Goal: Task Accomplishment & Management: Manage account settings

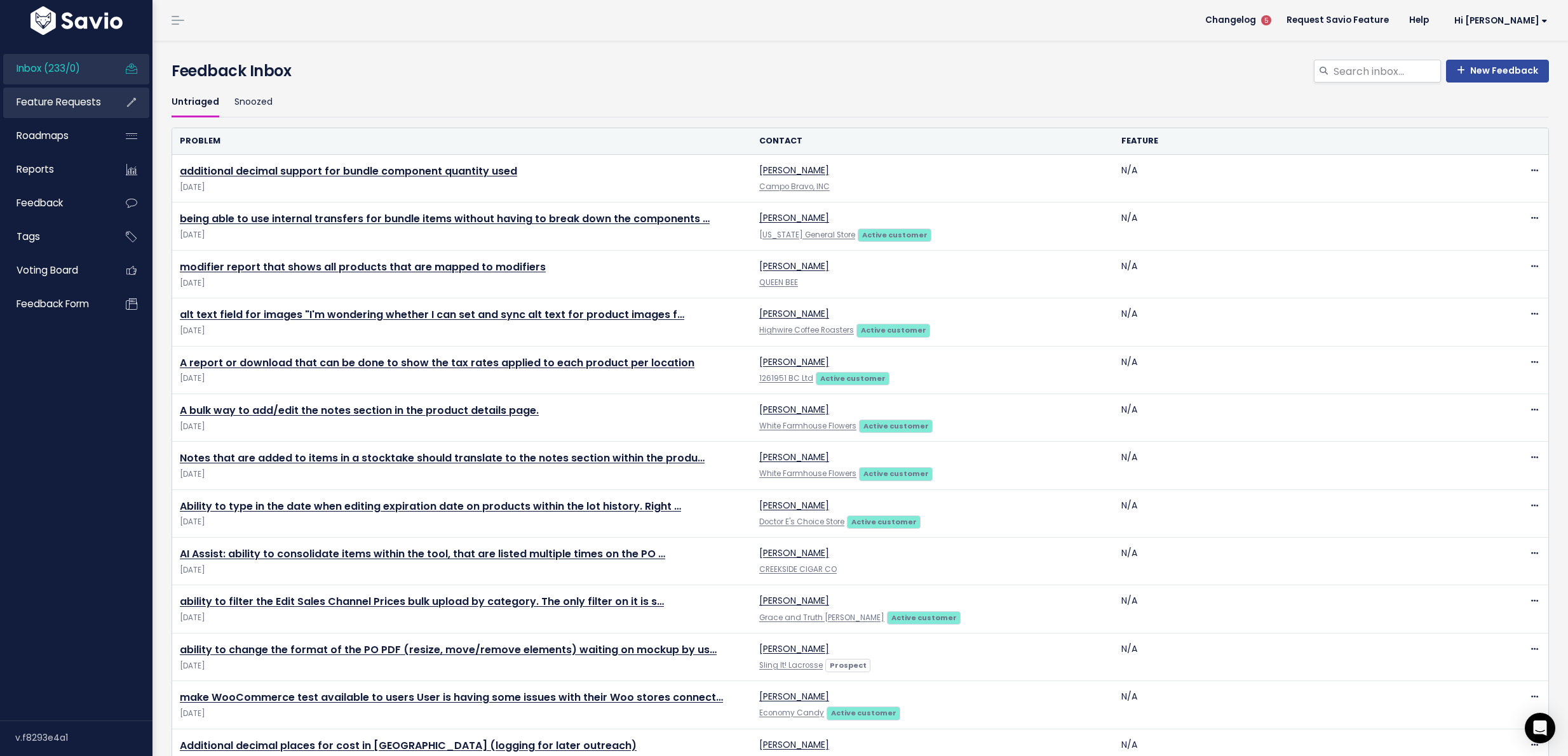
click at [66, 99] on span "Feature Requests" at bounding box center [59, 102] width 84 height 13
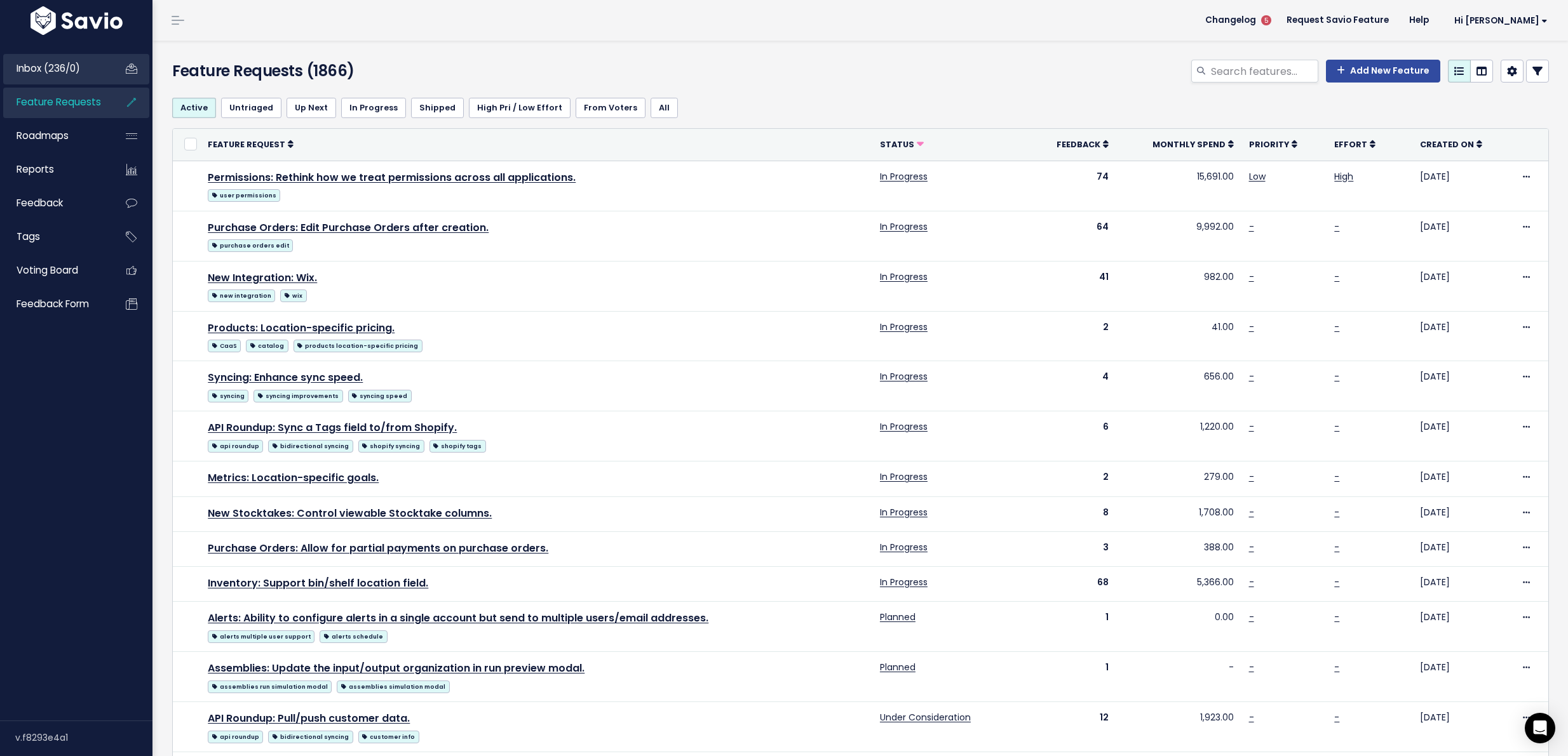
click at [82, 71] on link "Inbox (236/0)" at bounding box center [54, 68] width 103 height 29
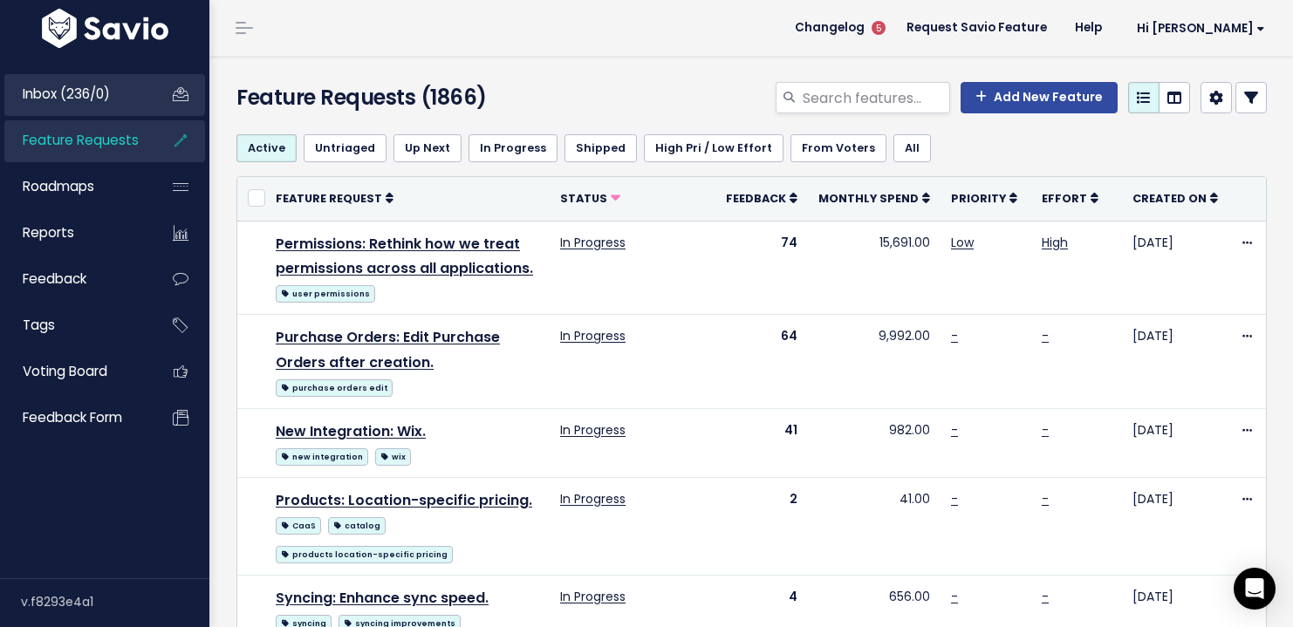
click at [82, 101] on span "Inbox (236/0)" at bounding box center [66, 94] width 87 height 18
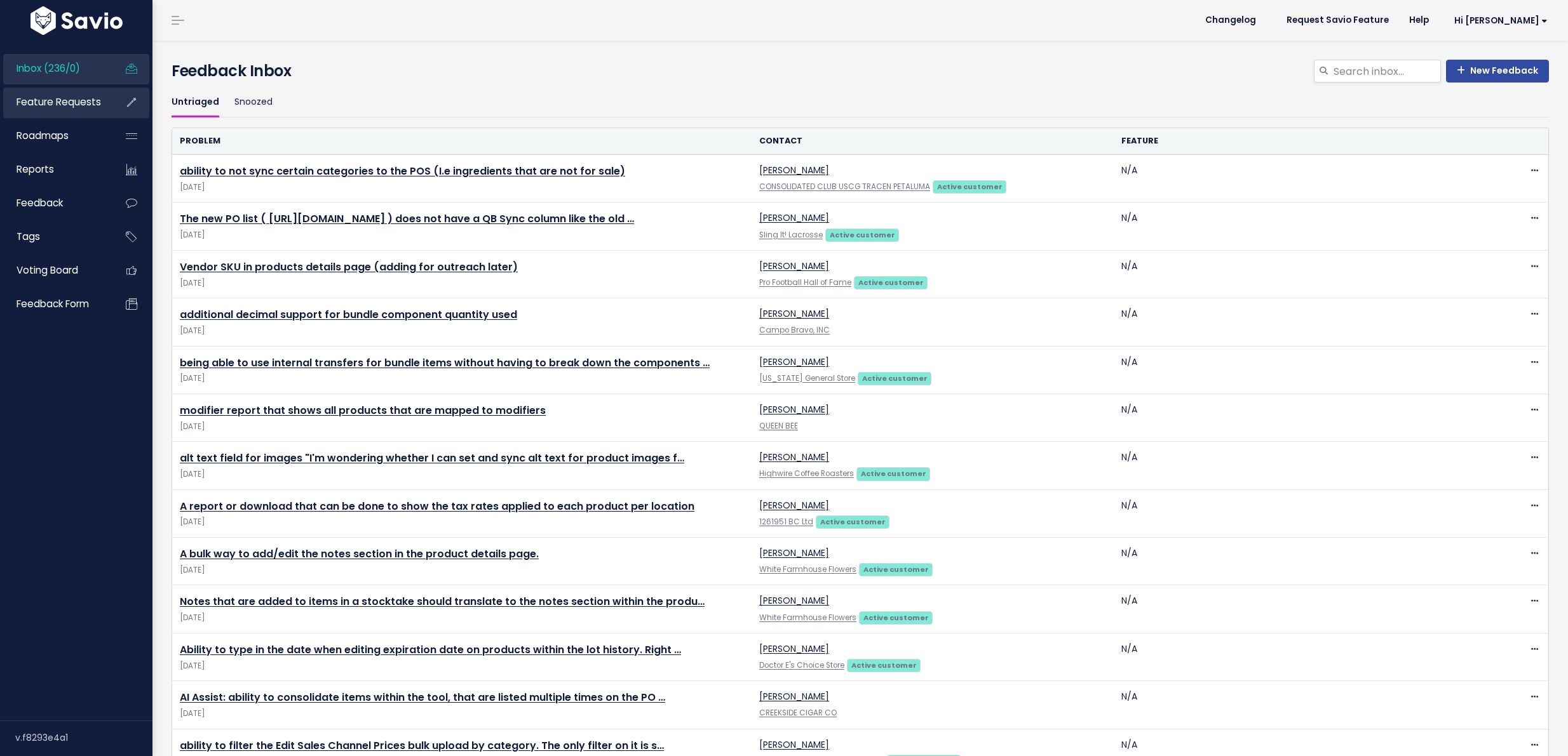
click at [77, 104] on span "Feature Requests" at bounding box center [59, 102] width 84 height 13
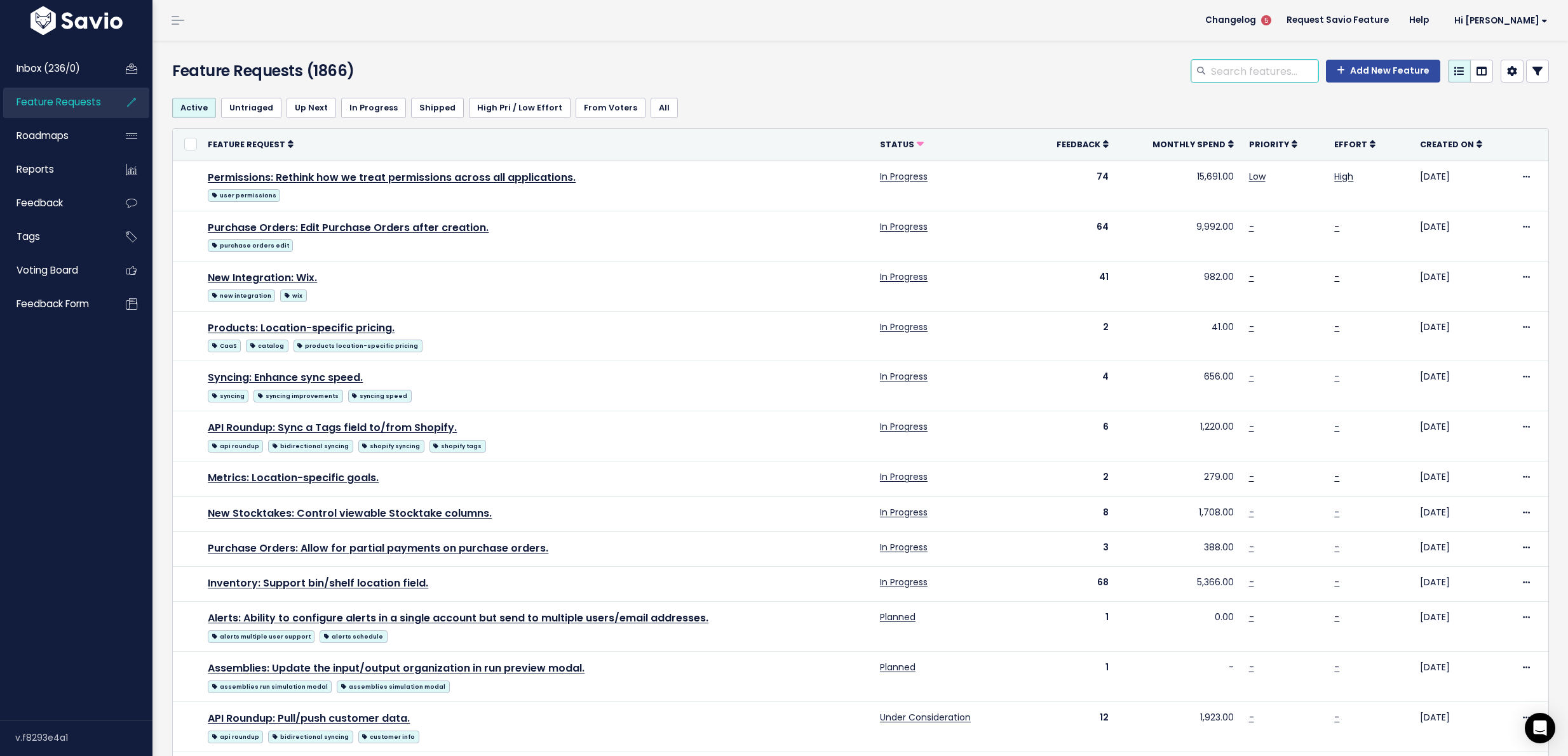
click at [1210, 73] on input "search" at bounding box center [1264, 71] width 108 height 23
type input "categories integration"
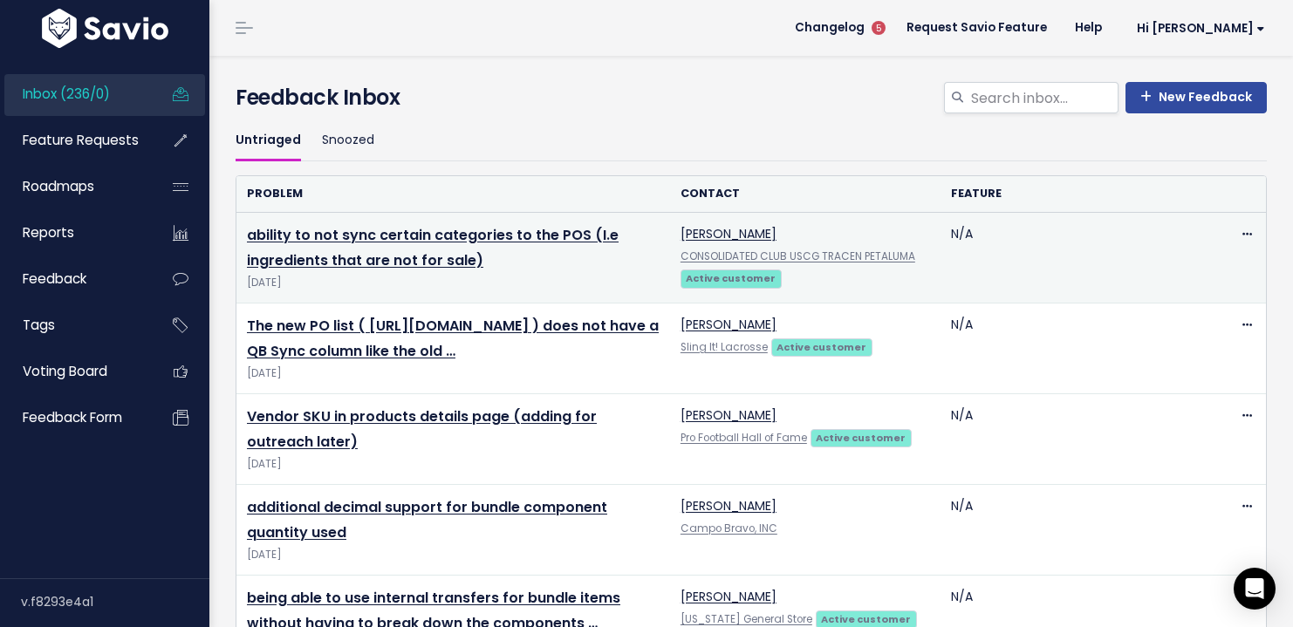
click at [414, 245] on td "ability to not sync certain categories to the POS (I.e ingredients that are not…" at bounding box center [453, 258] width 434 height 91
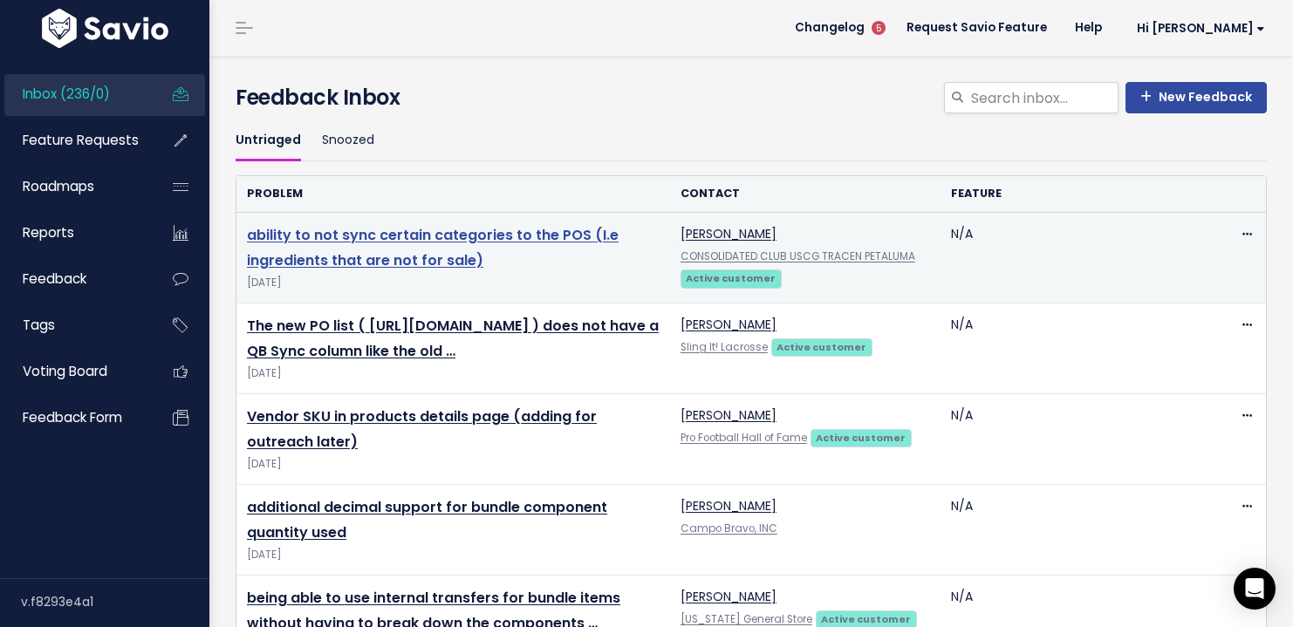
click at [426, 237] on link "ability to not sync certain categories to the POS (I.e ingredients that are not…" at bounding box center [433, 247] width 372 height 45
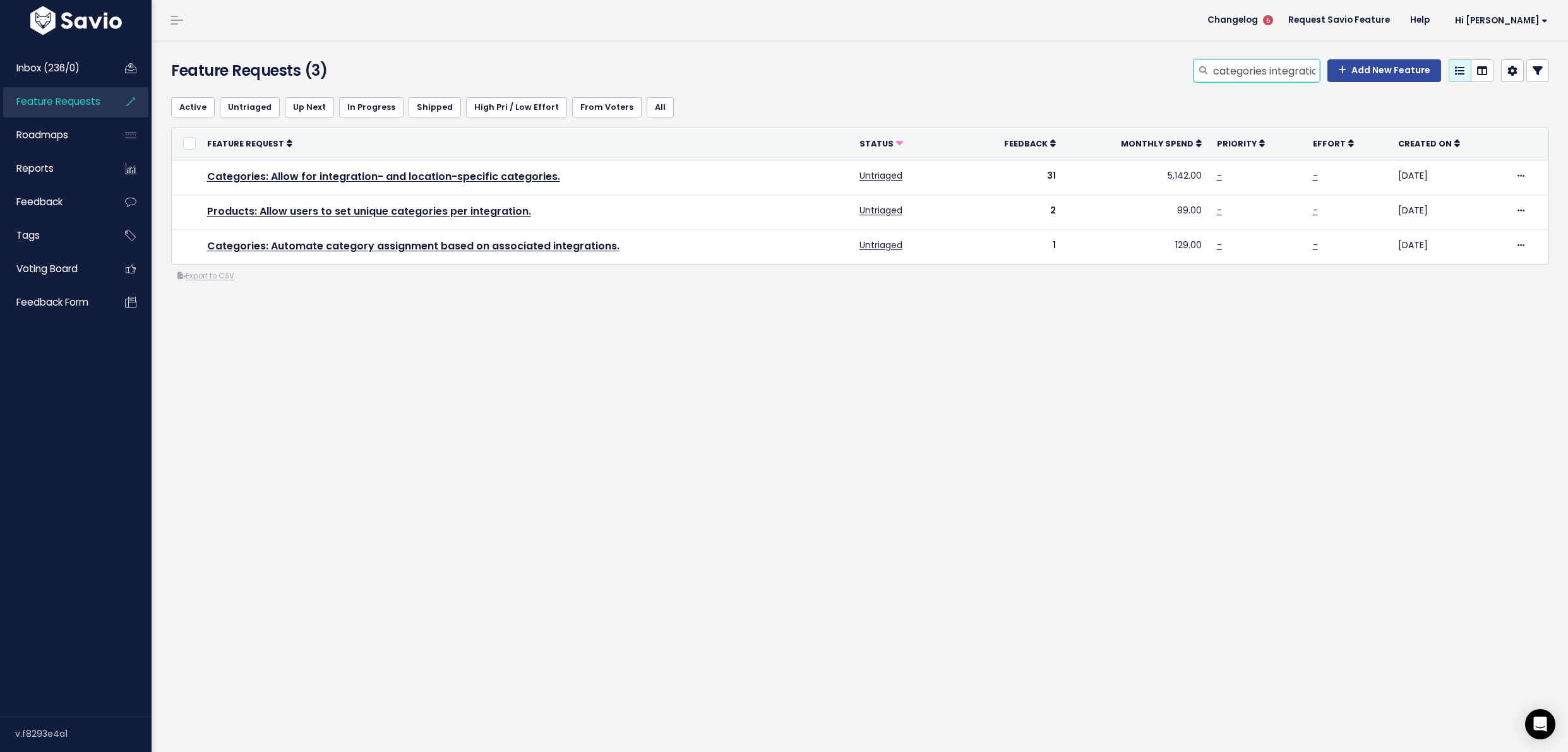
click at [1262, 80] on input "categories integration" at bounding box center [1266, 70] width 108 height 22
type input "vendor sku"
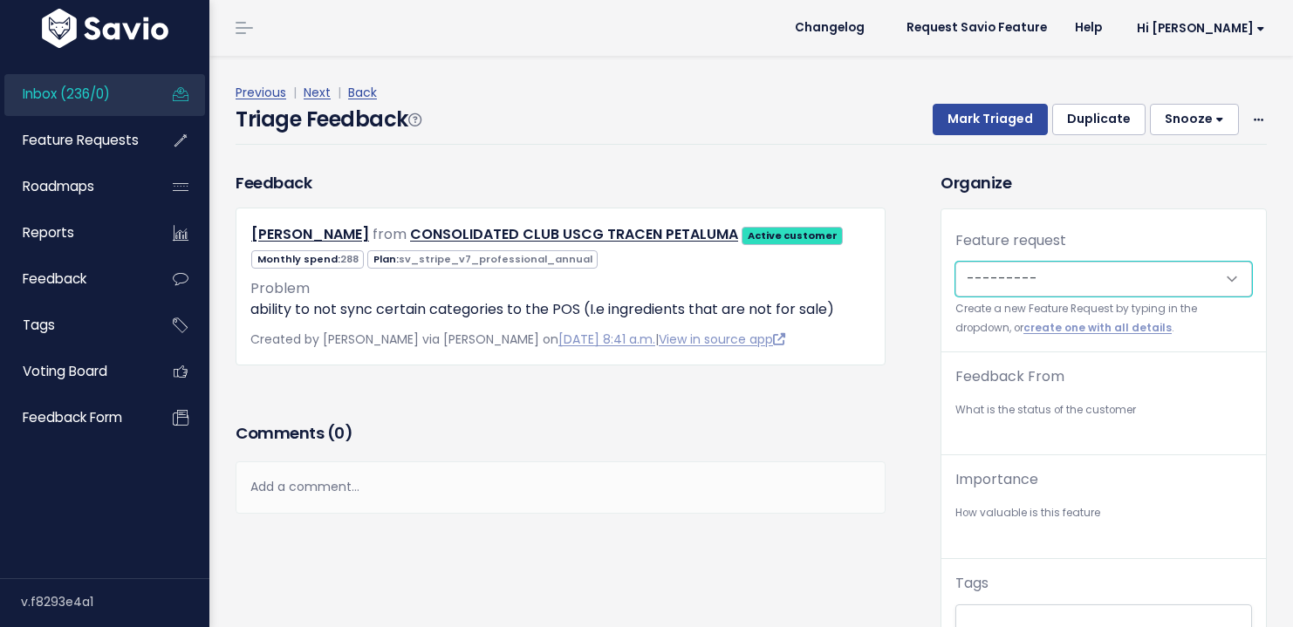
click at [994, 275] on select "---------" at bounding box center [1104, 279] width 297 height 35
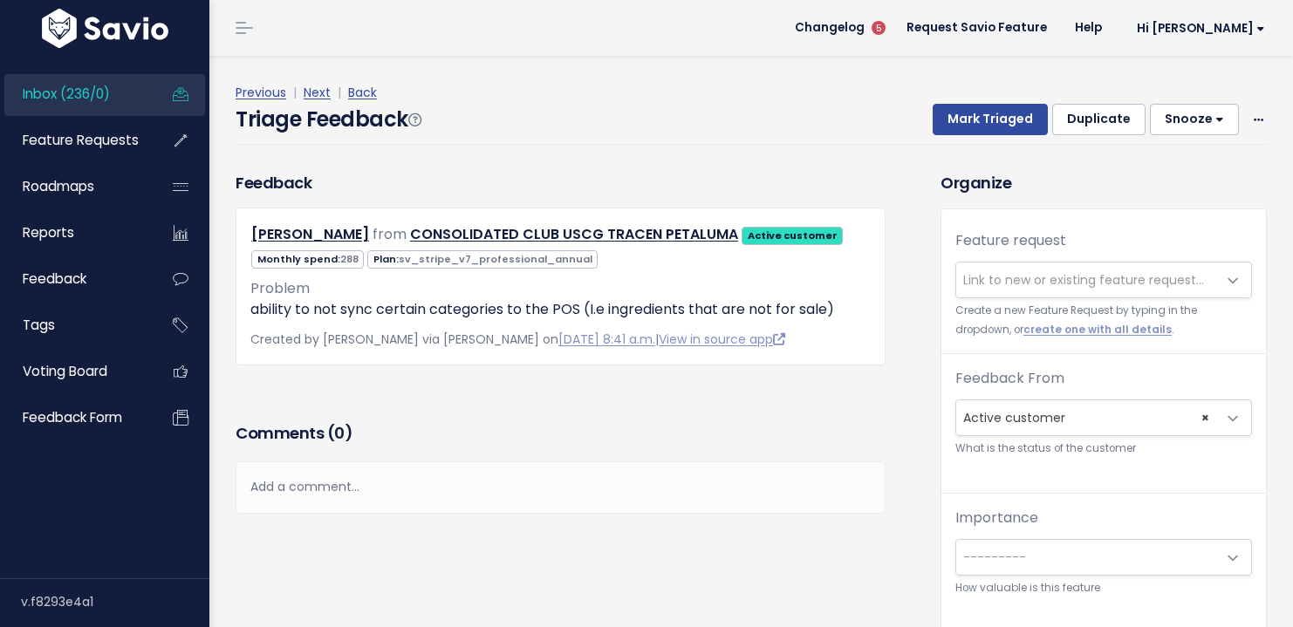
click at [997, 275] on span "Link to new or existing feature request..." at bounding box center [1083, 279] width 241 height 17
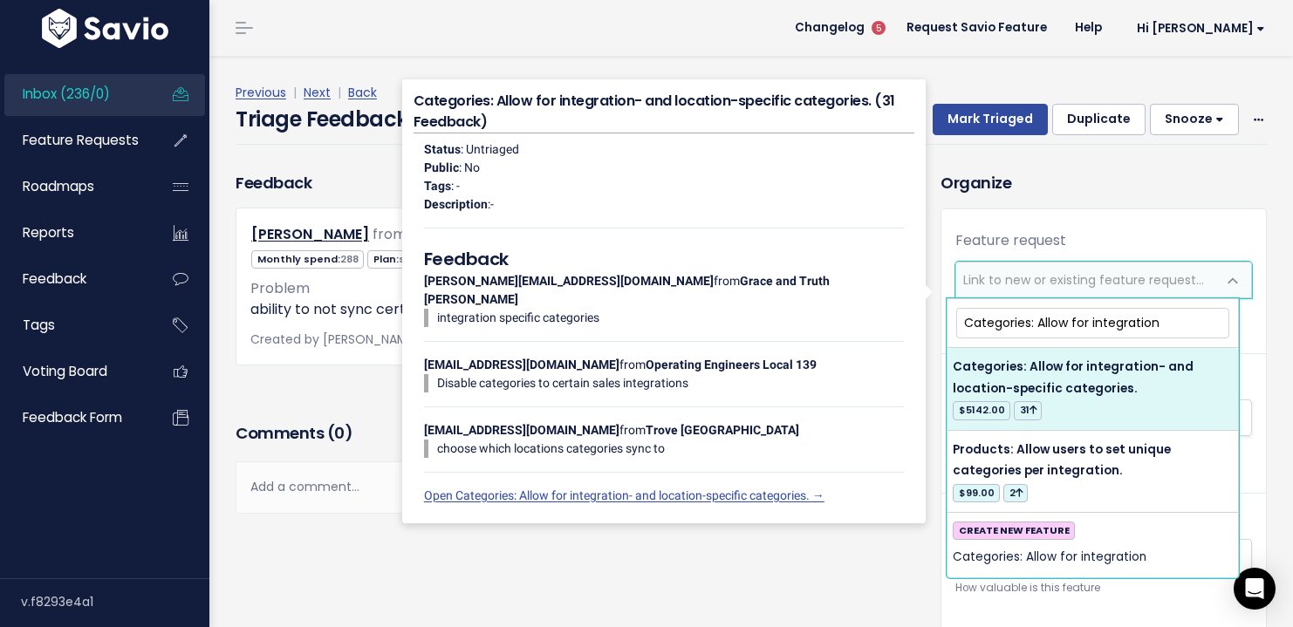
type input "Categories: Allow for integration"
select select "22895"
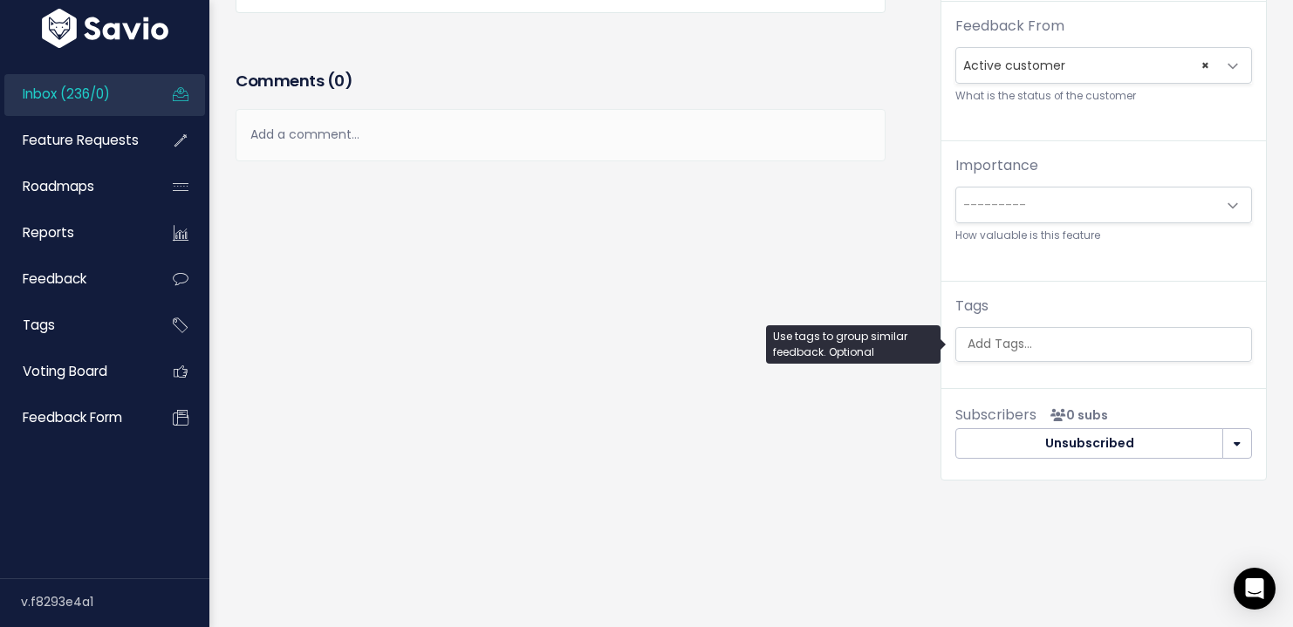
scroll to position [0, 4]
click at [1059, 345] on ul at bounding box center [1103, 344] width 295 height 33
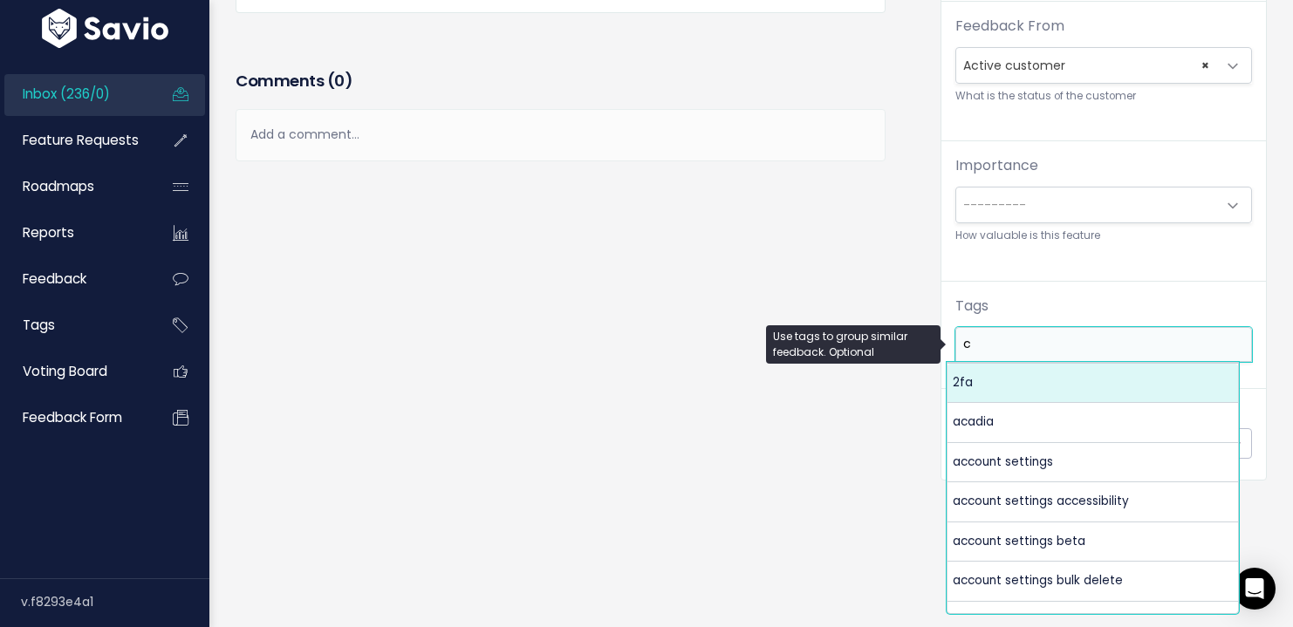
scroll to position [0, 0]
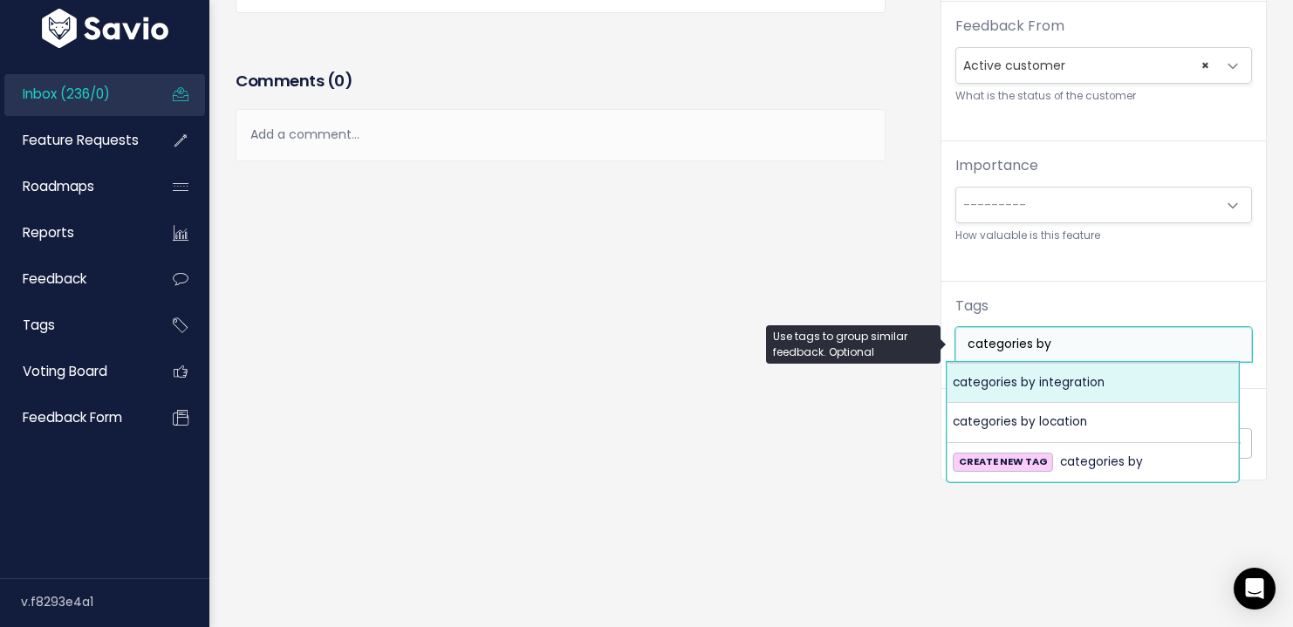
type input "categories by"
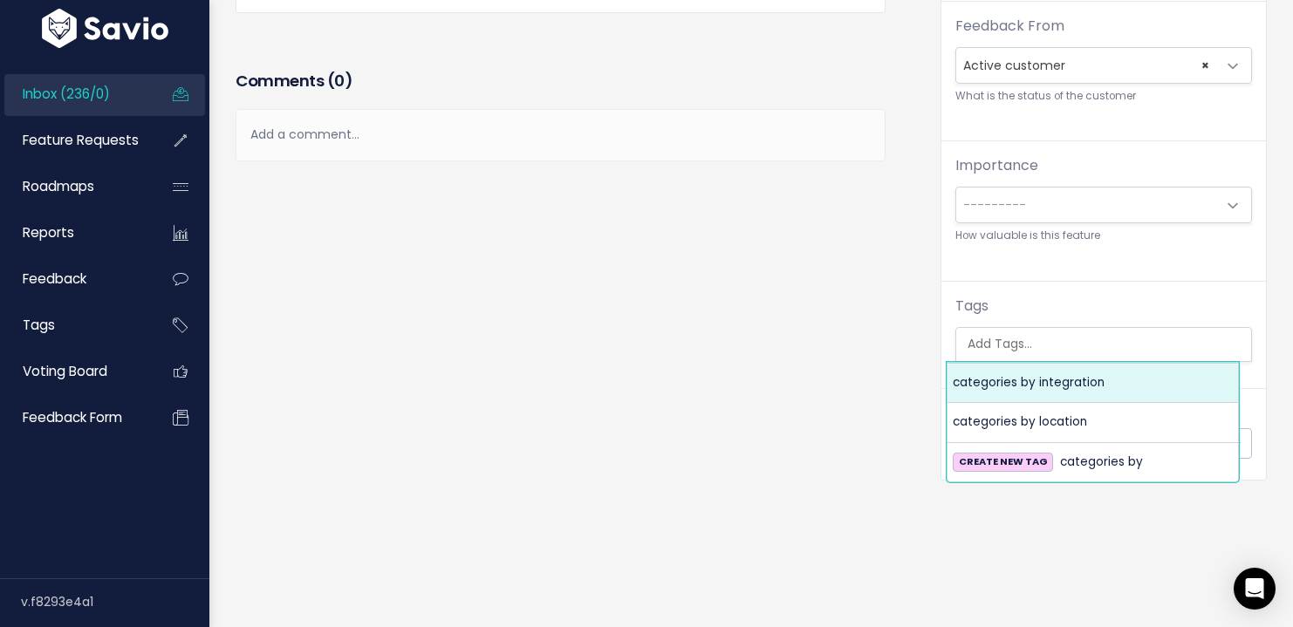
select select "6003"
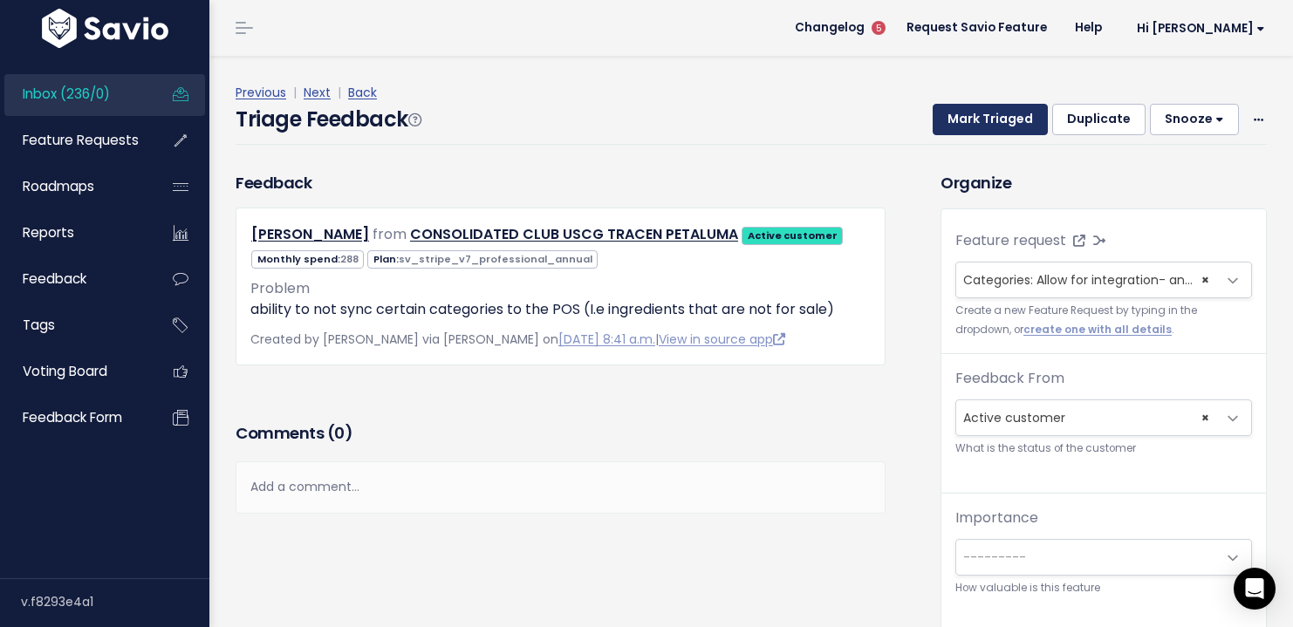
click at [985, 117] on button "Mark Triaged" at bounding box center [990, 119] width 115 height 31
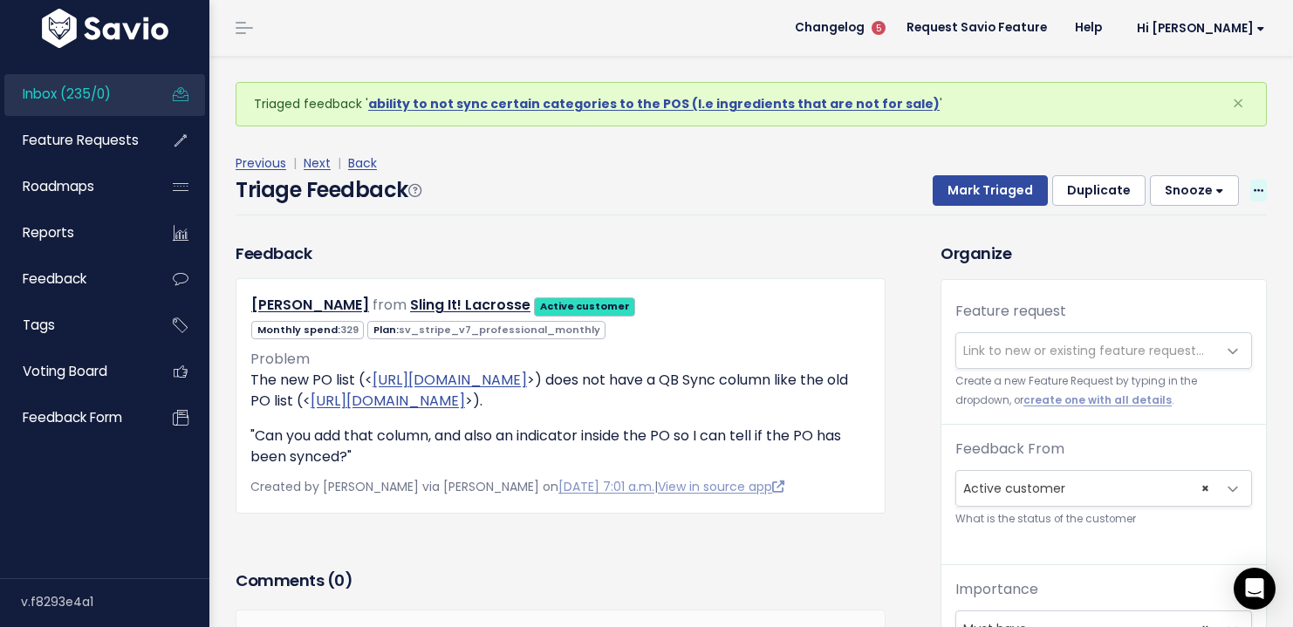
click at [1251, 196] on span at bounding box center [1259, 191] width 17 height 22
click at [1154, 265] on link "Delete" at bounding box center [1190, 273] width 126 height 34
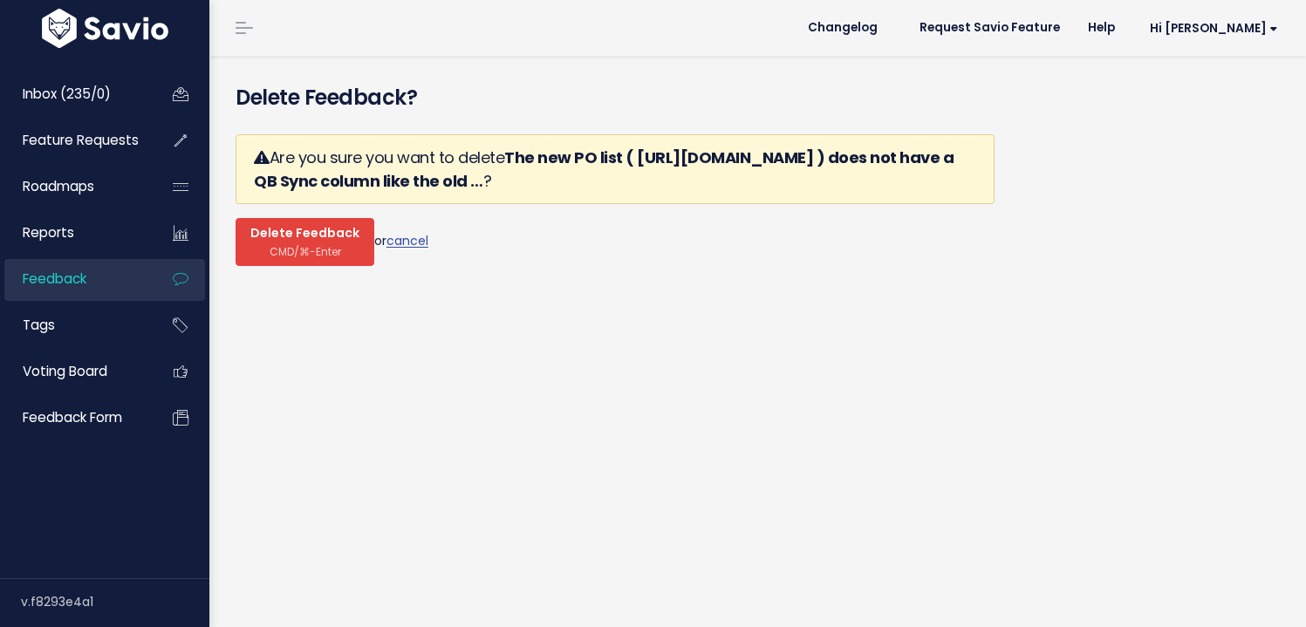
click at [337, 238] on span "Delete Feedback" at bounding box center [304, 234] width 109 height 16
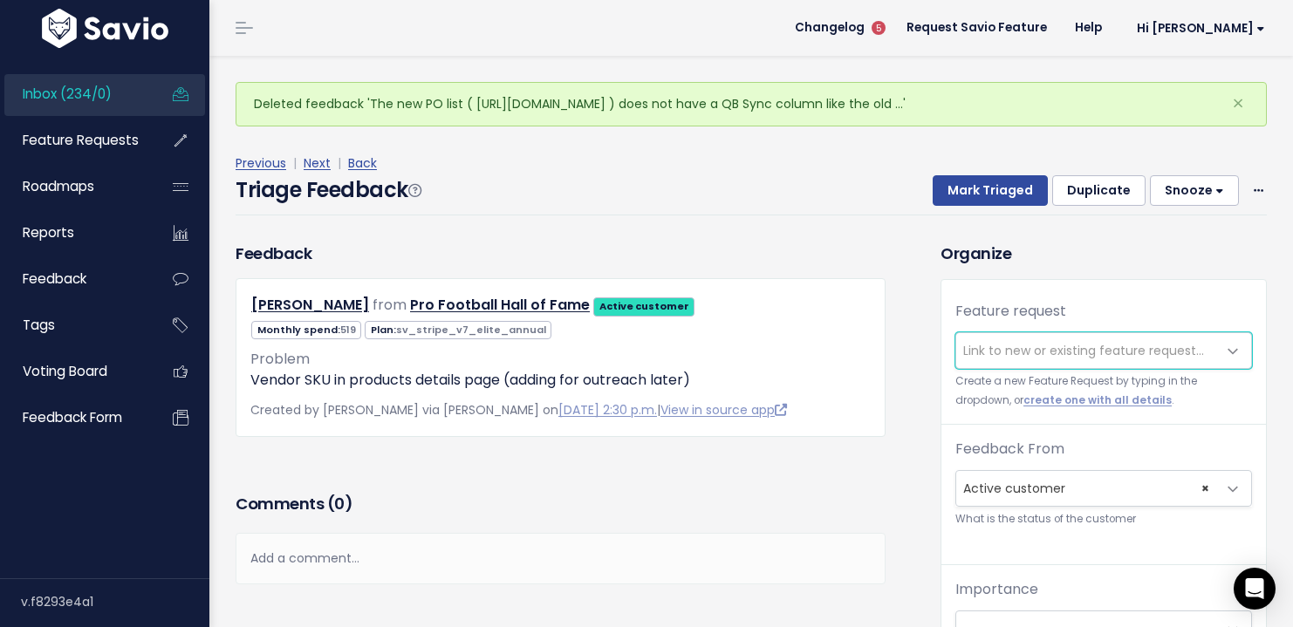
click at [997, 352] on span "Link to new or existing feature request..." at bounding box center [1083, 350] width 241 height 17
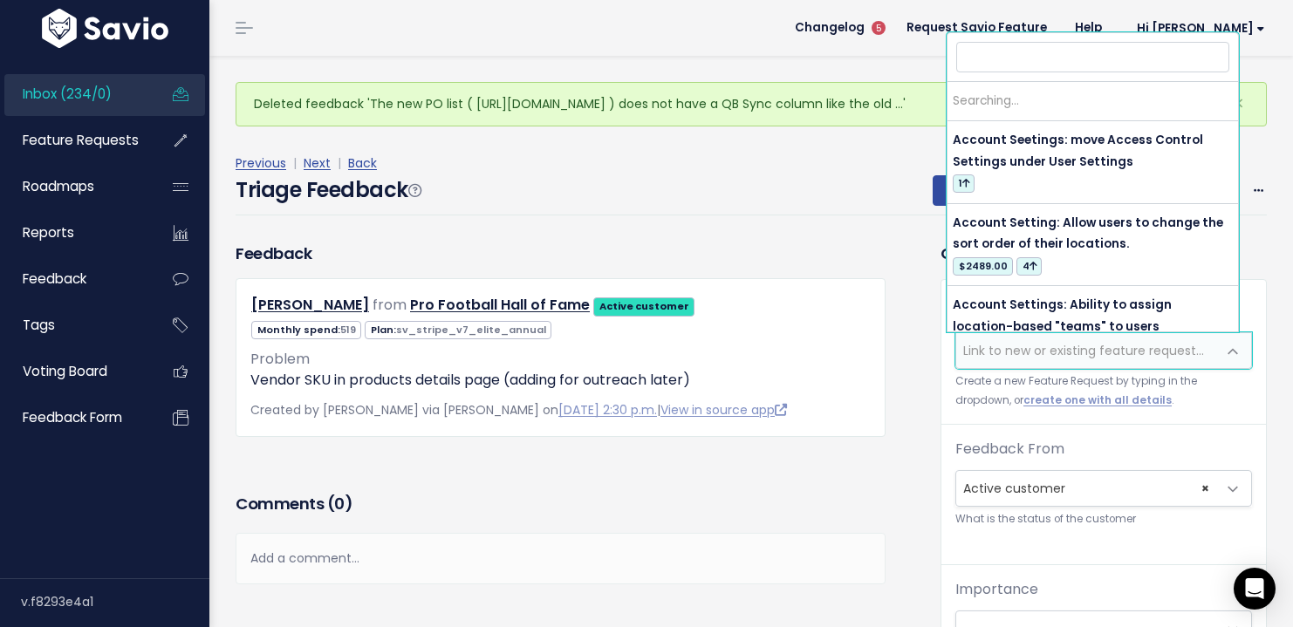
click at [1025, 339] on span "Link to new or existing feature request..." at bounding box center [1086, 350] width 260 height 35
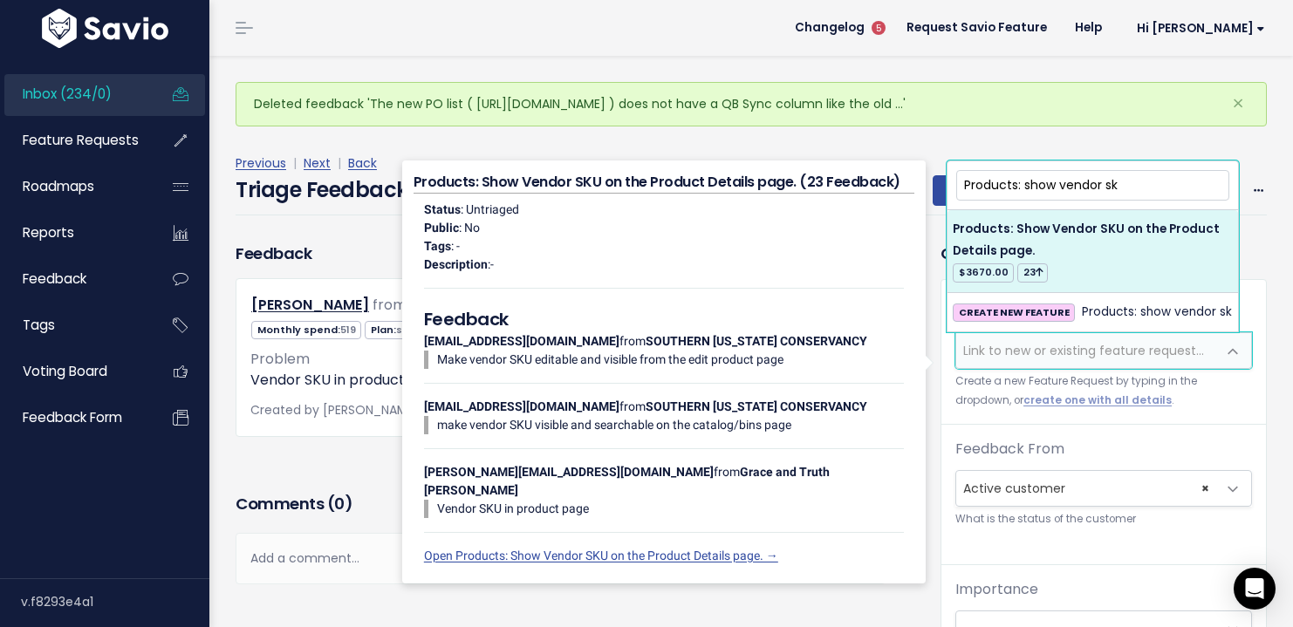
type input "Products: show vendor sk"
select select "37089"
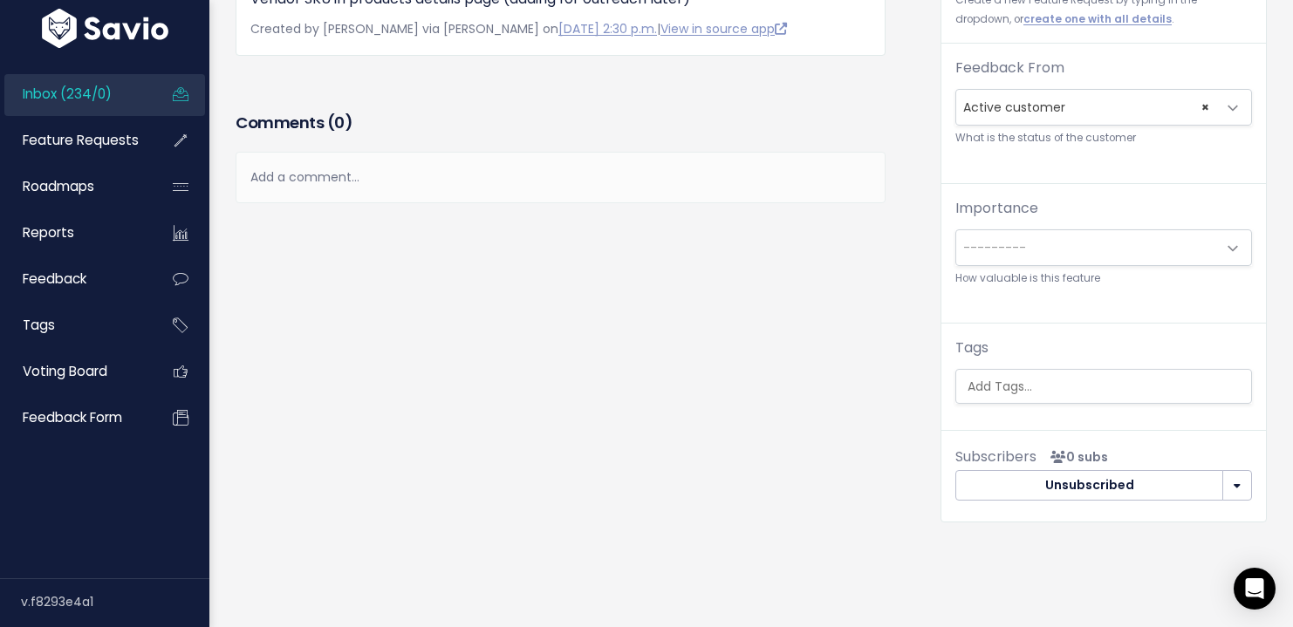
scroll to position [326, 0]
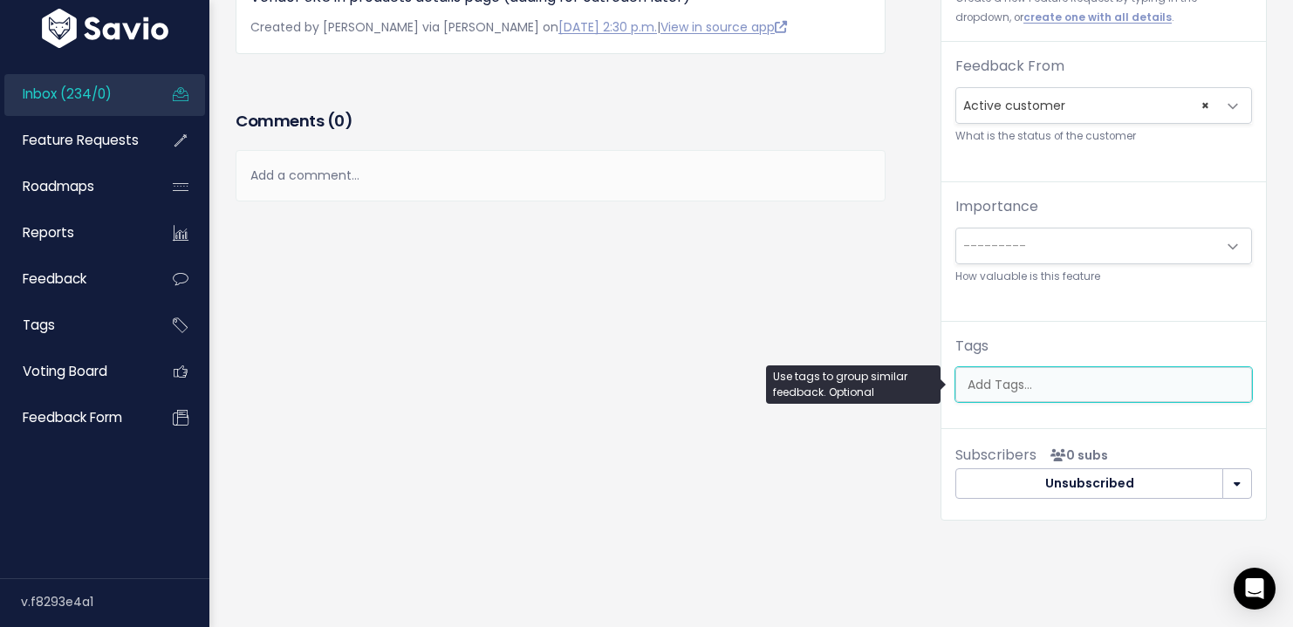
click at [1039, 392] on input "search" at bounding box center [1106, 385] width 291 height 18
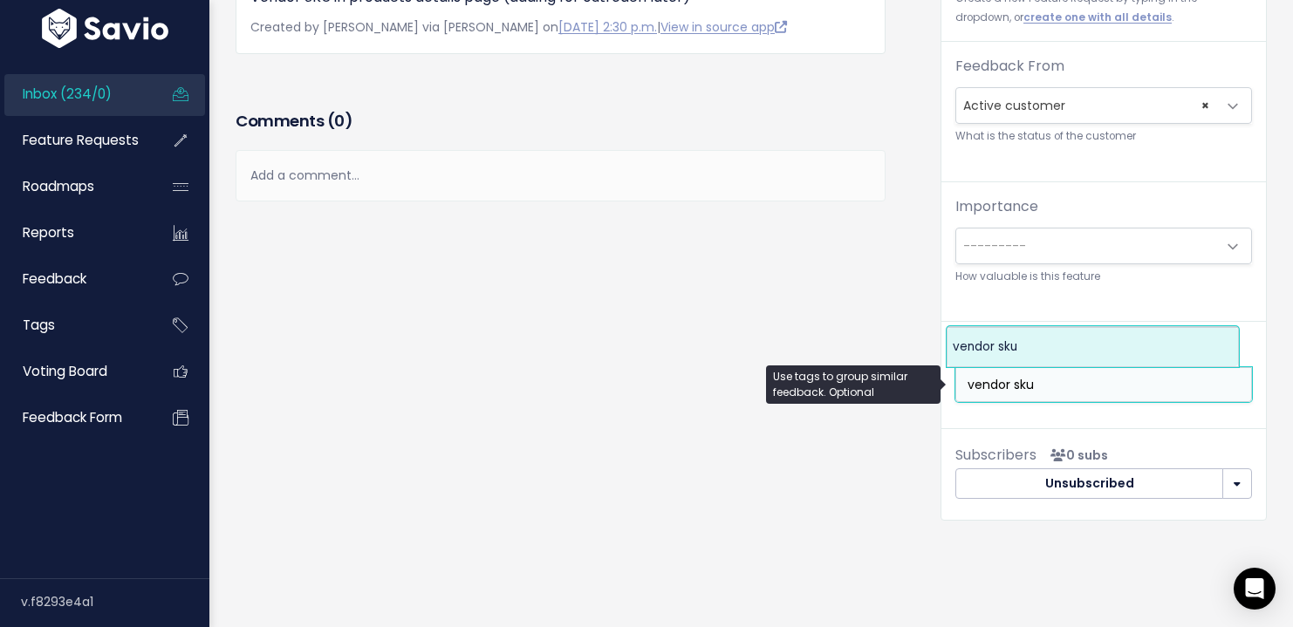
type input "vendor sku"
select select "10473"
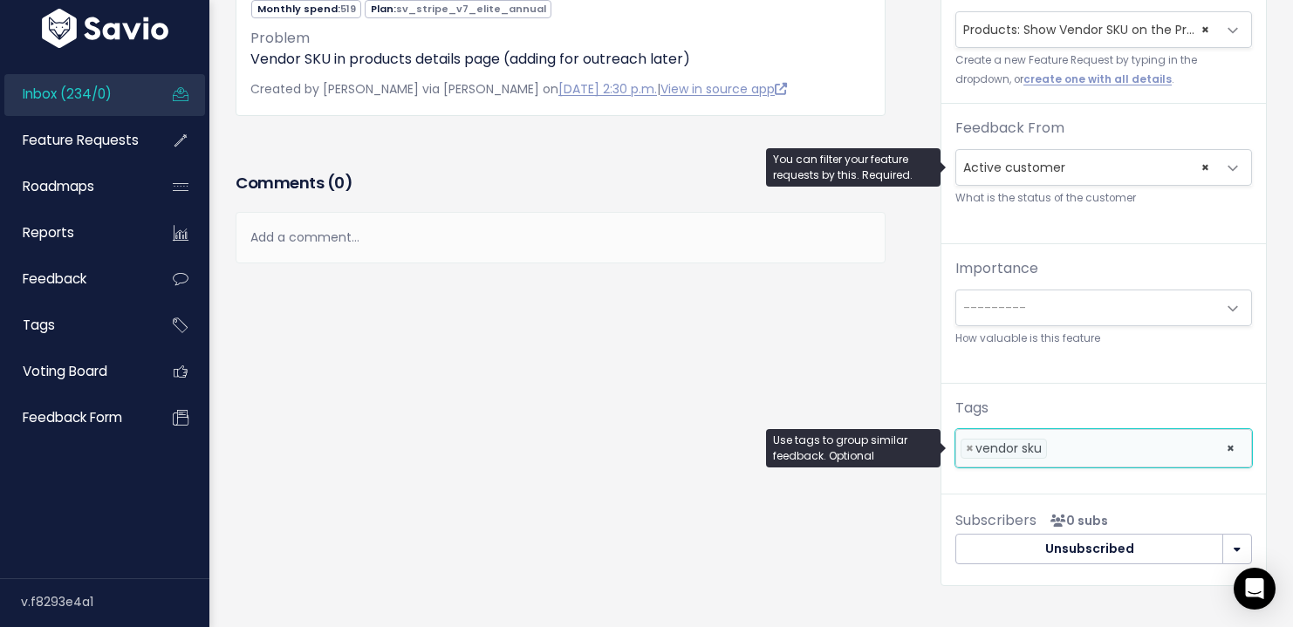
scroll to position [0, 0]
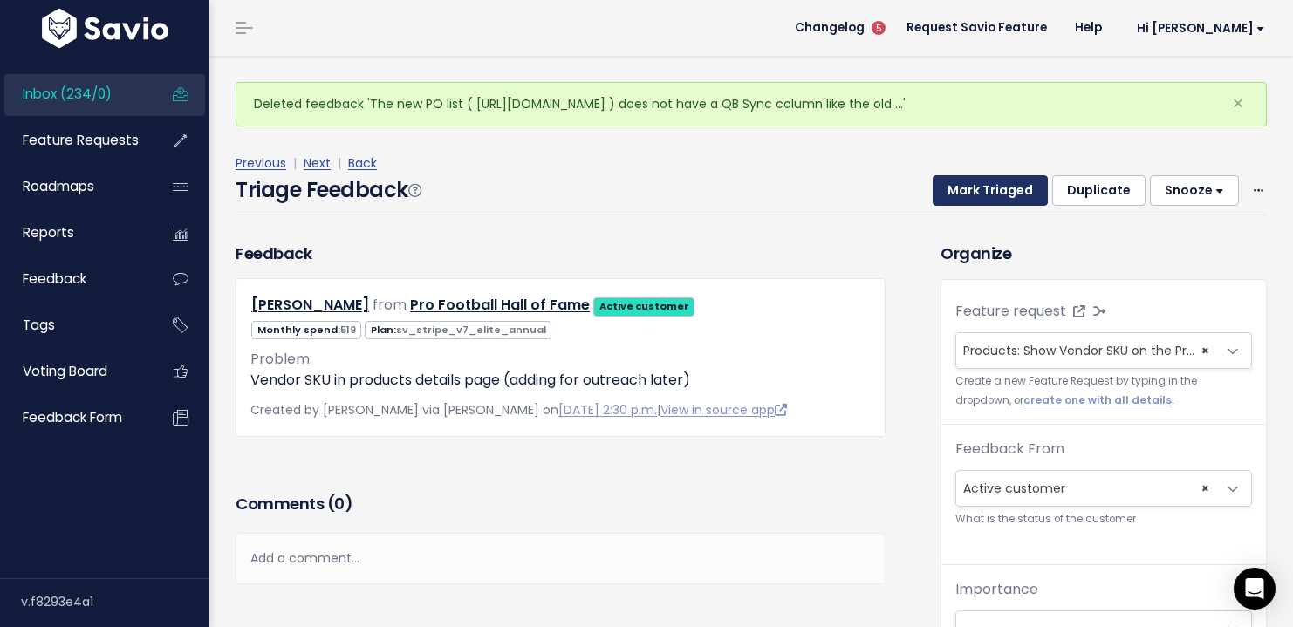
click at [988, 180] on button "Mark Triaged" at bounding box center [990, 190] width 115 height 31
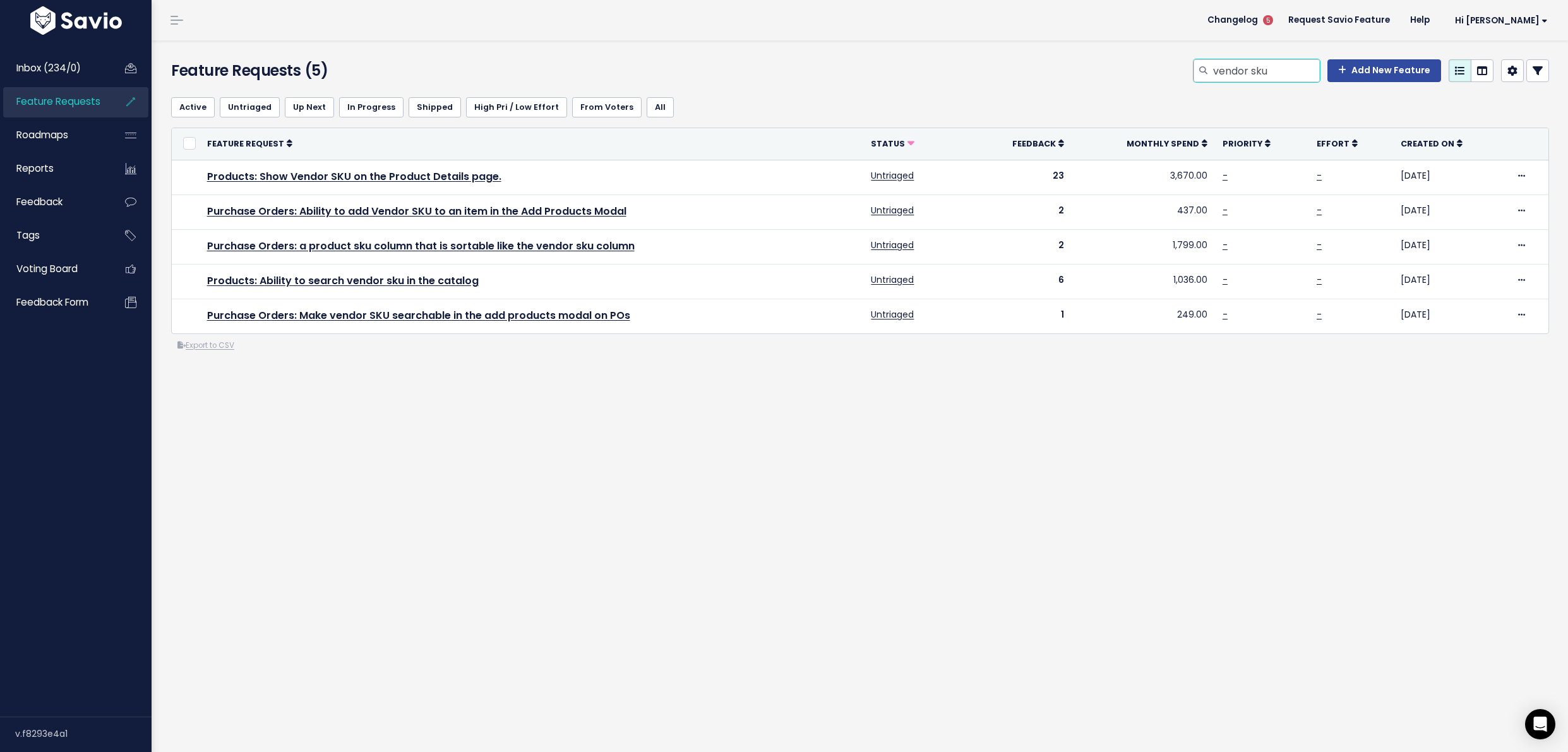
click at [1234, 72] on input "vendor sku" at bounding box center [1266, 70] width 108 height 22
type input "decimal"
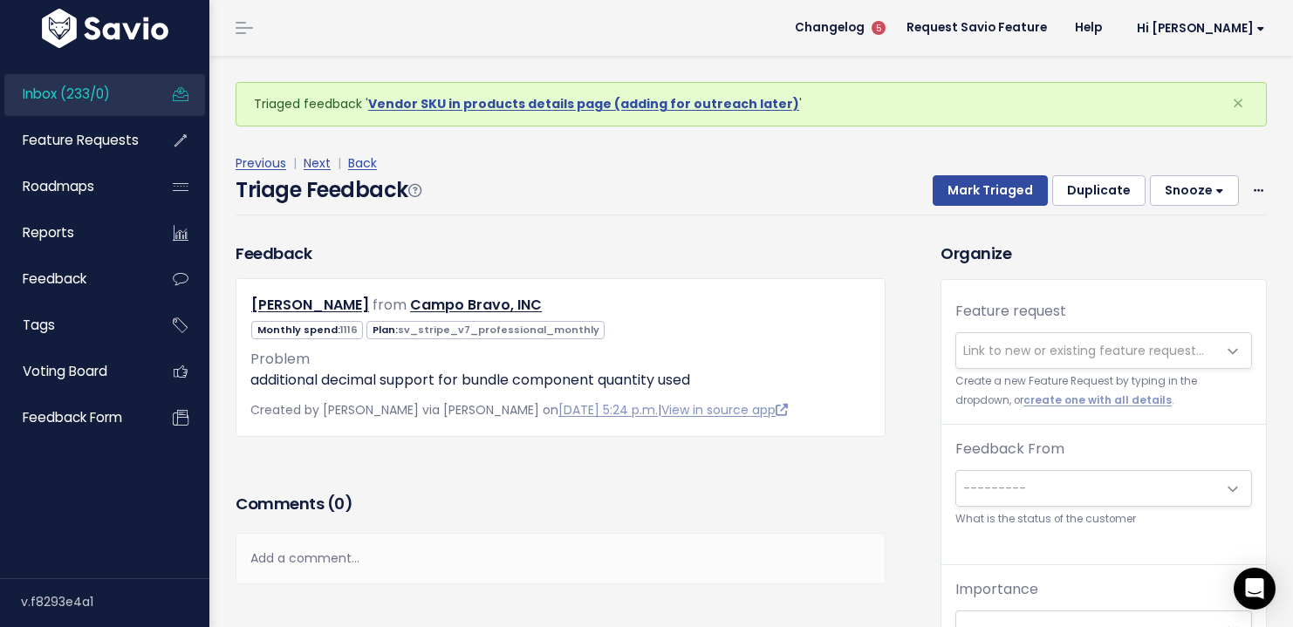
click at [1057, 350] on span "Link to new or existing feature request..." at bounding box center [1083, 350] width 241 height 17
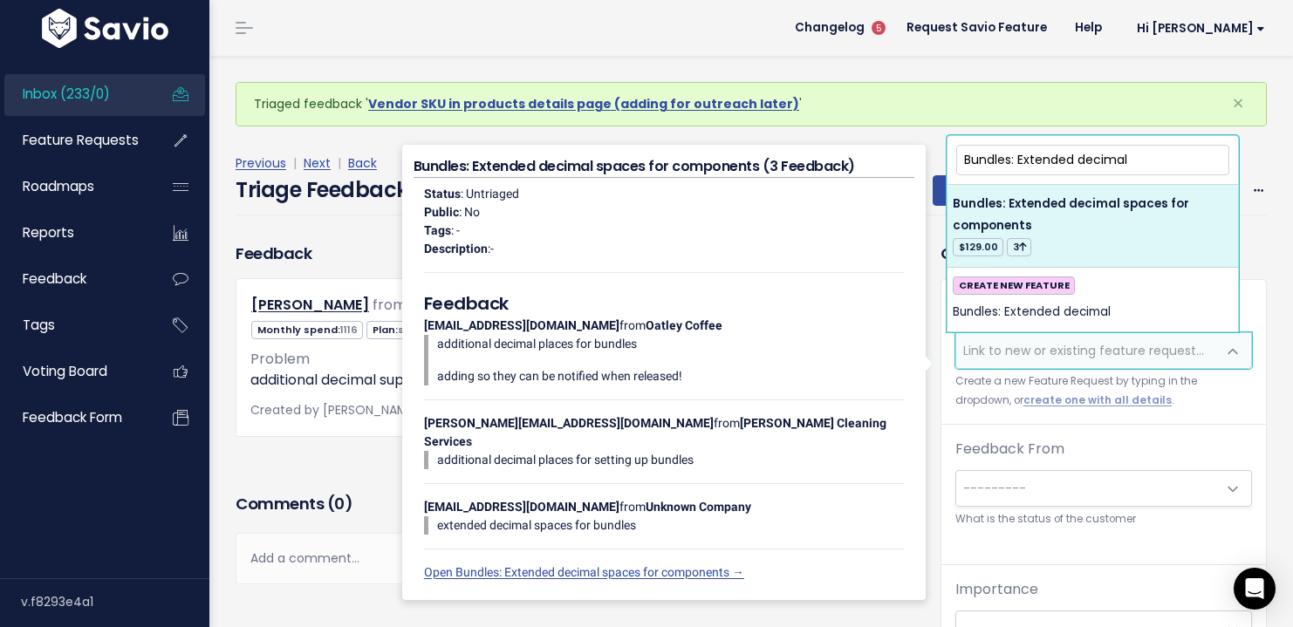
type input "Bundles: Extended decimal"
select select "40066"
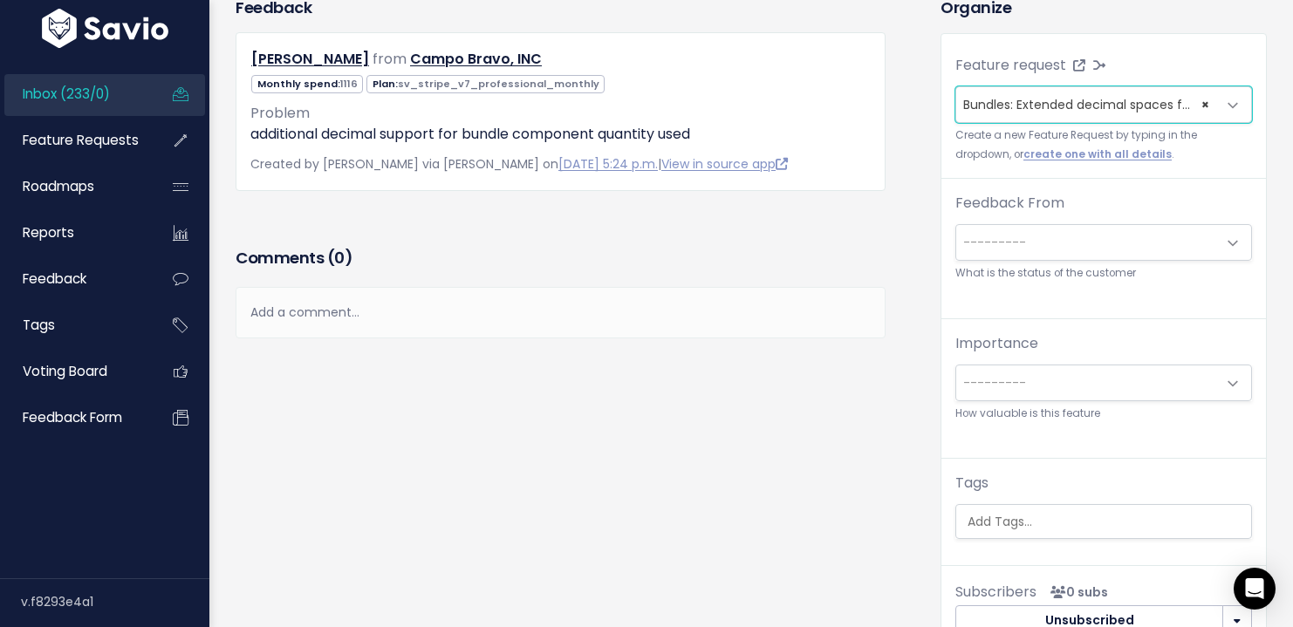
scroll to position [302, 0]
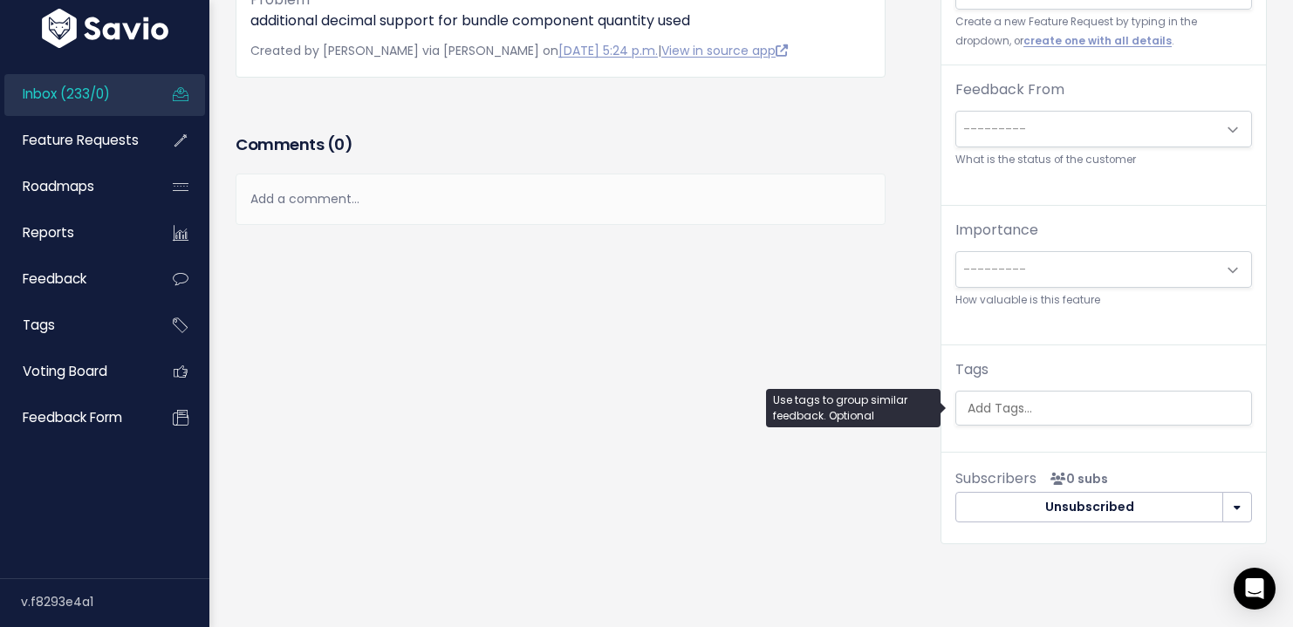
click at [1018, 415] on input "search" at bounding box center [1106, 409] width 291 height 18
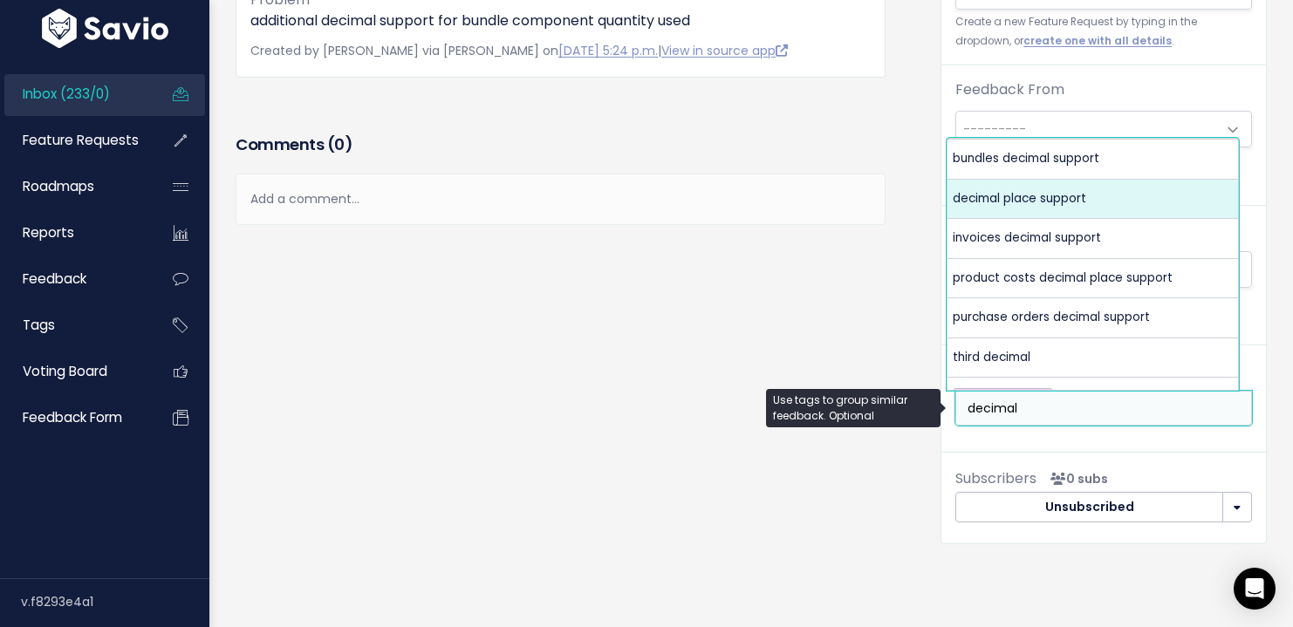
type input "decimal"
select select "6961"
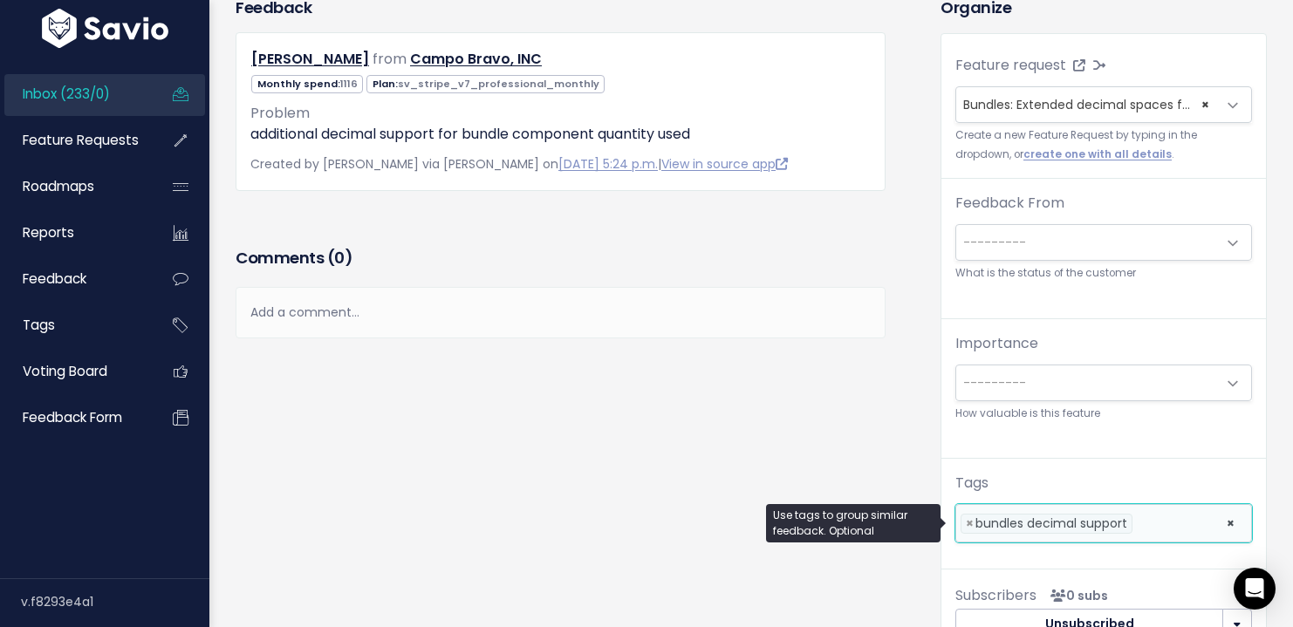
scroll to position [0, 0]
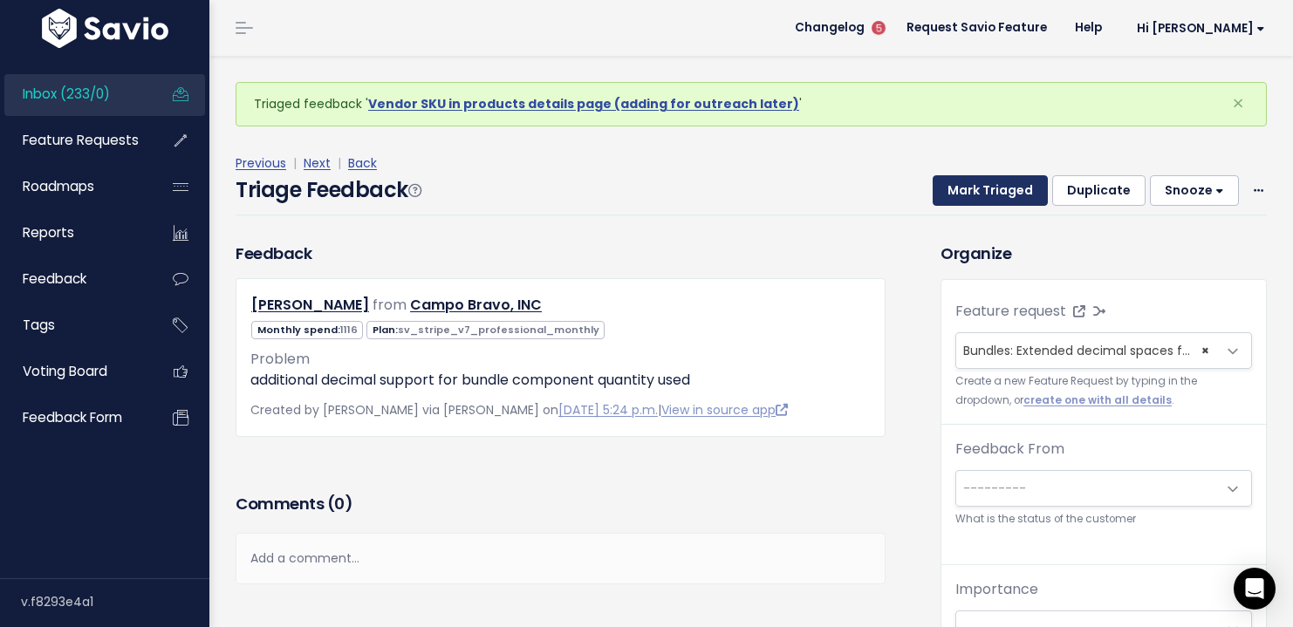
click at [951, 189] on button "Mark Triaged" at bounding box center [990, 190] width 115 height 31
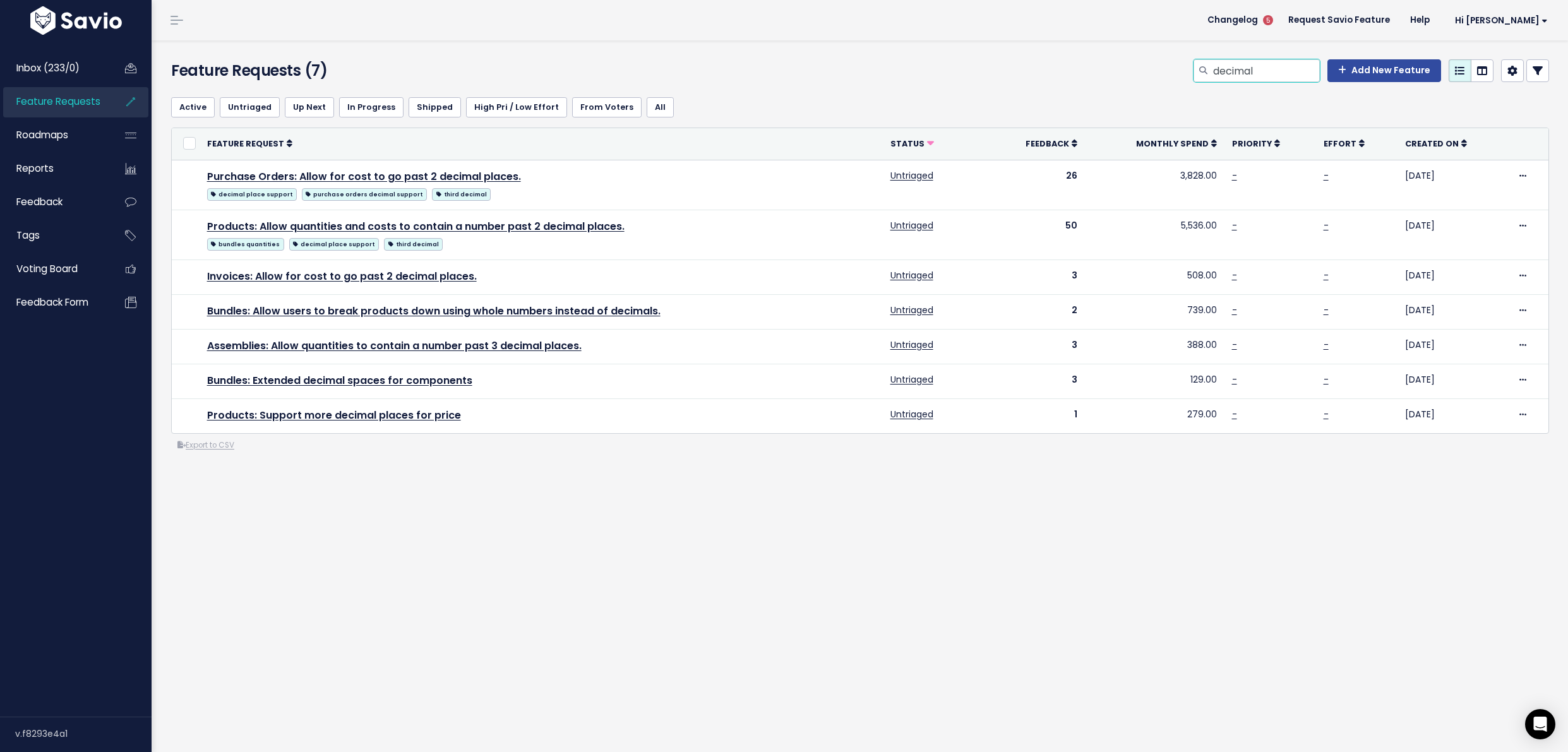
click at [1218, 76] on input "decimal" at bounding box center [1266, 70] width 108 height 22
type input "bundle internal transfer"
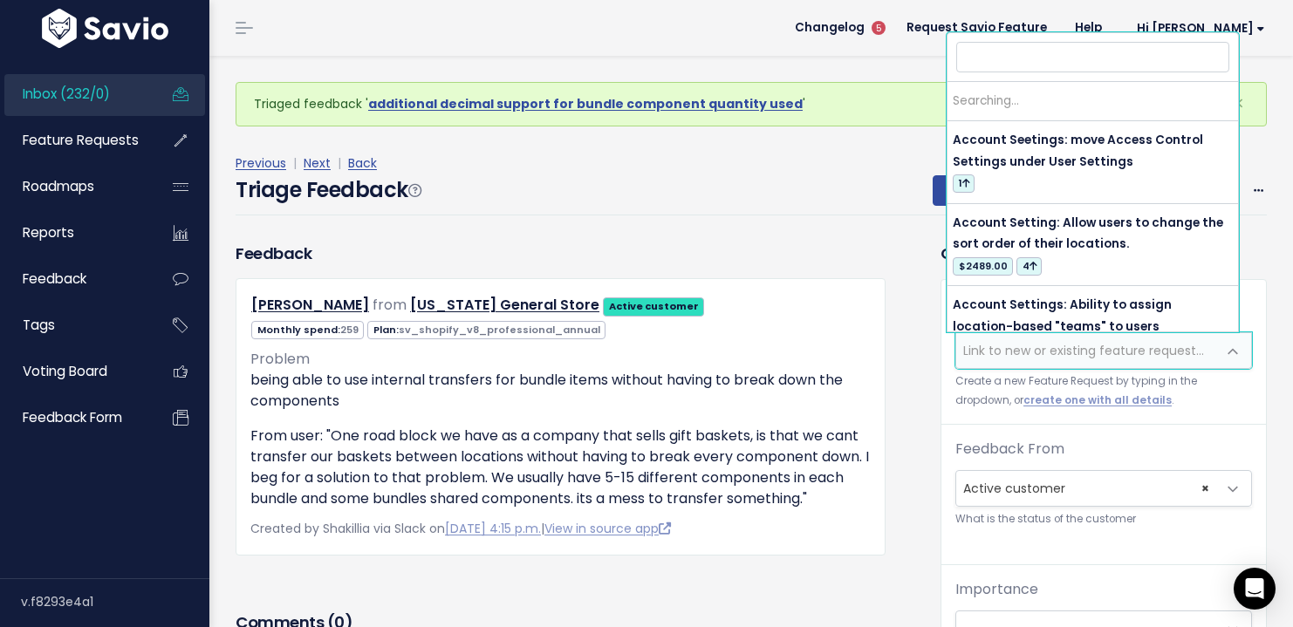
click at [970, 361] on span "Link to new or existing feature request..." at bounding box center [1086, 350] width 260 height 35
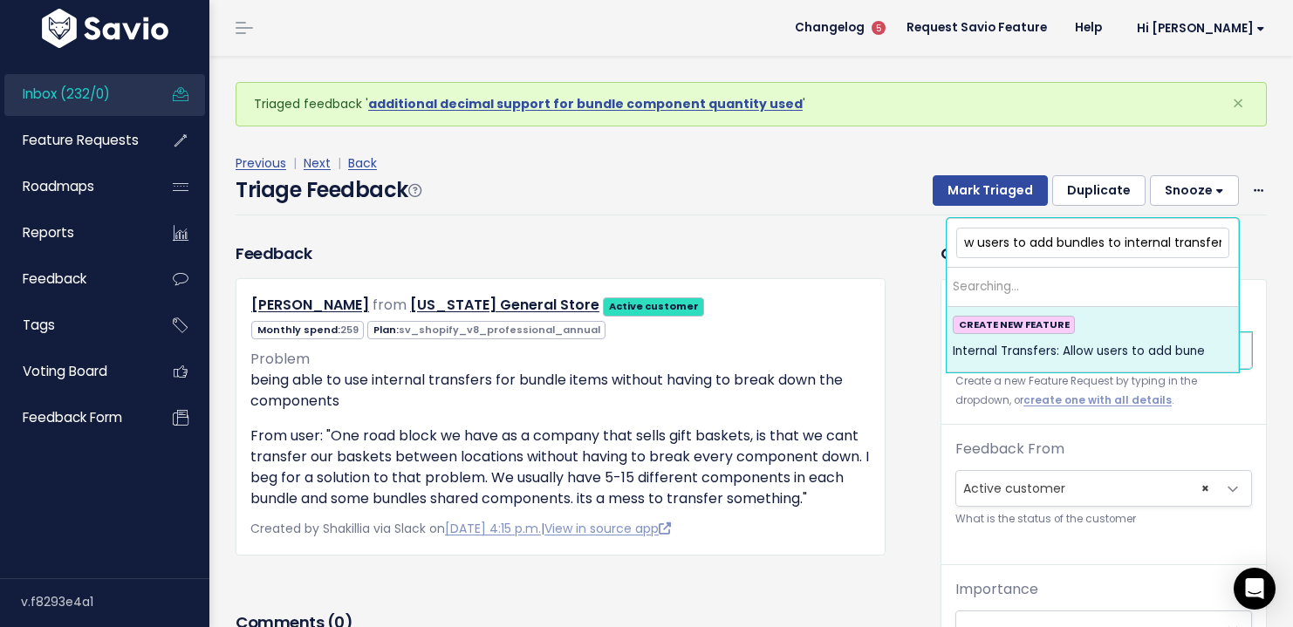
scroll to position [0, 141]
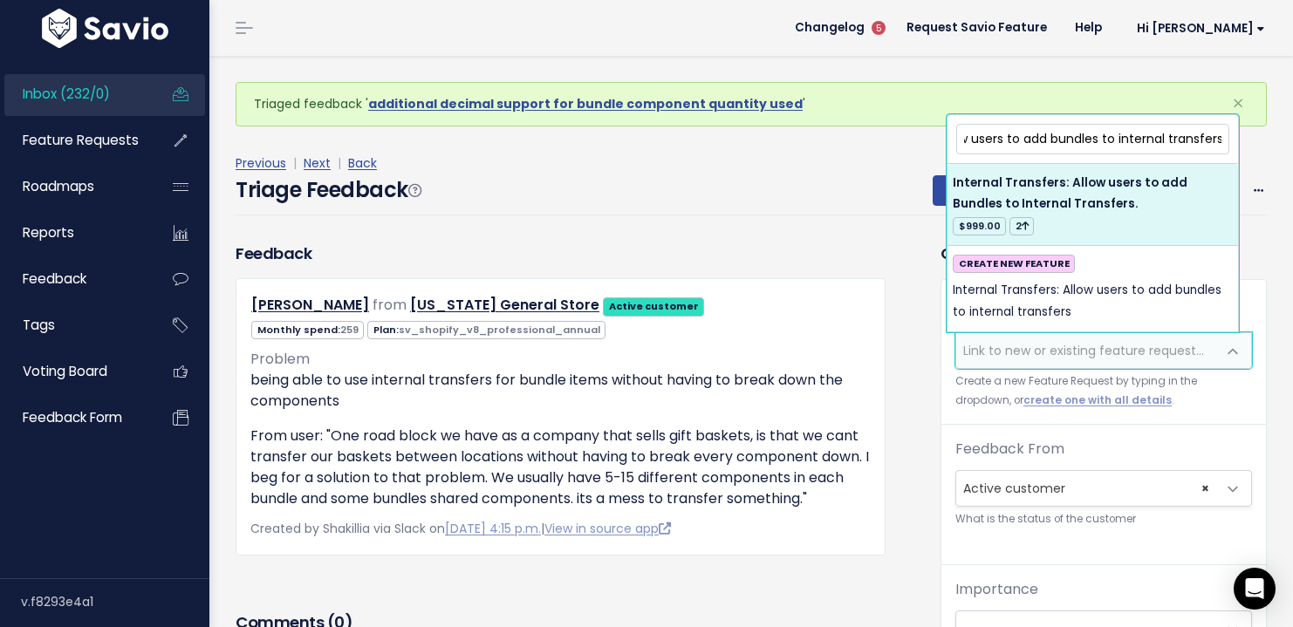
type input "Internal Transfers: Allow users to add bundles to internal transfers"
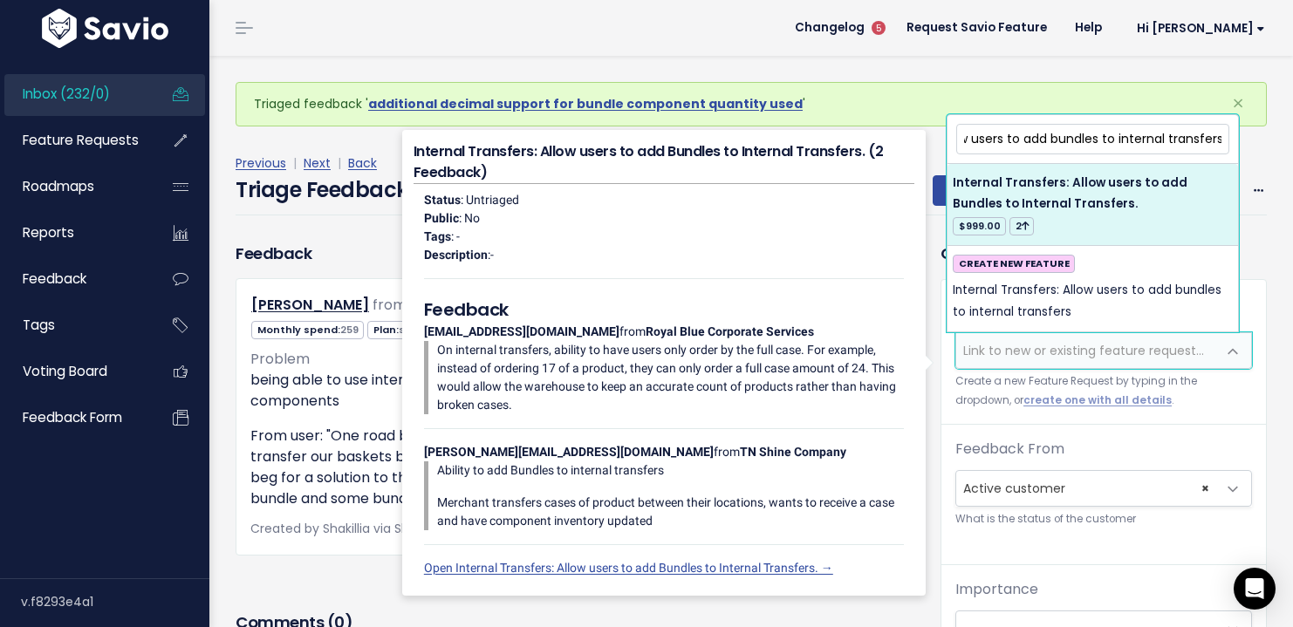
scroll to position [0, 0]
select select "21536"
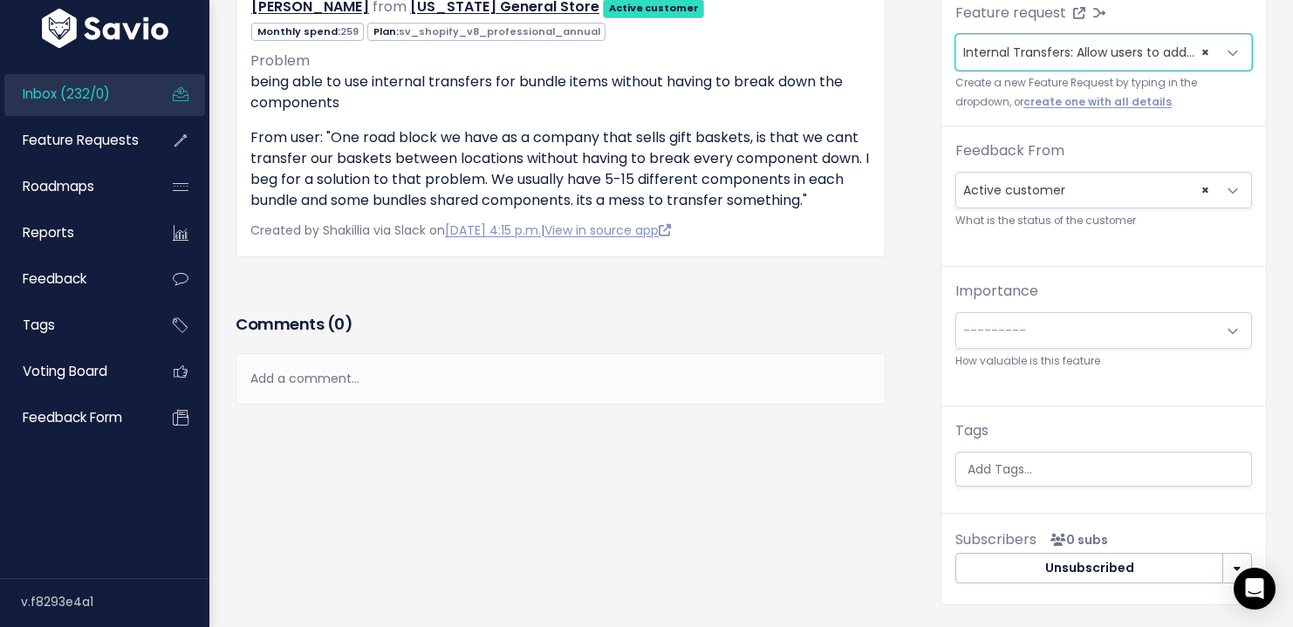
scroll to position [291, 0]
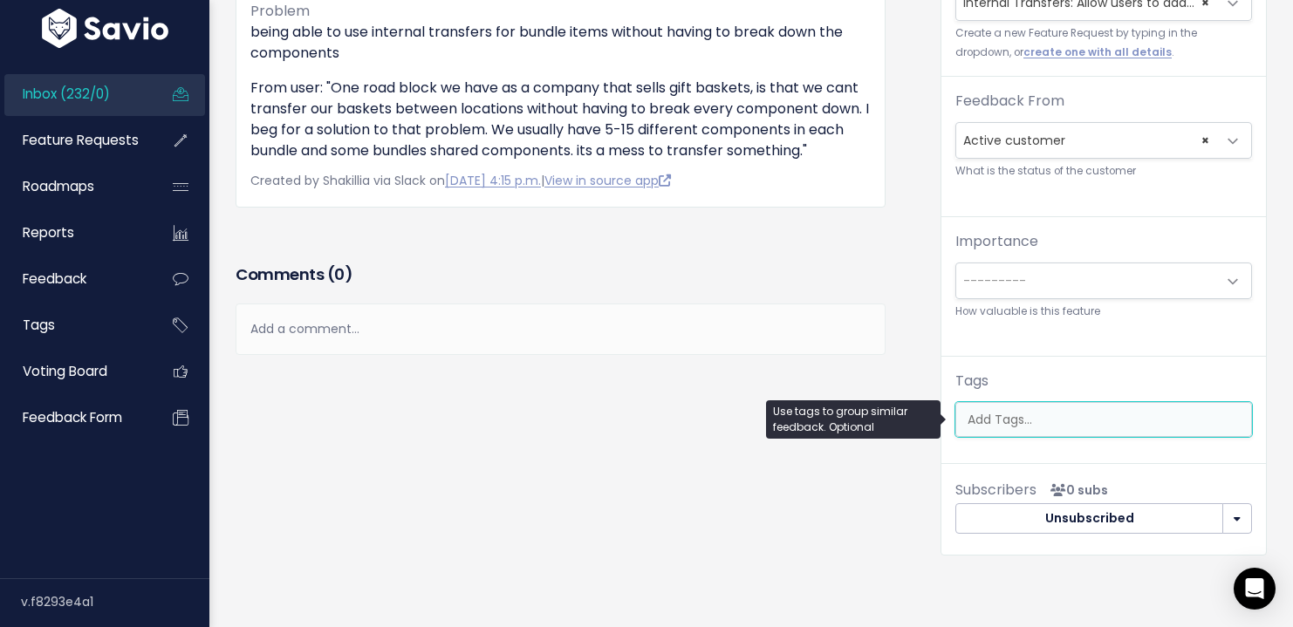
click at [1060, 435] on ul at bounding box center [1103, 419] width 295 height 33
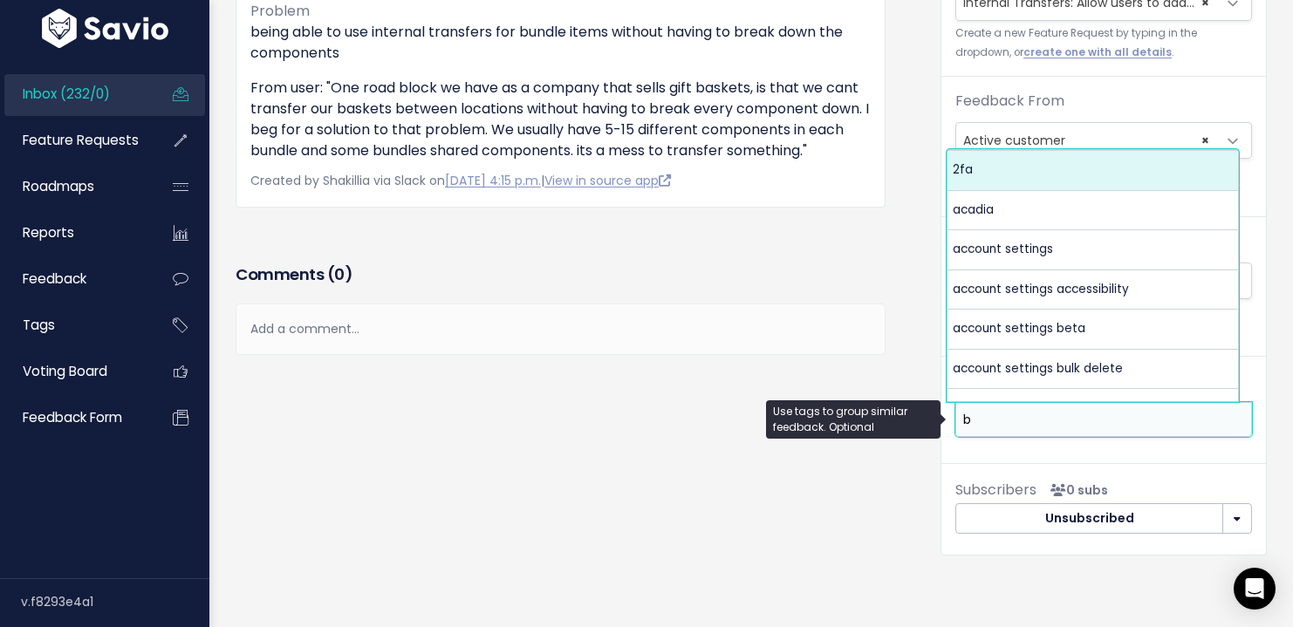
scroll to position [0, 0]
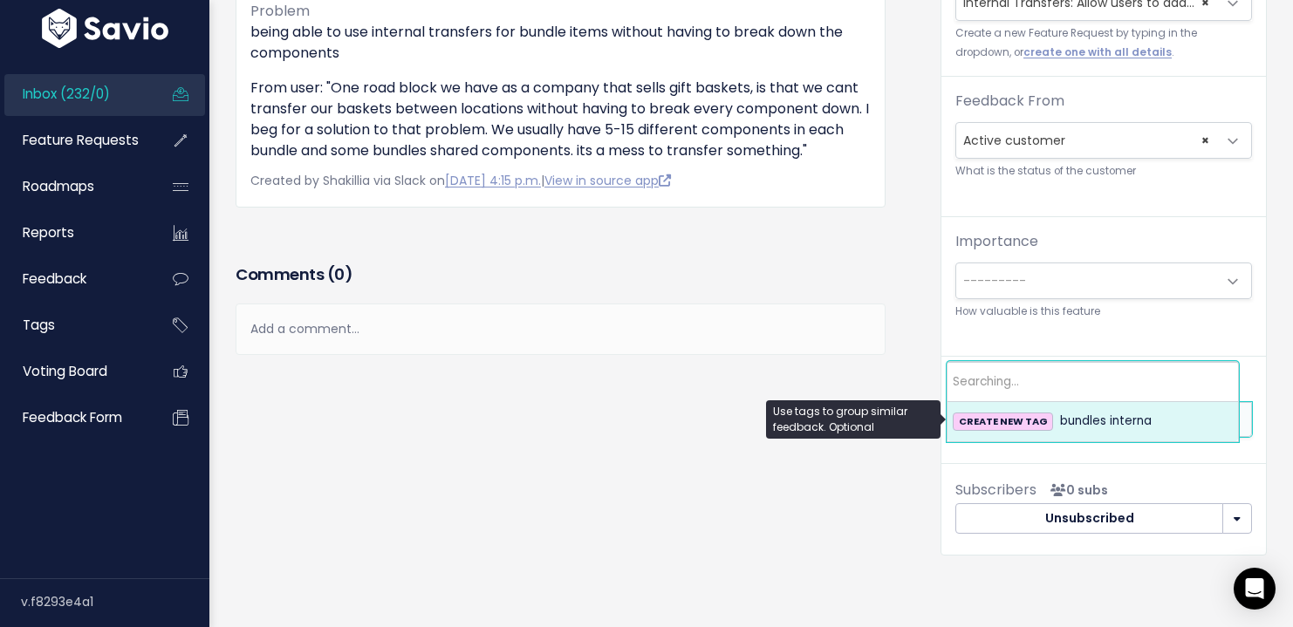
type input "b"
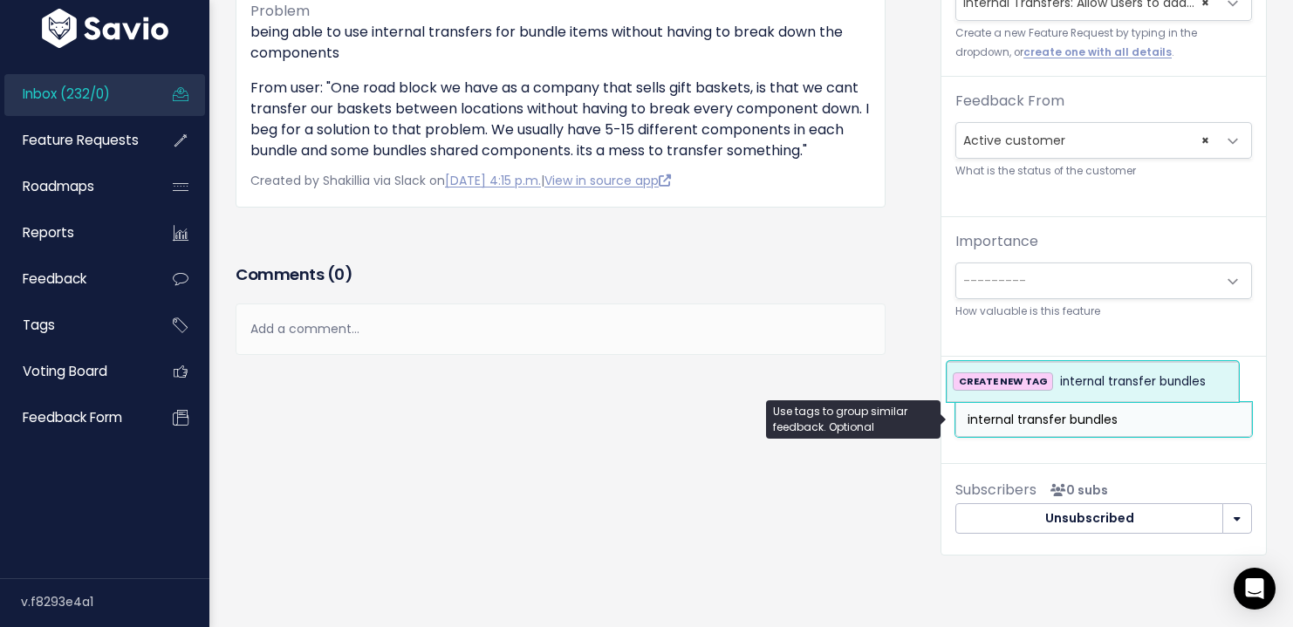
scroll to position [58, 0]
type input "internal transfer bundles"
click at [1114, 368] on li "CREATE NEW TAG internal transfer bundles" at bounding box center [1093, 382] width 291 height 38
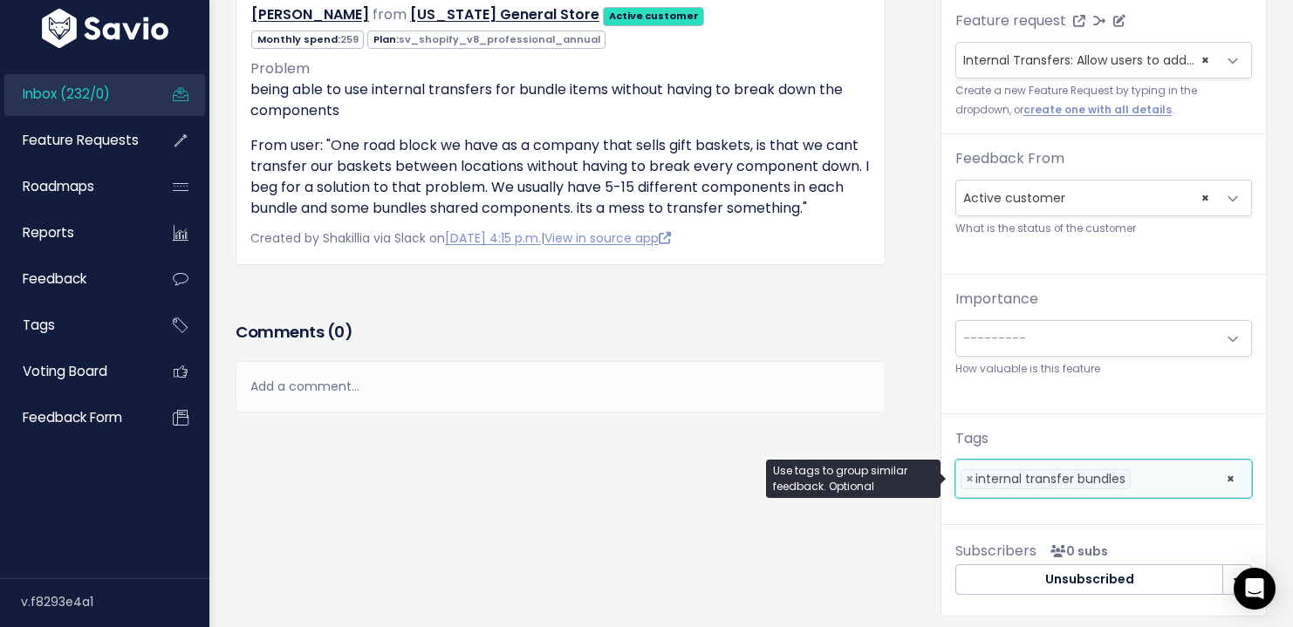
scroll to position [0, 0]
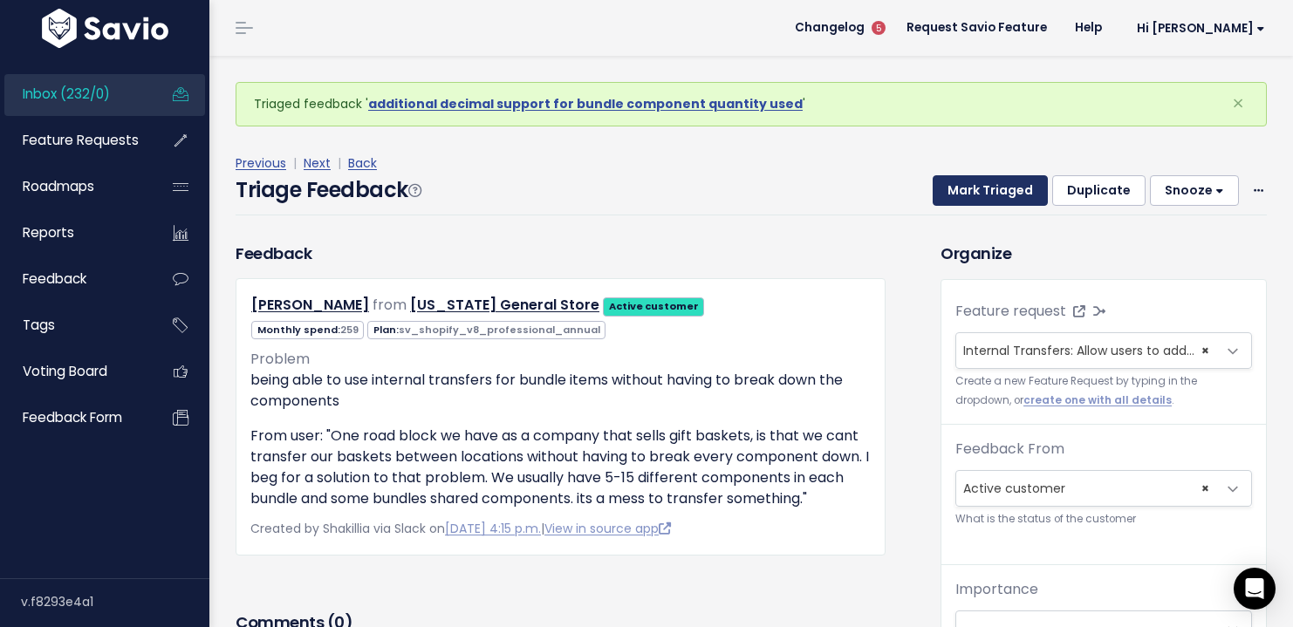
click at [1009, 192] on button "Mark Triaged" at bounding box center [990, 190] width 115 height 31
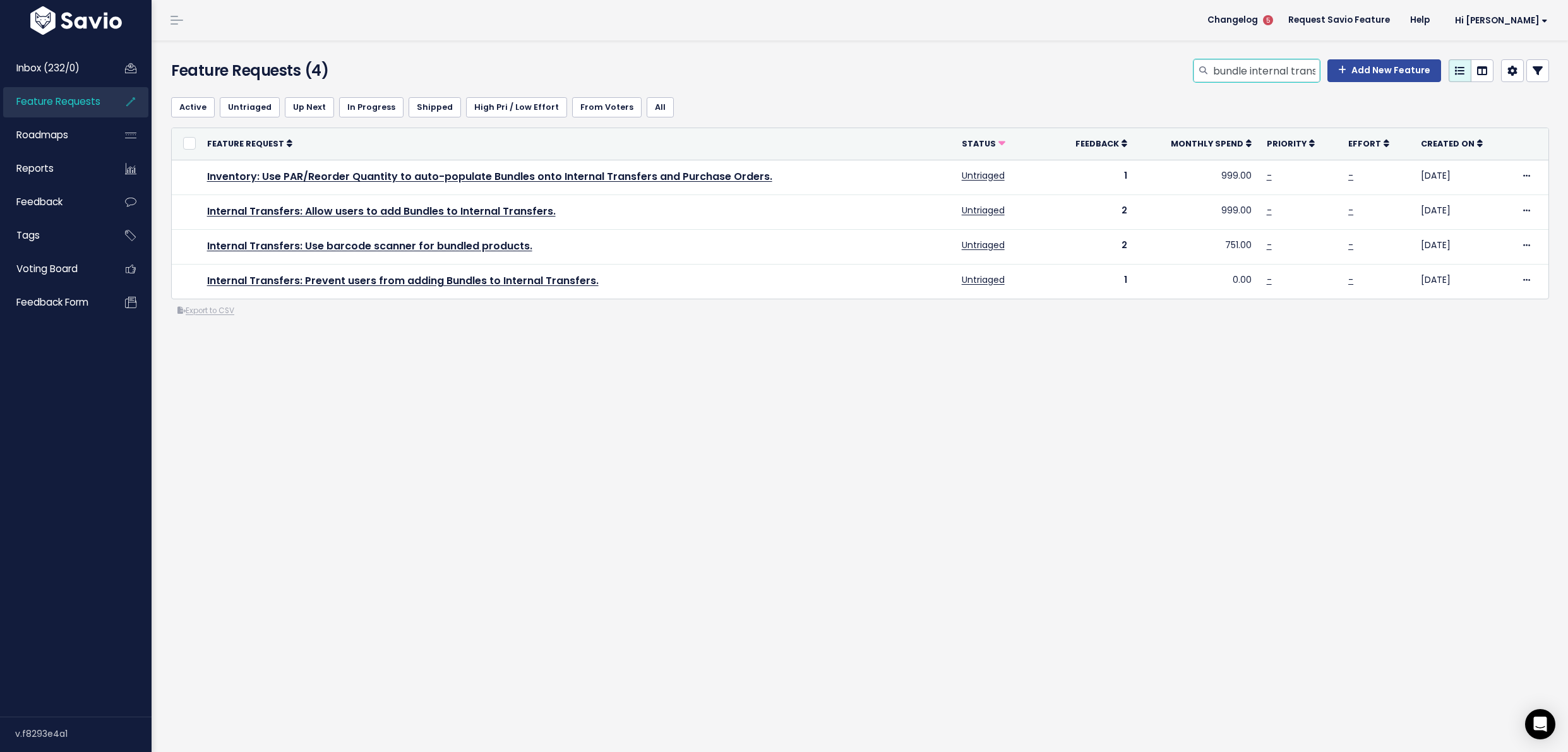
click at [1215, 75] on input "bundle internal transfer" at bounding box center [1266, 70] width 108 height 22
type input "modifier report"
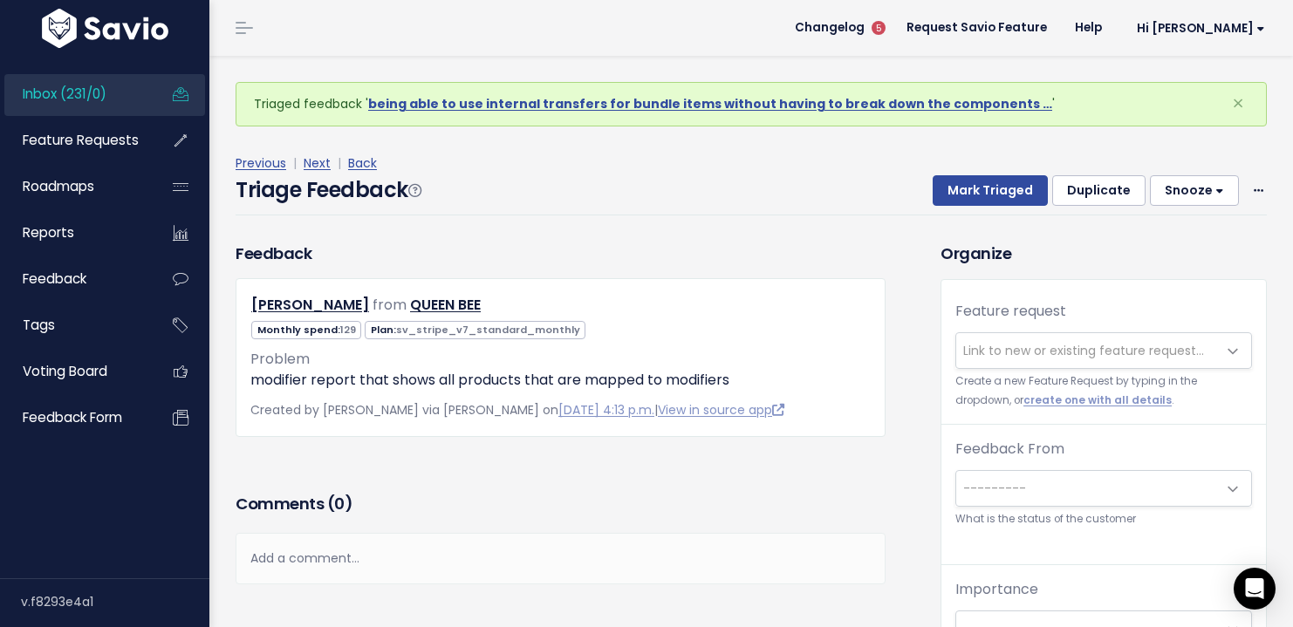
click at [971, 353] on span "Link to new or existing feature request..." at bounding box center [1083, 350] width 241 height 17
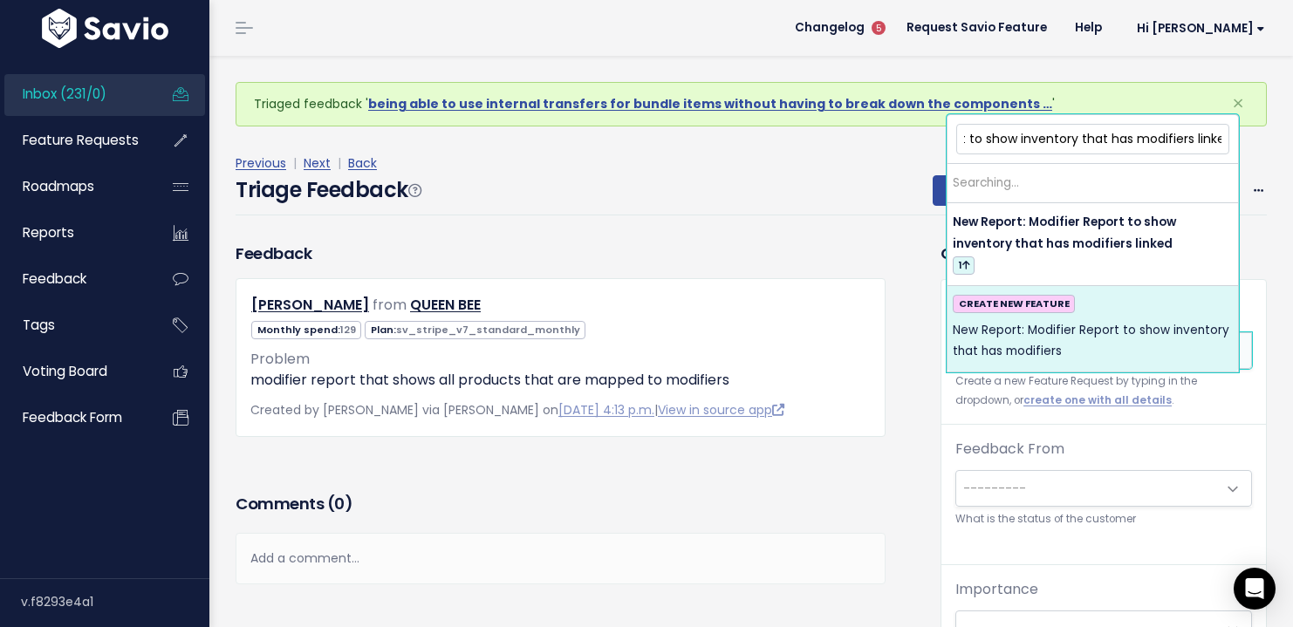
scroll to position [0, 175]
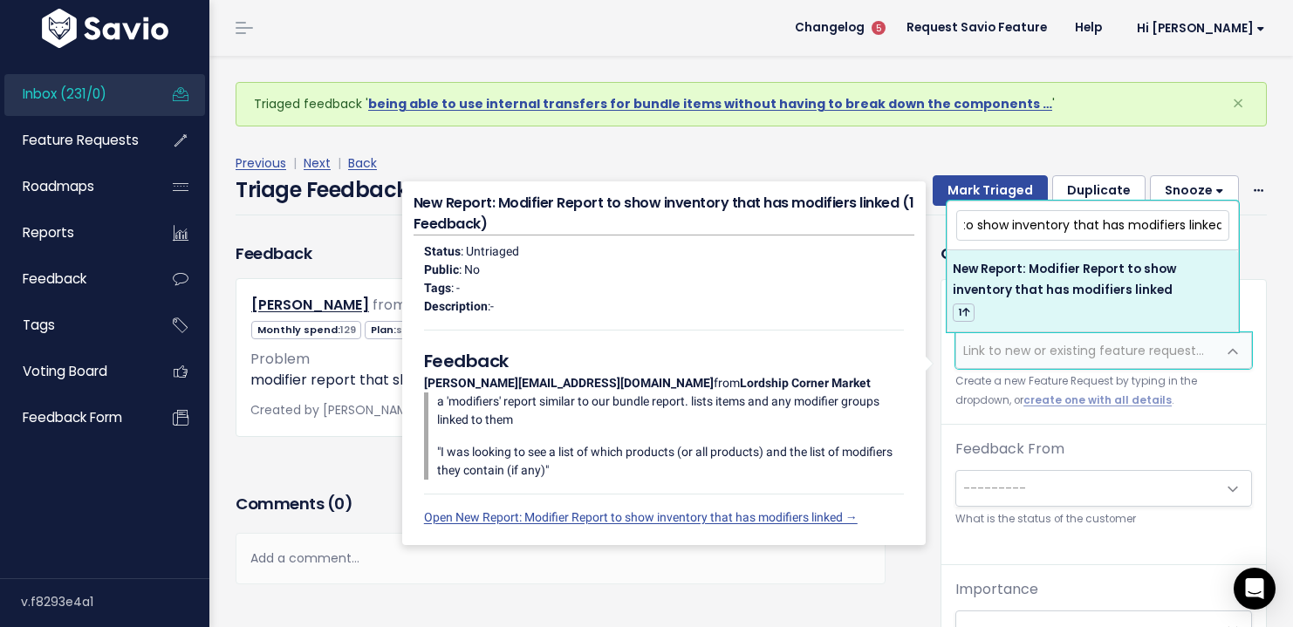
type input "New Report: Modifier Report to show inventory that has modifiers linked"
select select "38535"
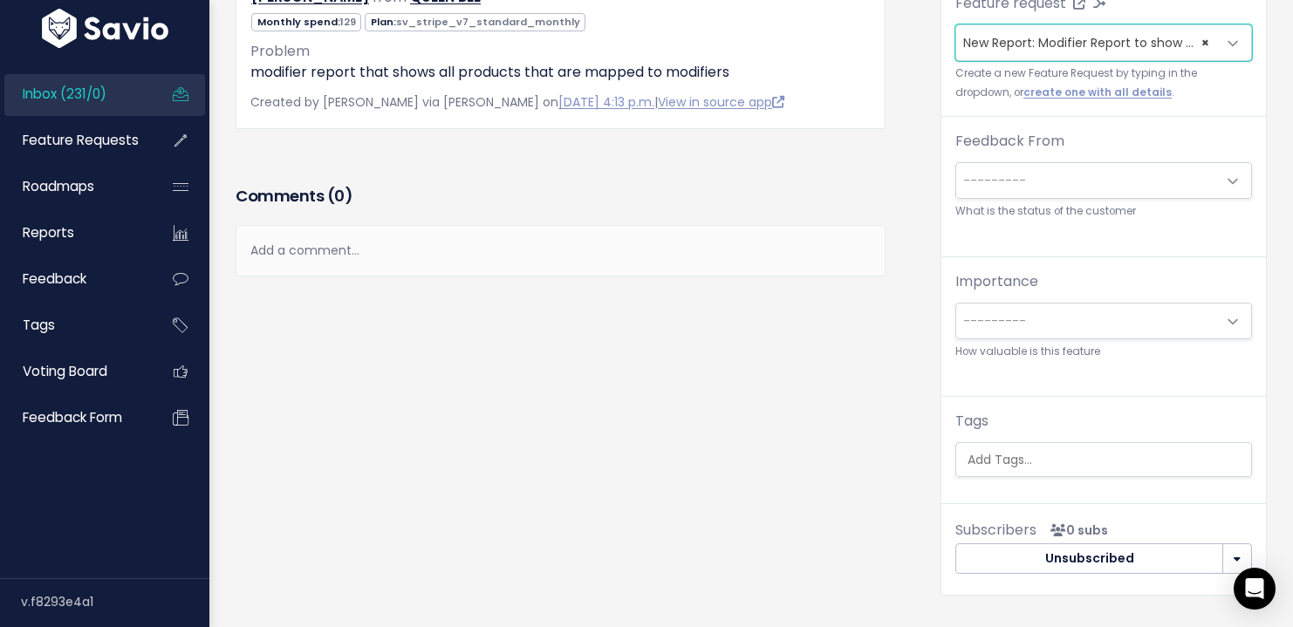
scroll to position [318, 0]
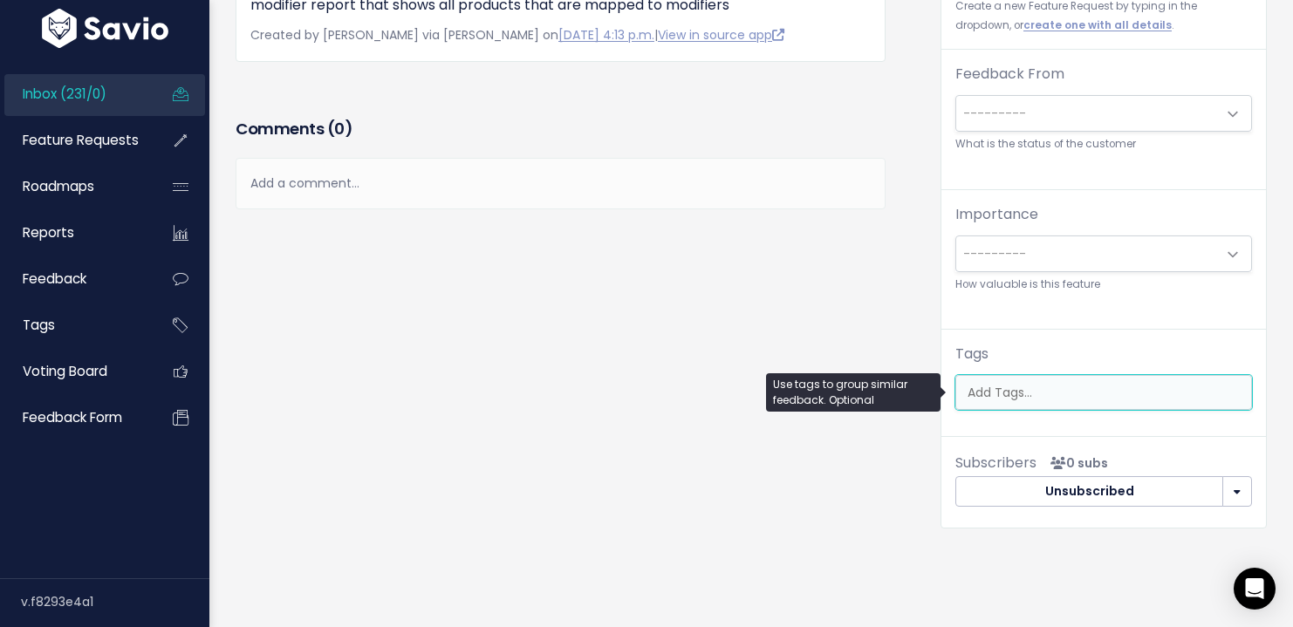
click at [1025, 380] on ul at bounding box center [1103, 392] width 295 height 33
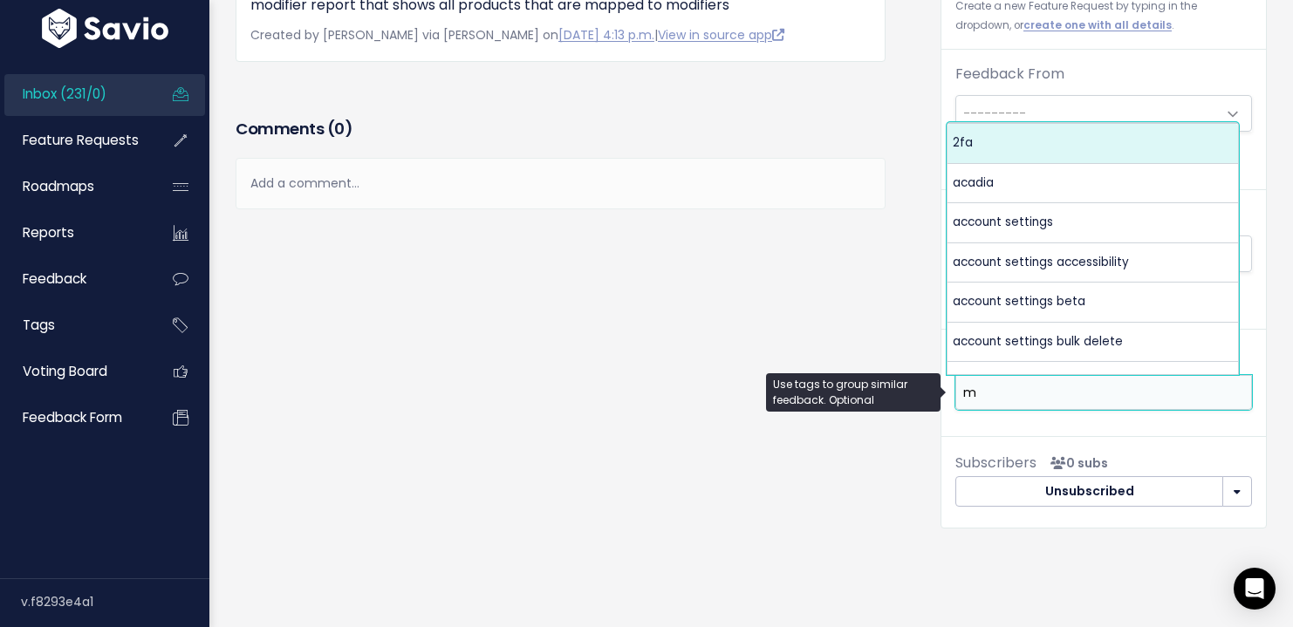
scroll to position [0, 0]
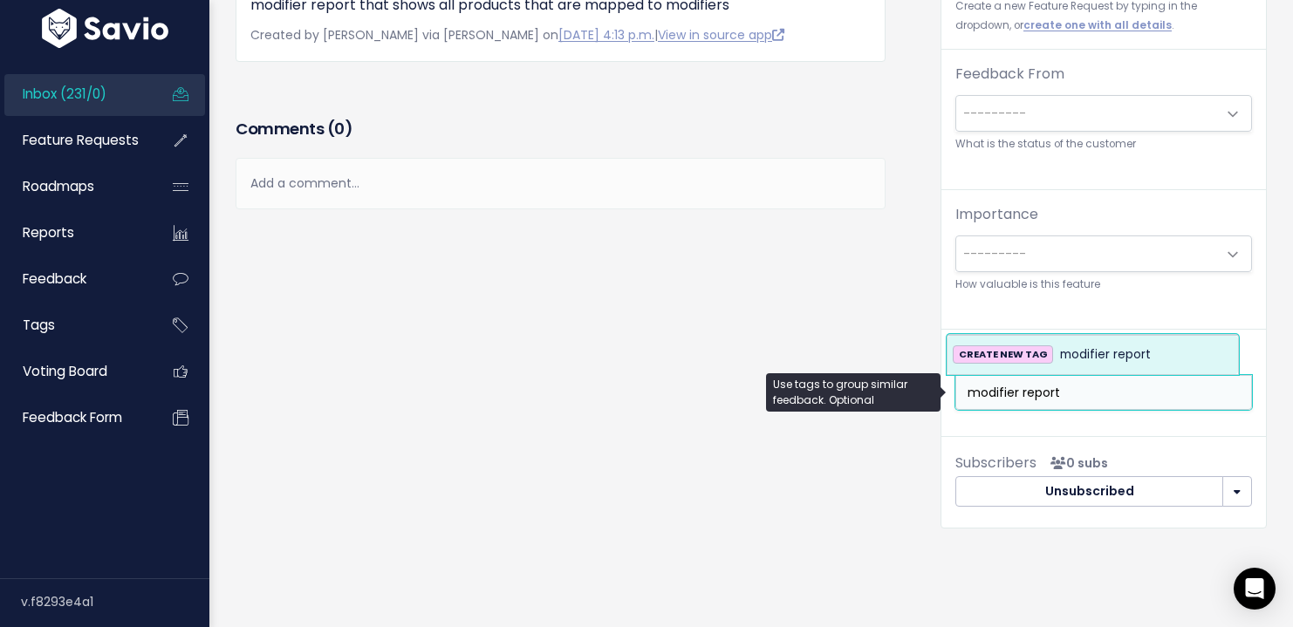
type input "modifier report"
click at [1090, 352] on span "modifier report" at bounding box center [1105, 355] width 91 height 21
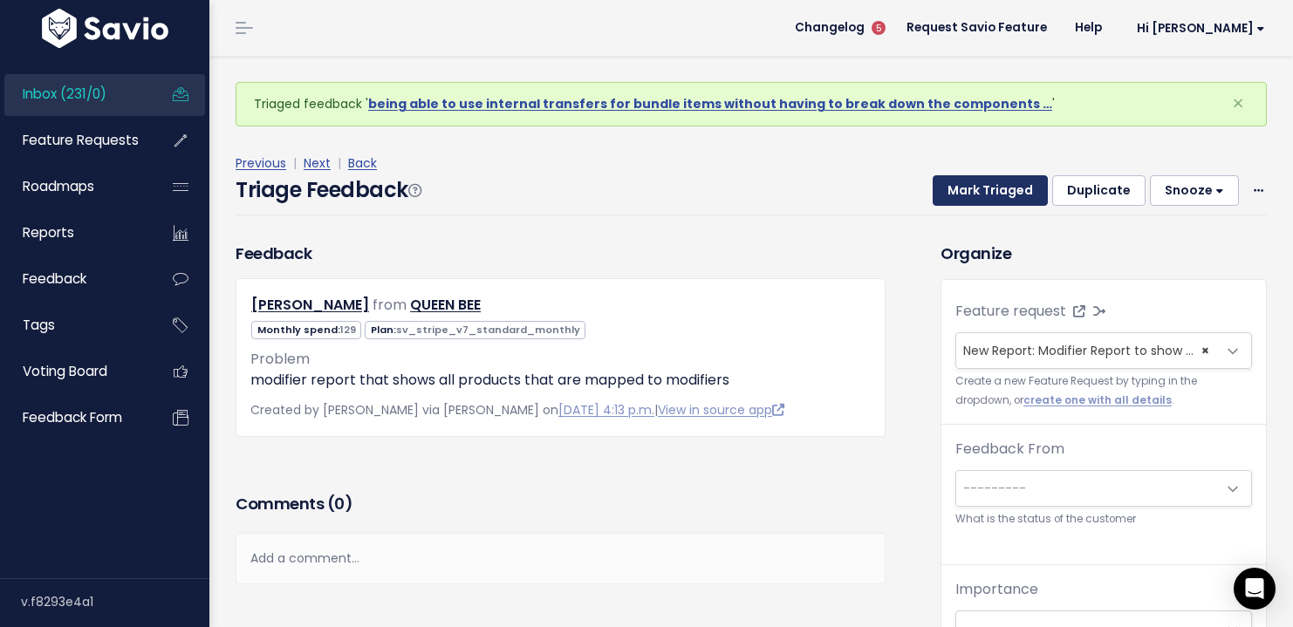
click at [951, 192] on button "Mark Triaged" at bounding box center [990, 190] width 115 height 31
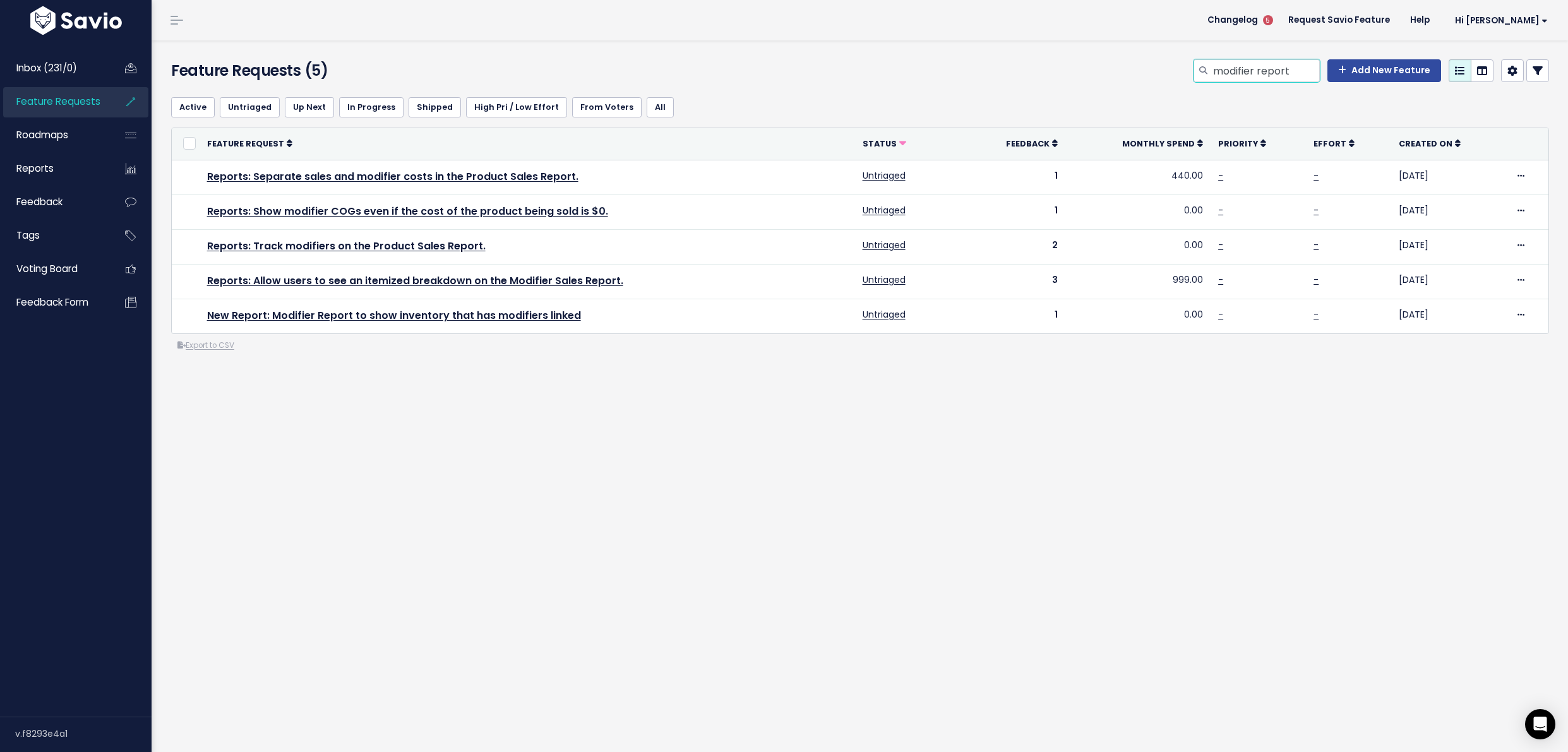
click at [1249, 62] on input "modifier report" at bounding box center [1266, 70] width 108 height 22
type input "alt text"
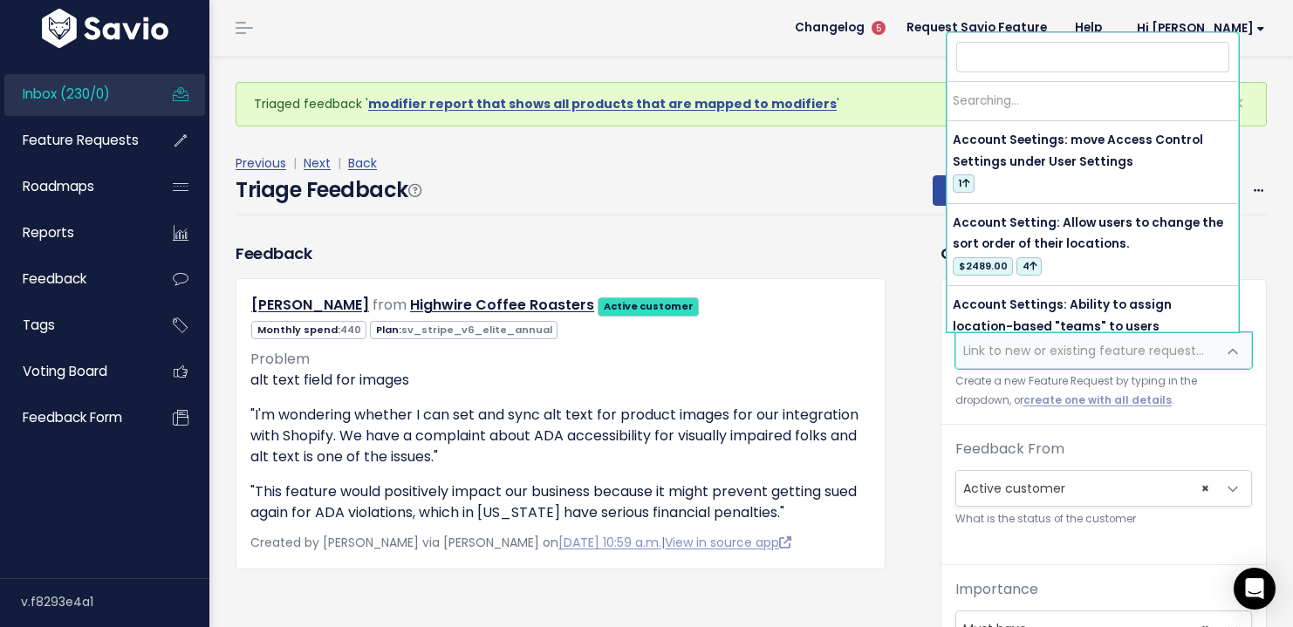
click at [1007, 348] on span "Link to new or existing feature request..." at bounding box center [1083, 350] width 241 height 17
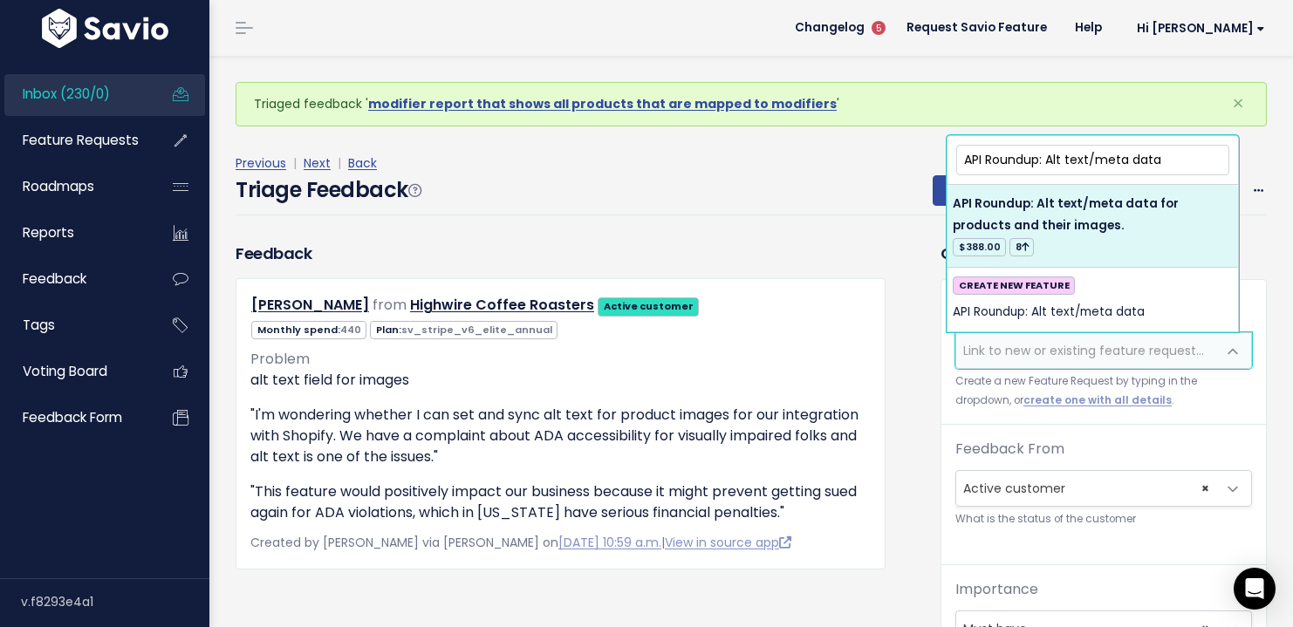
type input "API Roundup: Alt text/meta data"
select select "21635"
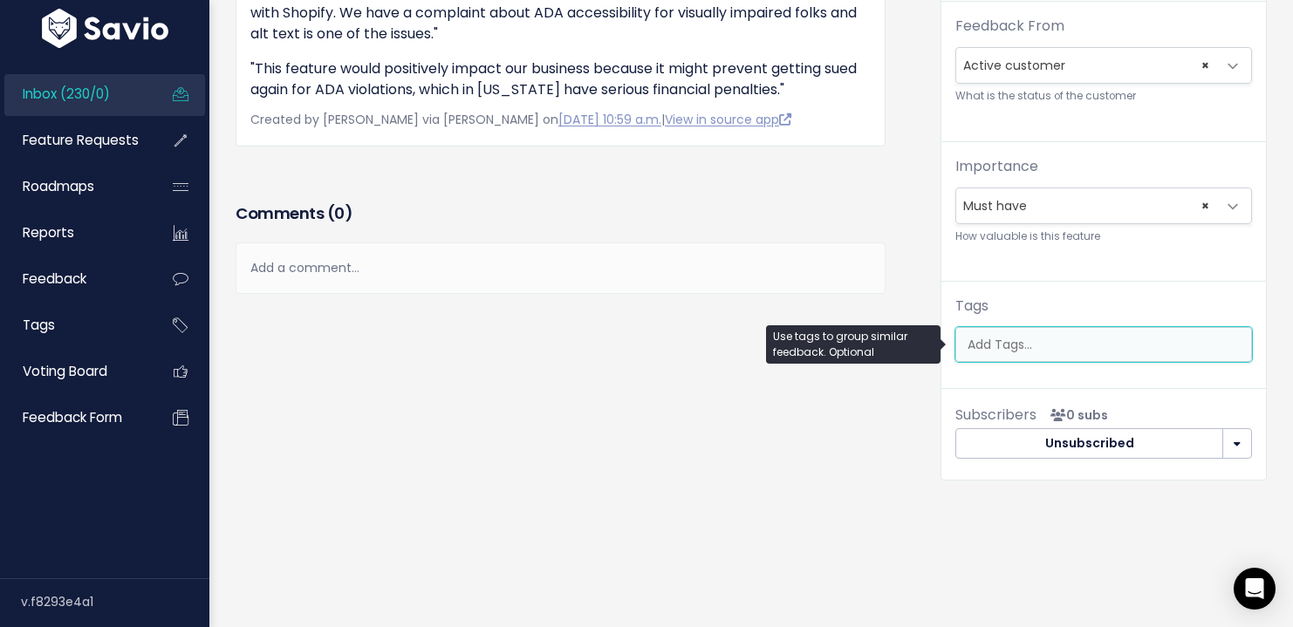
scroll to position [0, 4]
click at [1066, 345] on ul at bounding box center [1103, 344] width 295 height 33
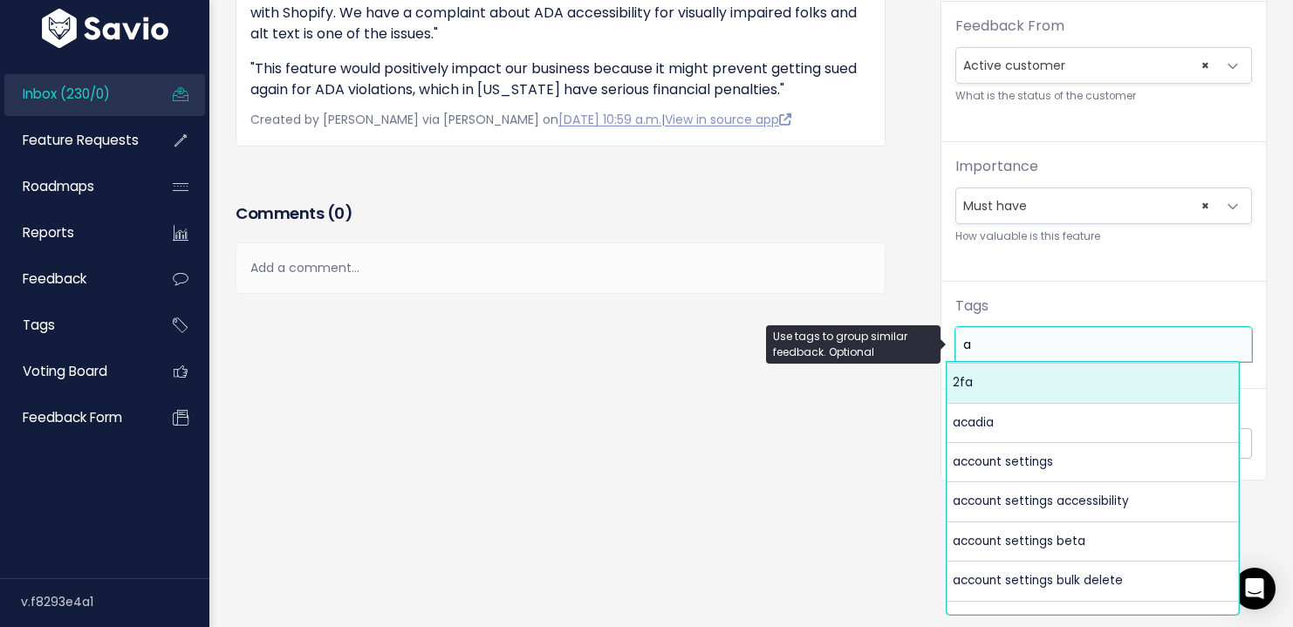
scroll to position [0, 0]
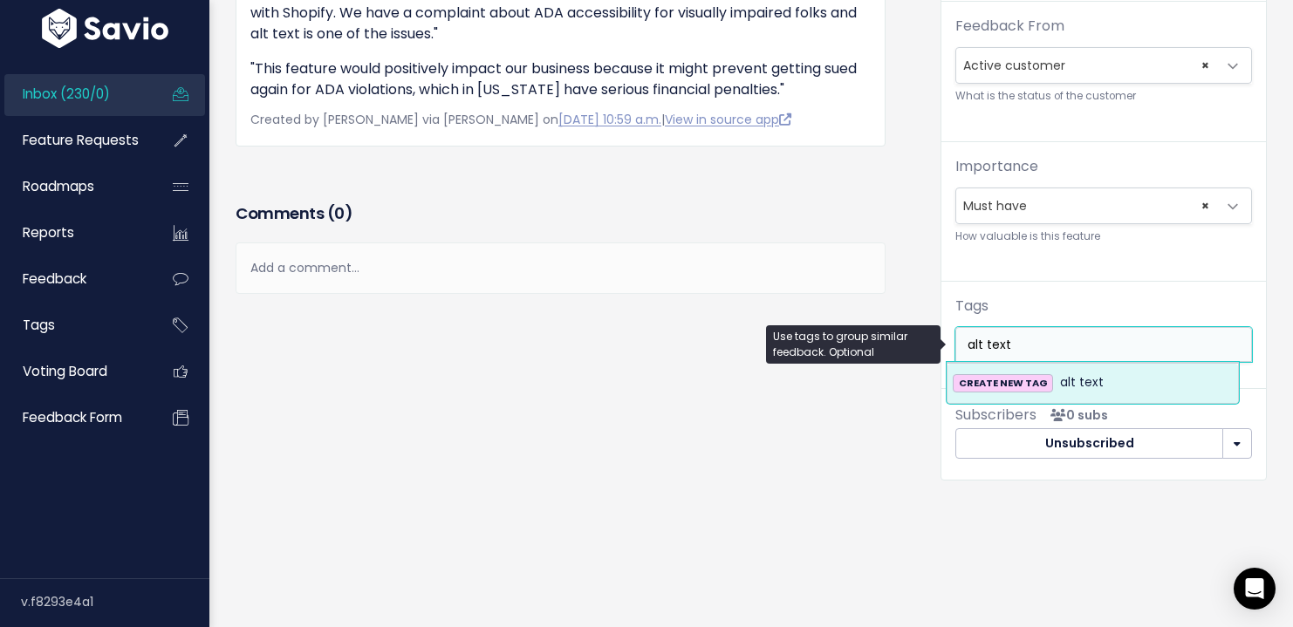
type input "alt text"
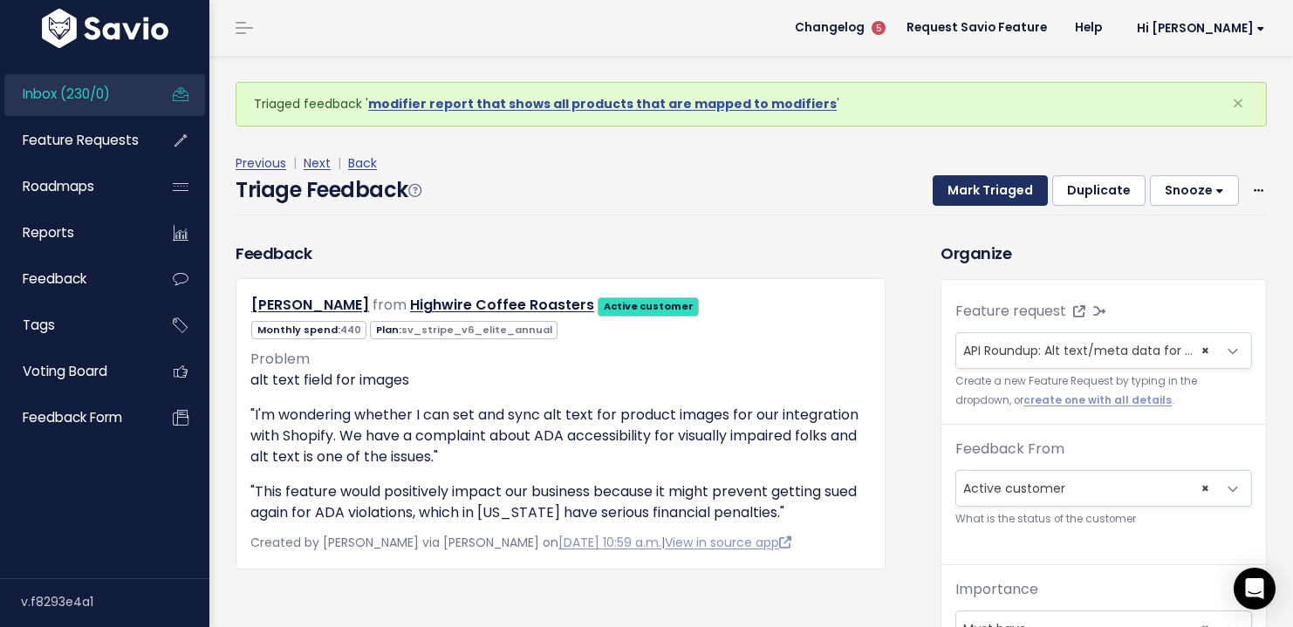
click at [1002, 198] on button "Mark Triaged" at bounding box center [990, 190] width 115 height 31
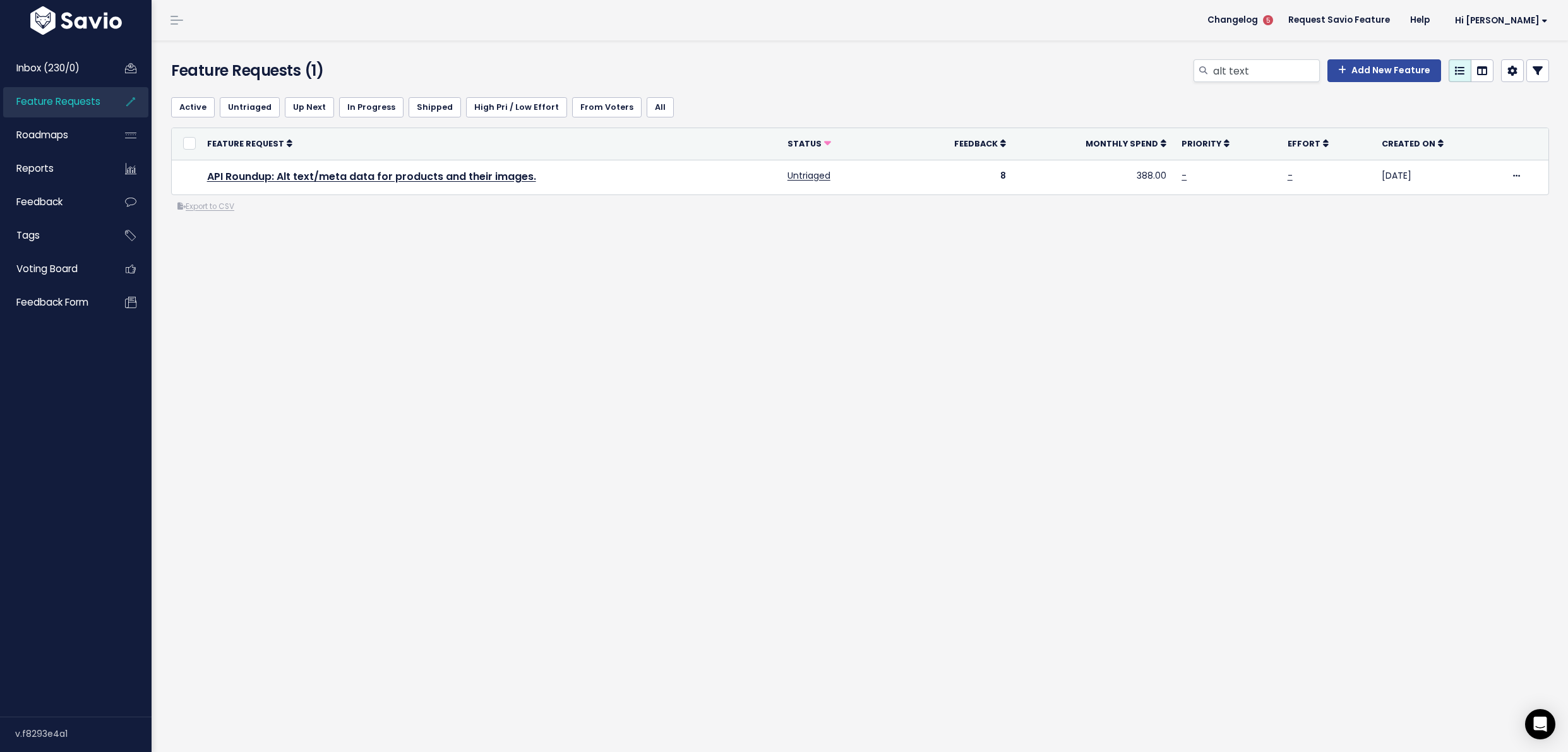
click at [1253, 57] on div "Feature Requests (1) alt text Add New Feature" at bounding box center [857, 64] width 1412 height 47
click at [1253, 76] on input "alt text" at bounding box center [1266, 70] width 108 height 22
click at [1254, 76] on input "alt text" at bounding box center [1266, 70] width 108 height 22
type input "tax report"
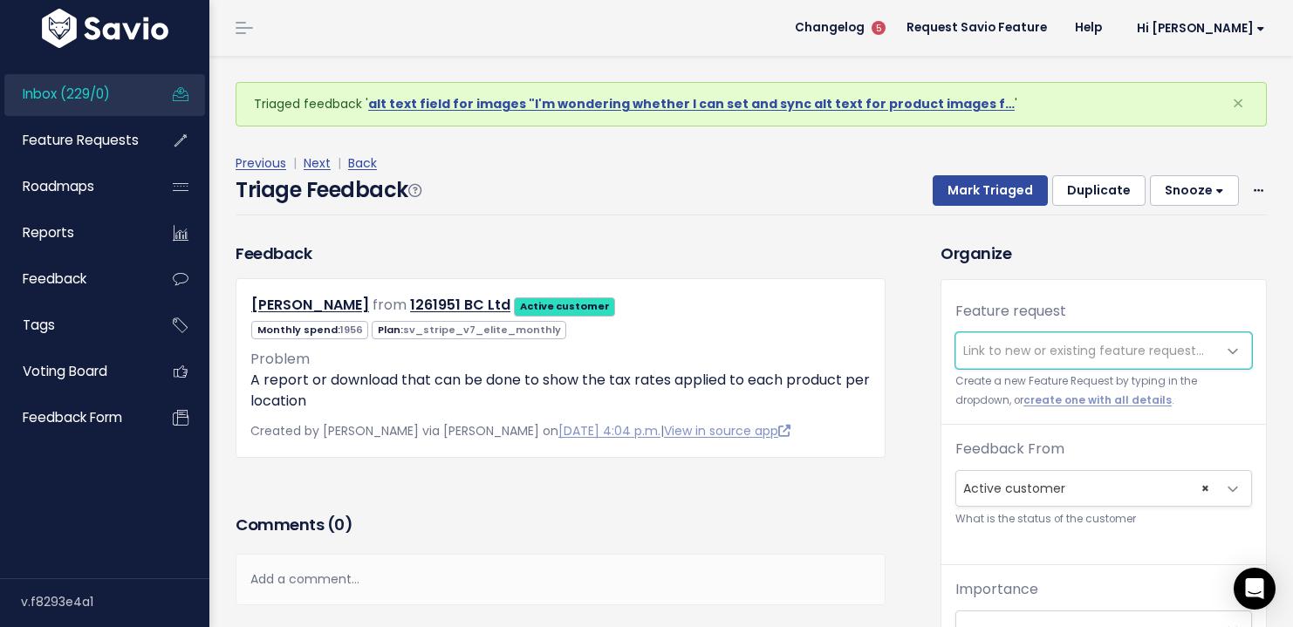
click at [1010, 352] on span "Link to new or existing feature request..." at bounding box center [1083, 350] width 241 height 17
click at [1010, 353] on span "Link to new or existing feature request..." at bounding box center [1083, 350] width 241 height 17
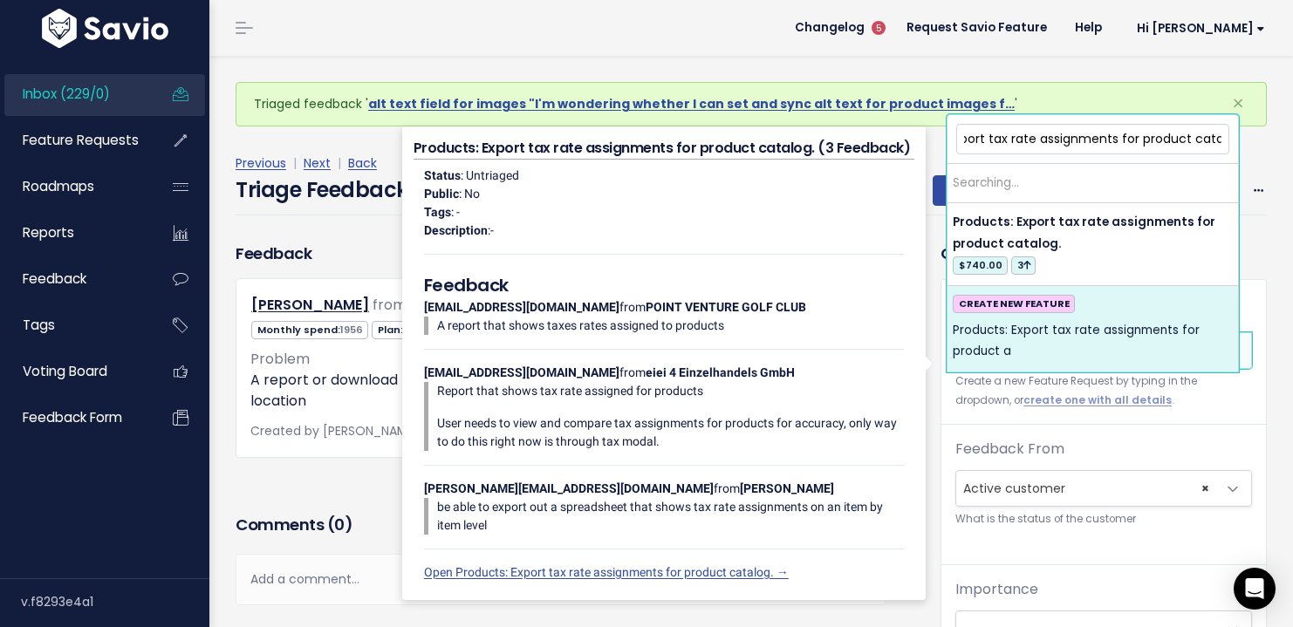
scroll to position [0, 93]
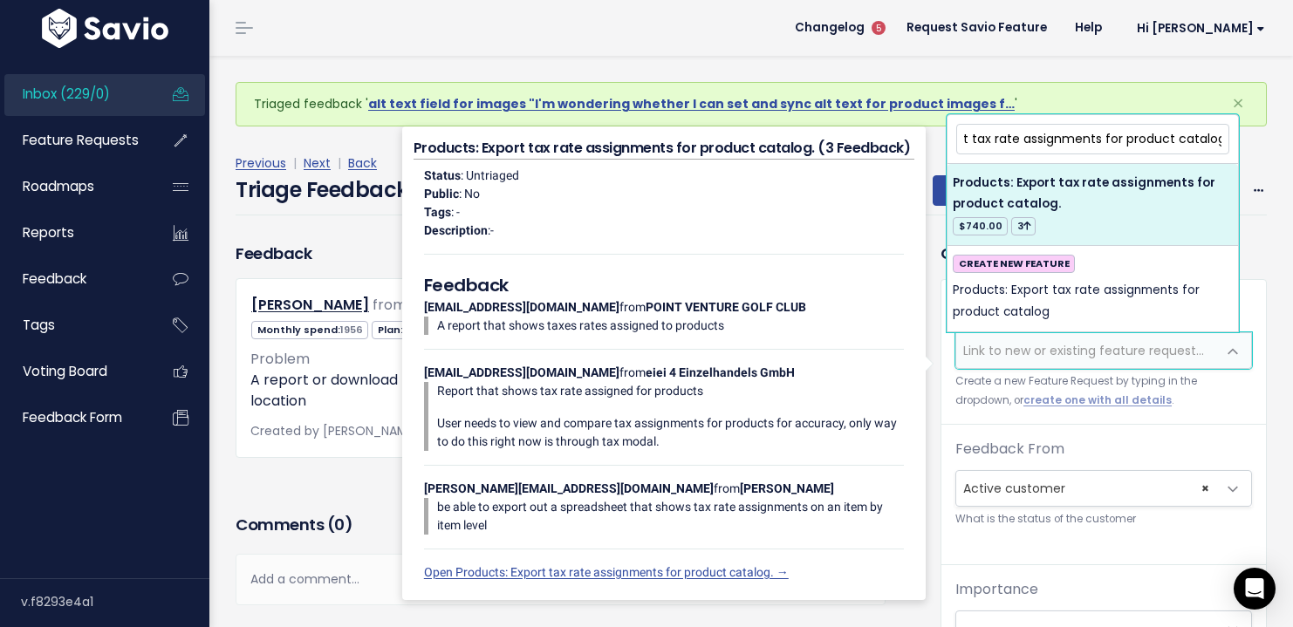
type input "Products: Export tax rate assignments for product catalog"
select select "26811"
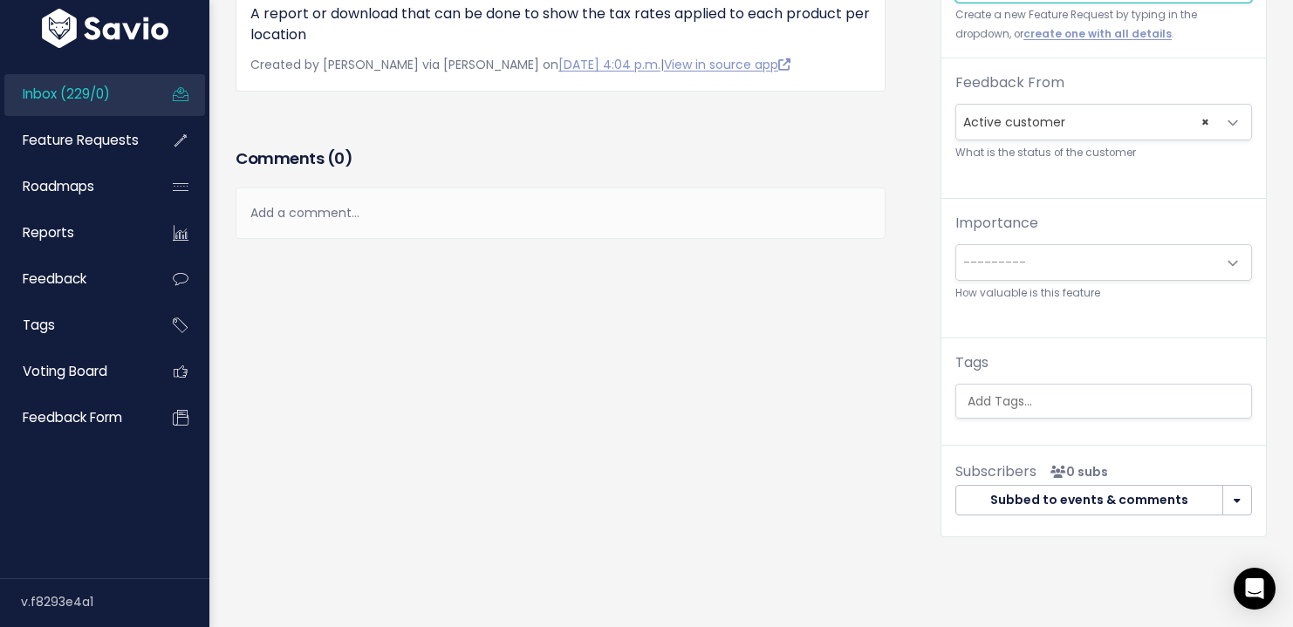
scroll to position [310, 0]
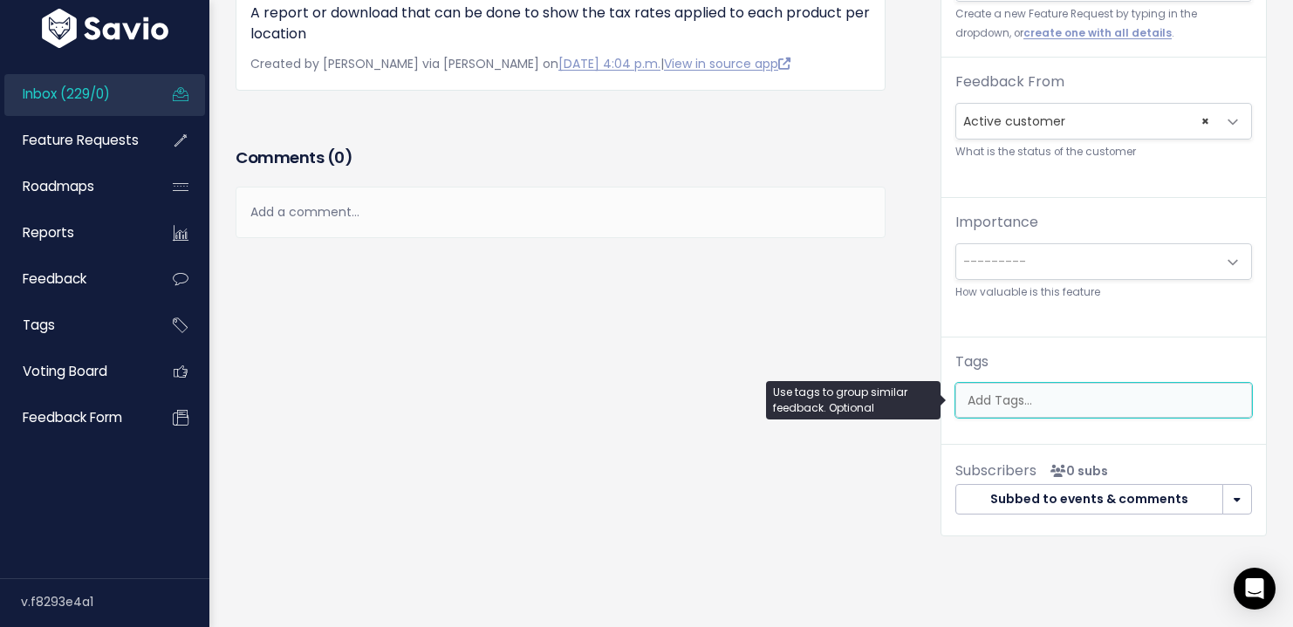
click at [1135, 401] on input "search" at bounding box center [1106, 401] width 291 height 18
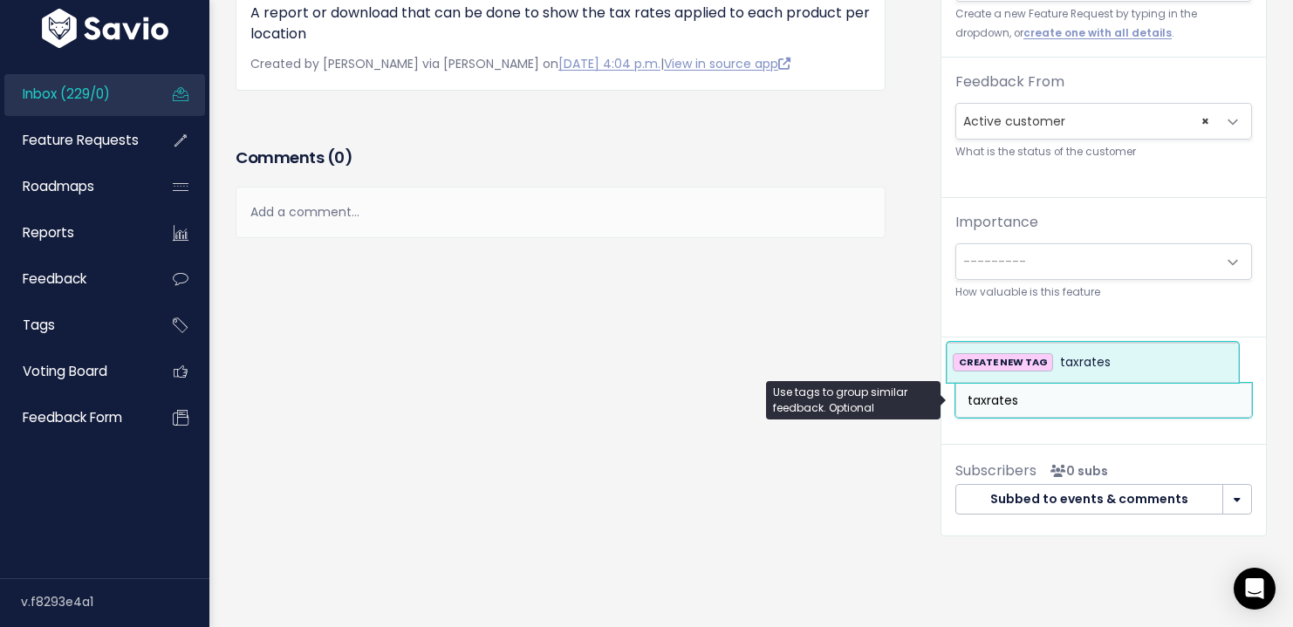
type input "taxrates"
click at [977, 390] on ul "taxrates" at bounding box center [1103, 400] width 295 height 33
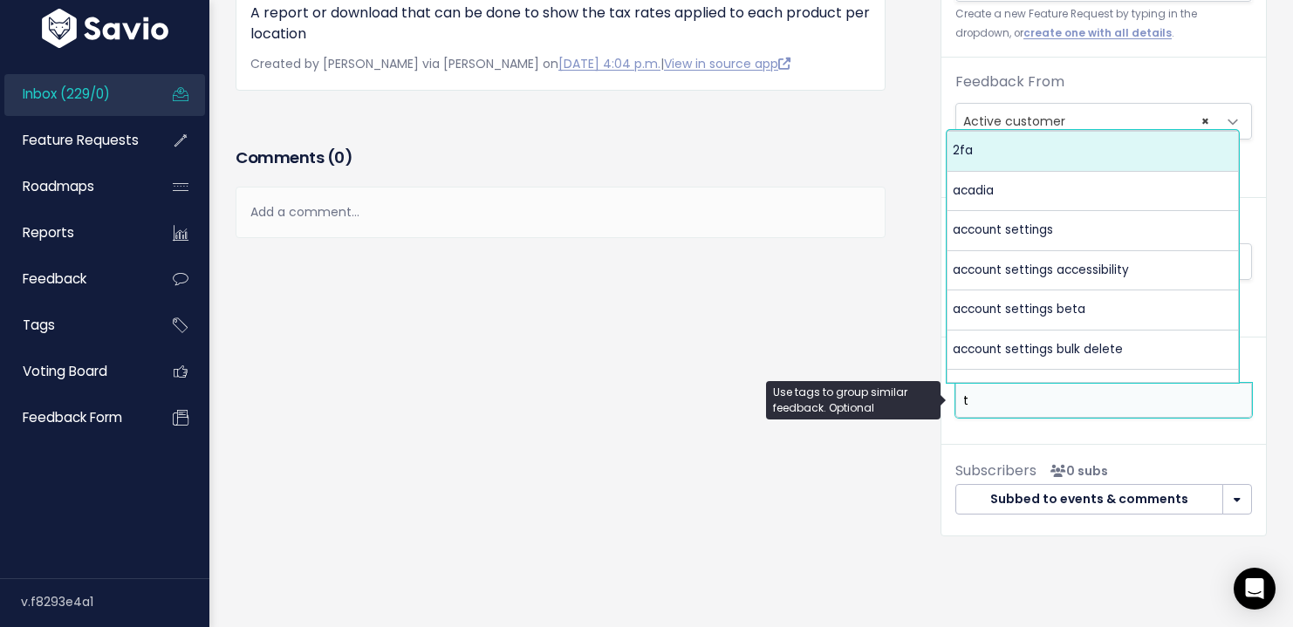
scroll to position [0, 0]
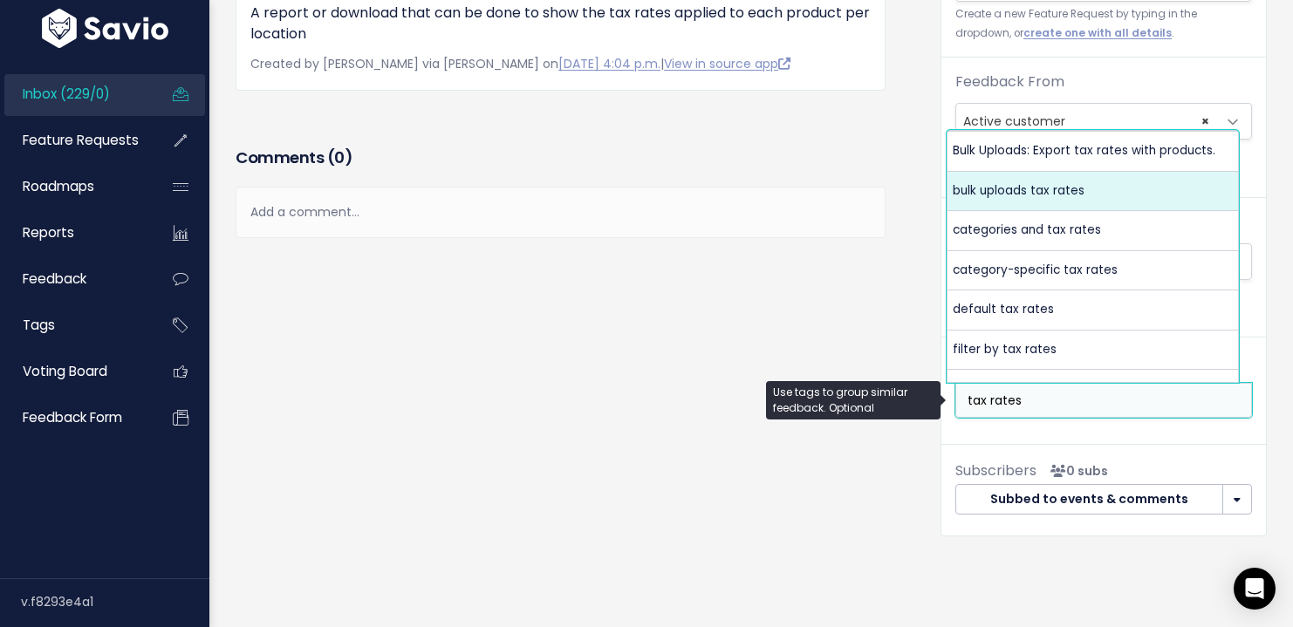
type input "tax rates"
select select "6355"
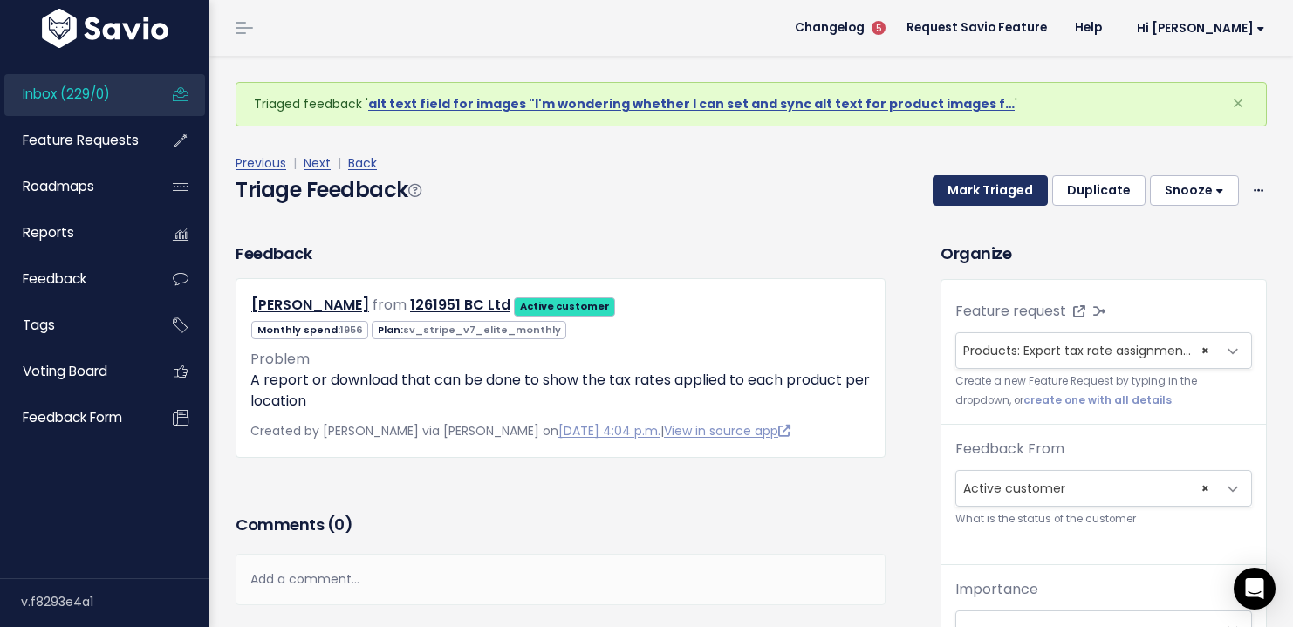
click at [965, 189] on button "Mark Triaged" at bounding box center [990, 190] width 115 height 31
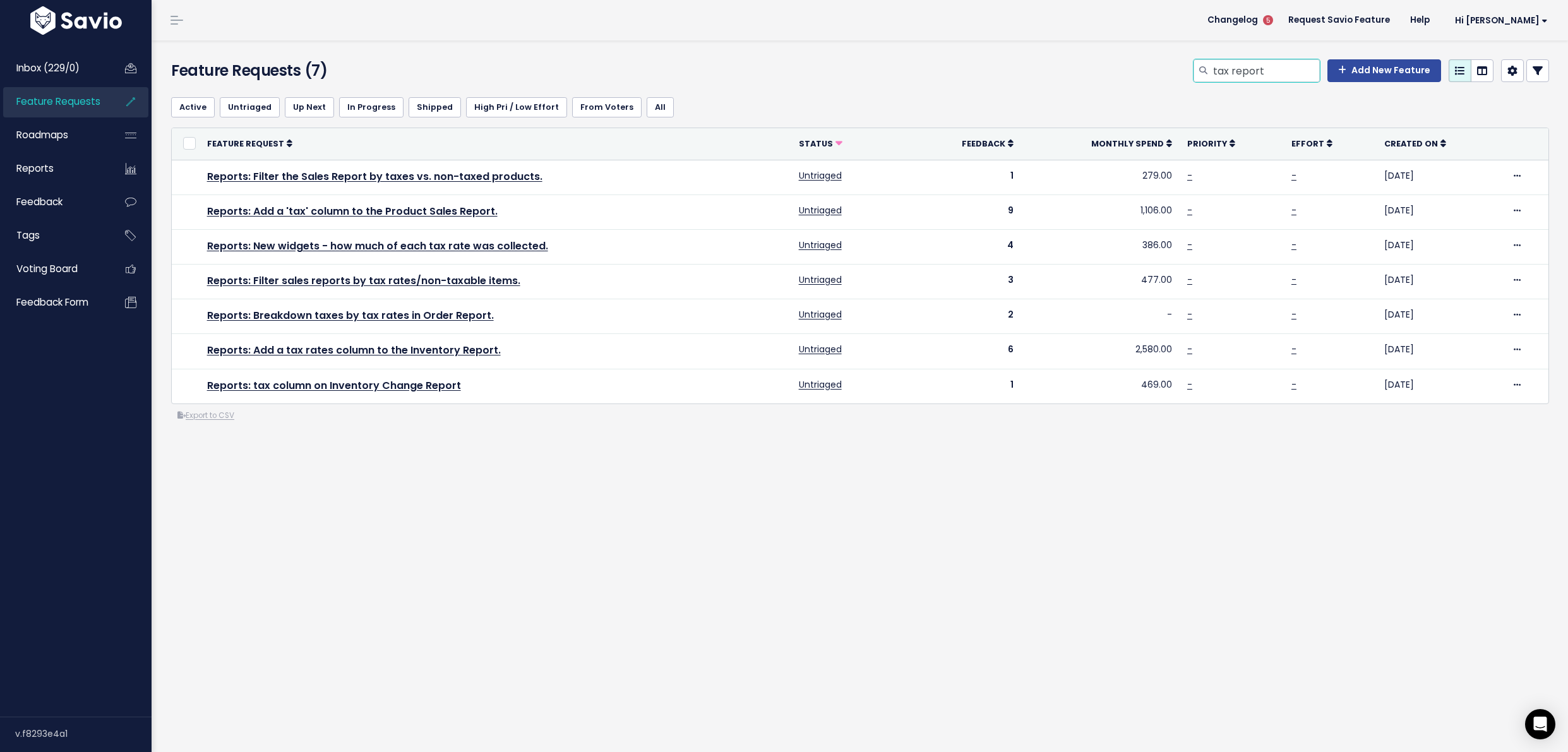
click at [1277, 77] on input "tax report" at bounding box center [1266, 70] width 108 height 22
type input "taxes"
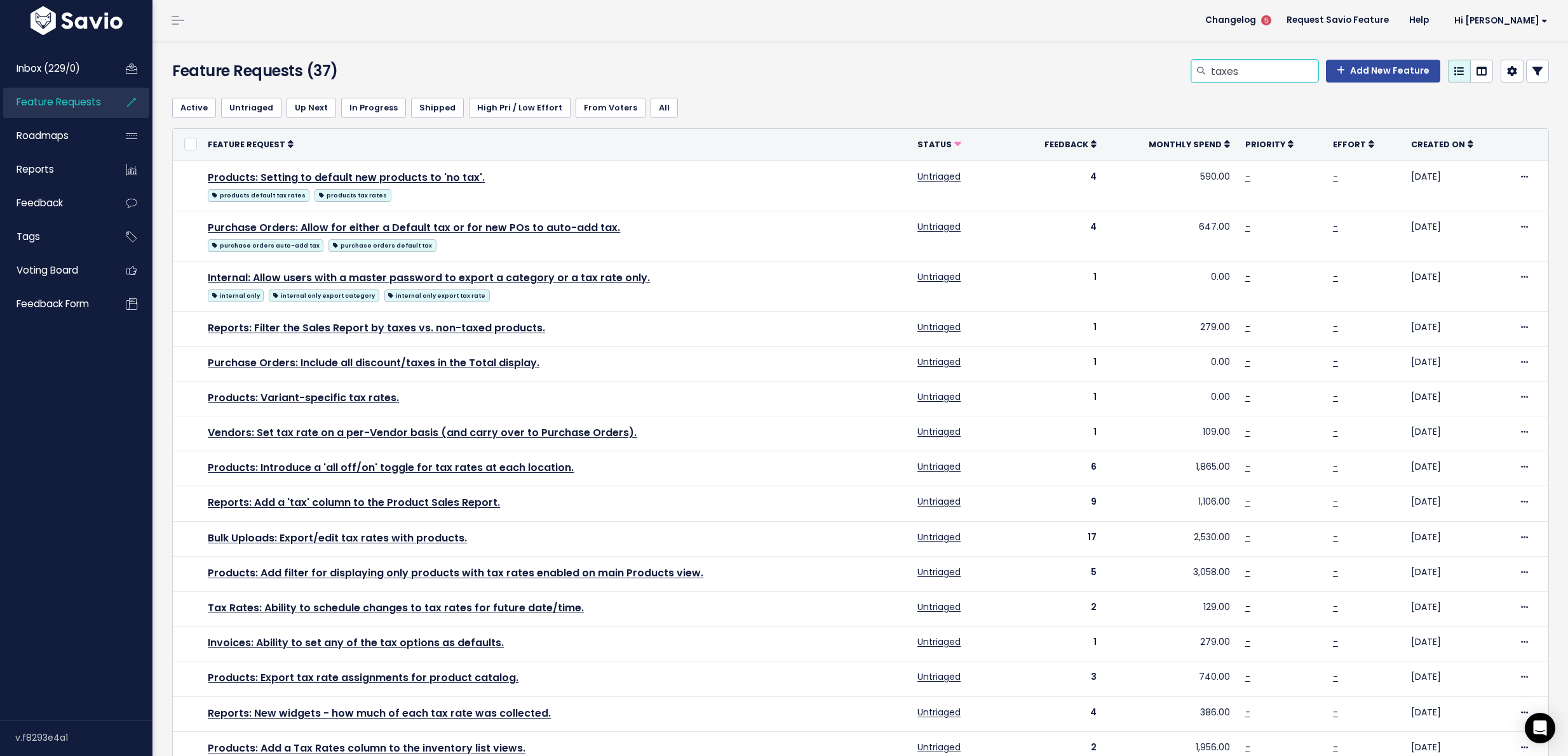
click at [1280, 73] on input "taxes" at bounding box center [1264, 71] width 108 height 23
type input "notes bulk"
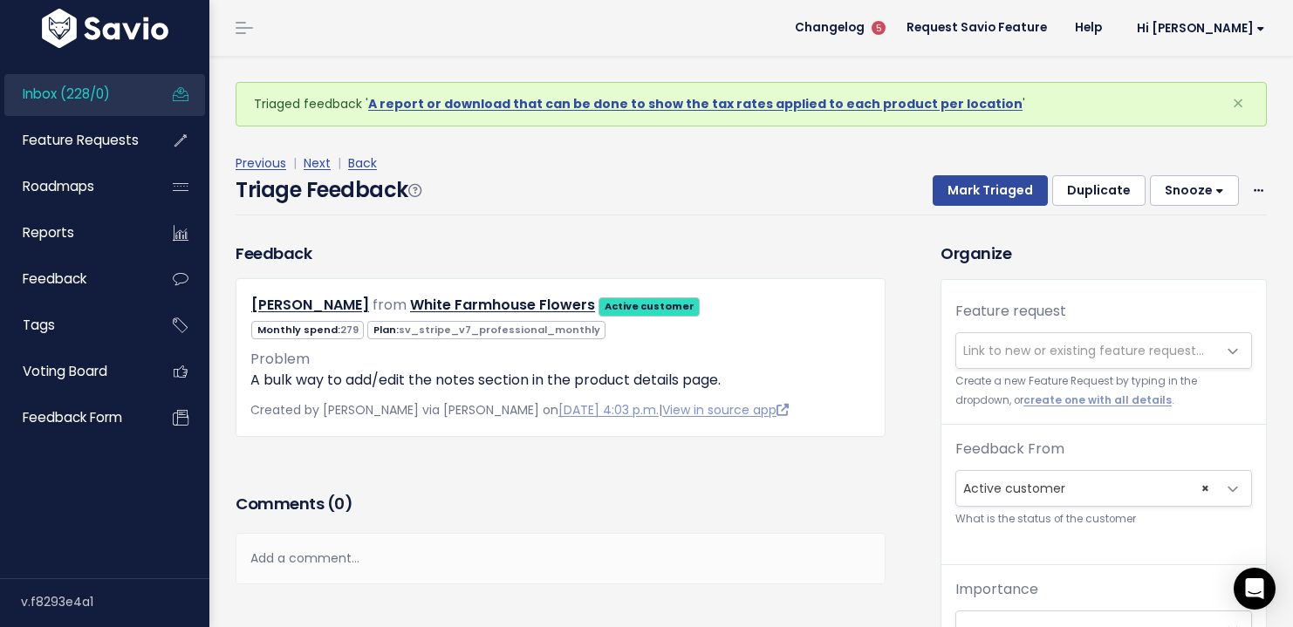
click at [1010, 343] on span "Link to new or existing feature request..." at bounding box center [1083, 350] width 241 height 17
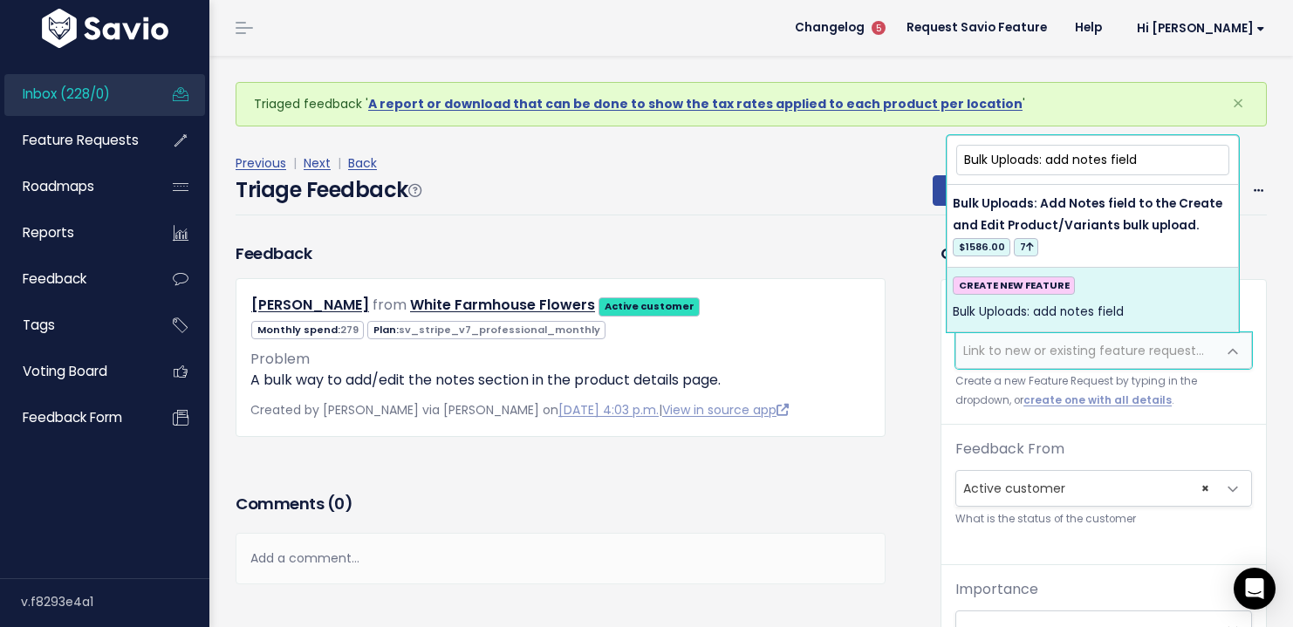
type input "Bulk Uploads: add notes field"
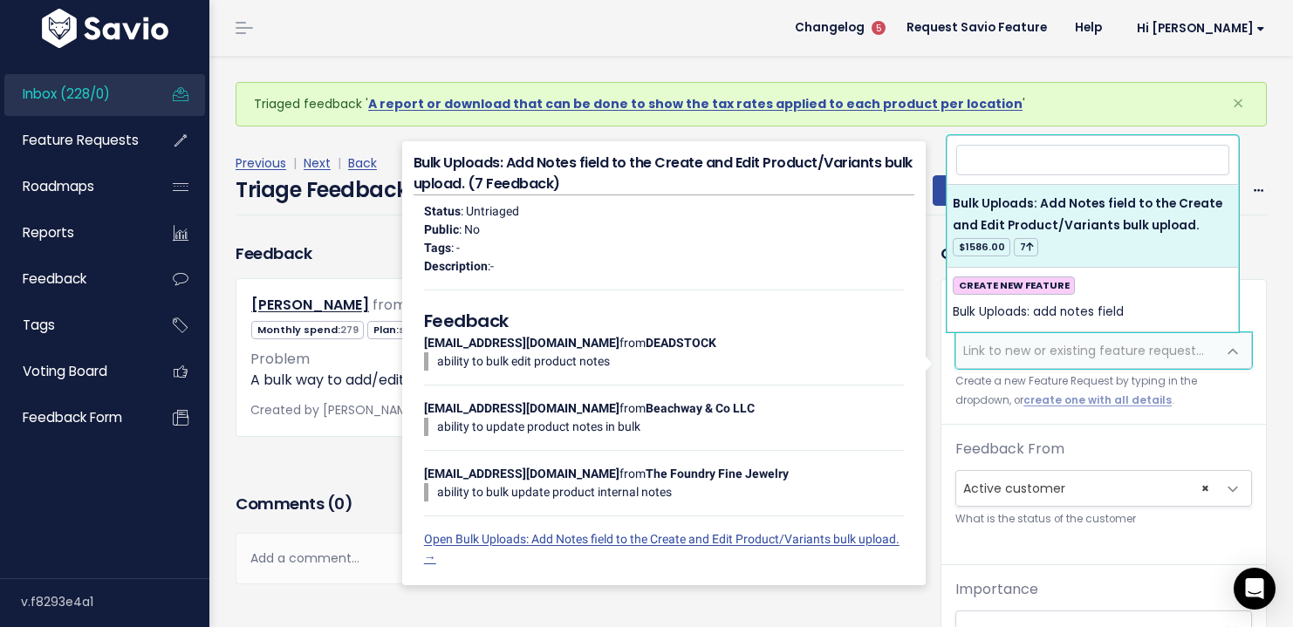
select select "21603"
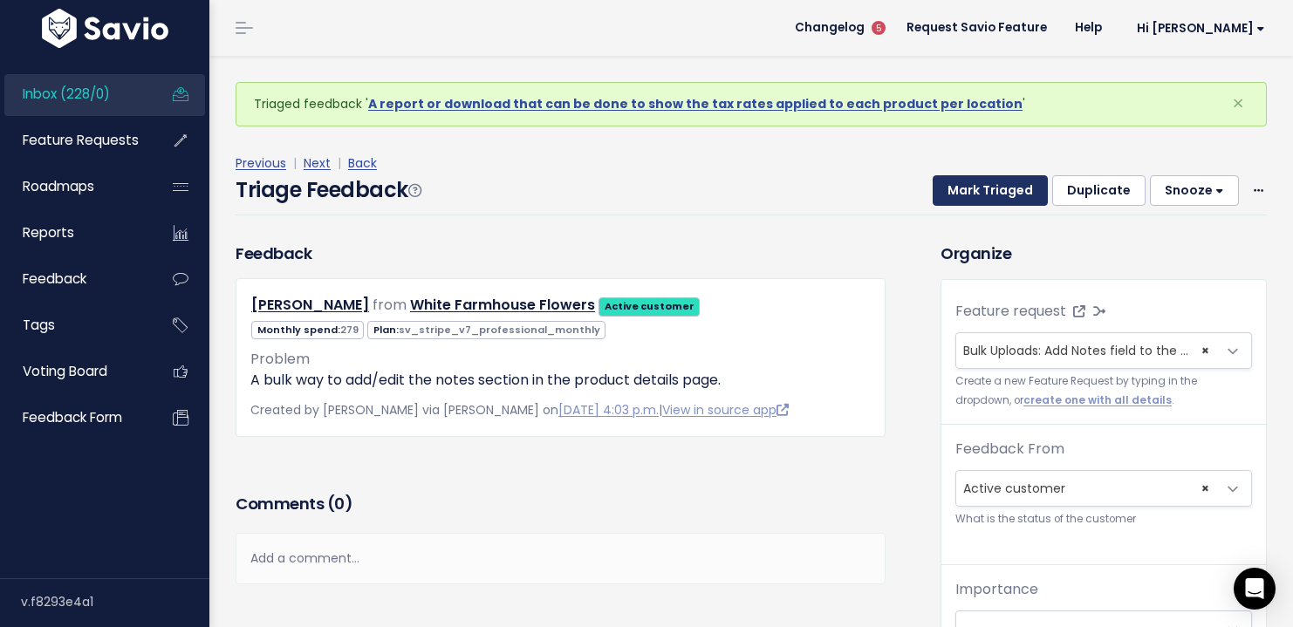
click at [961, 175] on button "Mark Triaged" at bounding box center [990, 190] width 115 height 31
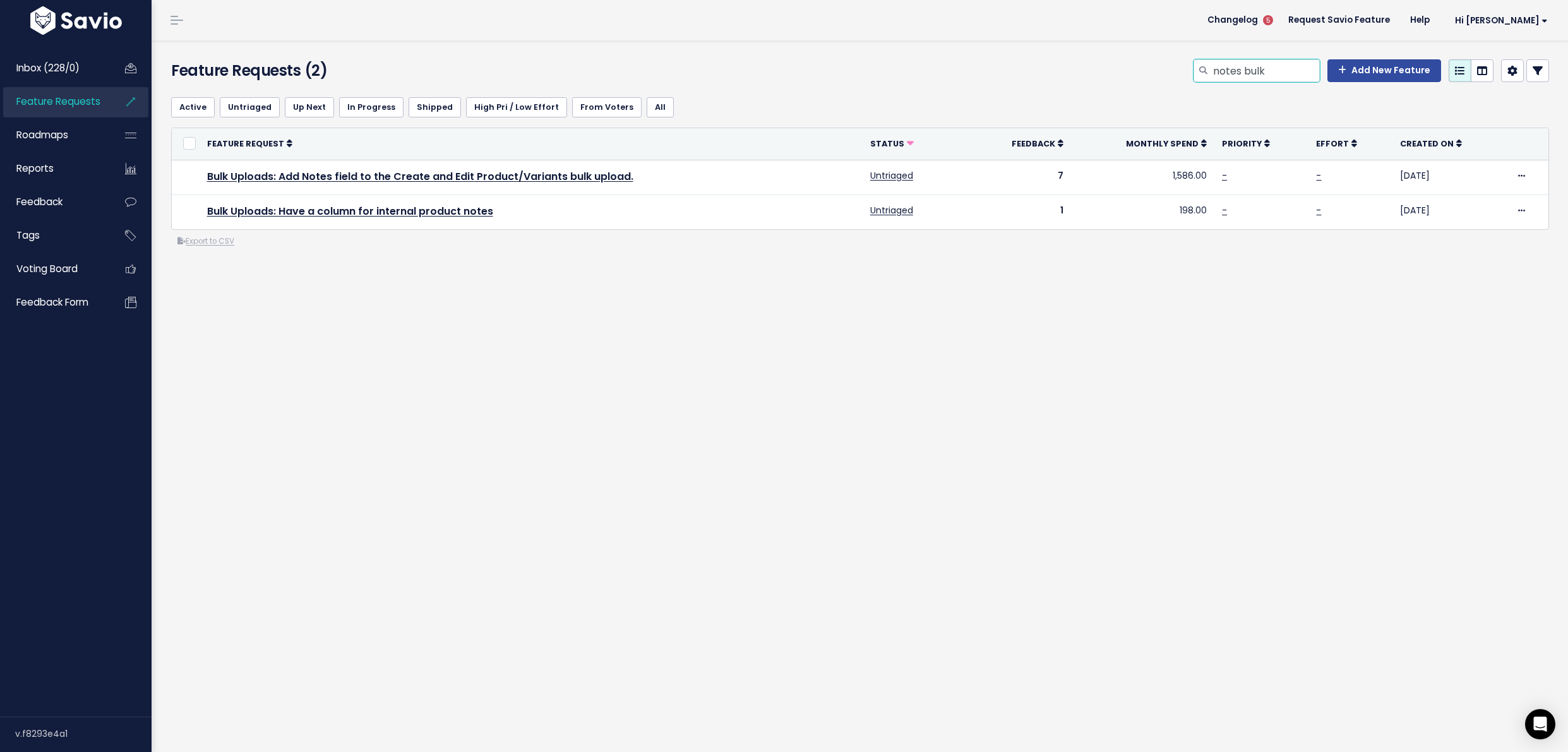
click at [1239, 69] on input "notes bulk" at bounding box center [1266, 70] width 108 height 22
drag, startPoint x: 1239, startPoint y: 69, endPoint x: 1273, endPoint y: 69, distance: 34.0
click at [1273, 69] on input "notes bulk" at bounding box center [1266, 70] width 108 height 22
type input "notes"
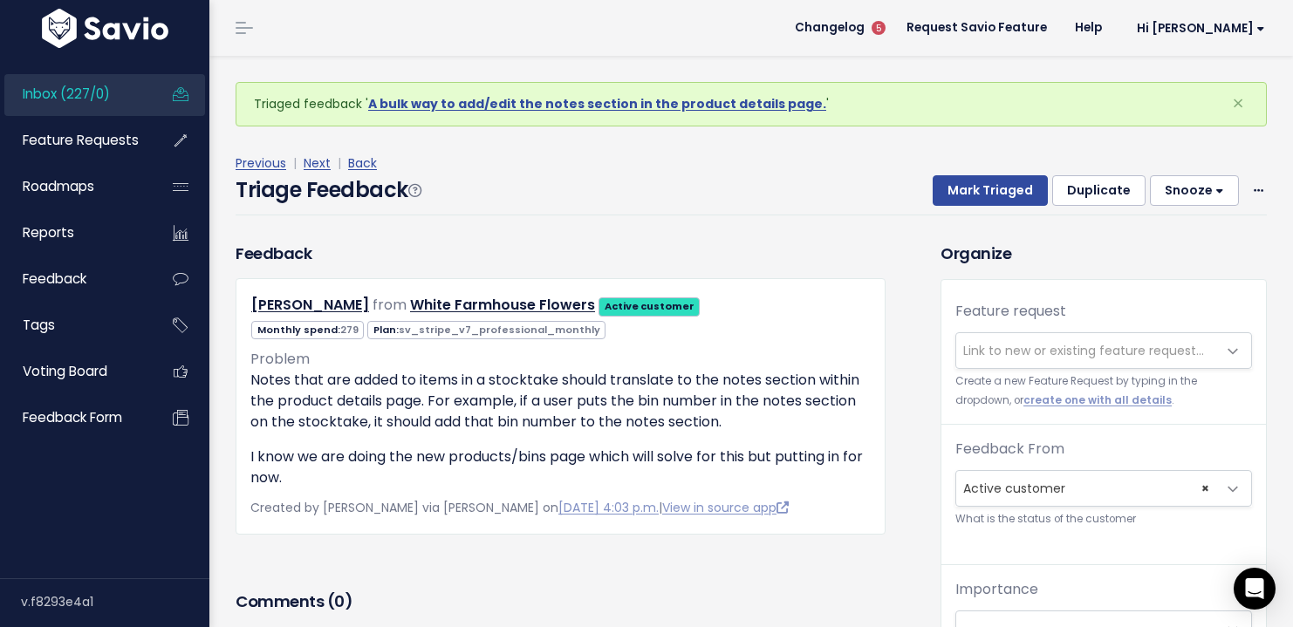
click at [1013, 345] on span "Link to new or existing feature request..." at bounding box center [1083, 350] width 241 height 17
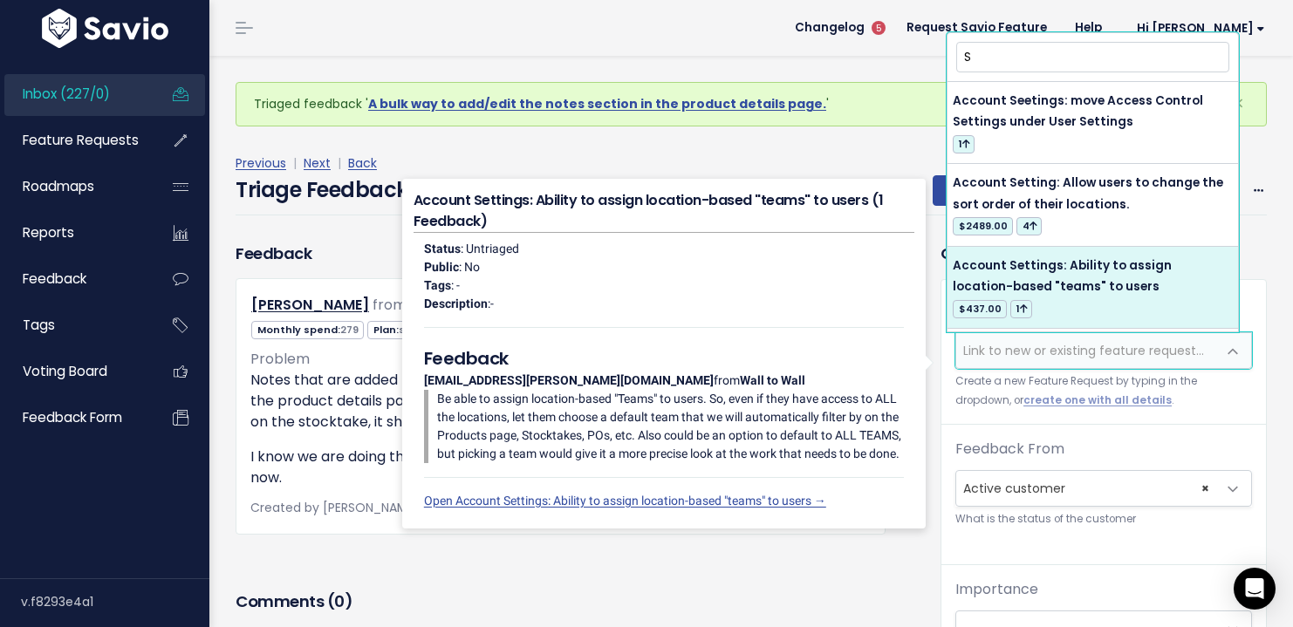
type input "S"
click at [585, 155] on div "Previous | Next | Back" at bounding box center [752, 164] width 1032 height 22
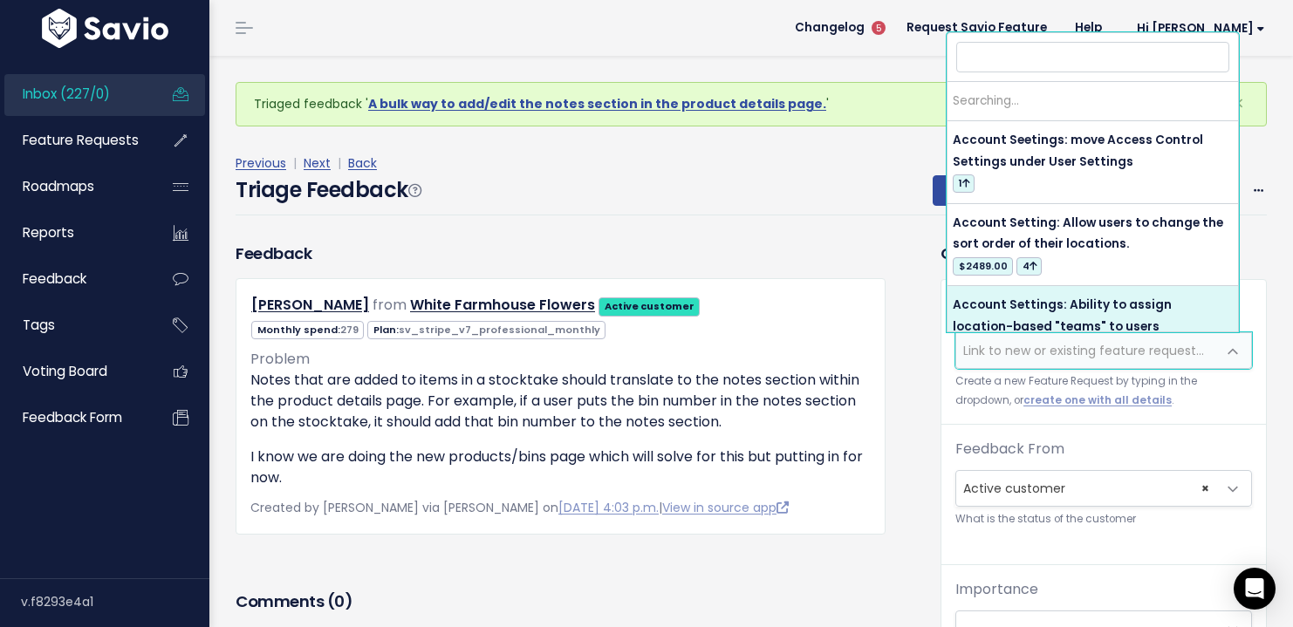
click at [1044, 344] on span "Link to new or existing feature request..." at bounding box center [1083, 350] width 241 height 17
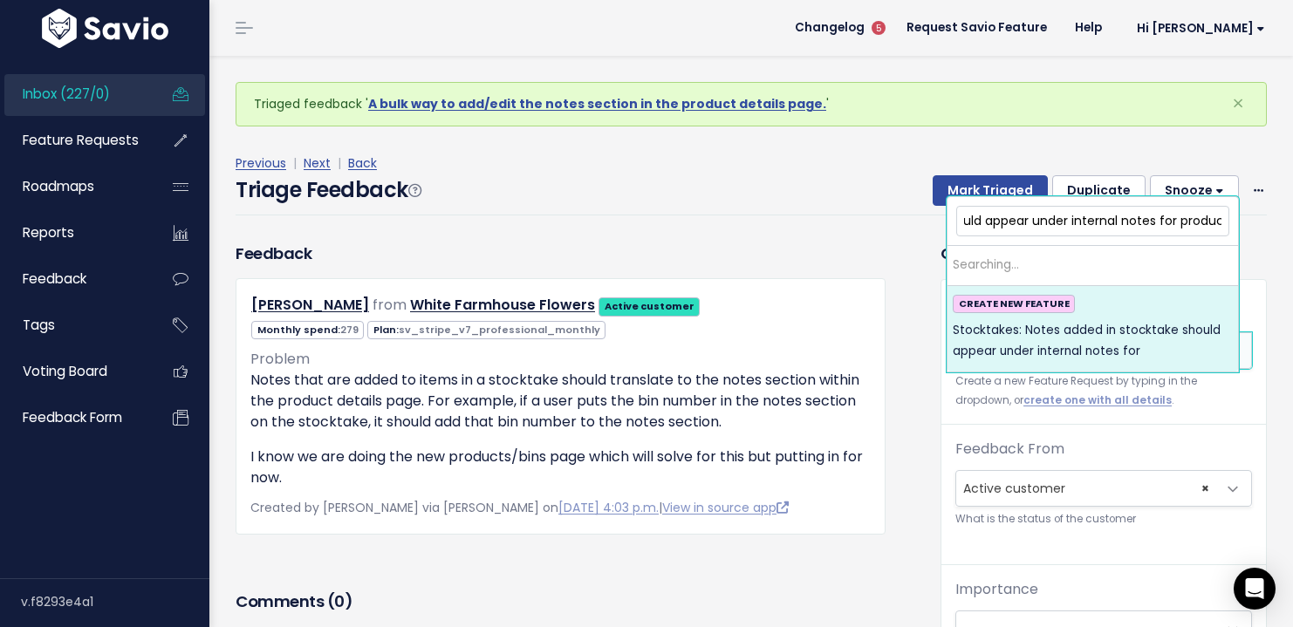
scroll to position [0, 260]
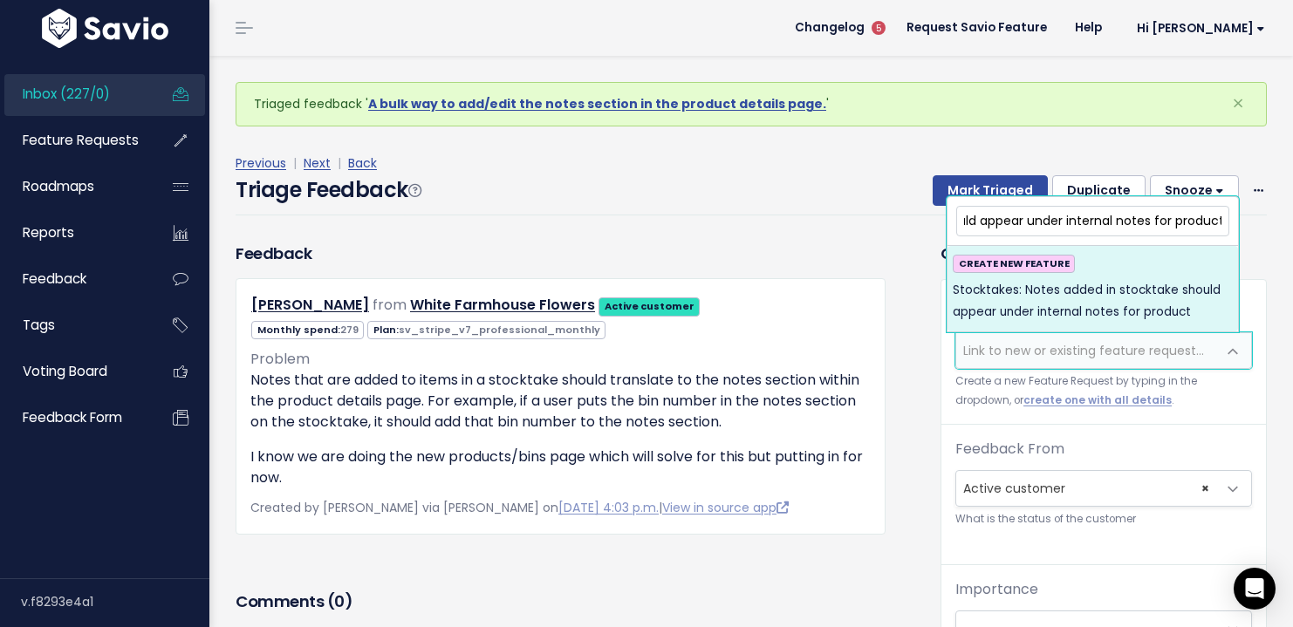
type input "Stocktakes: Notes added in stocktake should appear under internal notes for pro…"
click at [1103, 316] on span "Stocktakes: Notes added in stocktake should appear under internal notes for pro…" at bounding box center [1093, 301] width 280 height 43
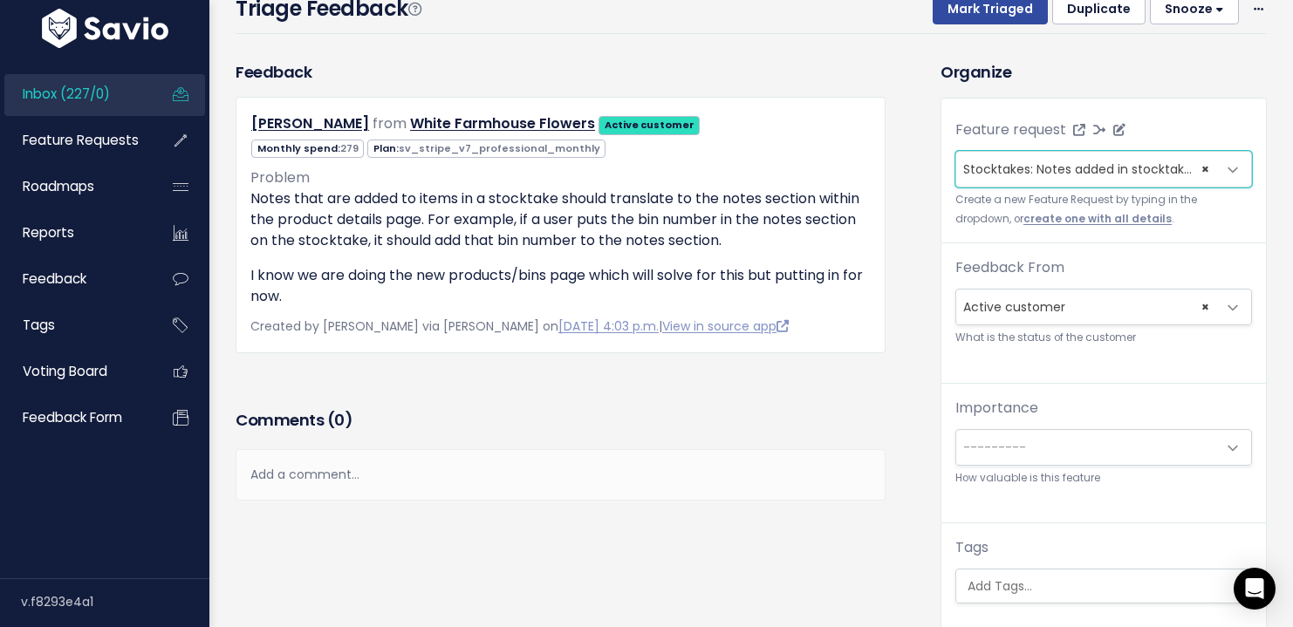
scroll to position [379, 0]
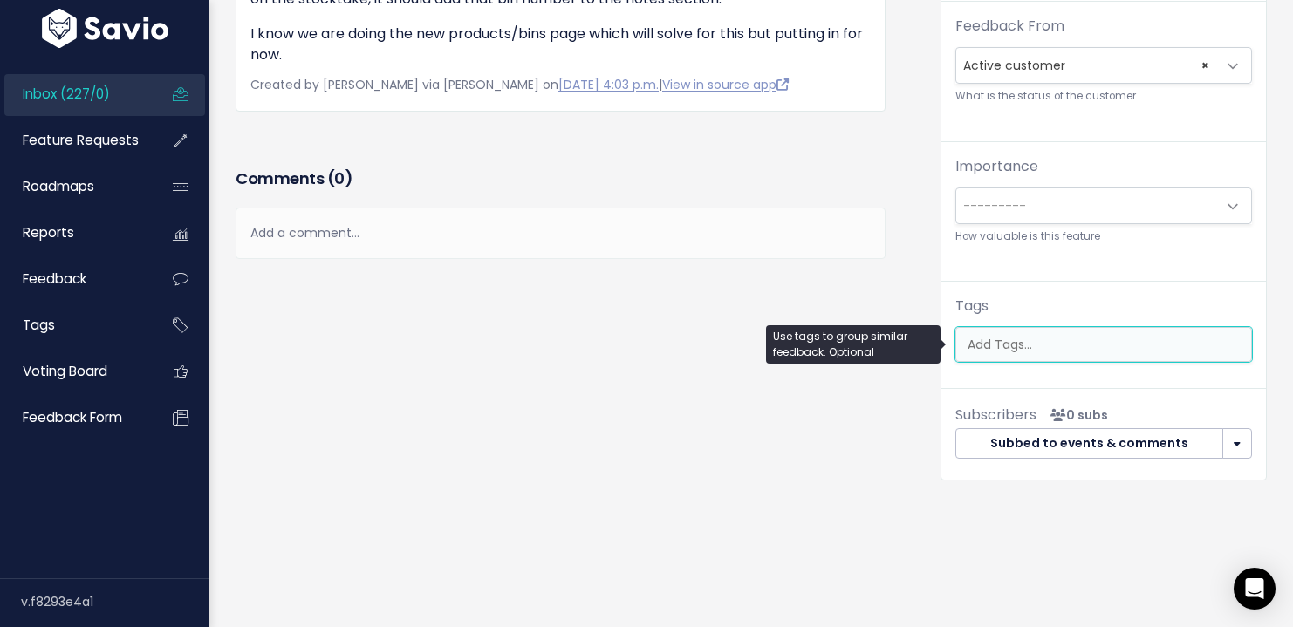
click at [1059, 336] on input "search" at bounding box center [1106, 345] width 291 height 18
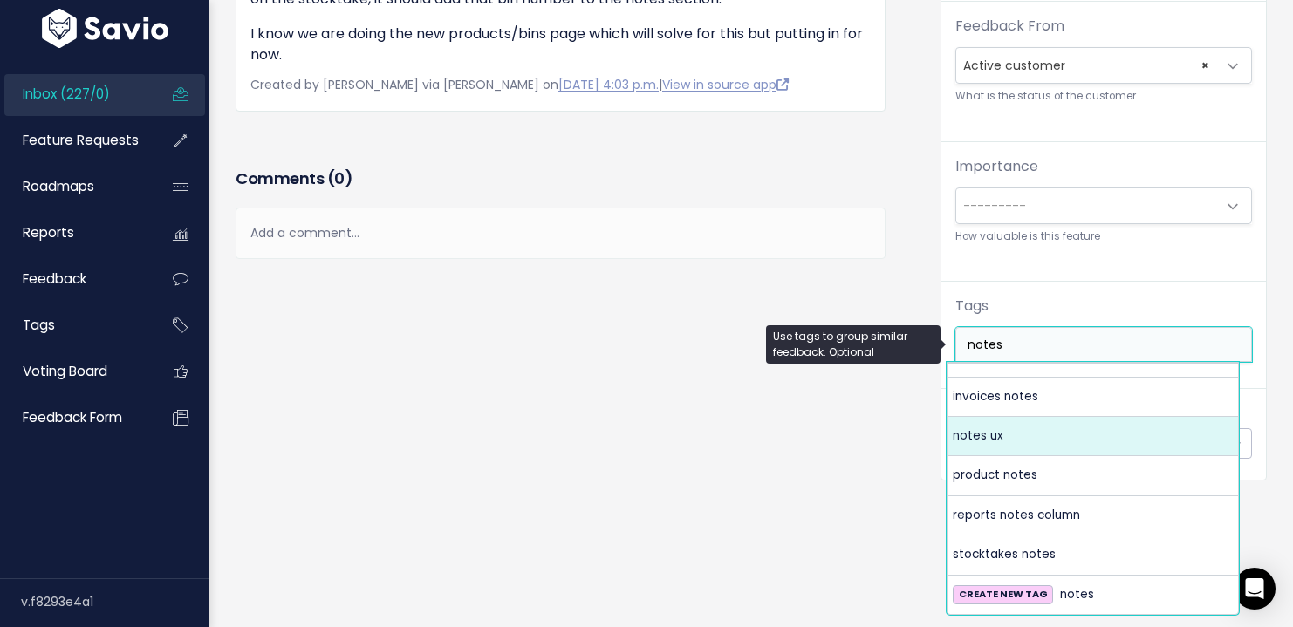
scroll to position [26, 0]
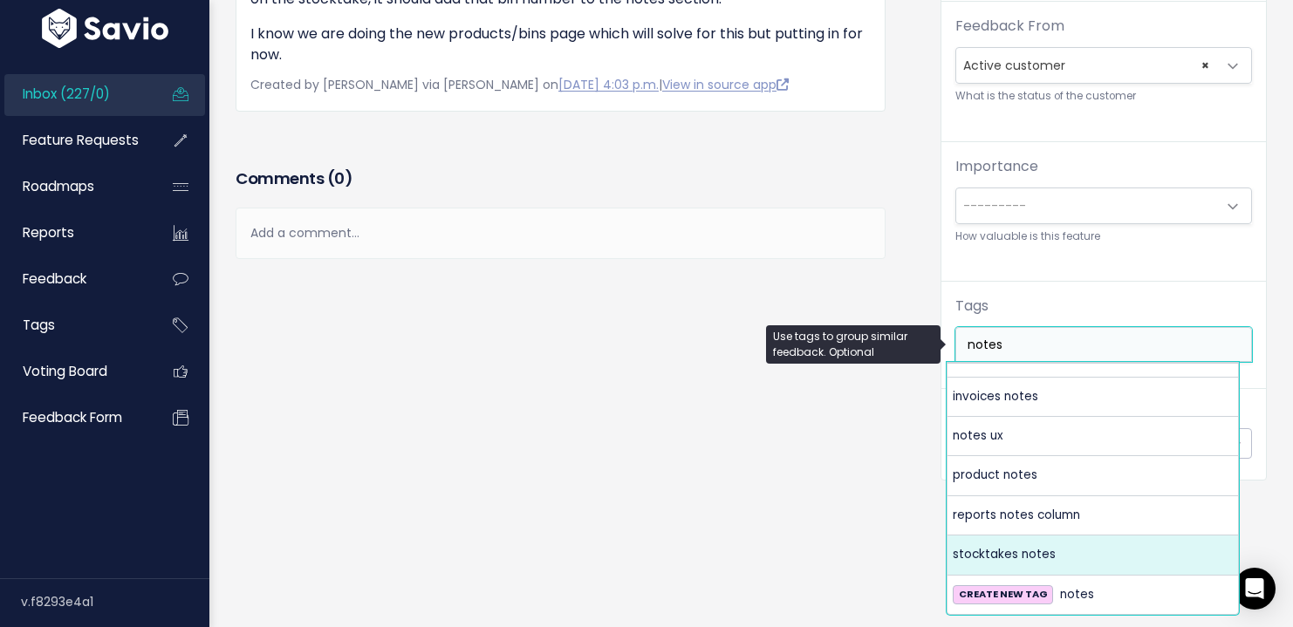
type input "notes"
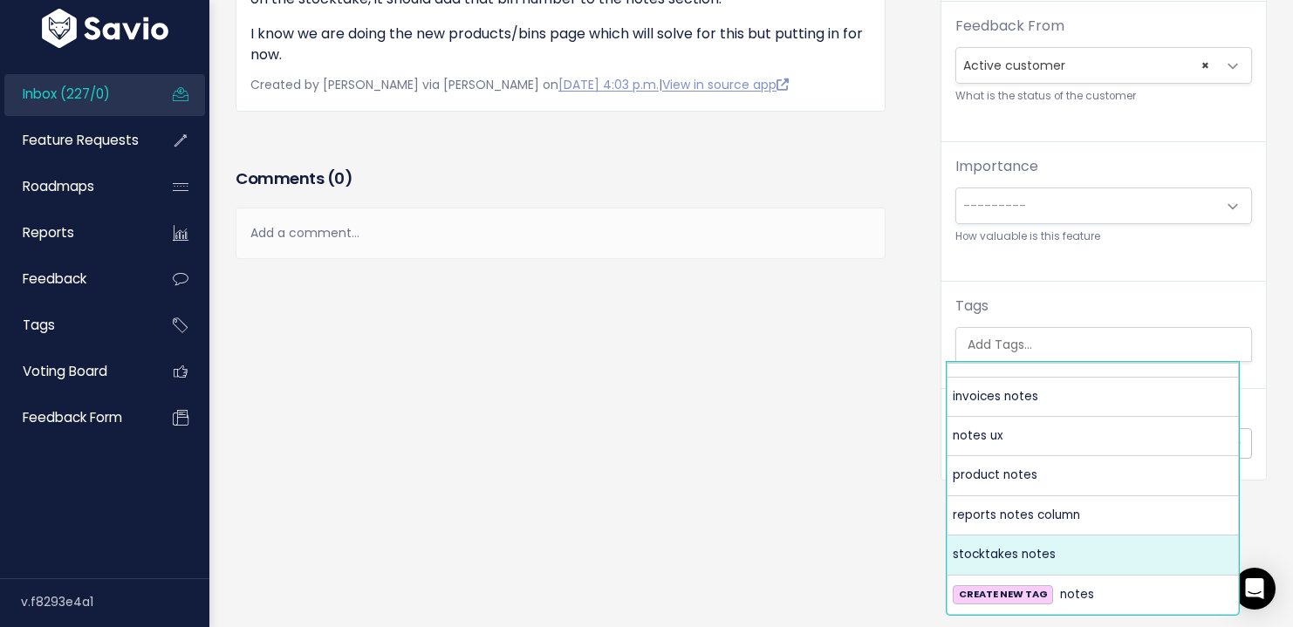
select select "4383"
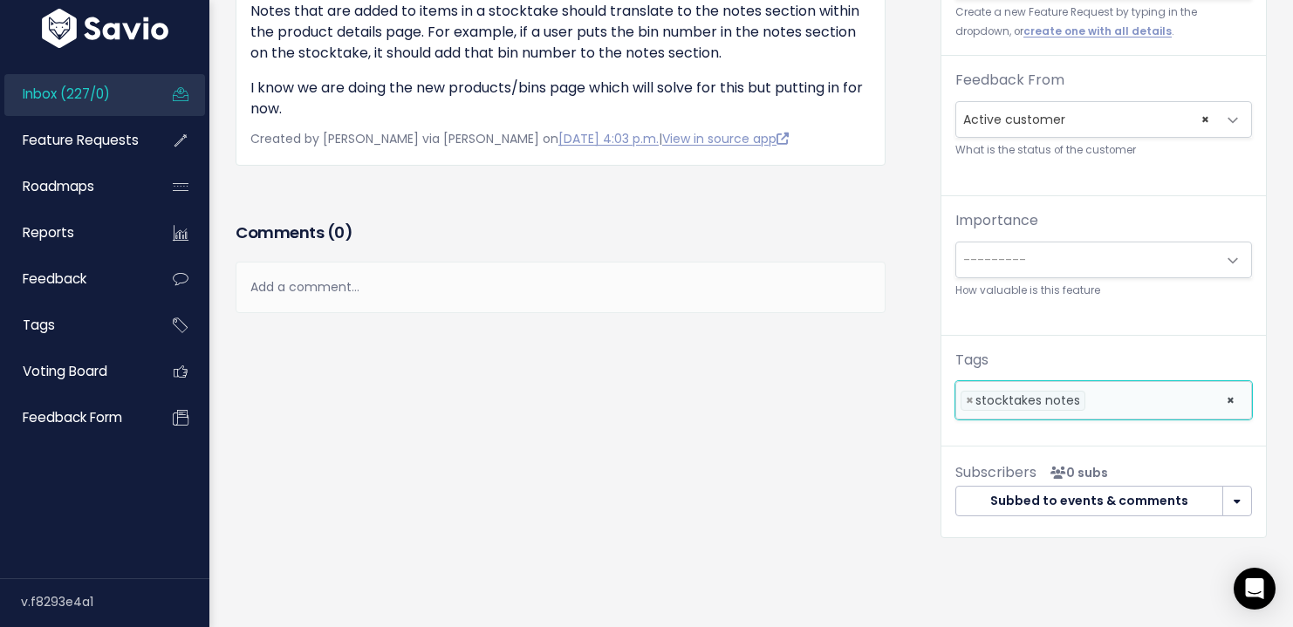
scroll to position [0, 0]
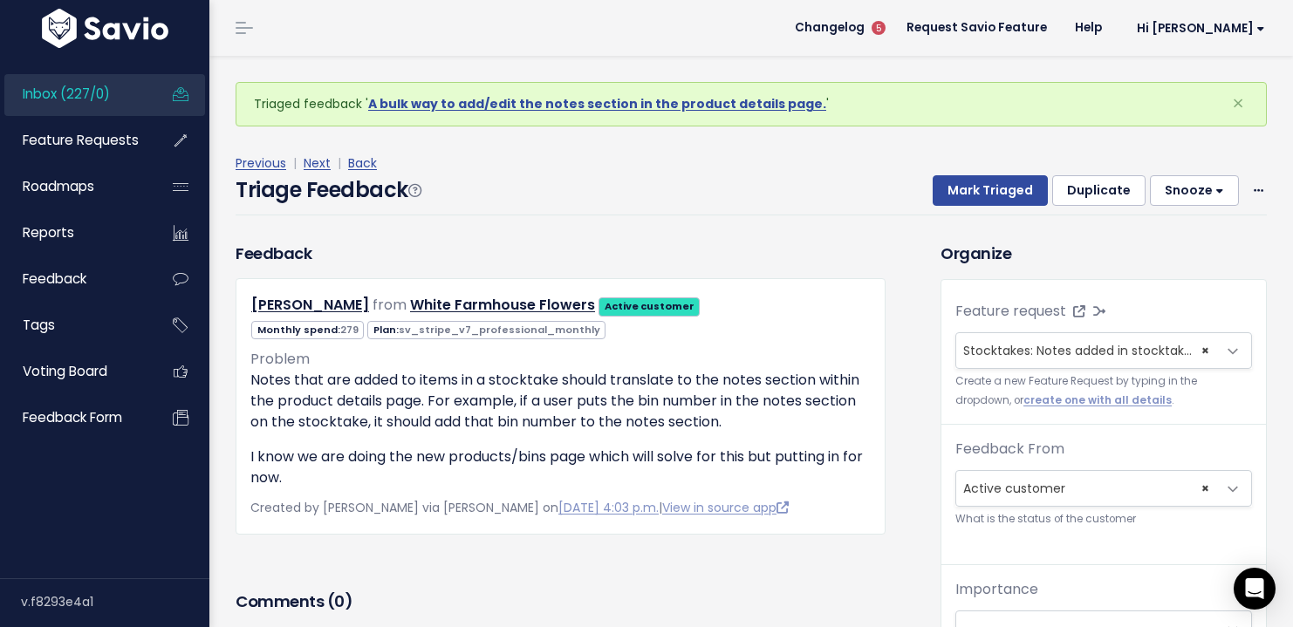
click at [960, 172] on div "Previous | Next | Back" at bounding box center [752, 164] width 1032 height 22
click at [963, 191] on button "Mark Triaged" at bounding box center [990, 190] width 115 height 31
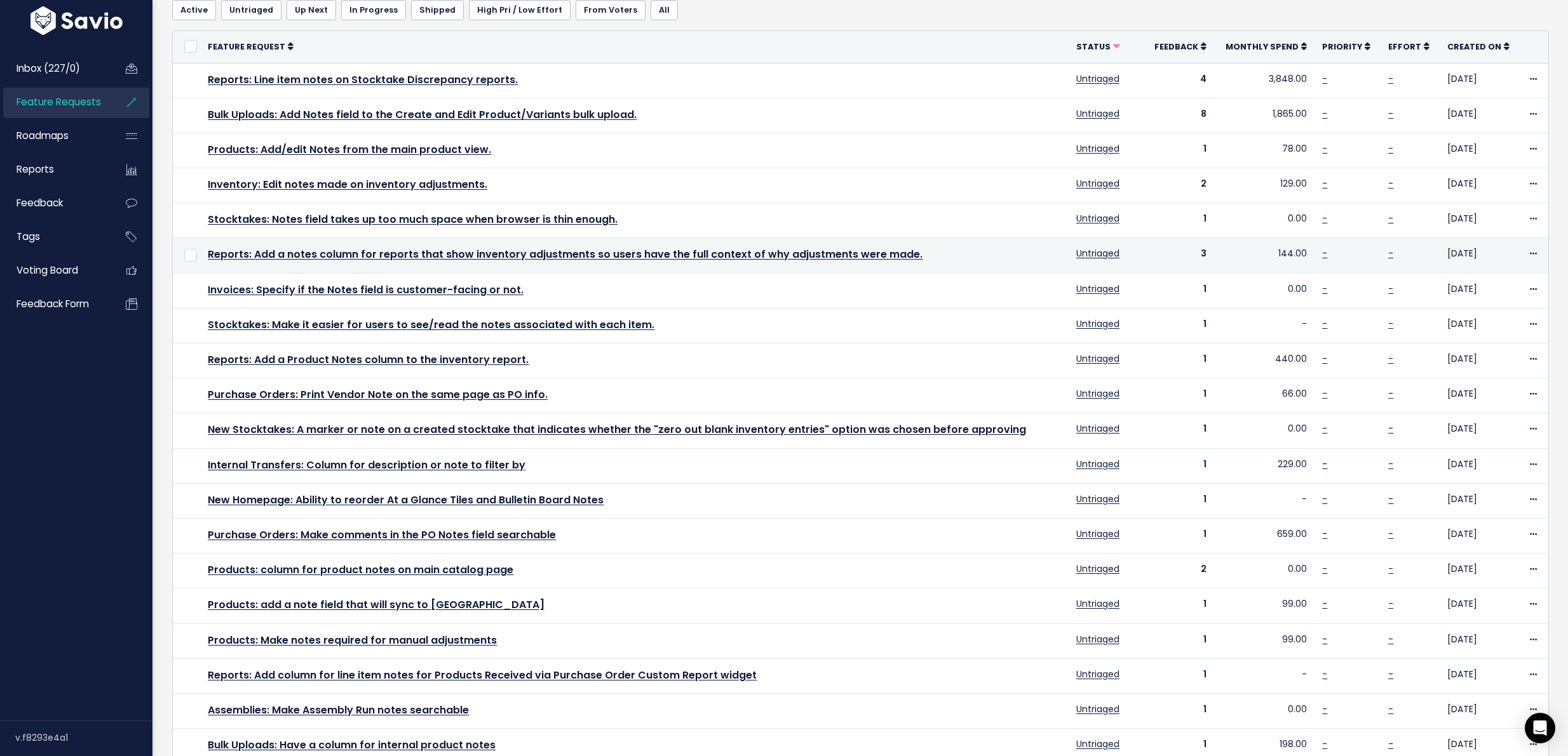
scroll to position [159, 0]
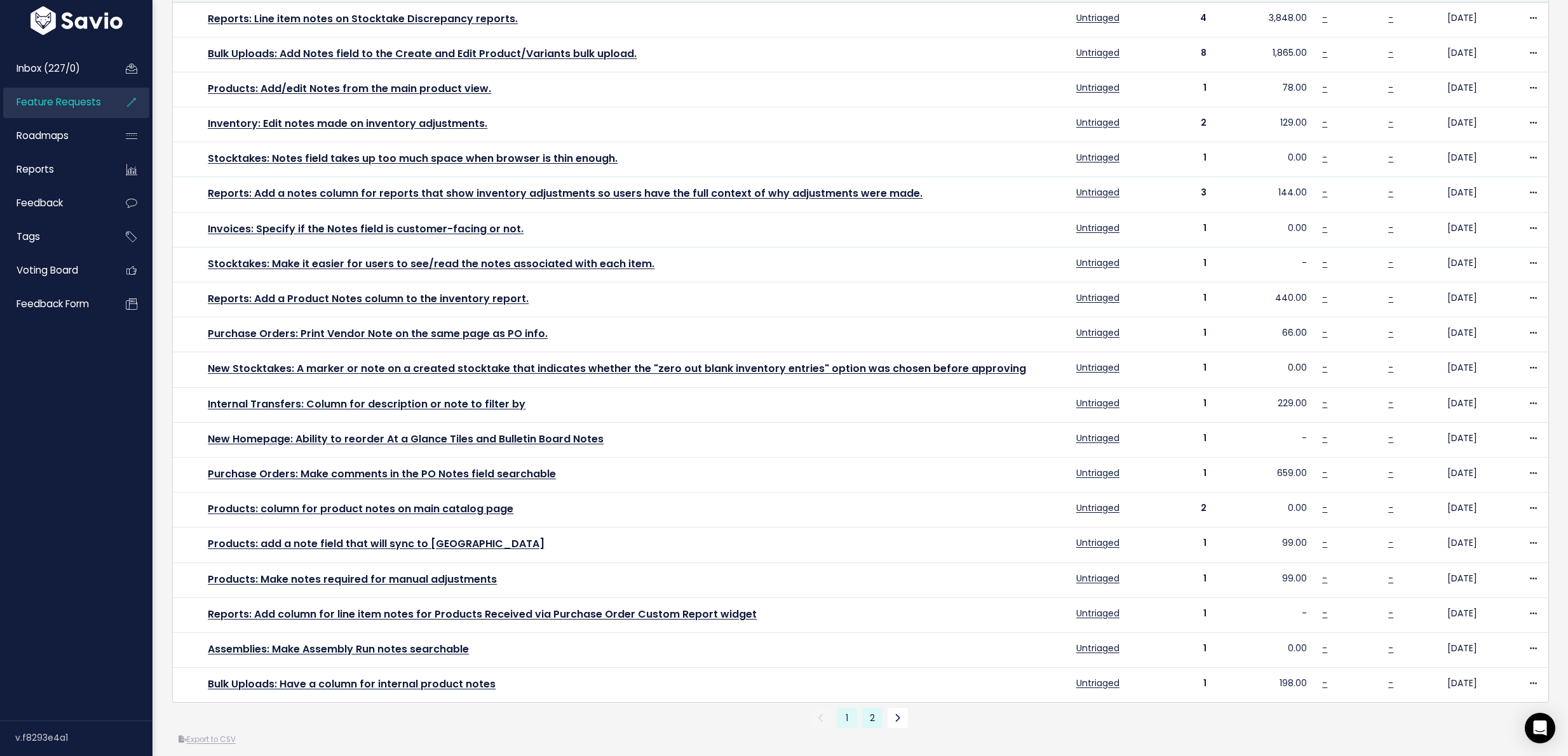
click at [862, 728] on link "2" at bounding box center [872, 718] width 20 height 20
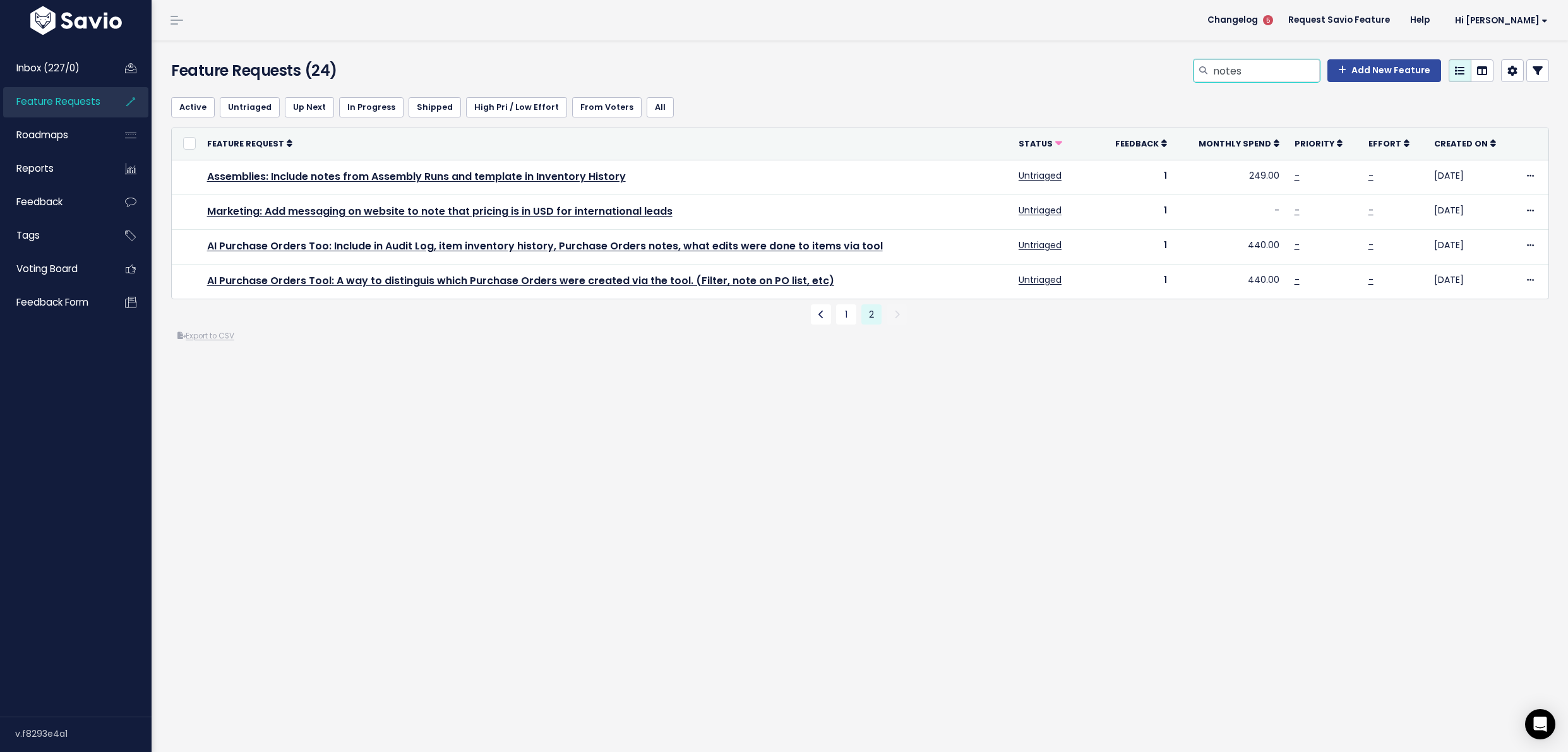
click at [1258, 67] on input "notes" at bounding box center [1266, 70] width 108 height 22
type input "expiration date"
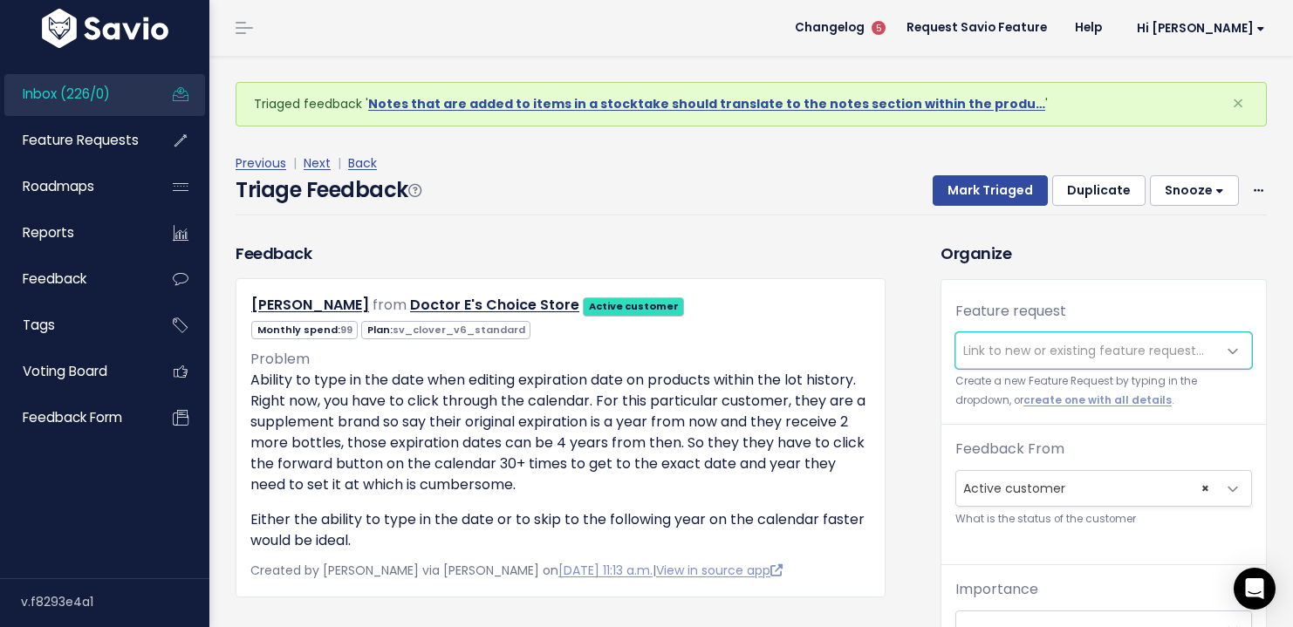
click at [1005, 348] on span "Link to new or existing feature request..." at bounding box center [1083, 350] width 241 height 17
click at [1011, 347] on span "Link to new or existing feature request..." at bounding box center [1083, 350] width 241 height 17
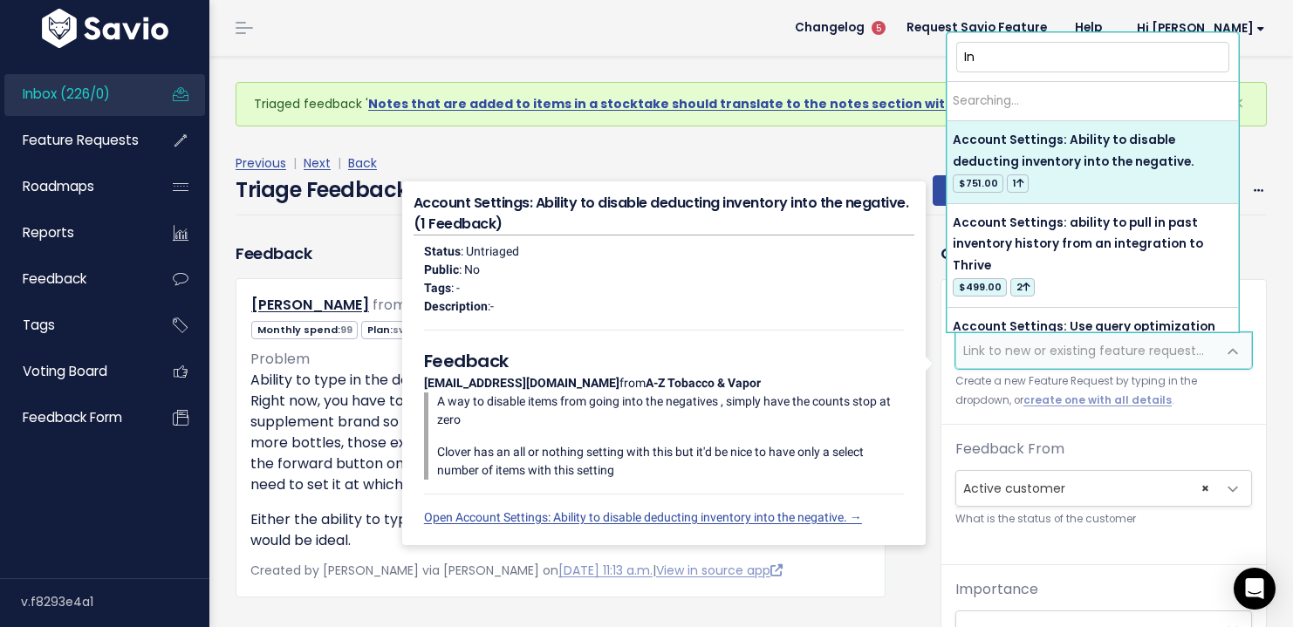
type input "I"
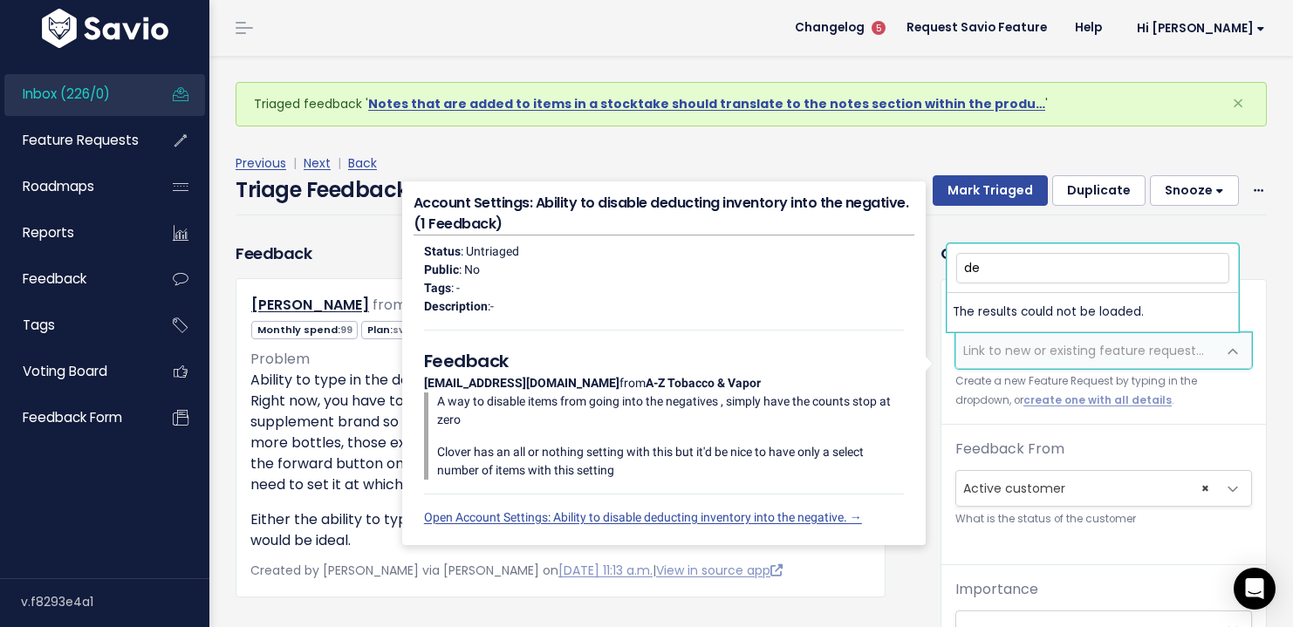
type input "d"
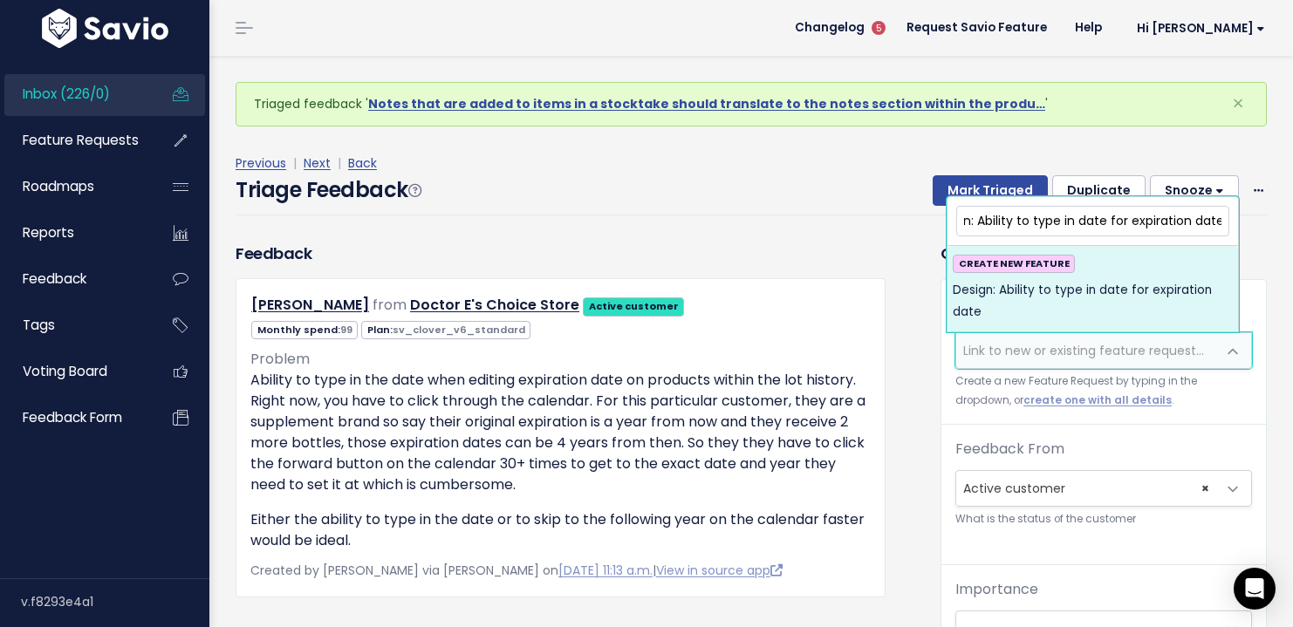
scroll to position [0, 40]
type input "Design: Ability to type in date for expiration dates"
click at [1149, 312] on span "Design: Ability to type in date for expiration dates" at bounding box center [1093, 301] width 280 height 43
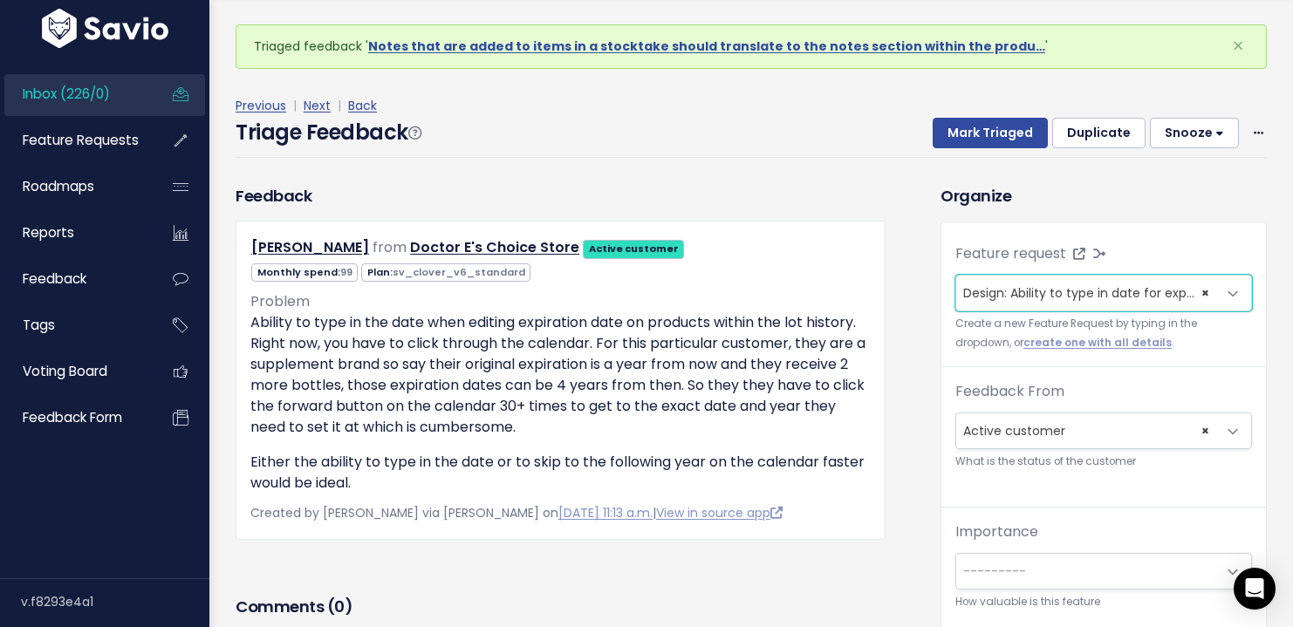
scroll to position [332, 0]
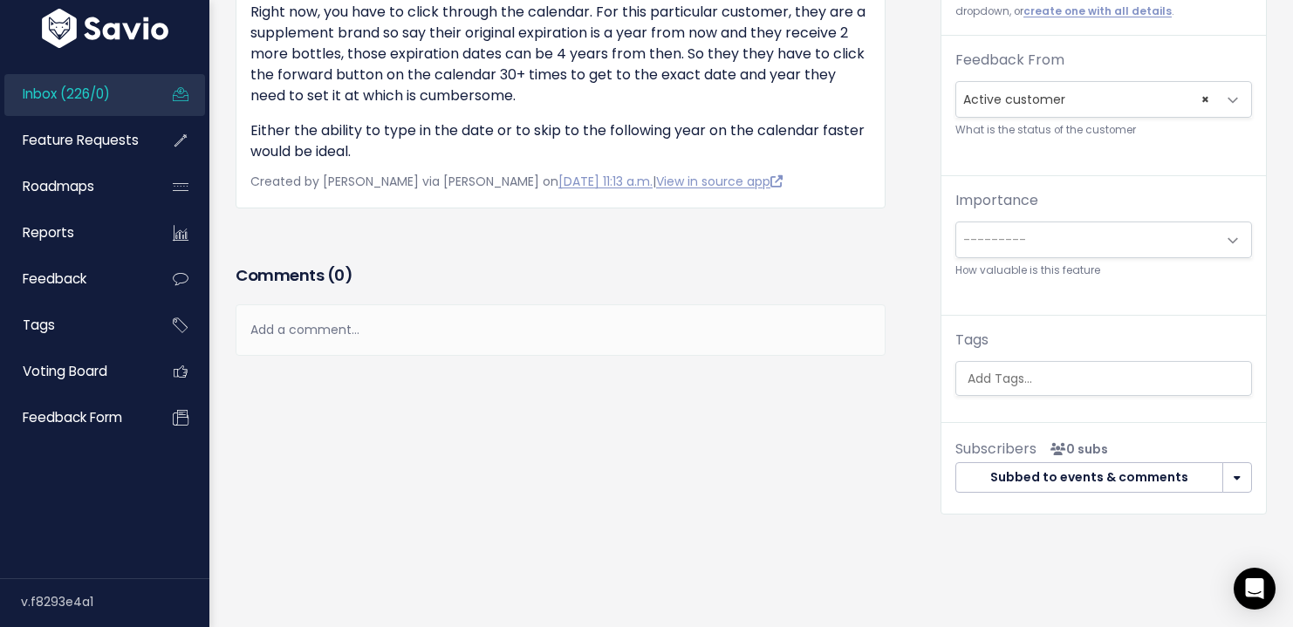
click at [1067, 394] on ul at bounding box center [1103, 378] width 295 height 33
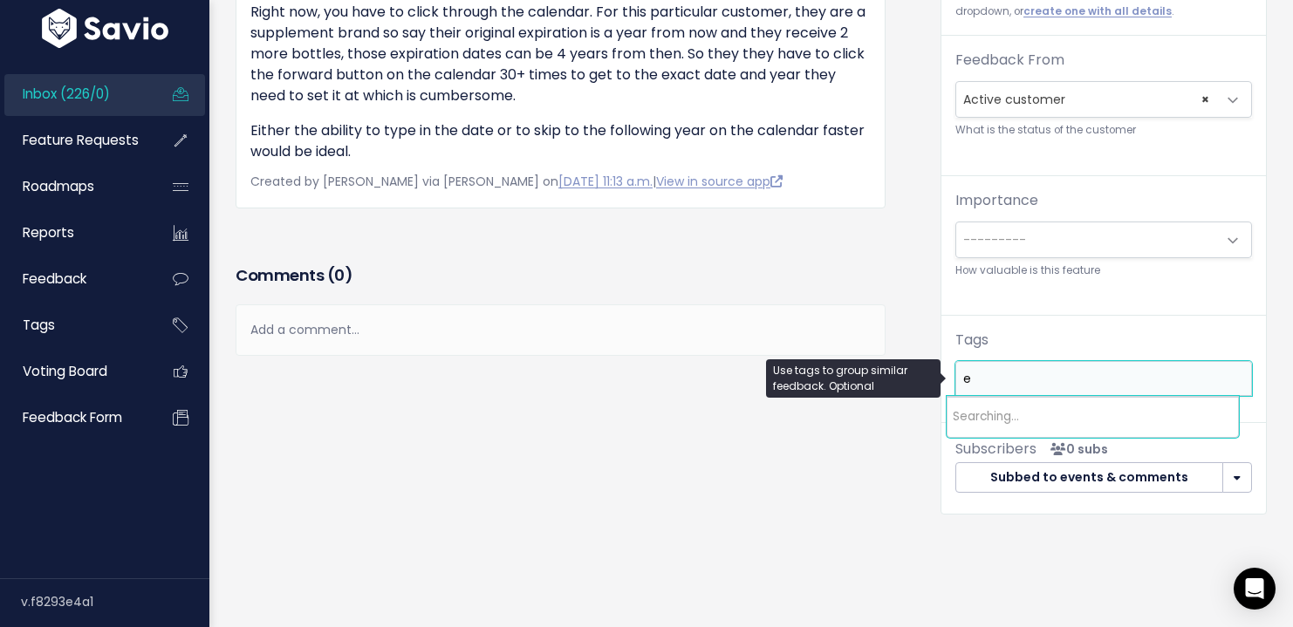
scroll to position [0, 0]
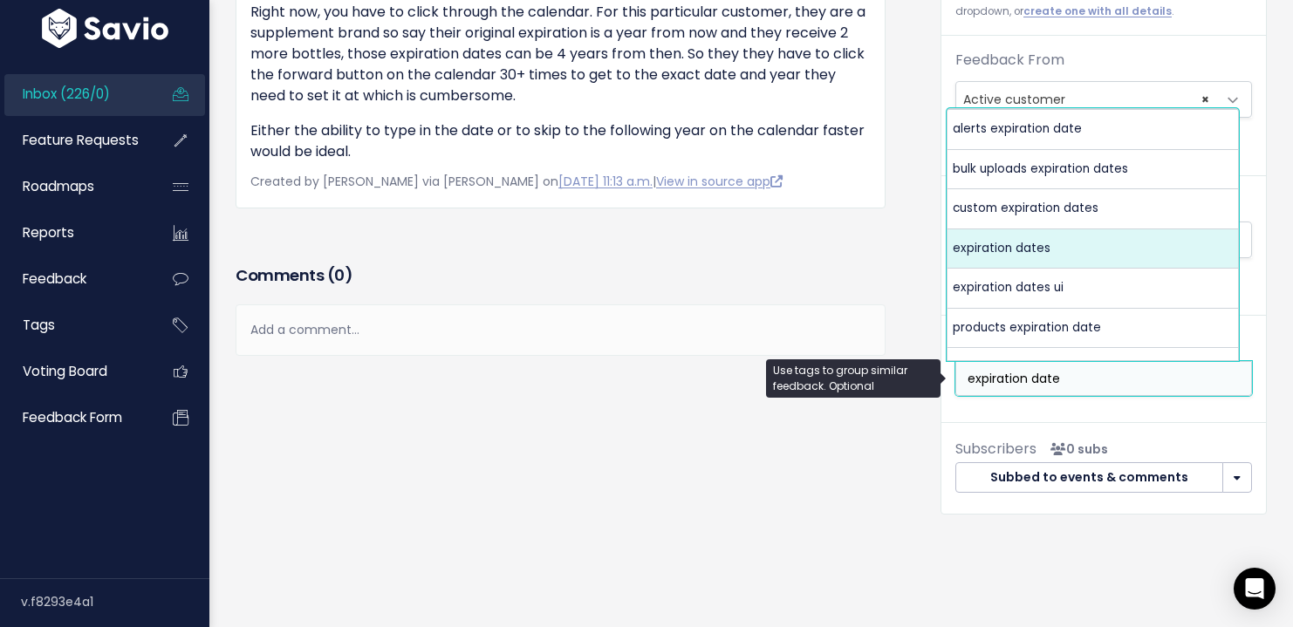
type input "expiration date"
select select "3646"
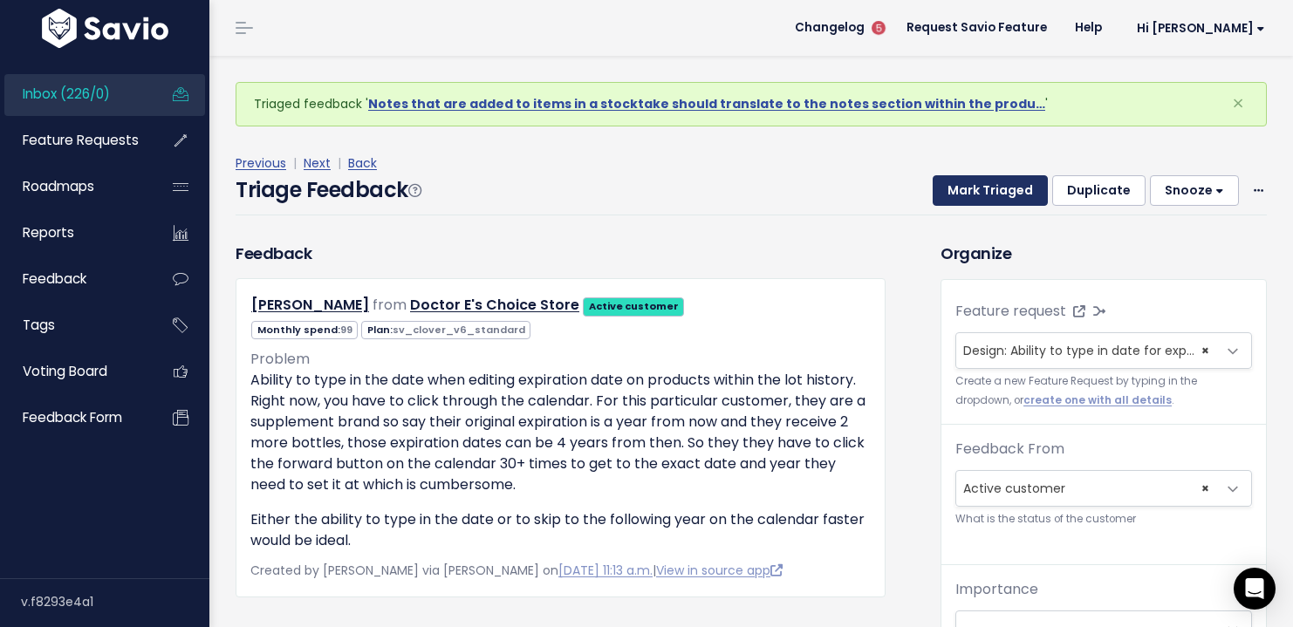
click at [957, 202] on button "Mark Triaged" at bounding box center [990, 190] width 115 height 31
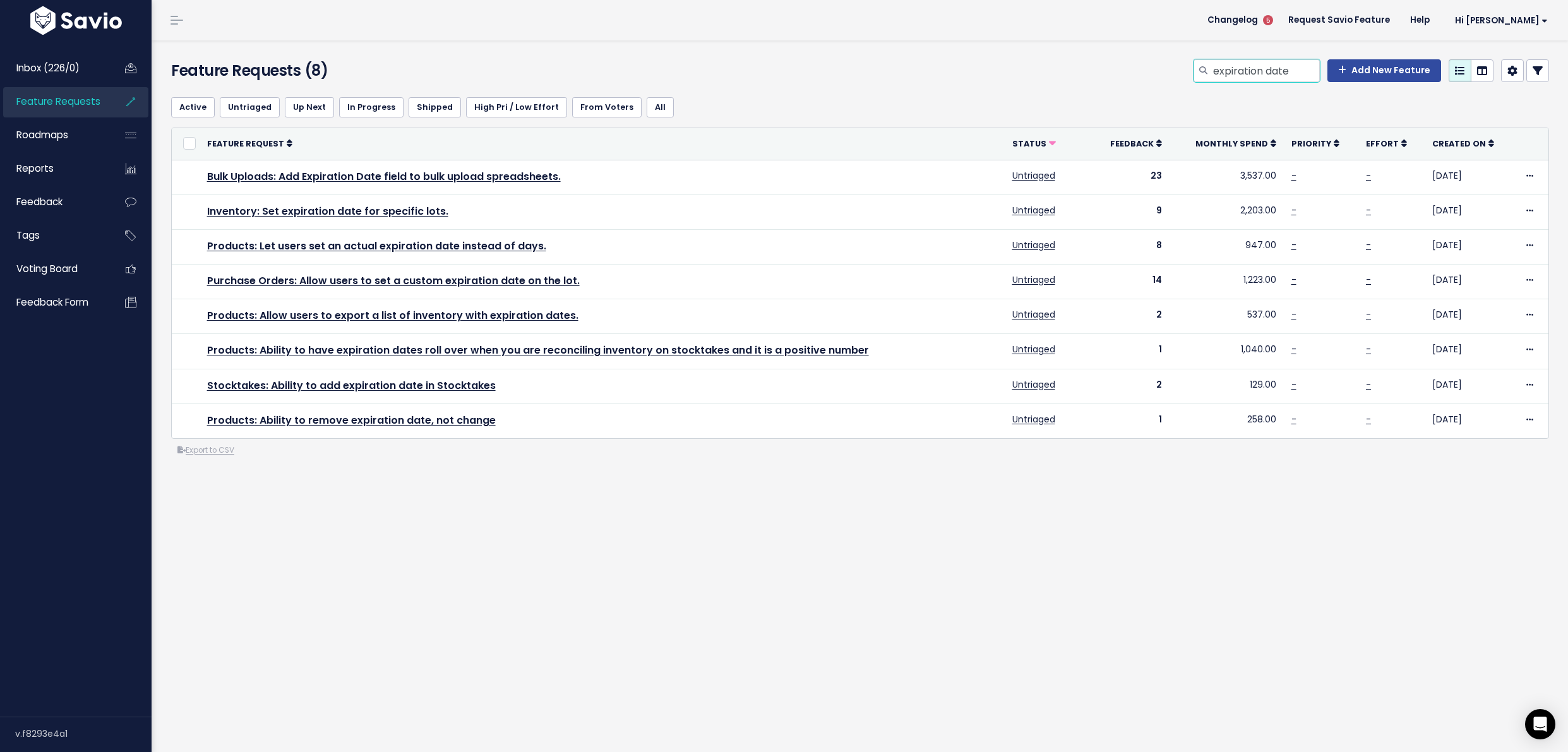
click at [1285, 70] on input "expiration date" at bounding box center [1266, 70] width 108 height 22
type input "AI"
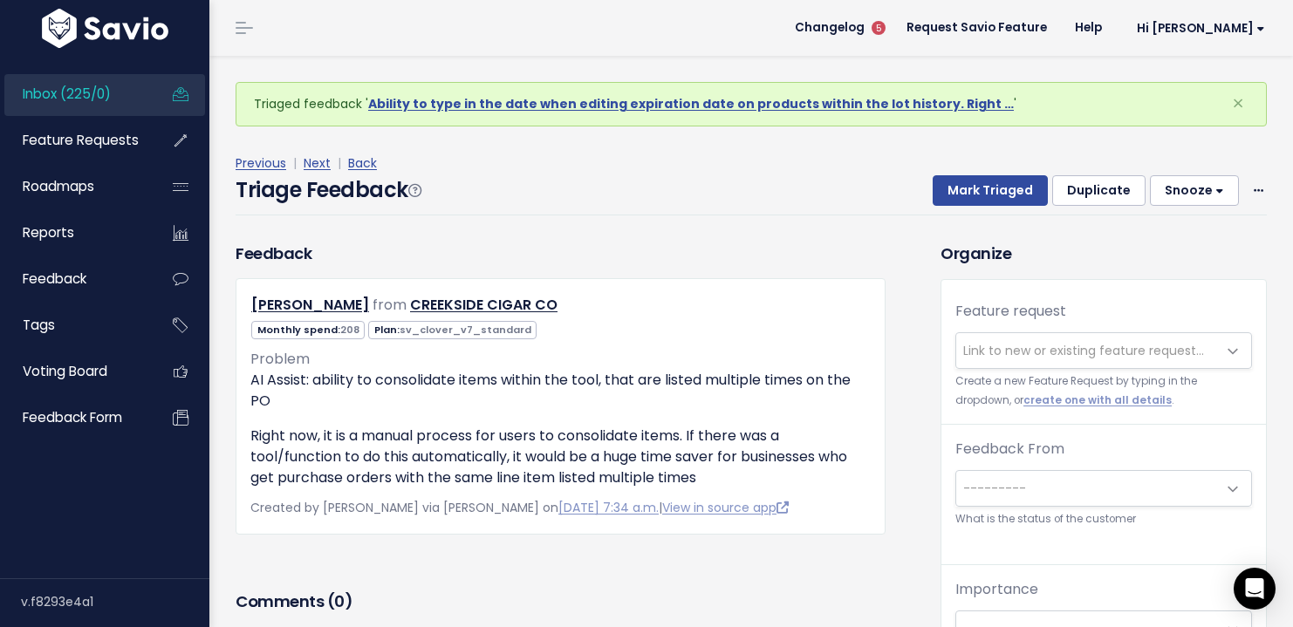
click at [1092, 354] on span "Link to new or existing feature request..." at bounding box center [1083, 350] width 241 height 17
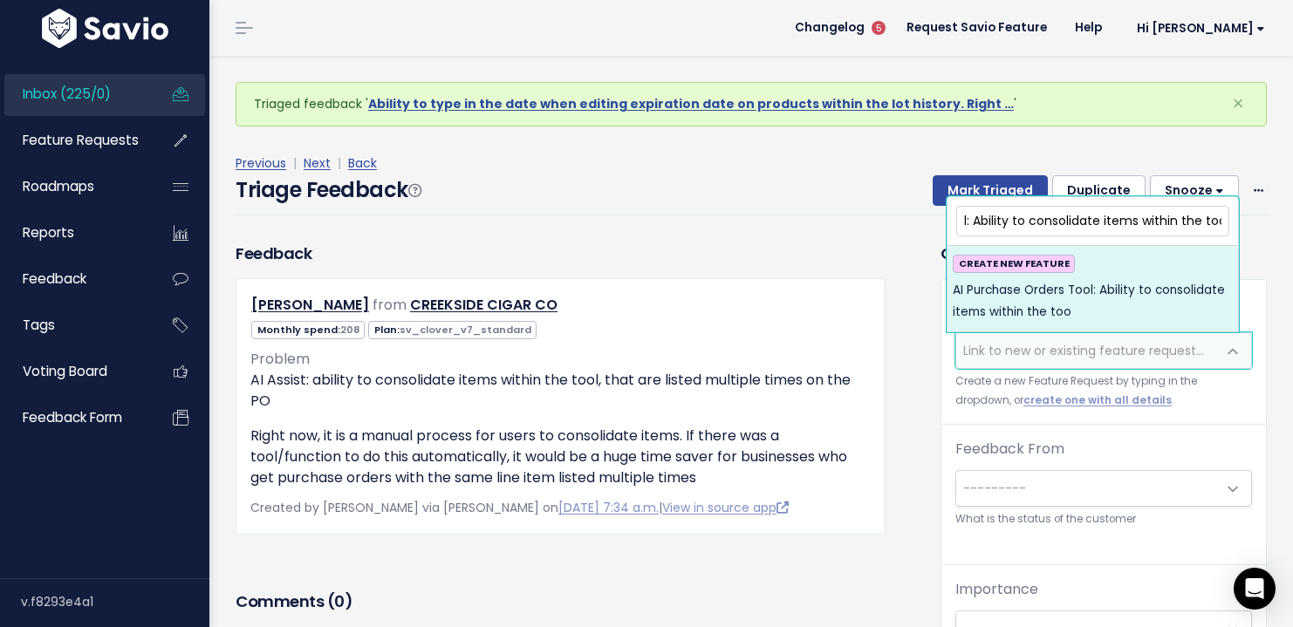
scroll to position [0, 146]
click at [1134, 216] on input "AI Purchase Orders Tool: Ability to consolidate items within the tool" at bounding box center [1092, 221] width 273 height 31
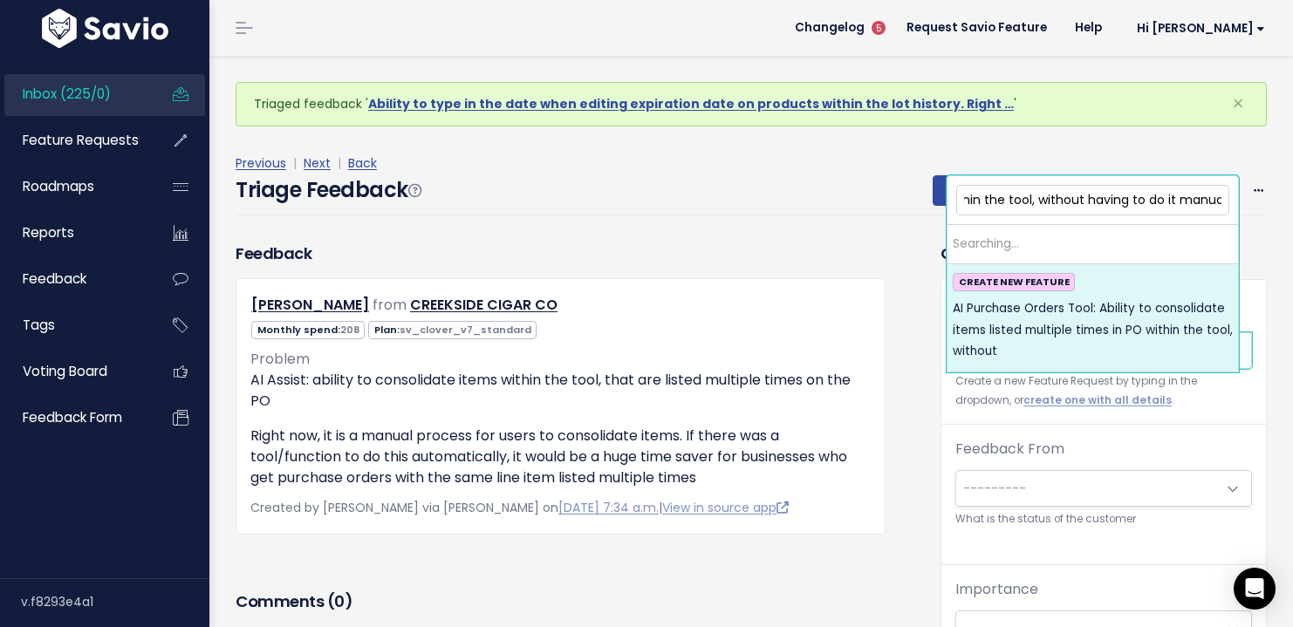
scroll to position [0, 509]
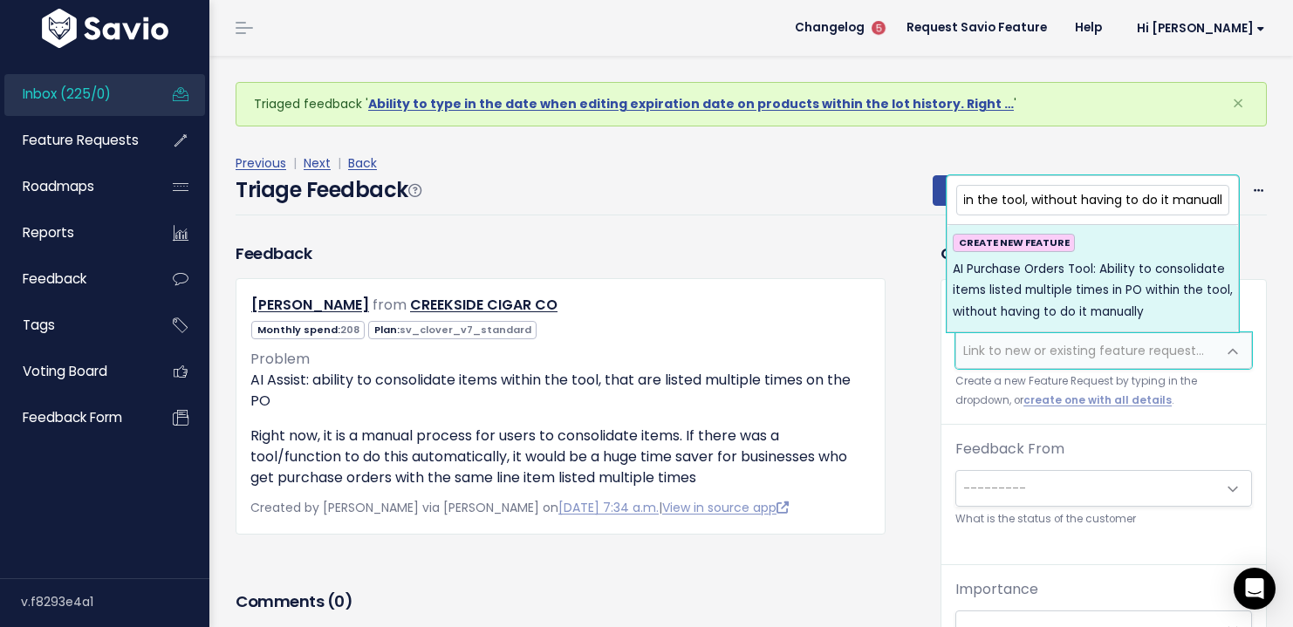
type input "AI Purchase Orders Tool: Ability to consolidate items listed multiple times in …"
click at [1160, 270] on span "AI Purchase Orders Tool: Ability to consolidate items listed multiple times in …" at bounding box center [1093, 291] width 280 height 64
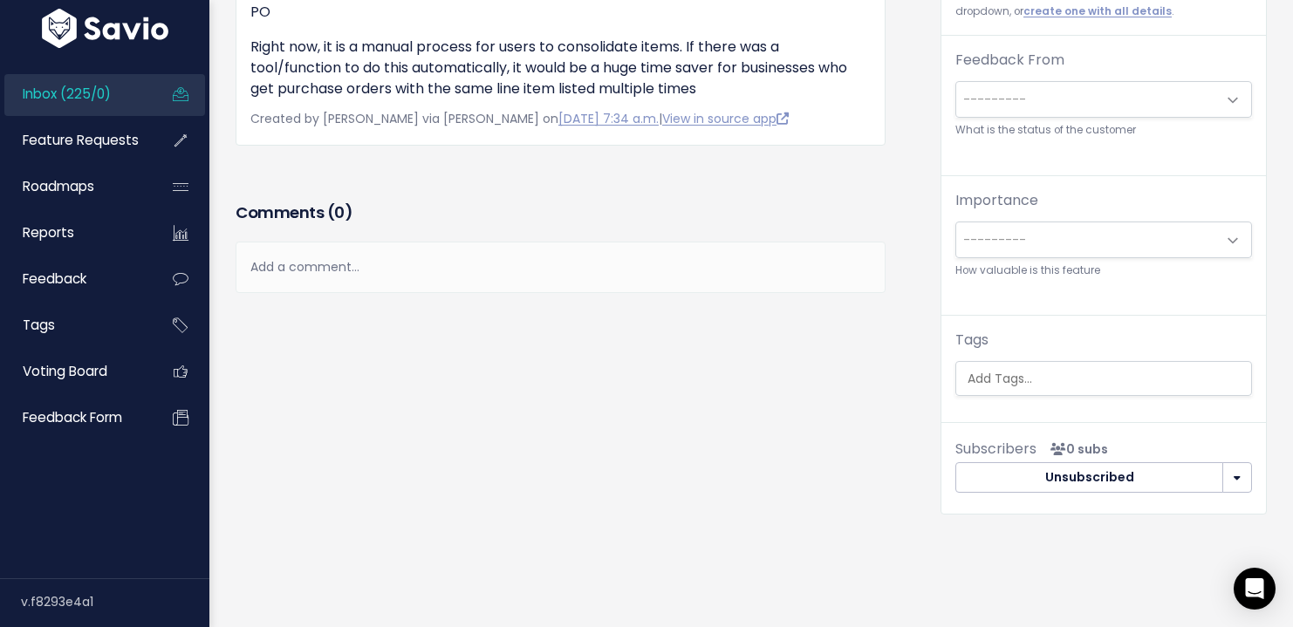
scroll to position [379, 0]
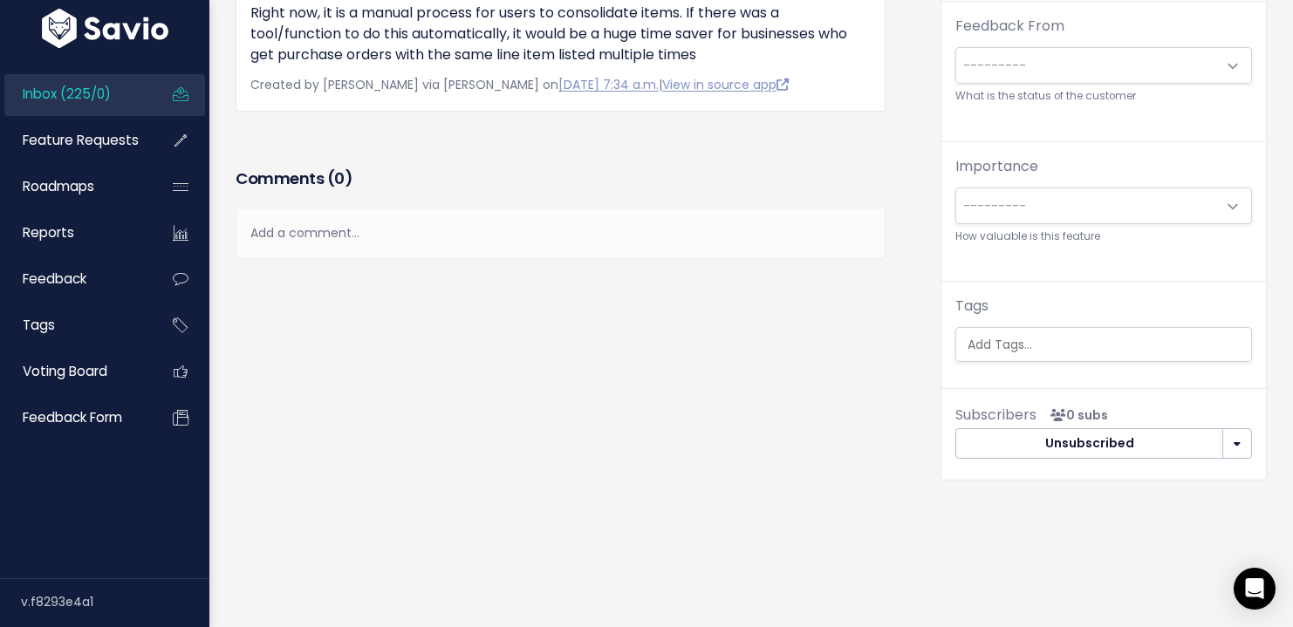
click at [1036, 337] on input "search" at bounding box center [1106, 345] width 291 height 18
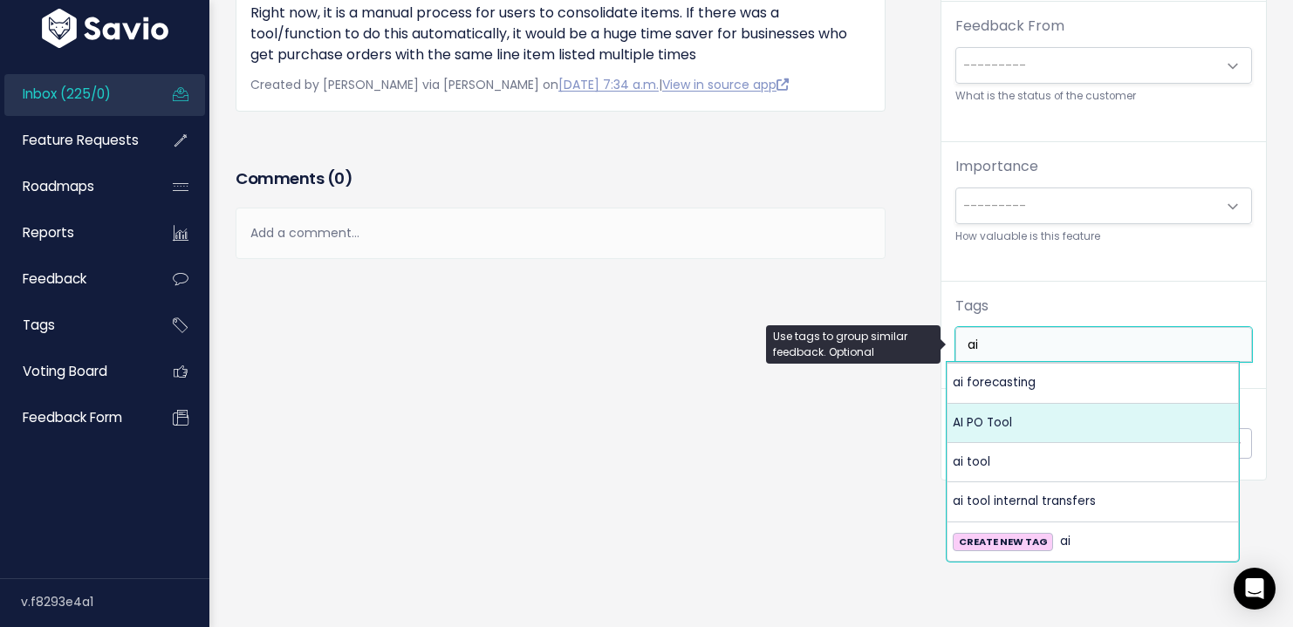
type input "ai"
select select "13679"
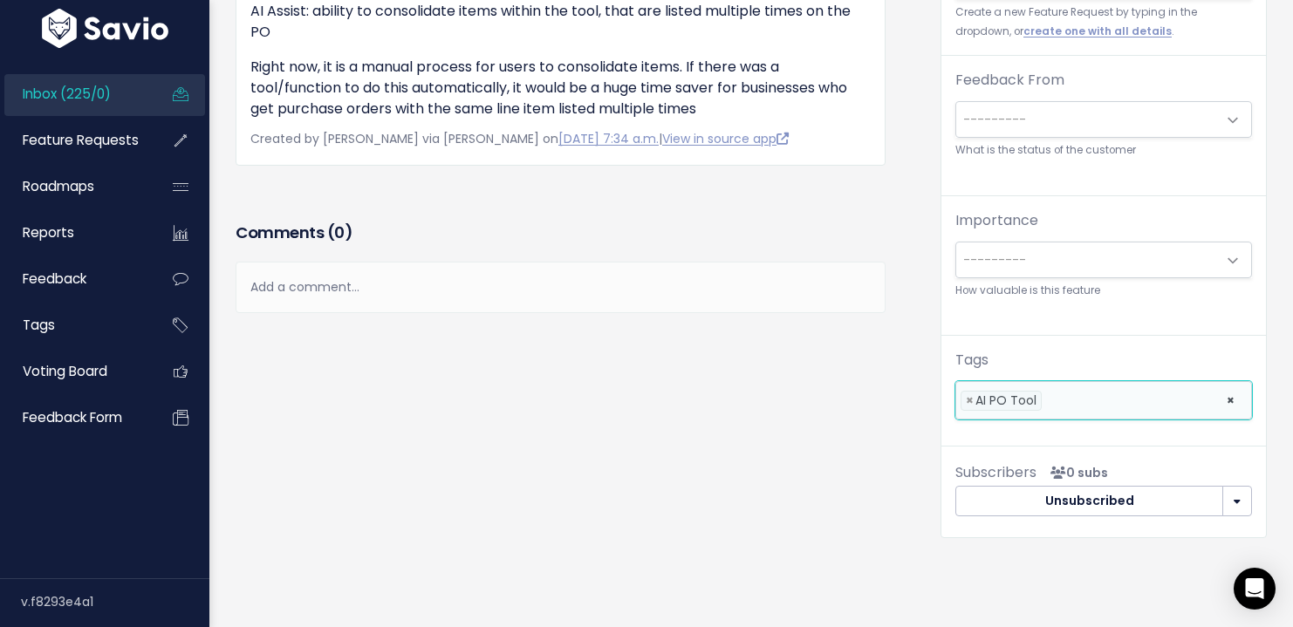
scroll to position [0, 0]
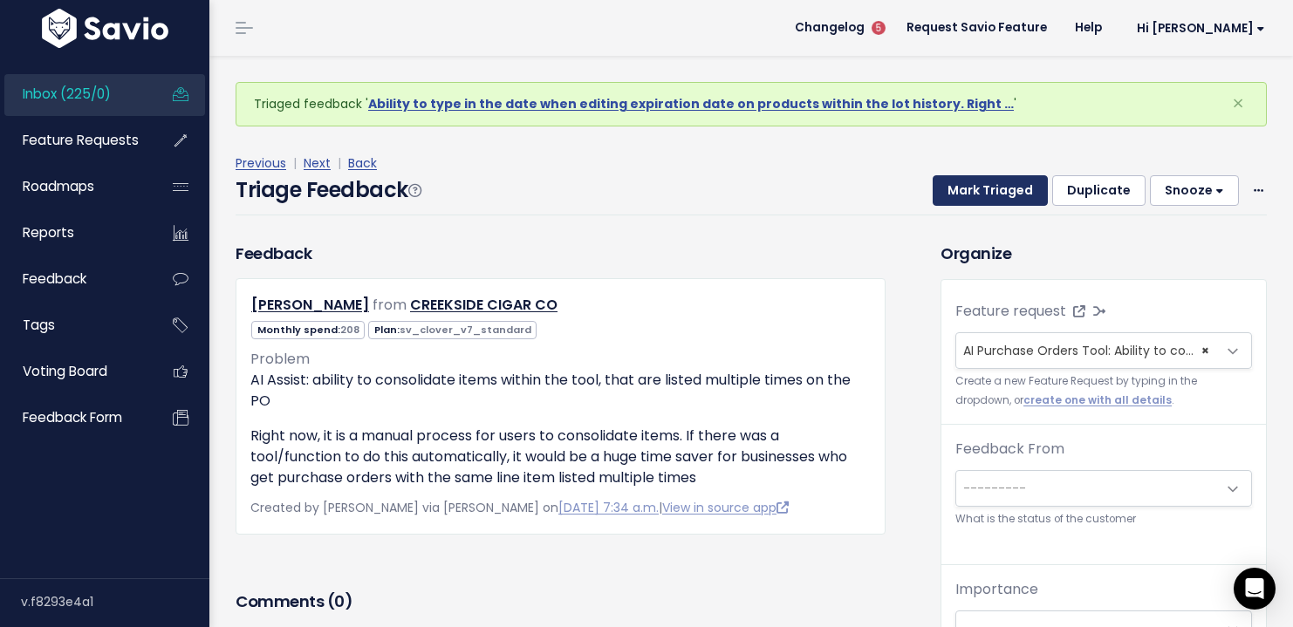
click at [976, 191] on button "Mark Triaged" at bounding box center [990, 190] width 115 height 31
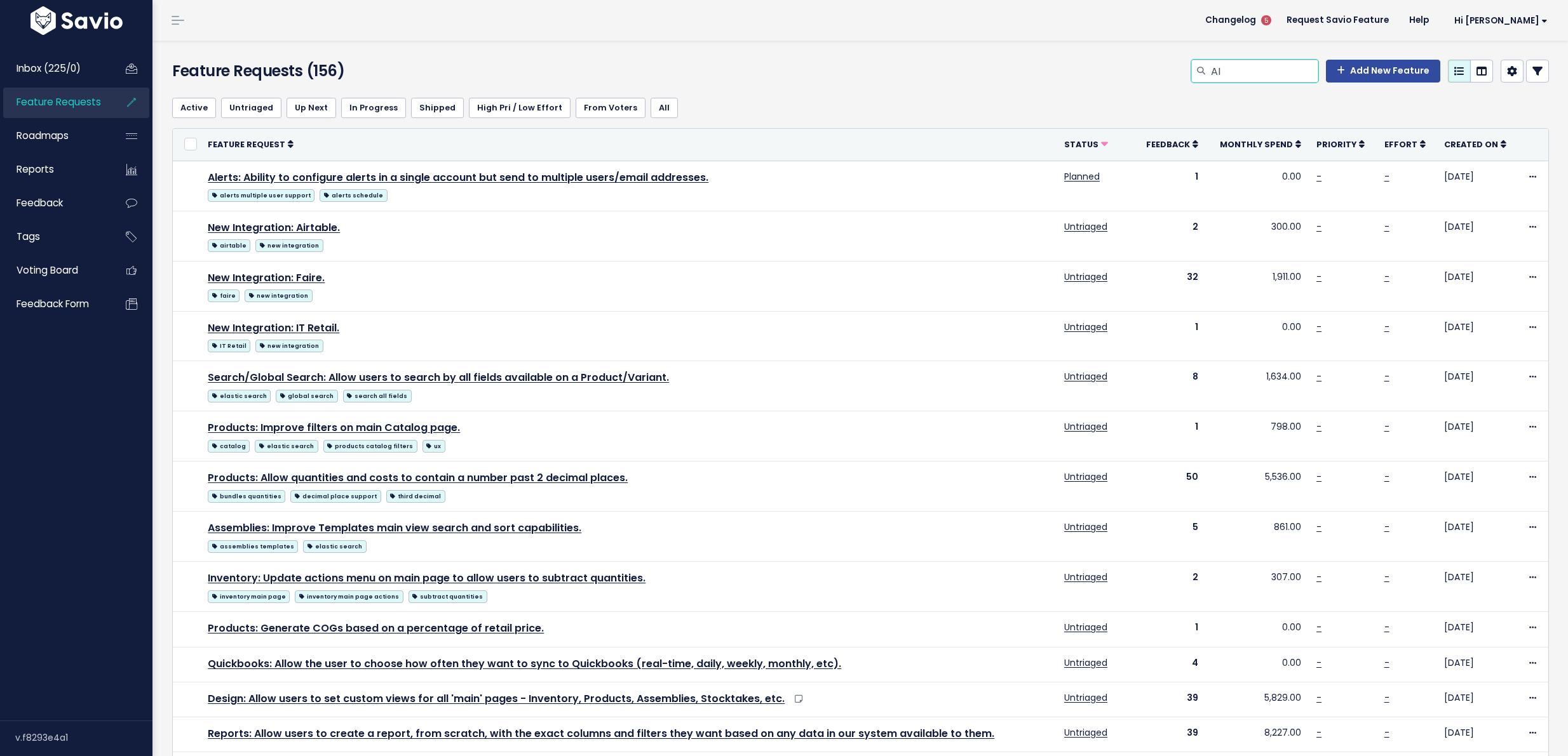
click at [1250, 78] on input "AI" at bounding box center [1264, 71] width 108 height 23
type input "AI Purchase ORders"
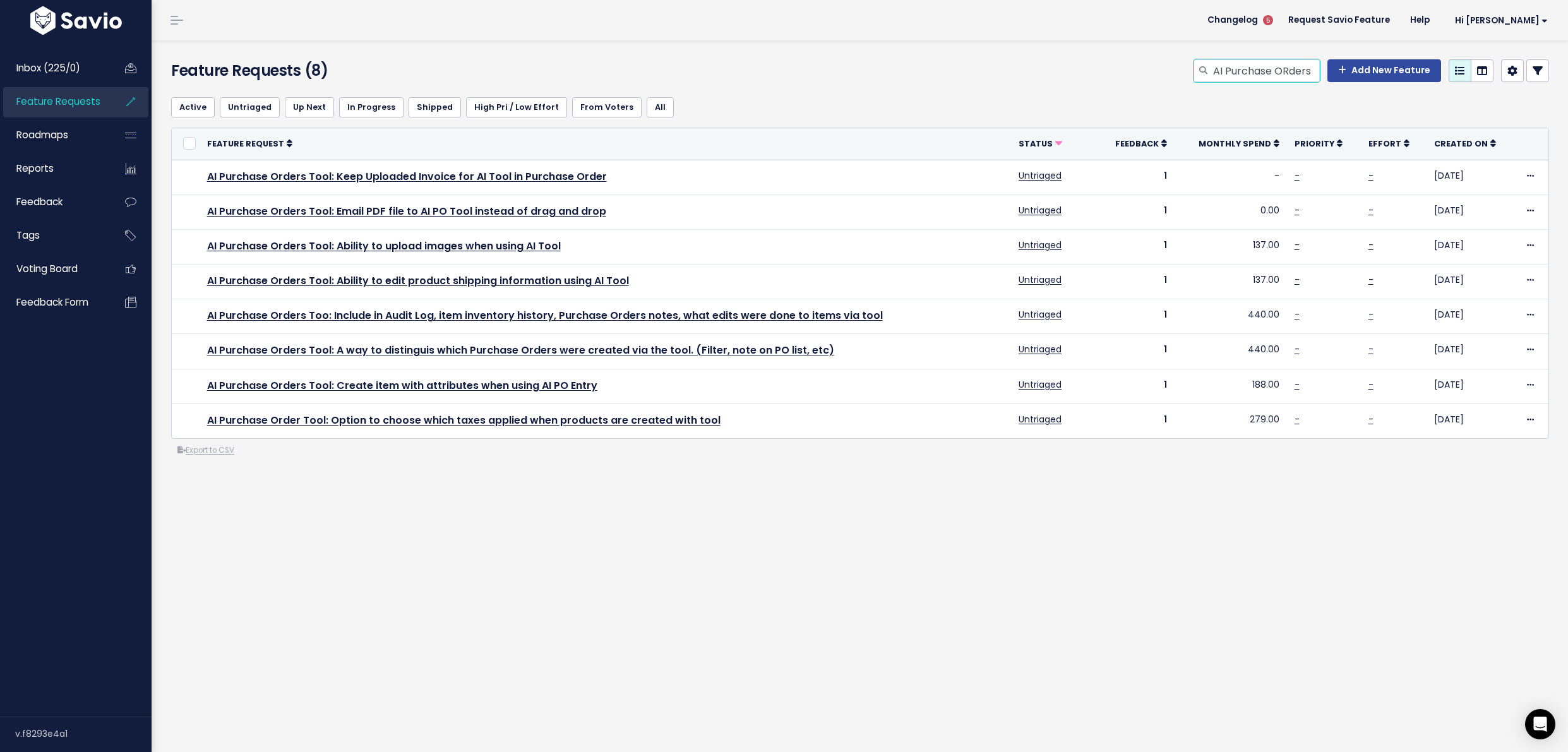
click at [1238, 69] on input "AI Purchase ORders" at bounding box center [1266, 70] width 108 height 22
type input "Edit integration"
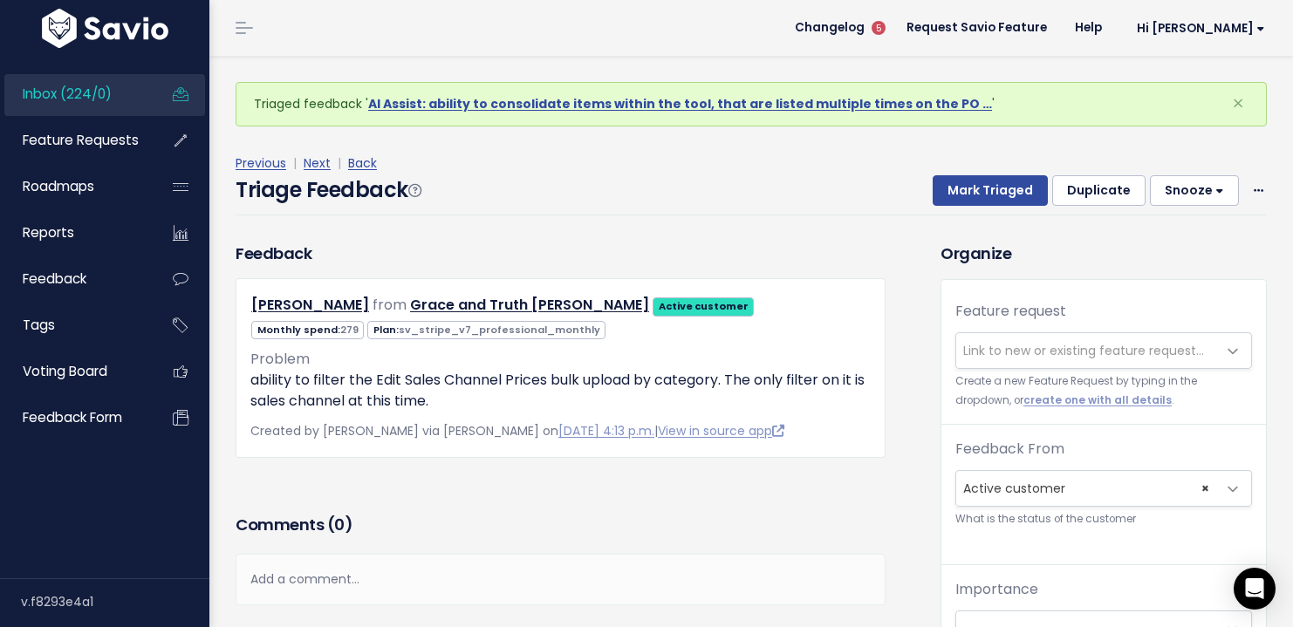
click at [1034, 354] on span "Link to new or existing feature request..." at bounding box center [1083, 350] width 241 height 17
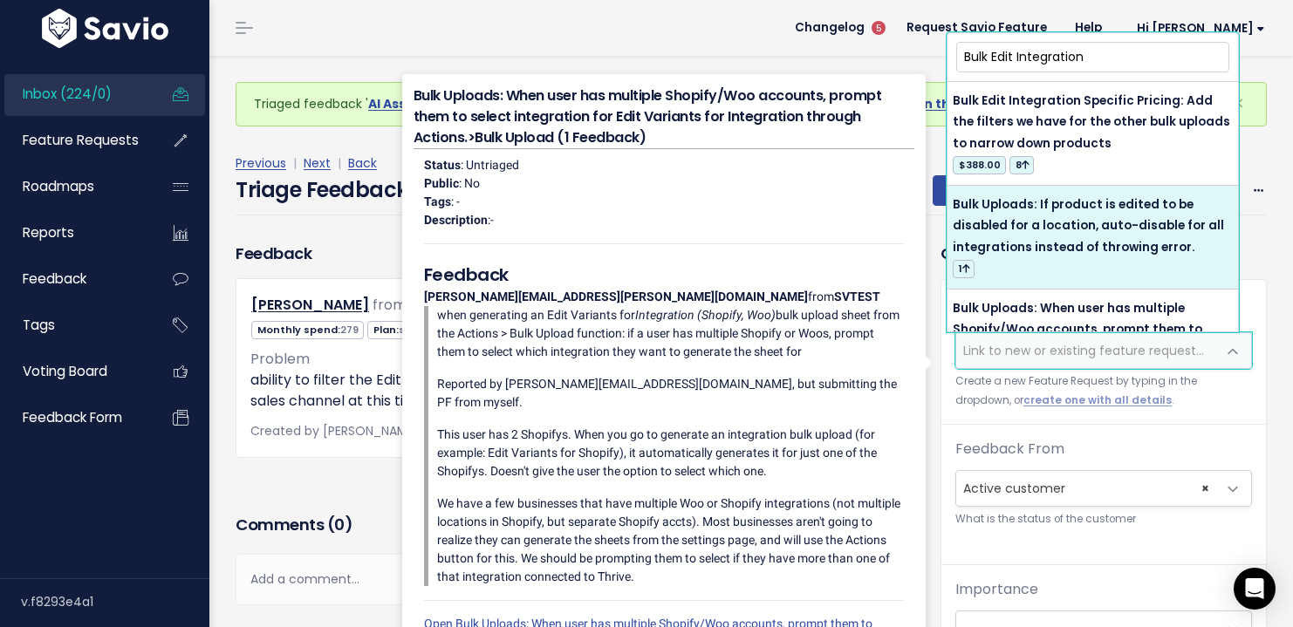
type input "Bulk Edit Integration"
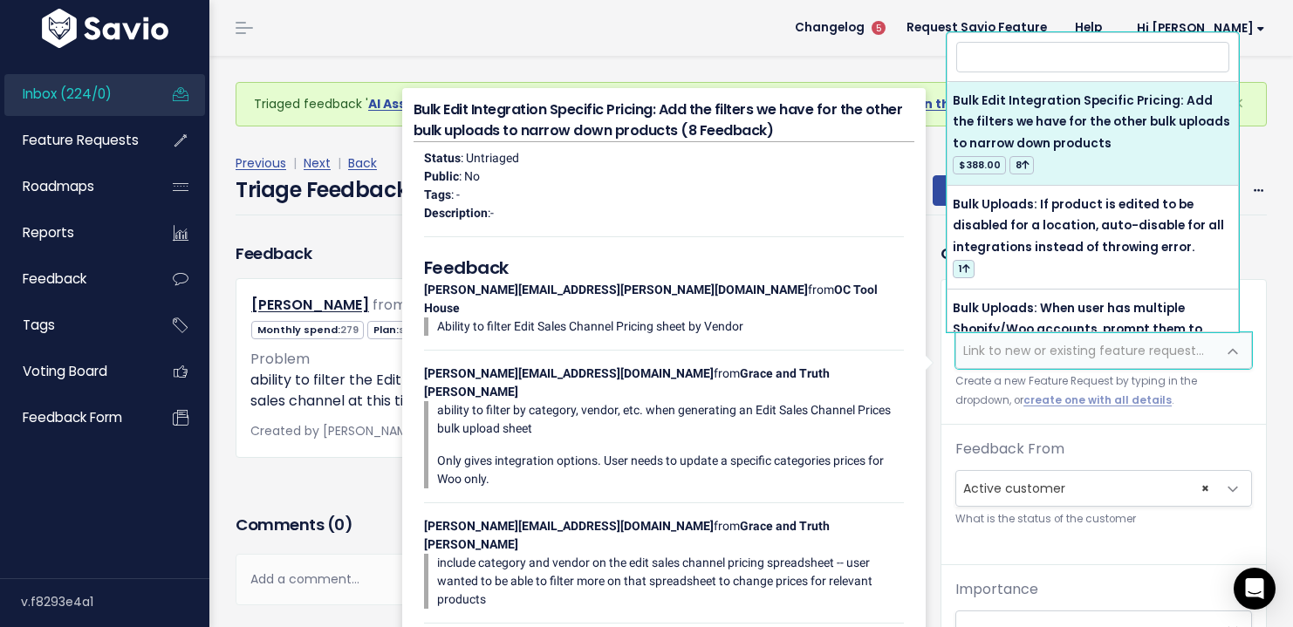
select select "38633"
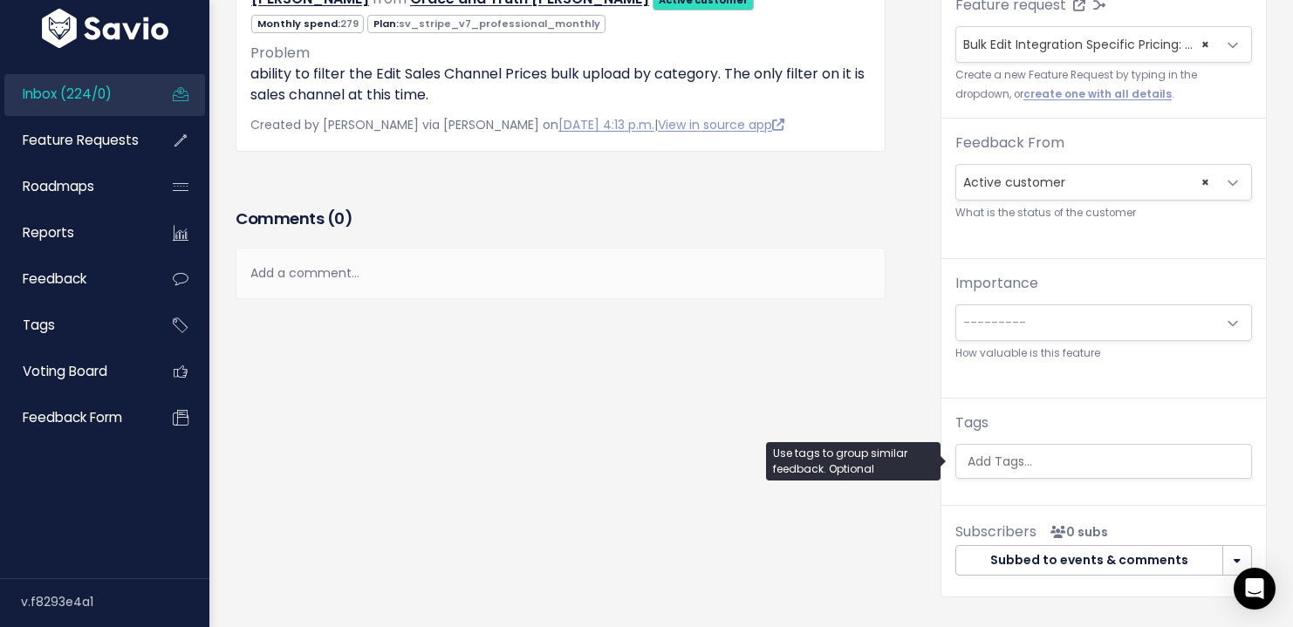
scroll to position [0, 4]
click at [1046, 476] on ul at bounding box center [1103, 461] width 295 height 33
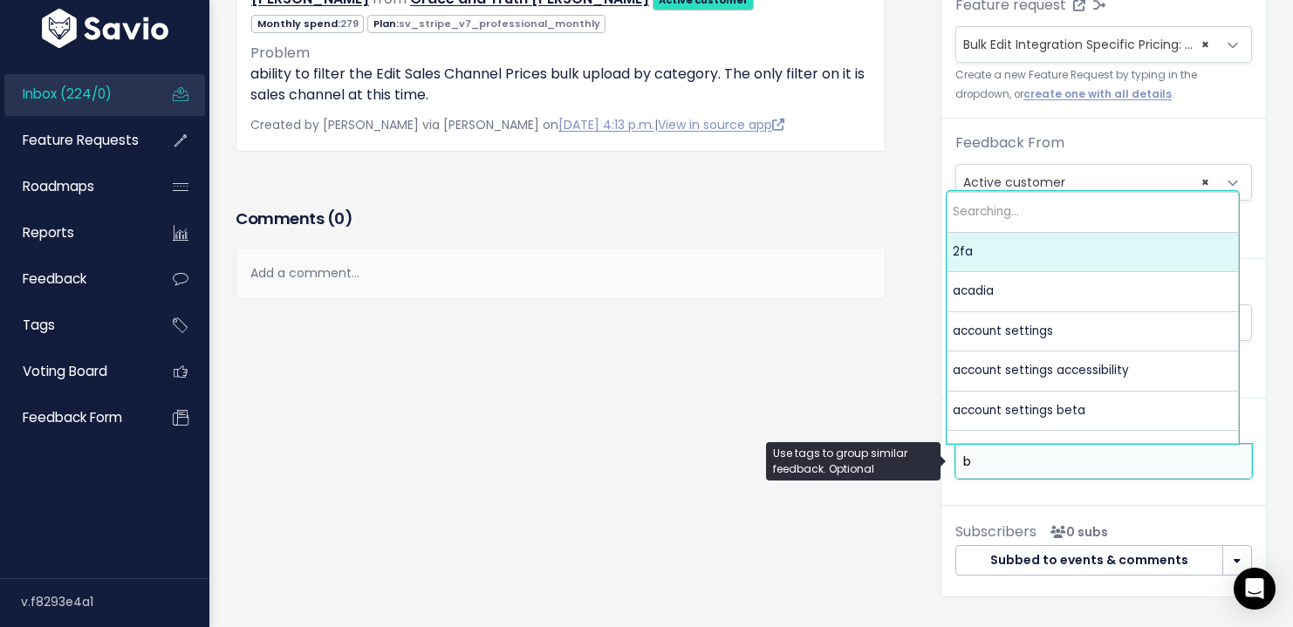
scroll to position [0, 0]
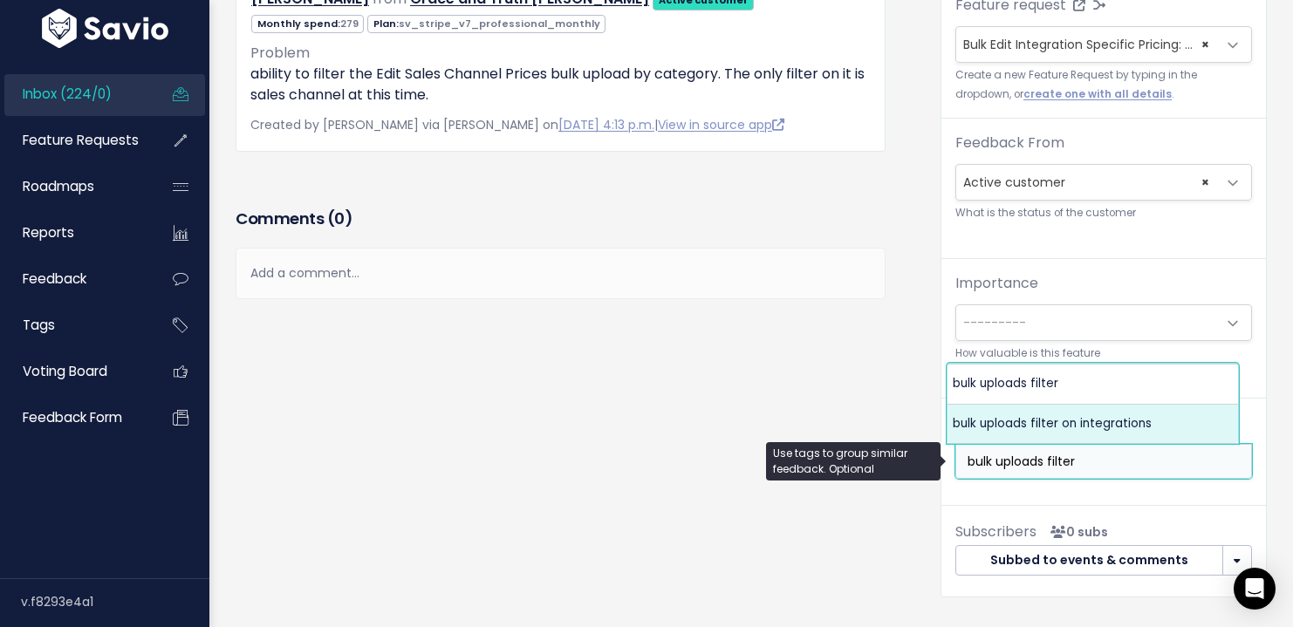
type input "bulk uploads filter"
select select "9417"
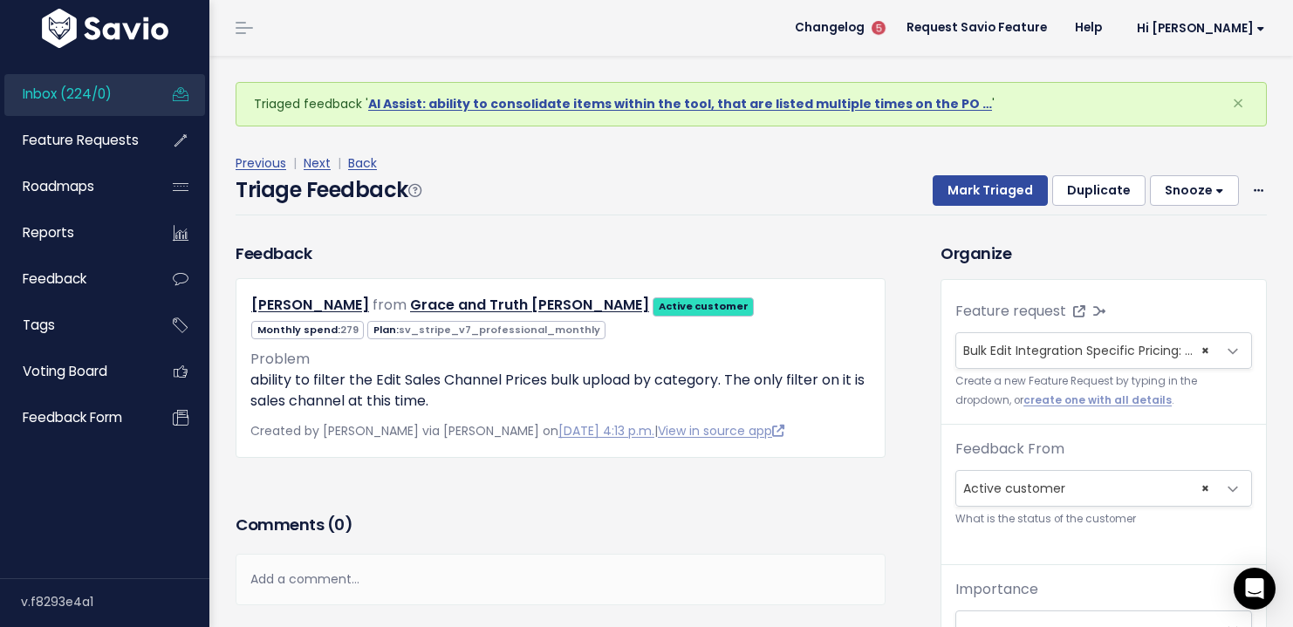
click at [984, 207] on div "Triage Feedback Mark Triaged Duplicate [GEOGRAPHIC_DATA] 1 day 3 days 7 days 14…" at bounding box center [752, 195] width 1032 height 41
click at [980, 187] on button "Mark Triaged" at bounding box center [990, 190] width 115 height 31
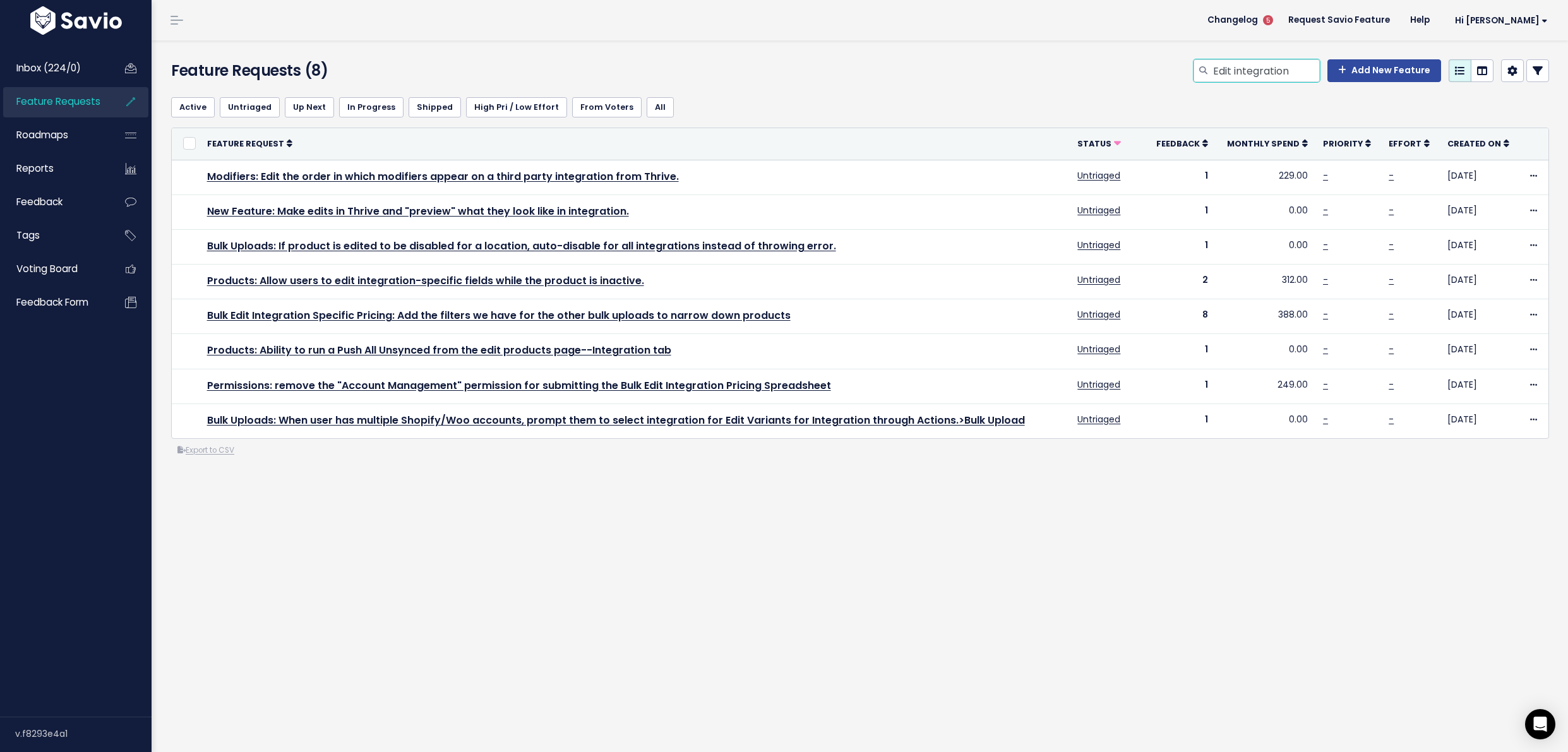
click at [1264, 78] on input "Edit integration" at bounding box center [1266, 70] width 108 height 22
type input "bulk uploads filter"
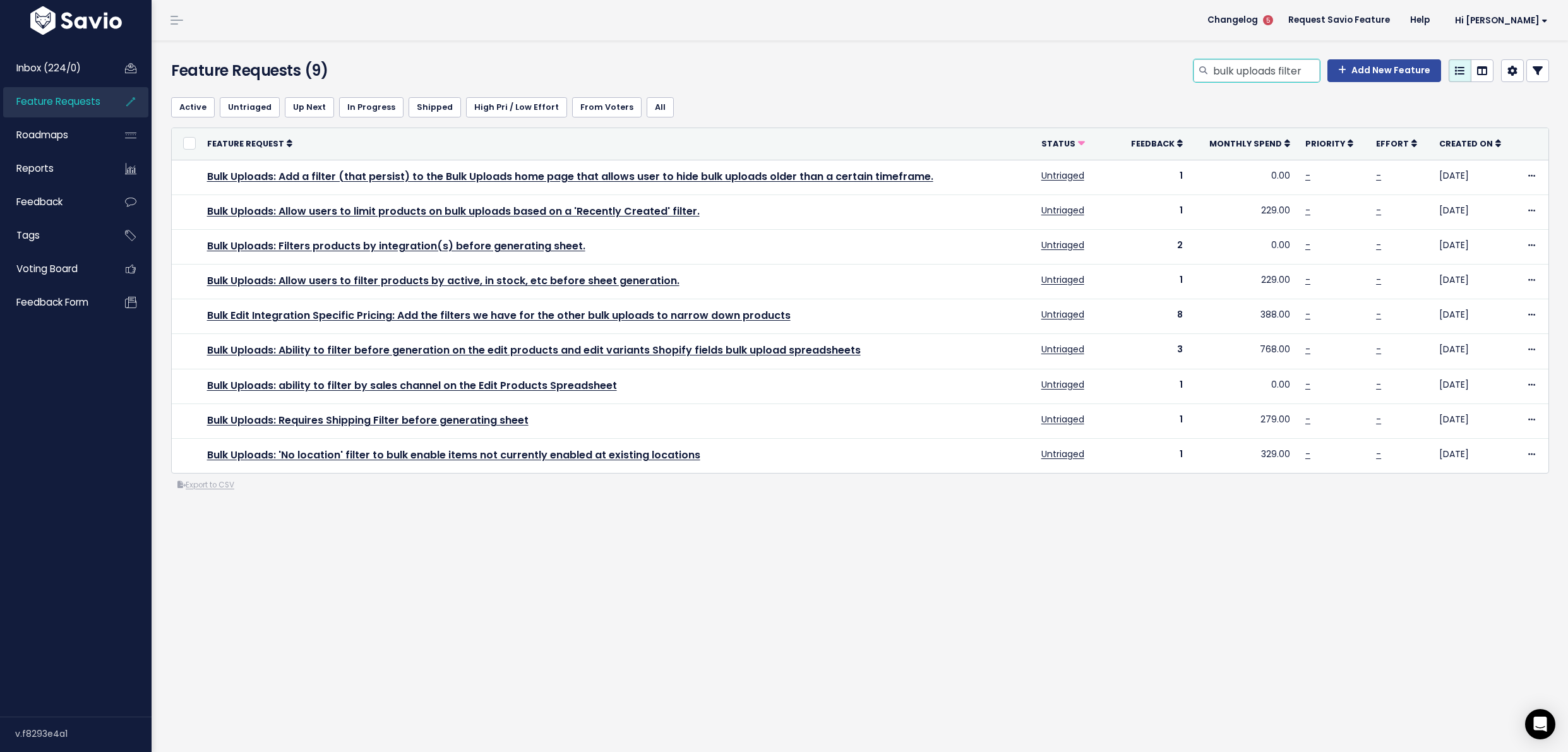
click at [1257, 67] on input "bulk uploads filter" at bounding box center [1266, 70] width 108 height 22
type input "format PO"
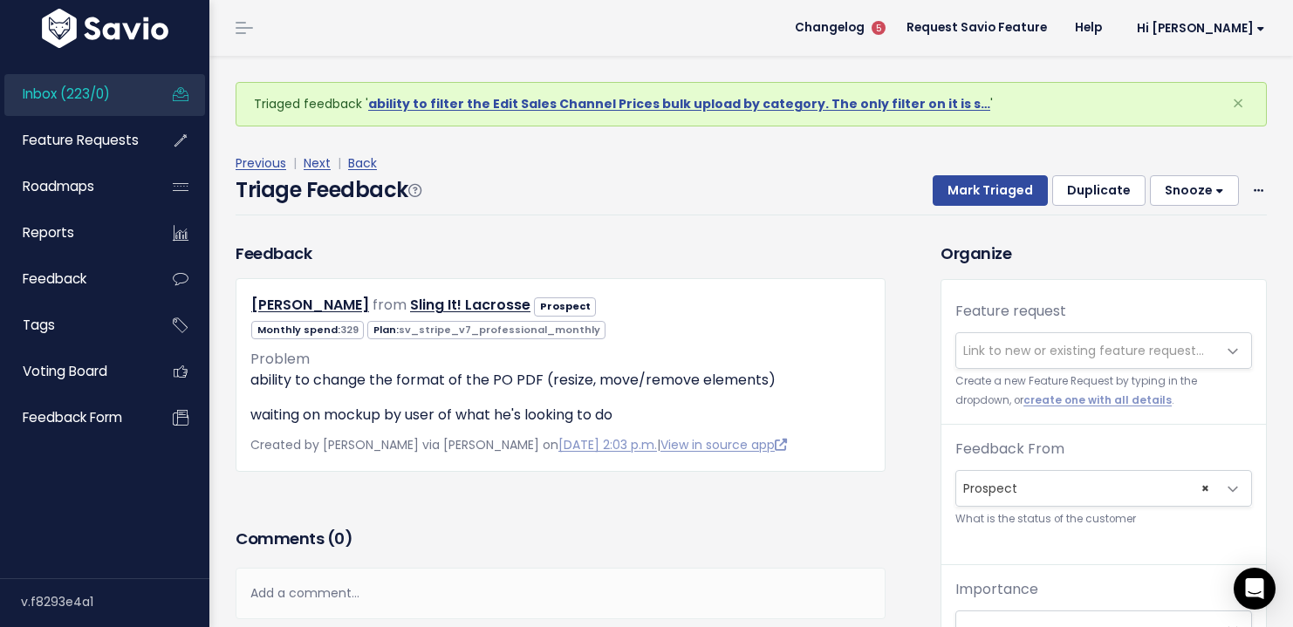
click at [998, 351] on span "Link to new or existing feature request..." at bounding box center [1083, 350] width 241 height 17
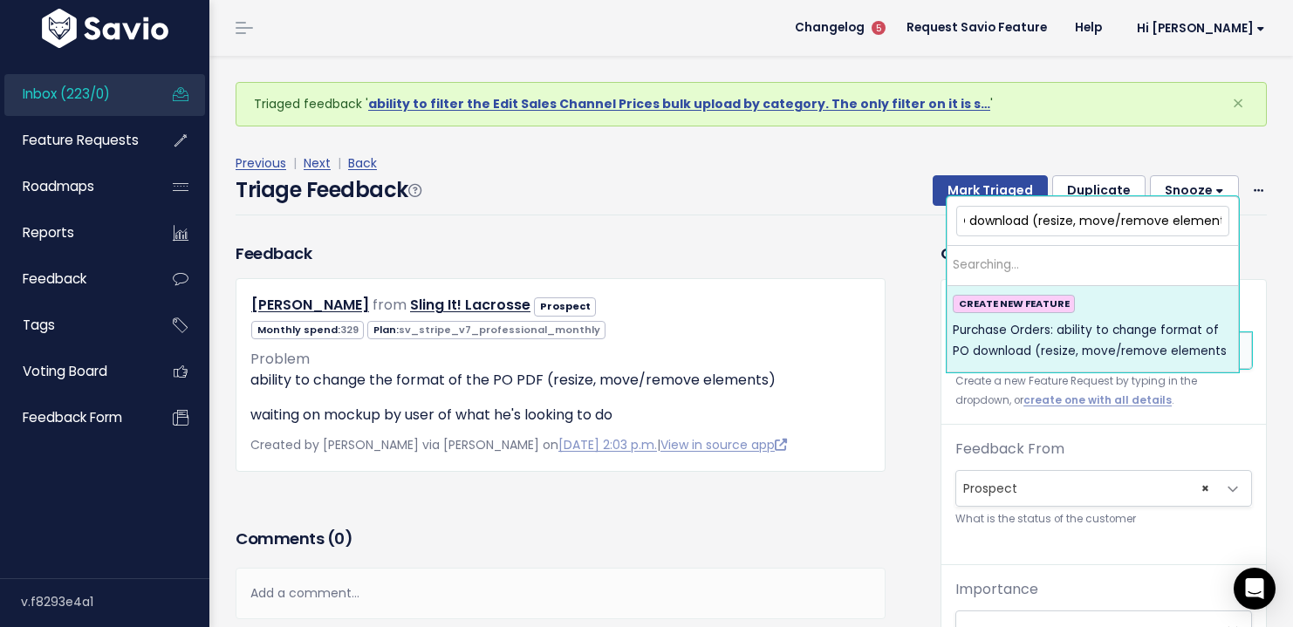
scroll to position [0, 299]
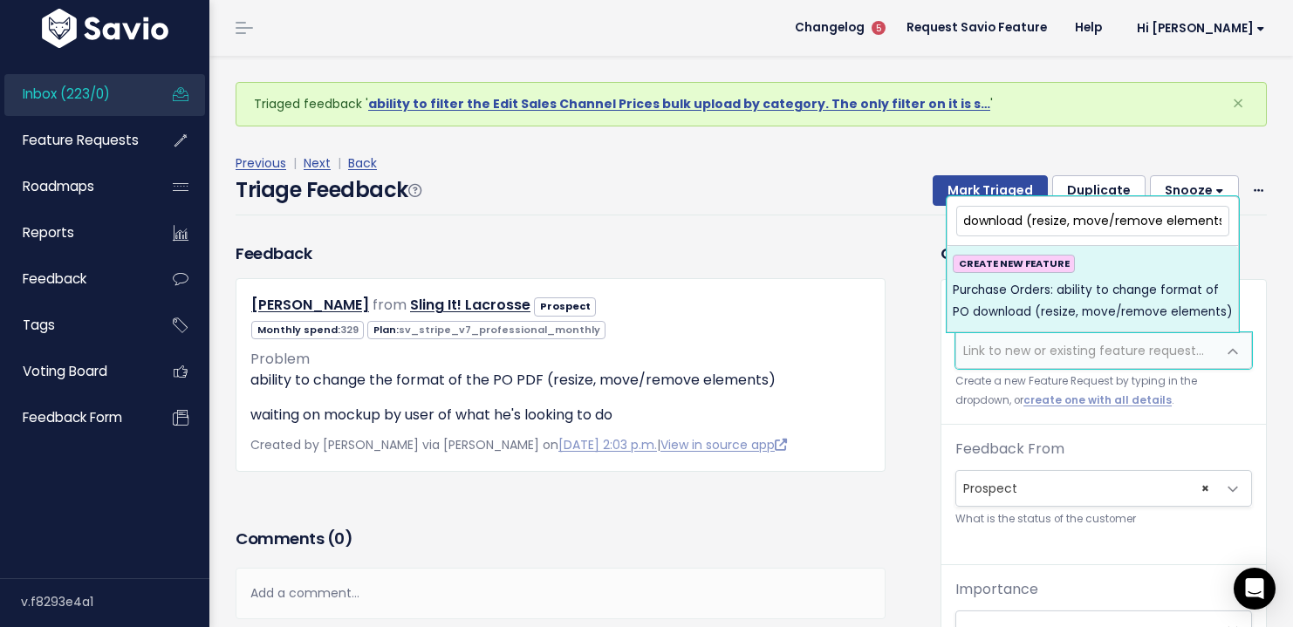
type input "Purchase Orders: ability to change format of PO download (resize, move/remove e…"
click at [1121, 271] on div "CREATE NEW FEATURE Purchase Orders: ability to change format of PO download (re…" at bounding box center [1093, 289] width 280 height 68
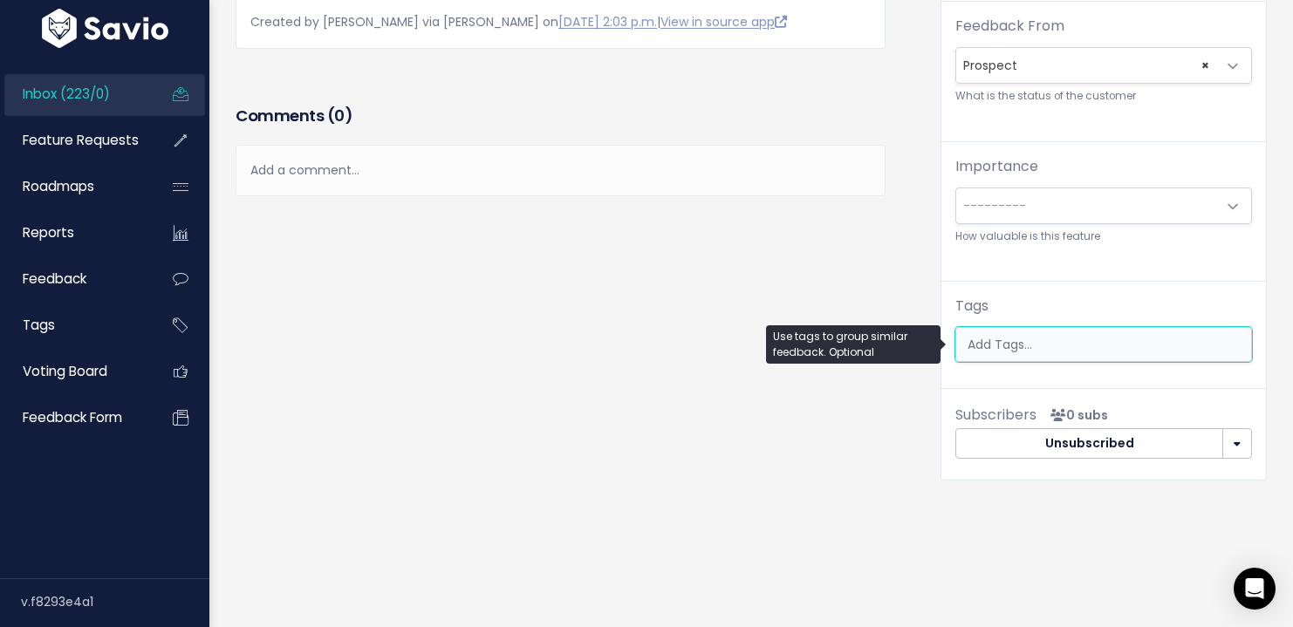
scroll to position [0, 4]
click at [1099, 343] on ul at bounding box center [1103, 344] width 295 height 33
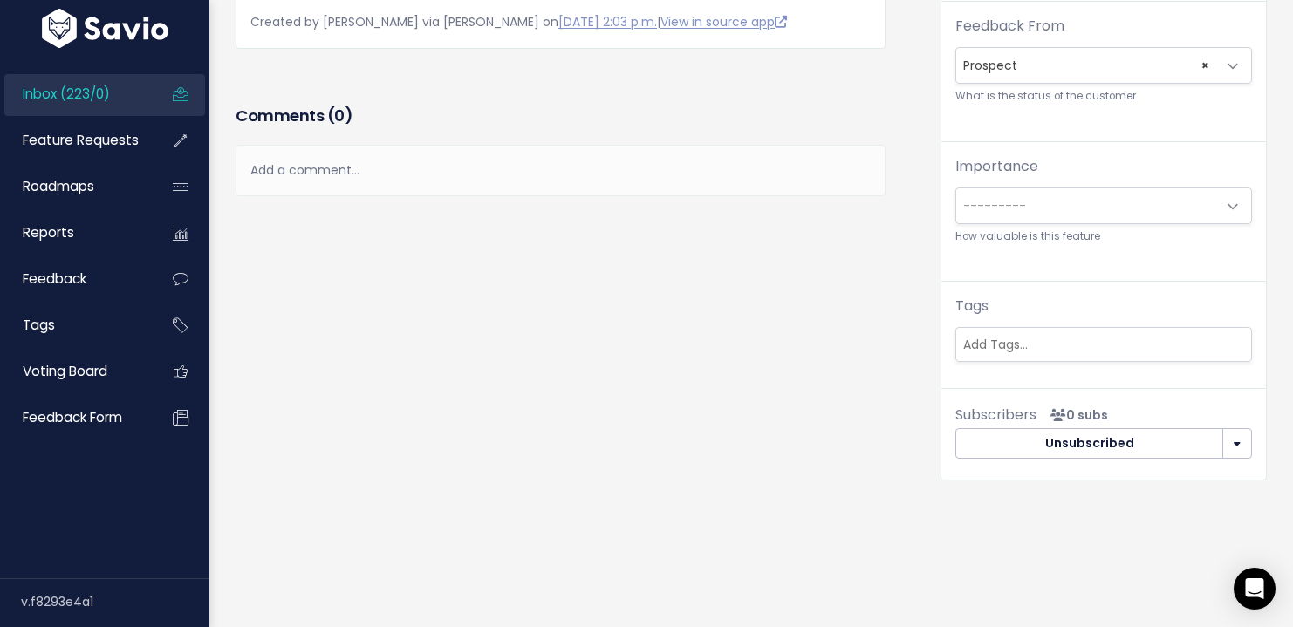
click at [1157, 266] on div "Importance --------- Nice to have Must have --------- How valuable is this feat…" at bounding box center [1104, 219] width 325 height 126
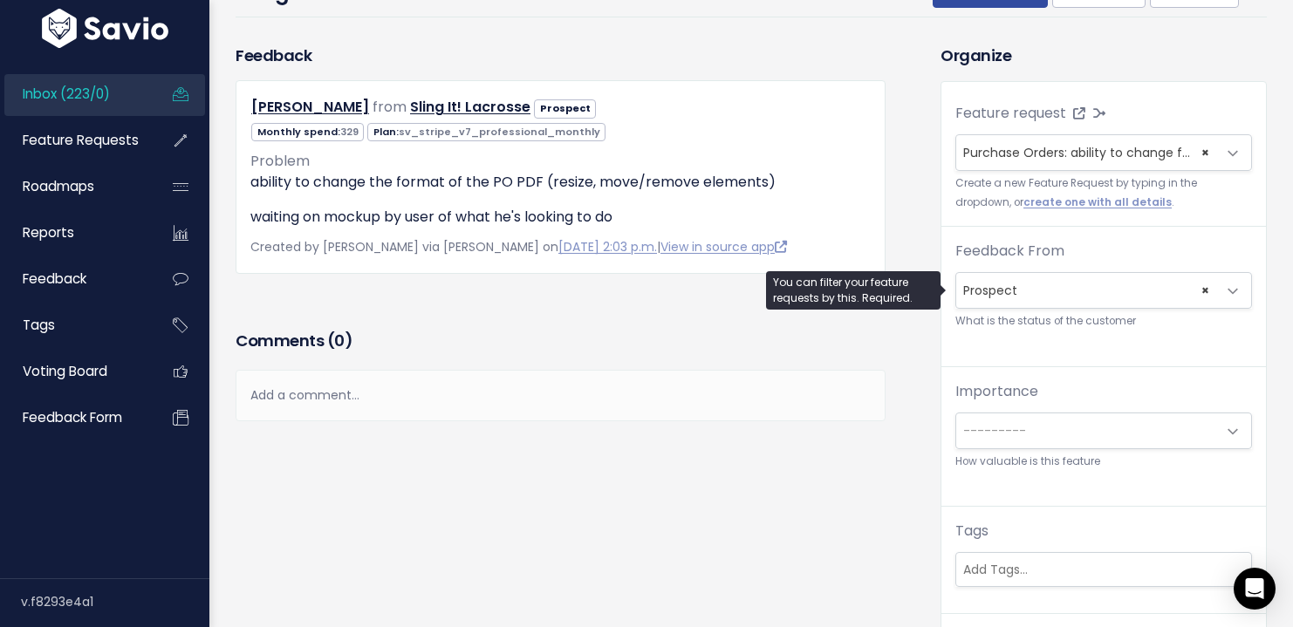
scroll to position [0, 0]
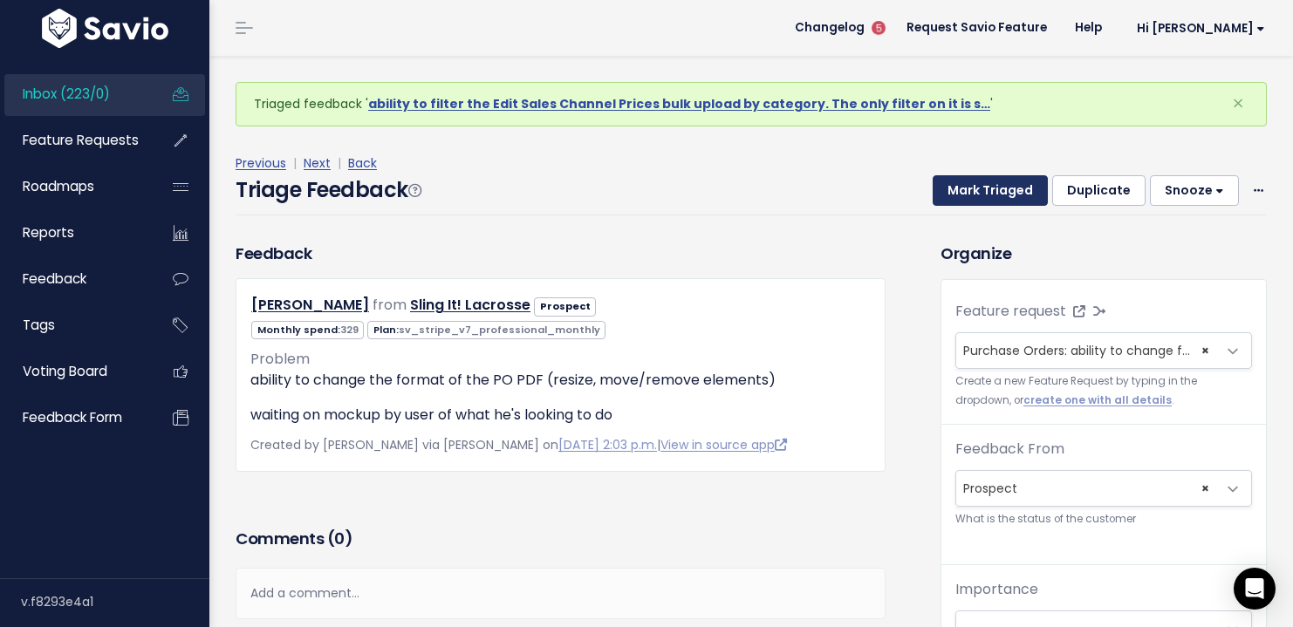
click at [1006, 181] on button "Mark Triaged" at bounding box center [990, 190] width 115 height 31
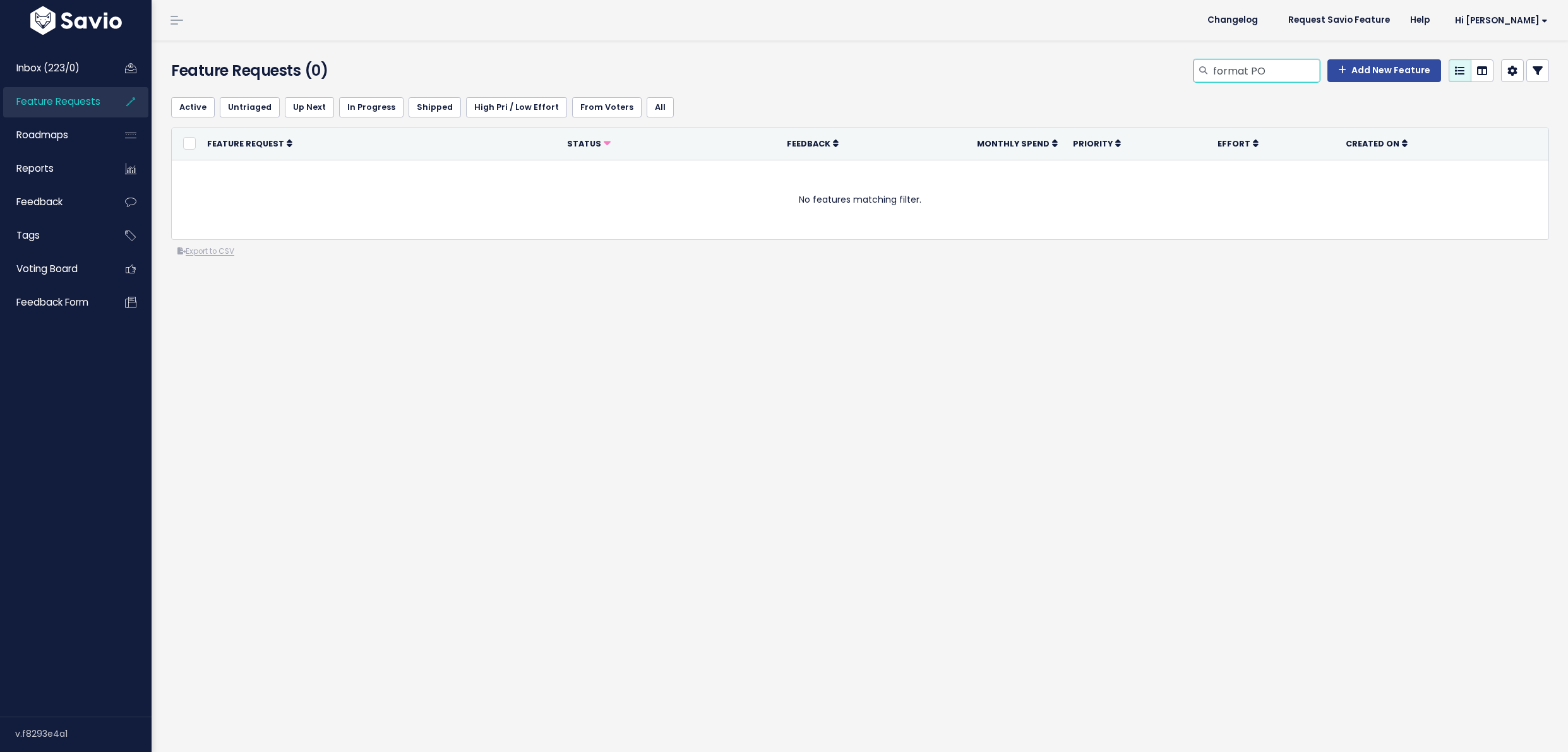
click at [1259, 65] on input "format PO" at bounding box center [1266, 70] width 108 height 22
type input "format Purchase Order"
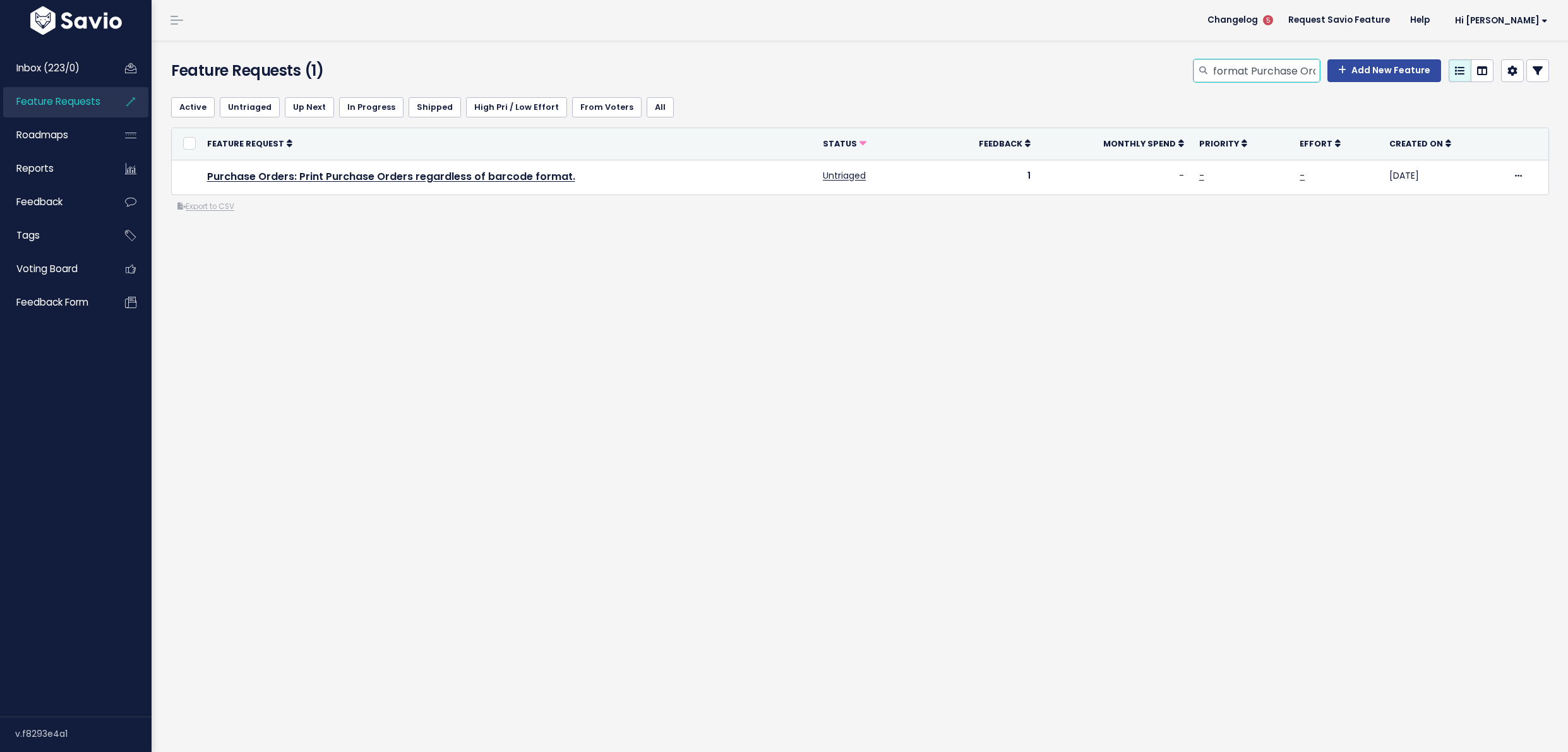
click at [1257, 65] on input "format Purchase Order" at bounding box center [1266, 70] width 108 height 22
type input "Purchase Orders format"
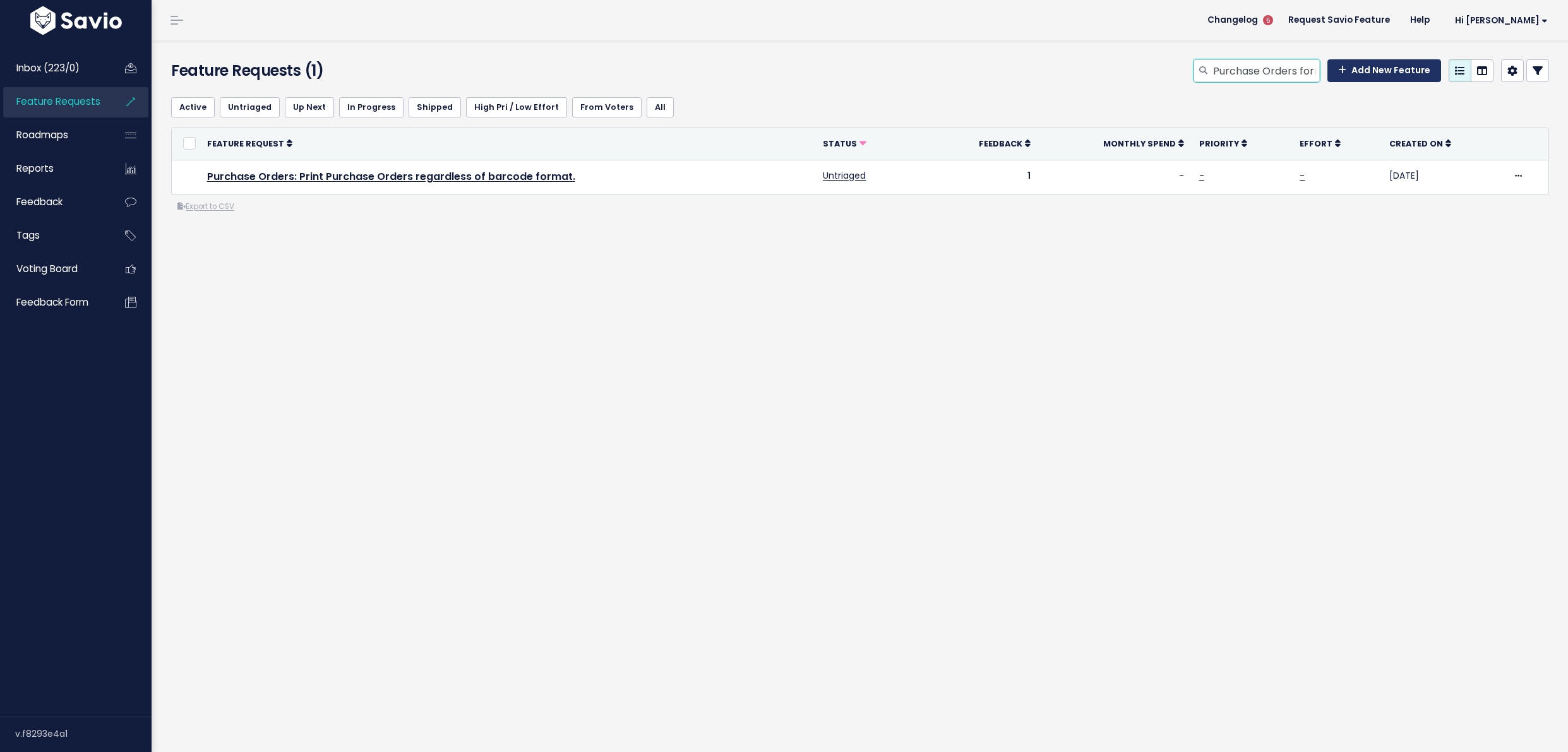
drag, startPoint x: 1294, startPoint y: 71, endPoint x: 1325, endPoint y: 70, distance: 31.0
click at [1325, 70] on div "Purchase Orders format Add New Feature" at bounding box center [1370, 70] width 355 height 22
drag, startPoint x: 1293, startPoint y: 72, endPoint x: 1321, endPoint y: 70, distance: 28.1
click at [1321, 70] on div "Purchase Orders format Add New Feature" at bounding box center [1370, 70] width 355 height 22
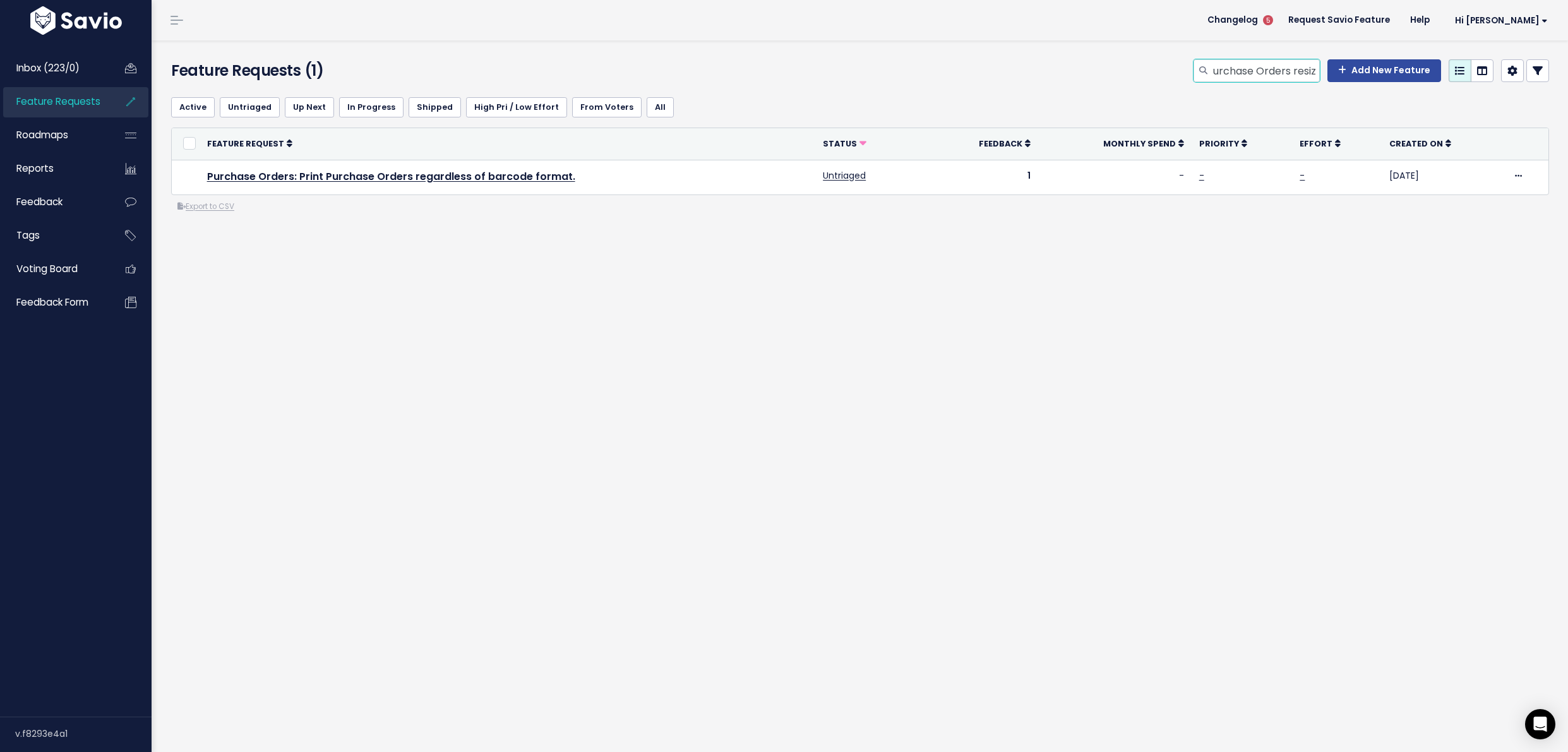
scroll to position [0, 12]
type input "Purchase Orders resize"
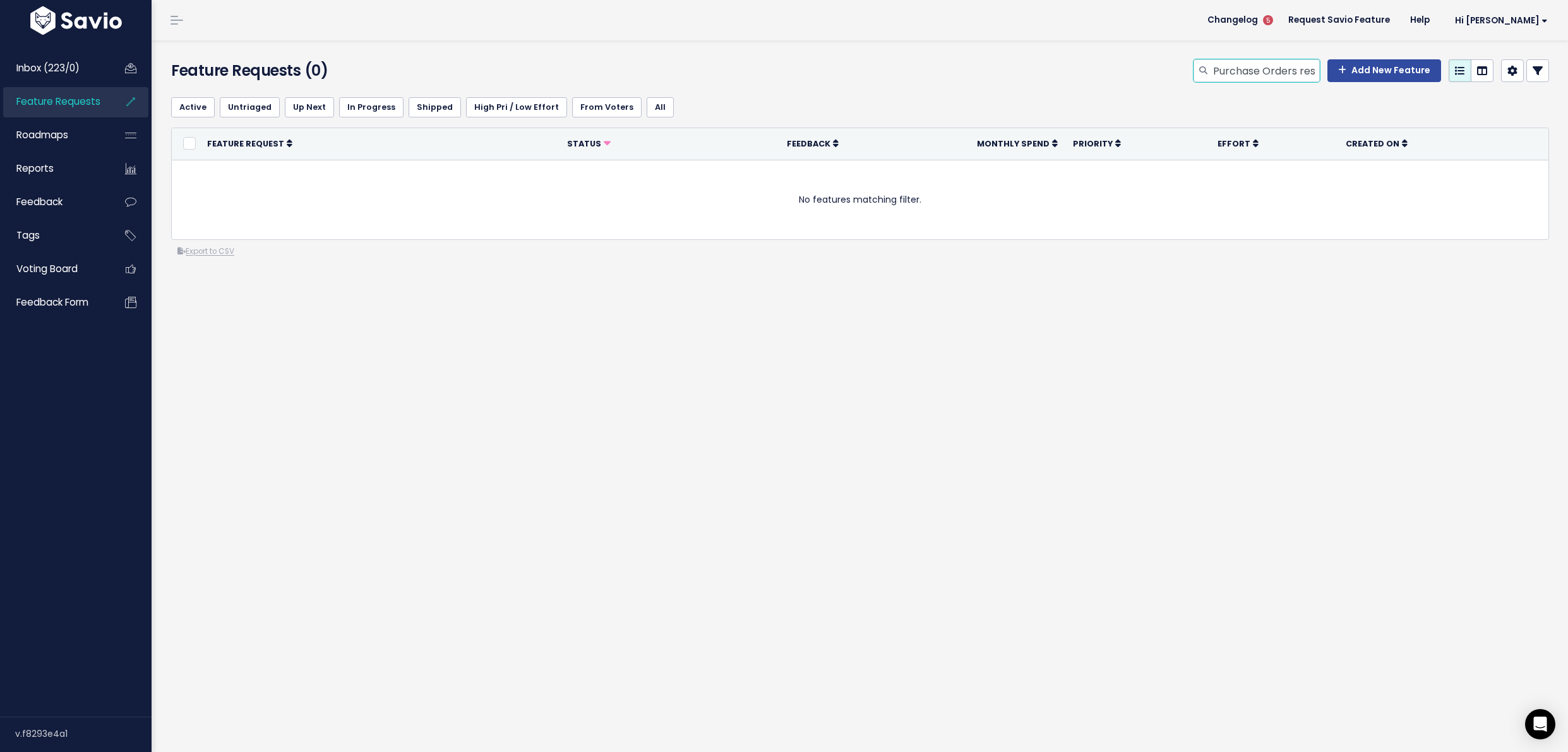
click at [1239, 75] on input "Purchase Orders resize" at bounding box center [1266, 70] width 108 height 22
type input "woocommerce test"
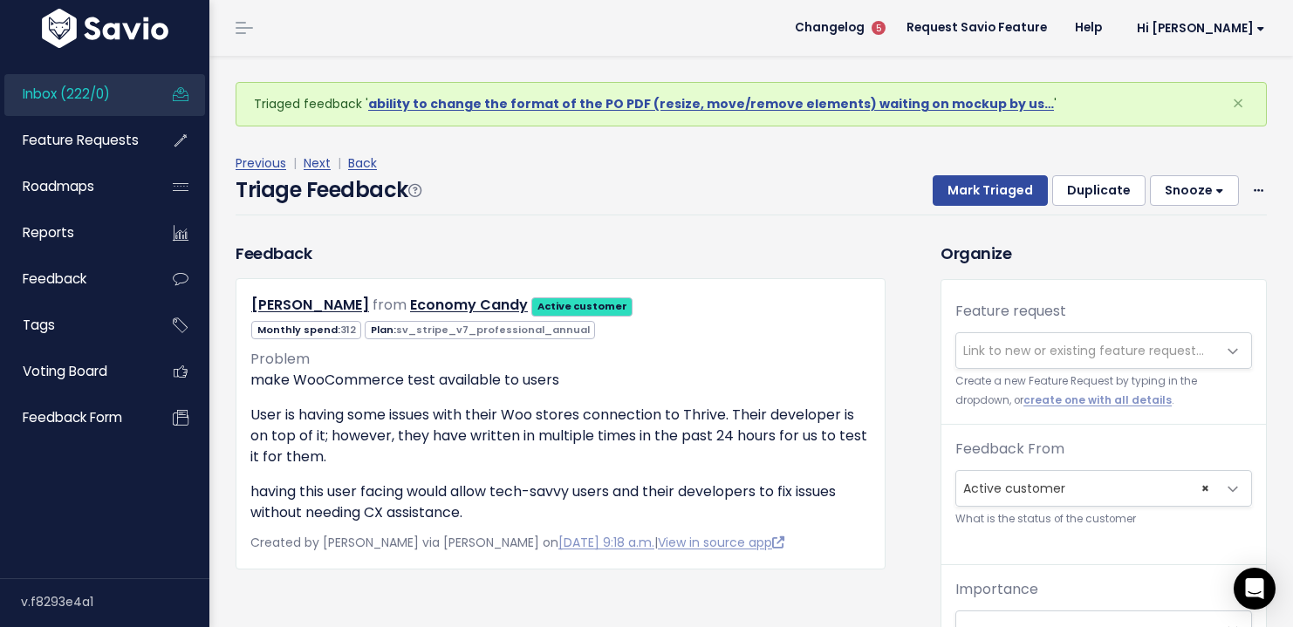
click at [1038, 350] on span "Link to new or existing feature request..." at bounding box center [1083, 350] width 241 height 17
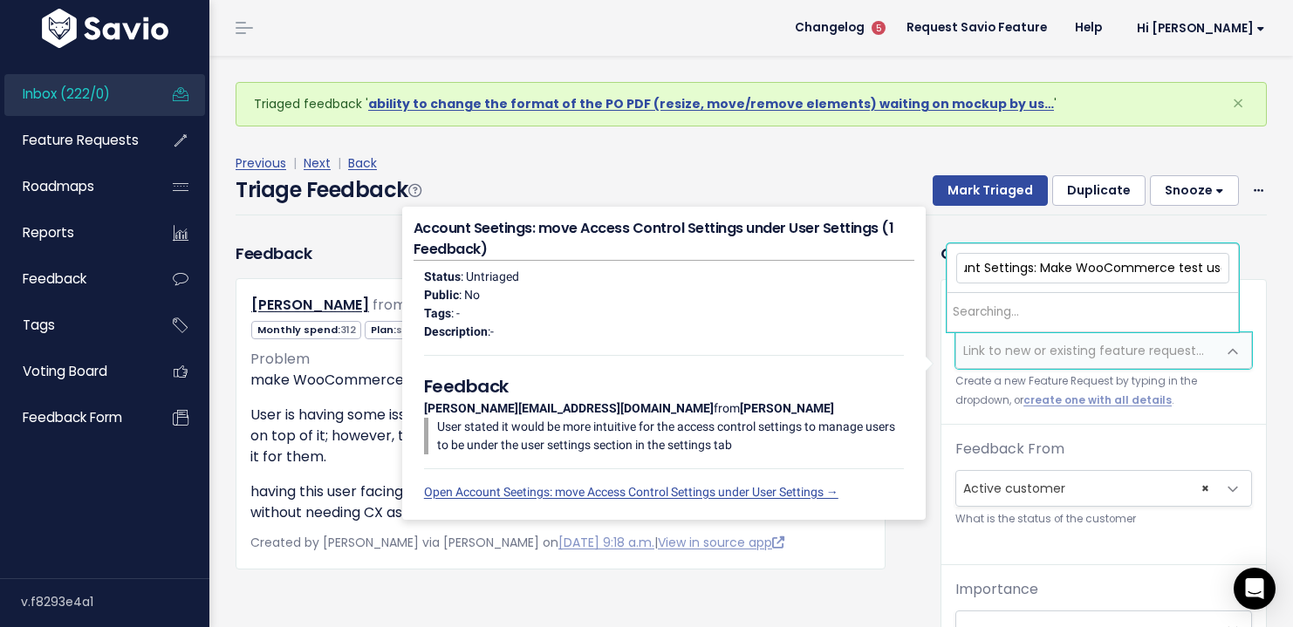
scroll to position [0, 40]
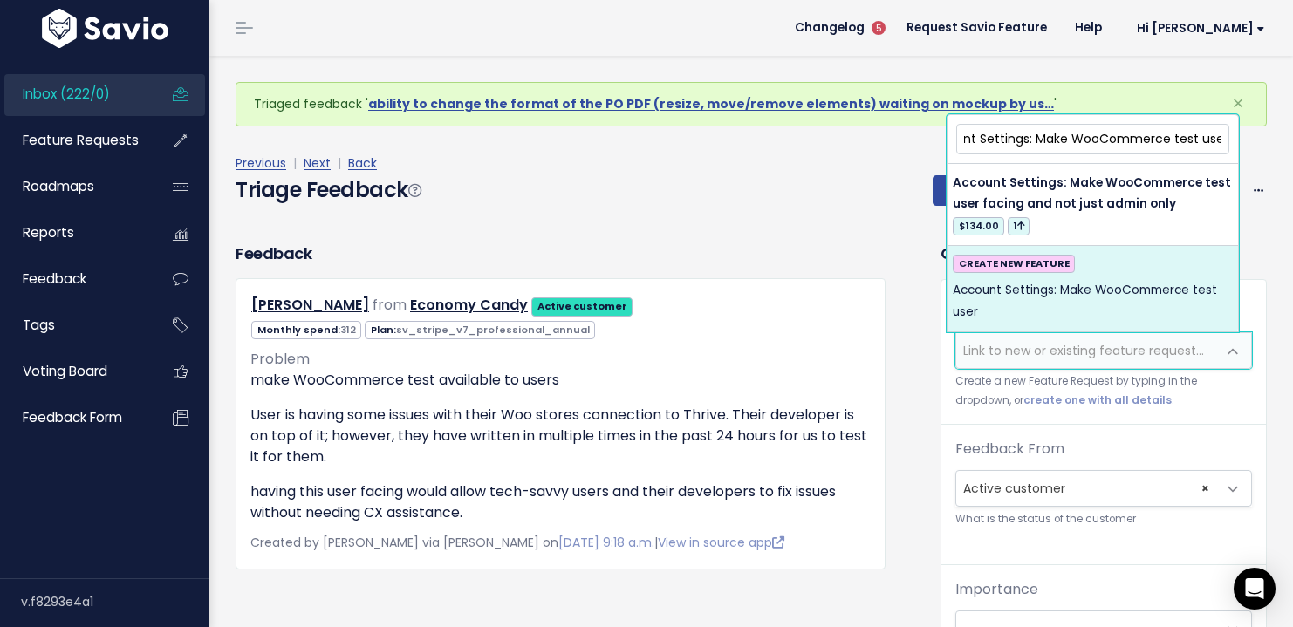
type input "Account Settings: Make WooCommerce test user"
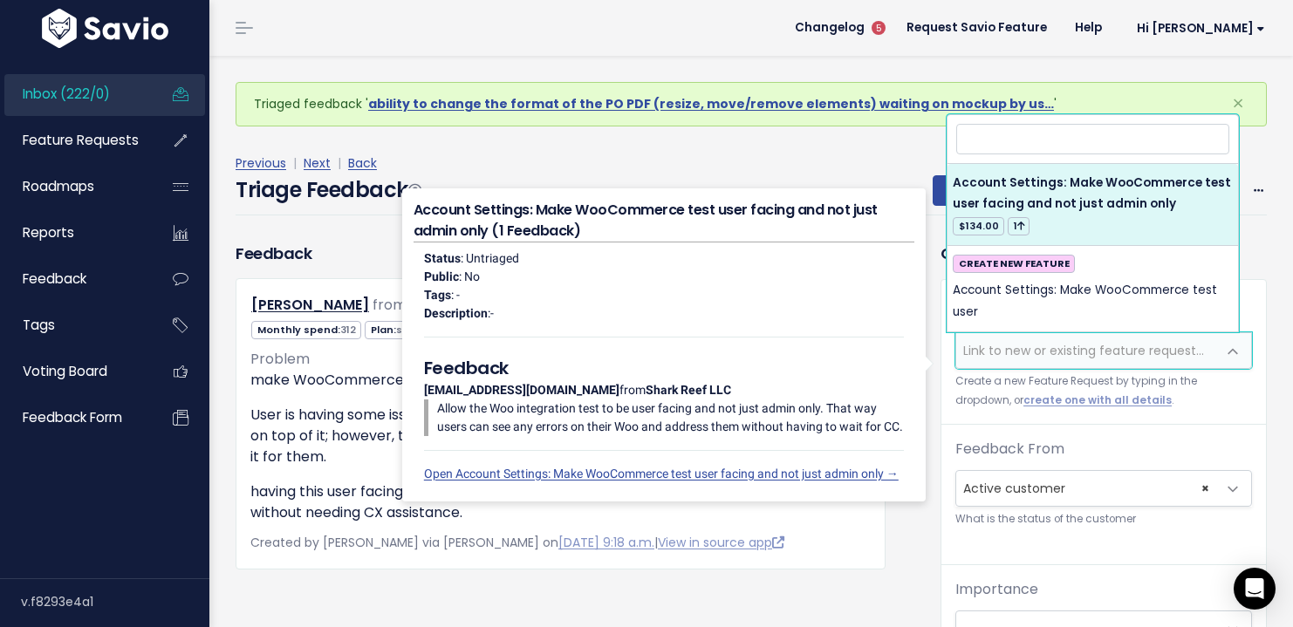
scroll to position [0, 0]
select select "60856"
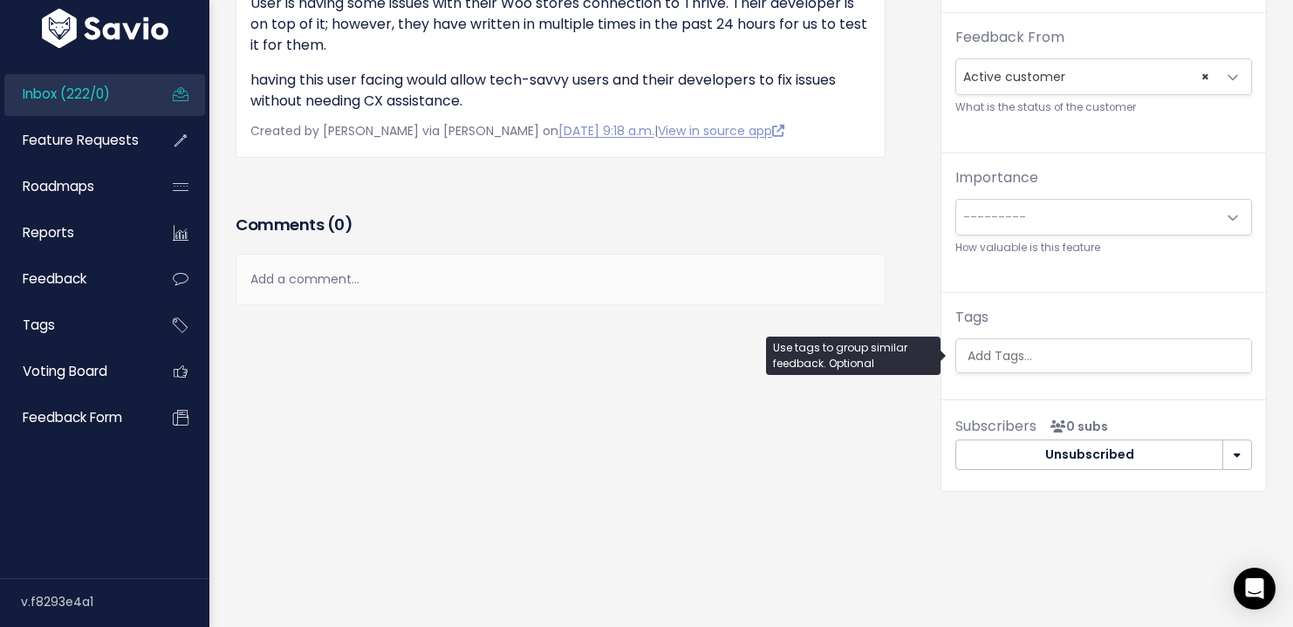
scroll to position [0, 4]
click at [1045, 367] on ul at bounding box center [1103, 355] width 295 height 33
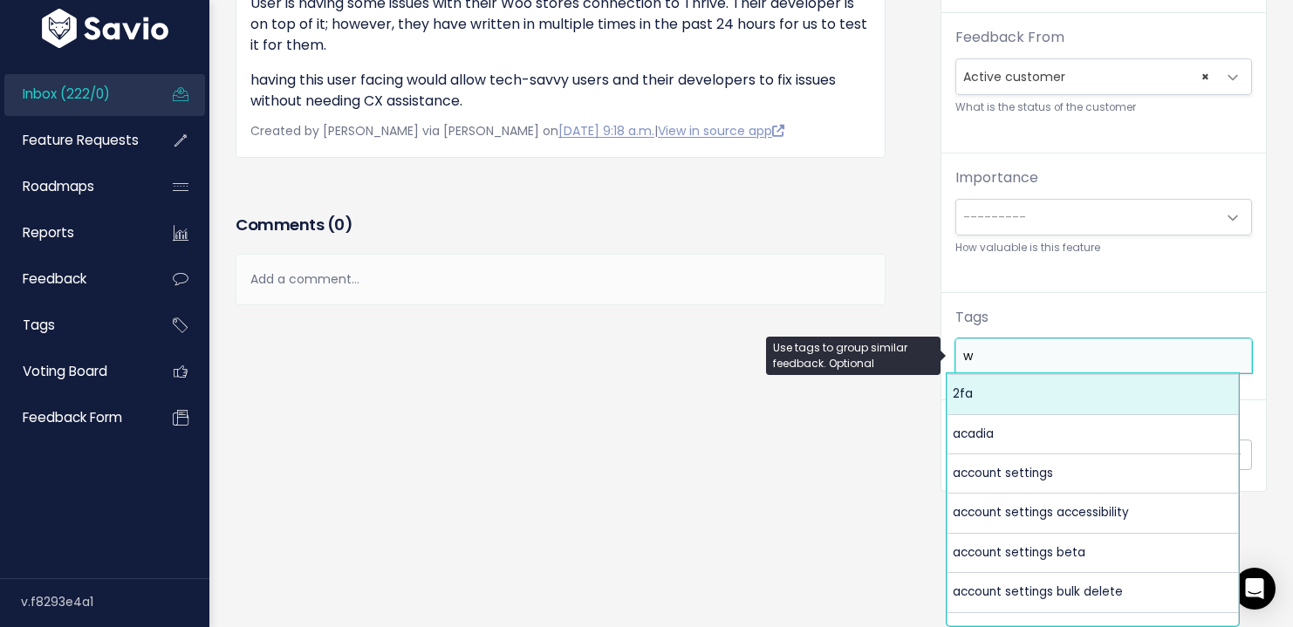
scroll to position [0, 0]
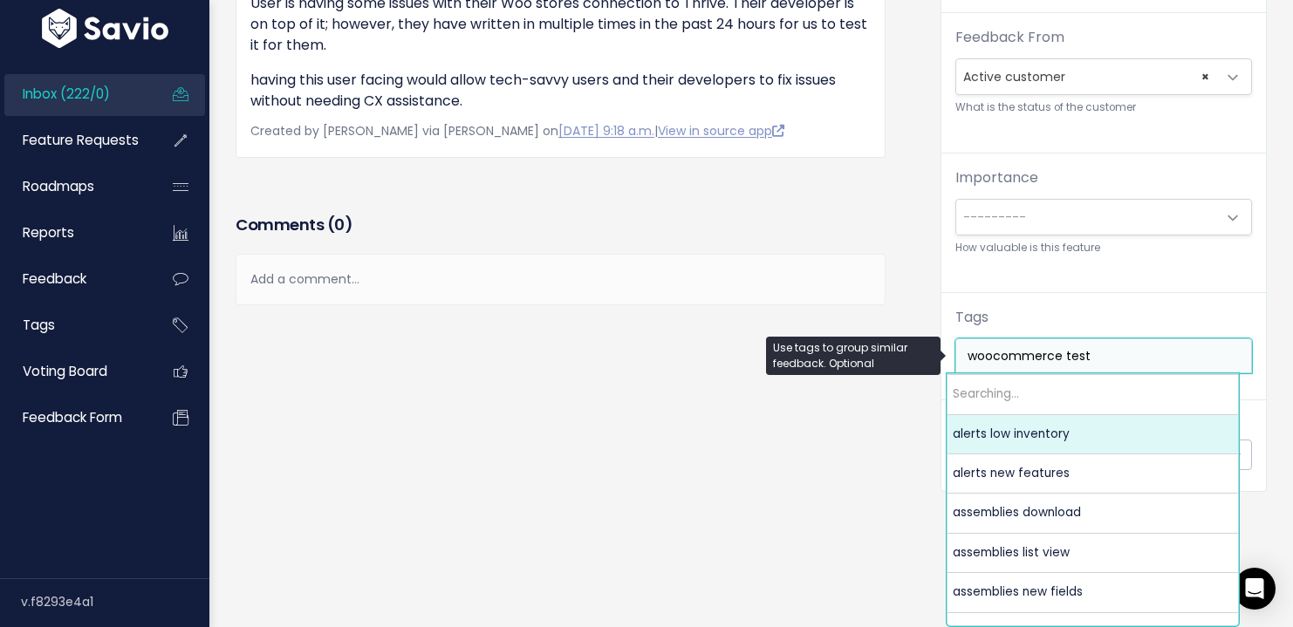
type input "woocommerce test"
select select "8743"
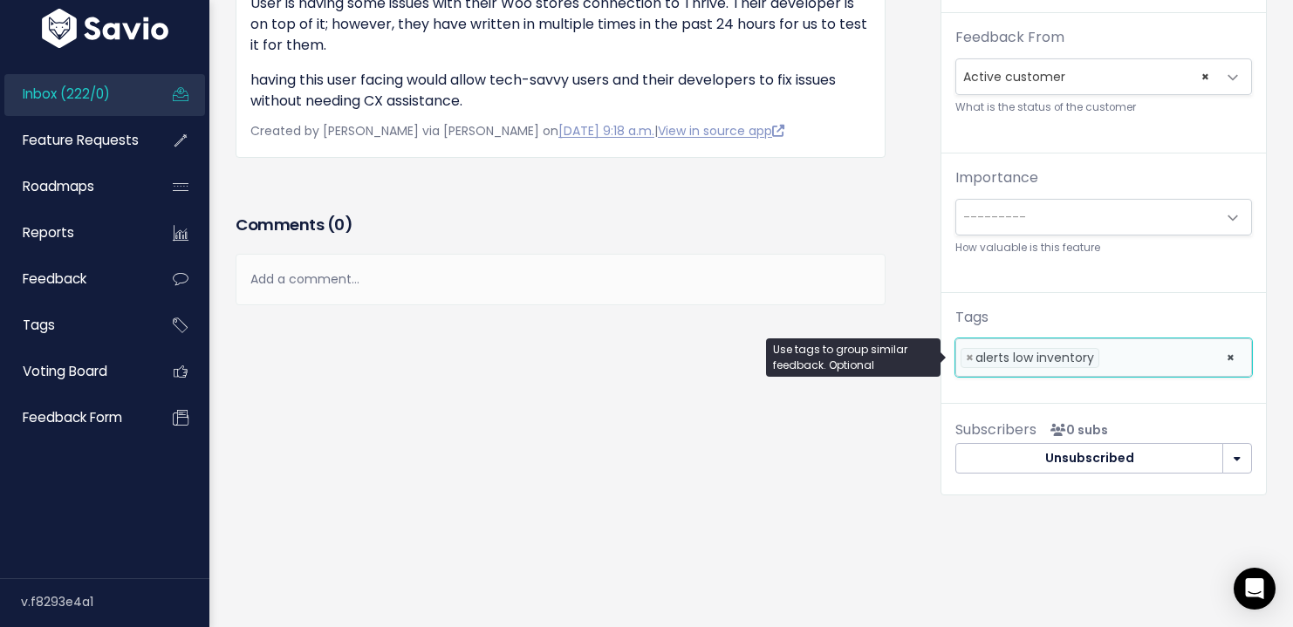
click at [961, 353] on li "× alerts low inventory" at bounding box center [1030, 358] width 139 height 20
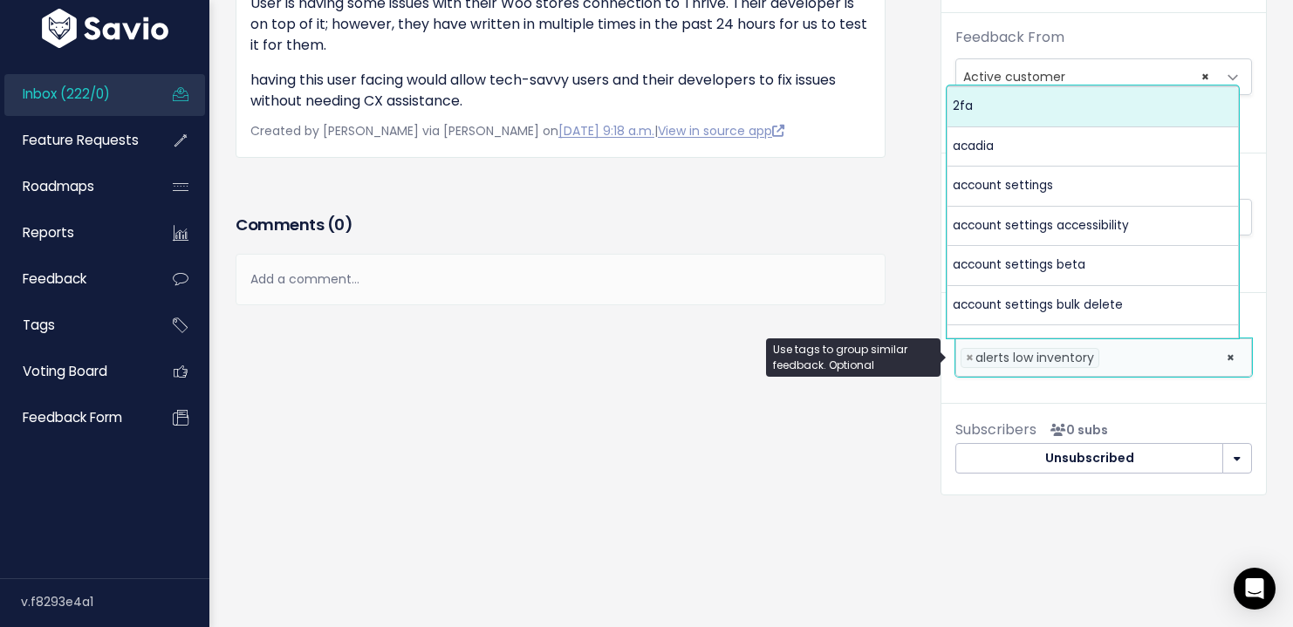
click at [961, 353] on li "× alerts low inventory" at bounding box center [1030, 358] width 139 height 20
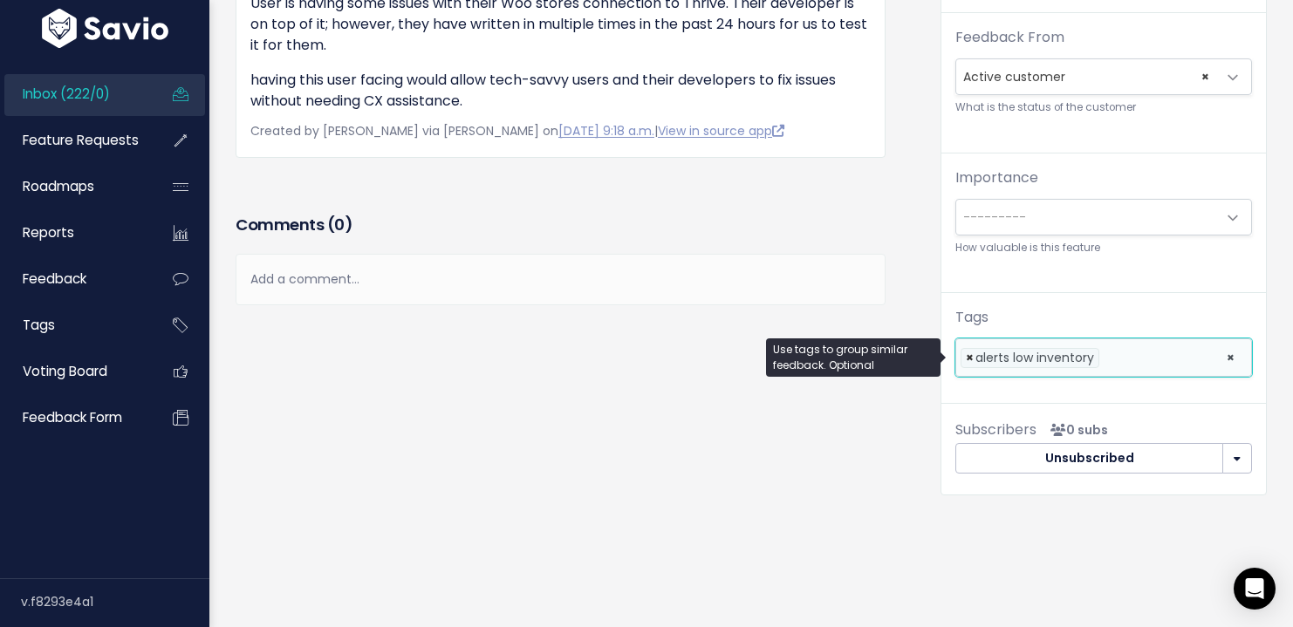
click at [966, 354] on span "×" at bounding box center [970, 358] width 8 height 18
select select
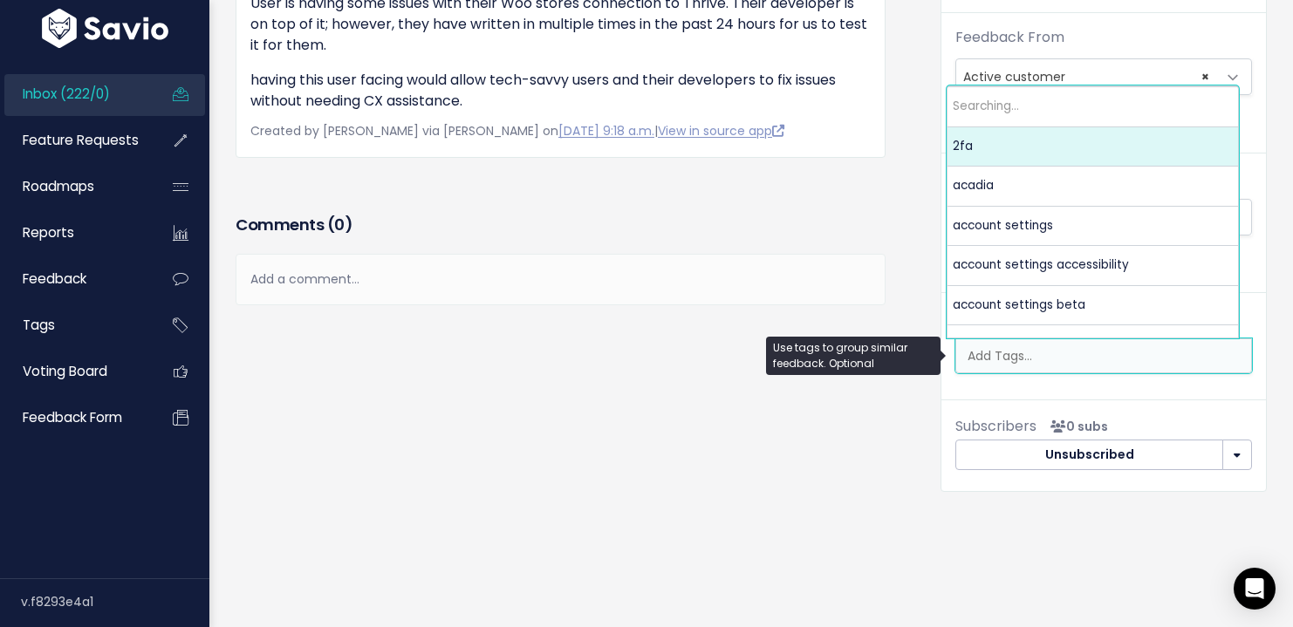
scroll to position [0, 4]
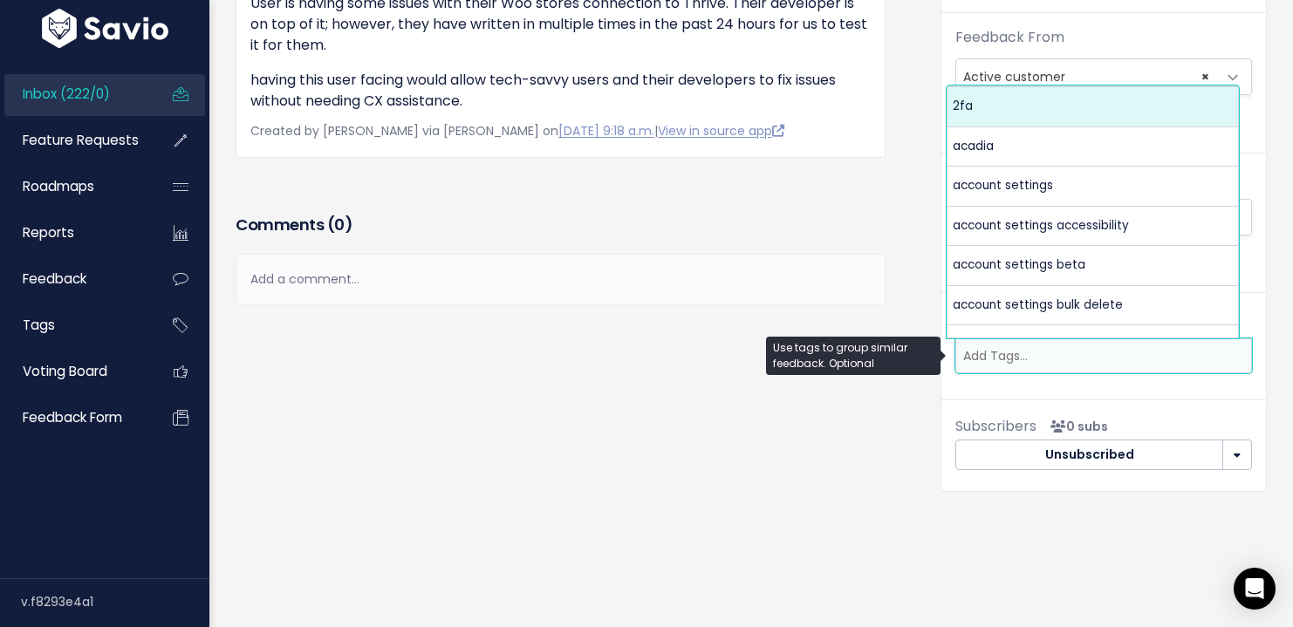
click at [993, 365] on ul at bounding box center [1103, 355] width 295 height 33
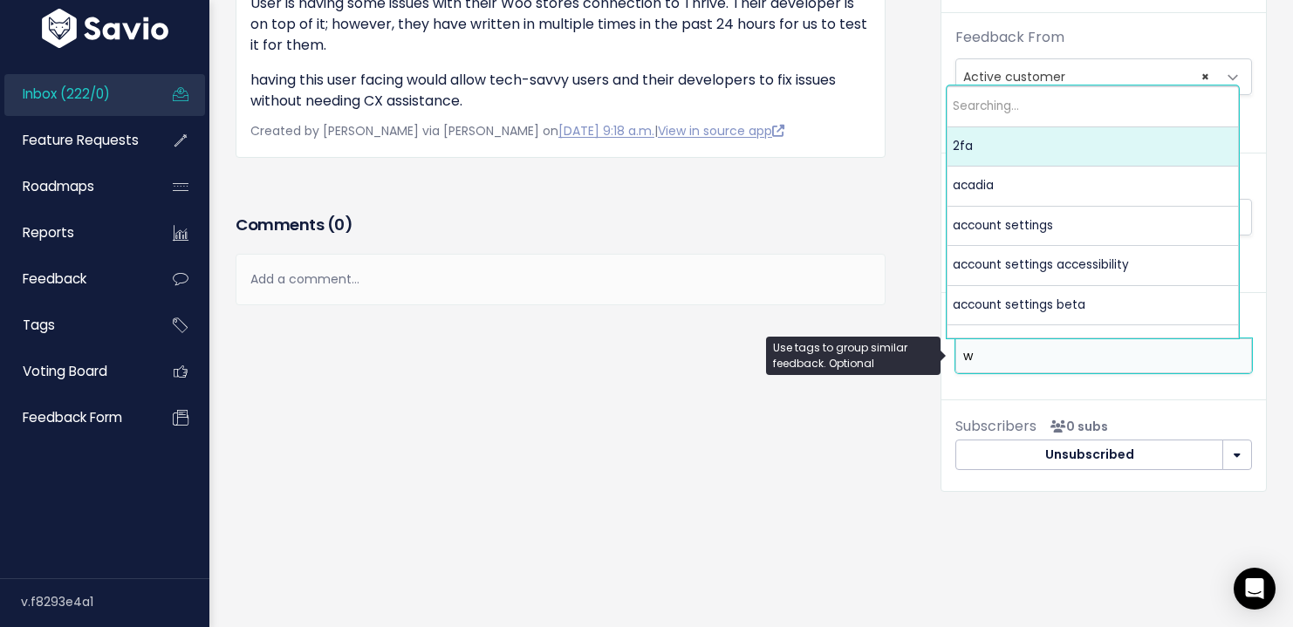
scroll to position [0, 0]
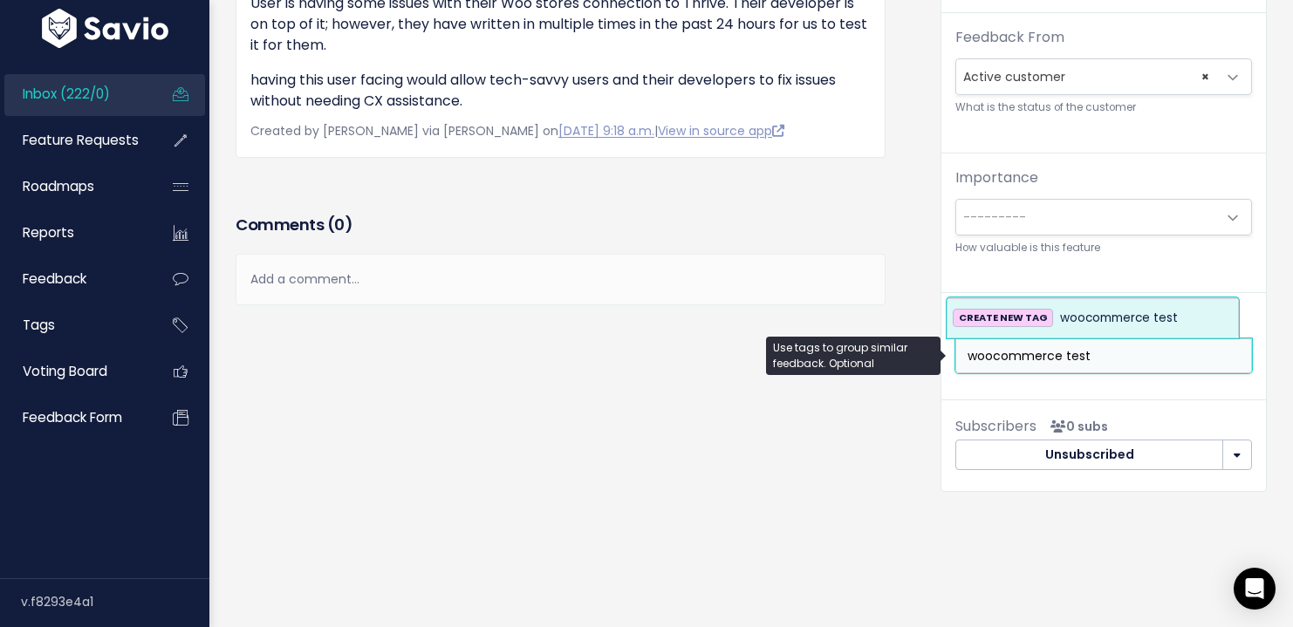
type input "woocommerce test"
click at [1069, 315] on span "woocommerce test" at bounding box center [1119, 318] width 118 height 21
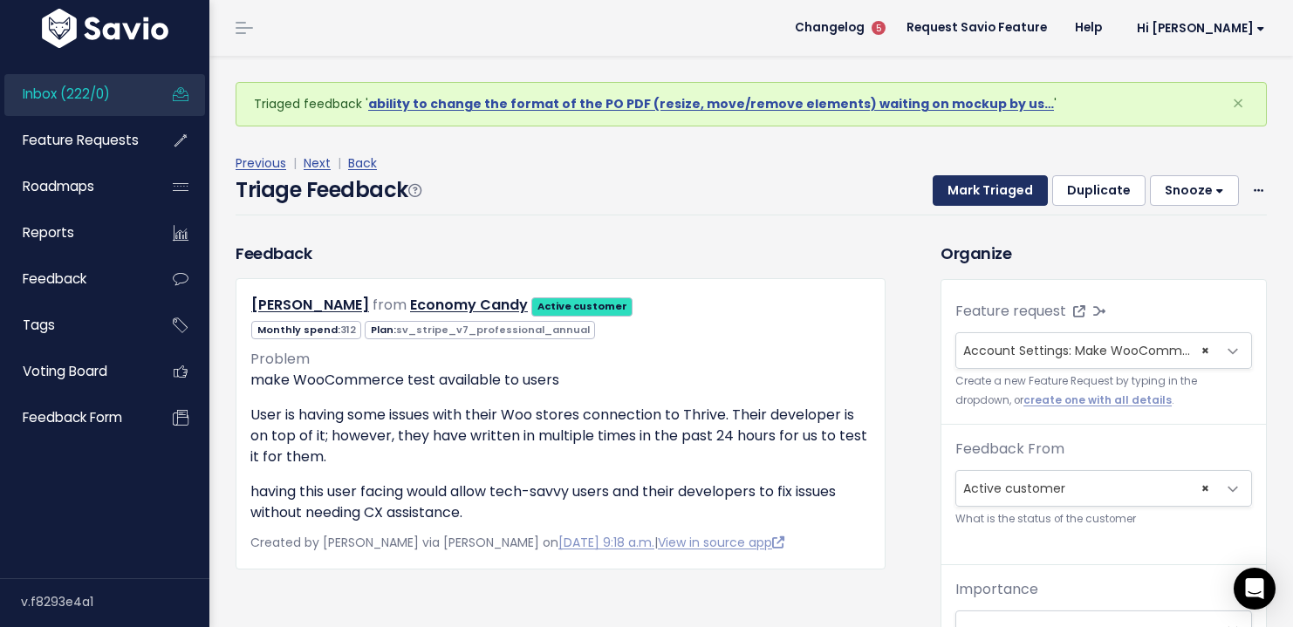
click at [964, 183] on button "Mark Triaged" at bounding box center [990, 190] width 115 height 31
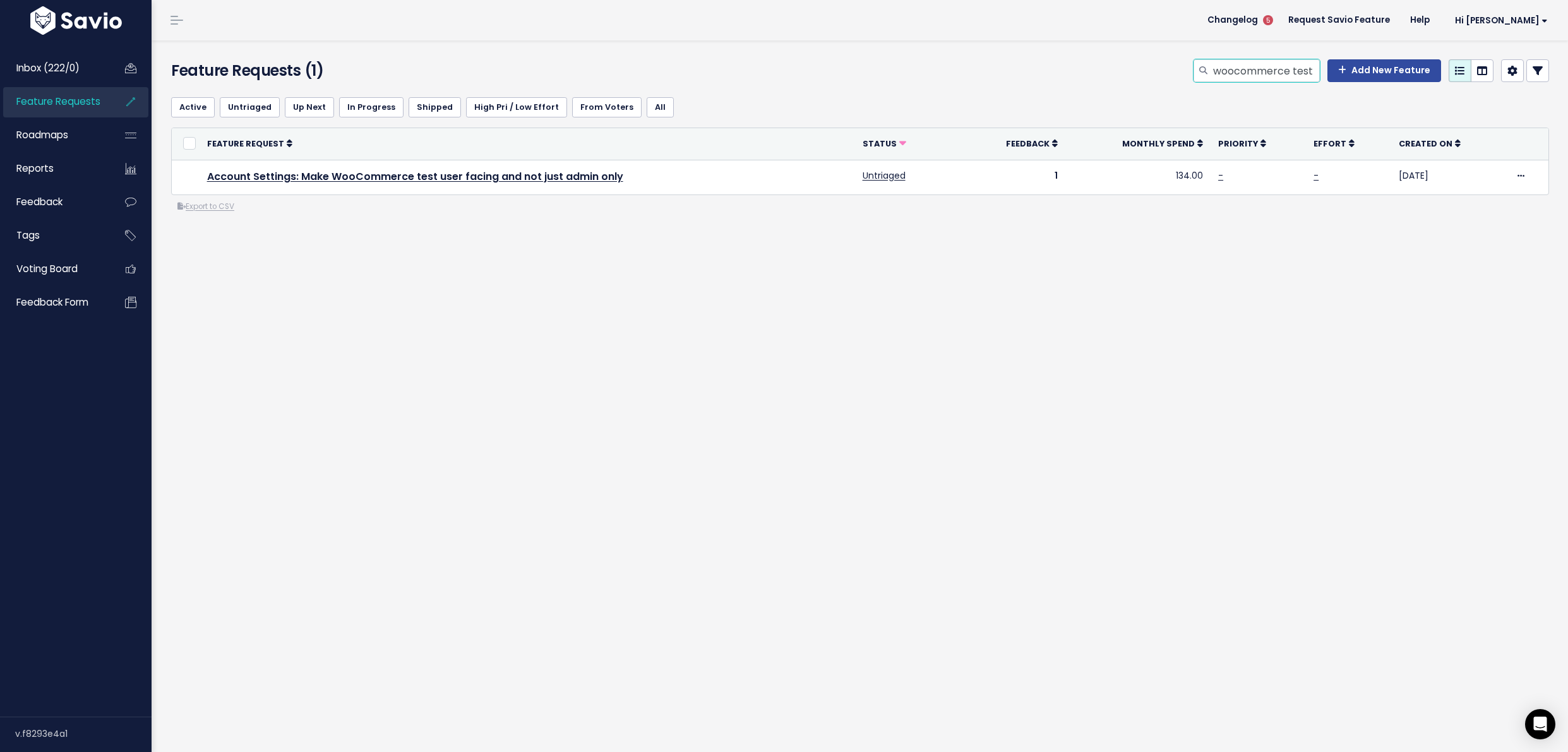
click at [1260, 67] on input "woocommerce test" at bounding box center [1266, 70] width 108 height 22
type input "decimal"
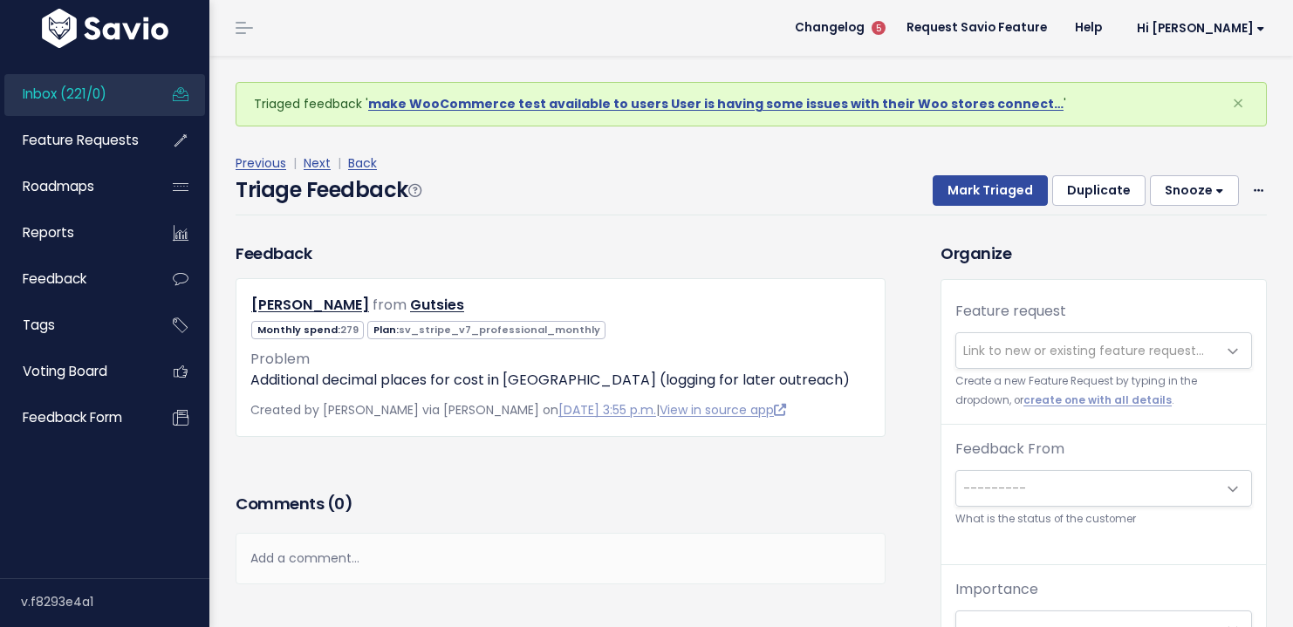
click at [1090, 338] on span "Link to new or existing feature request..." at bounding box center [1086, 350] width 260 height 35
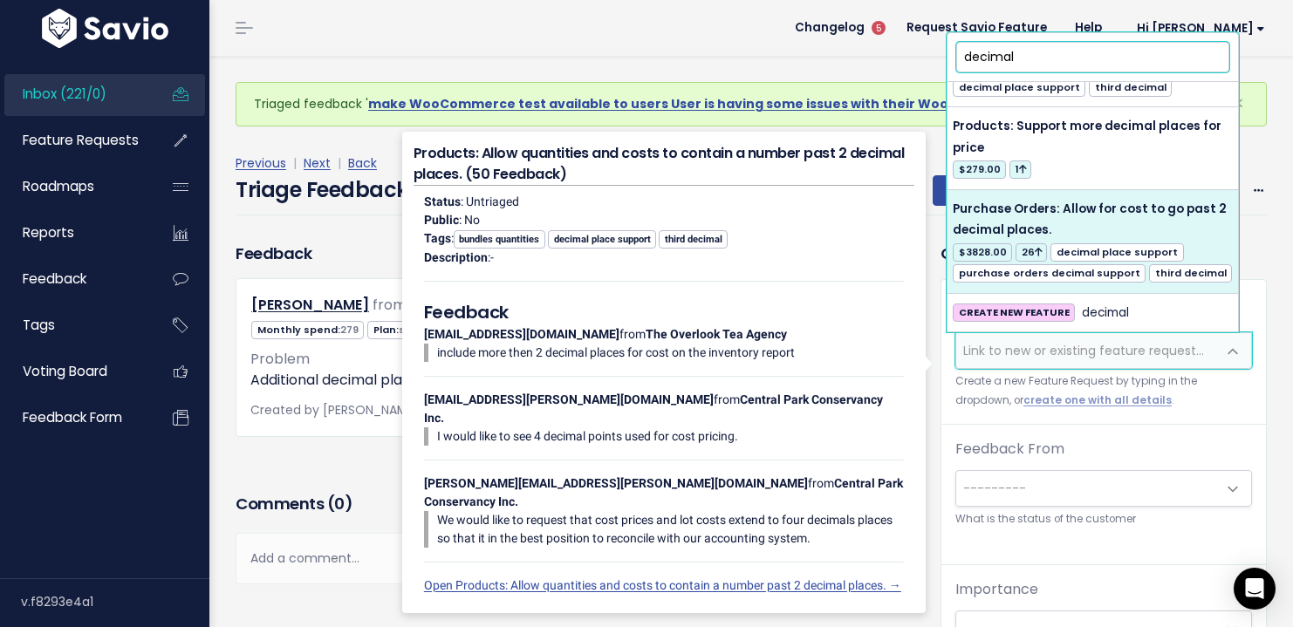
scroll to position [425, 0]
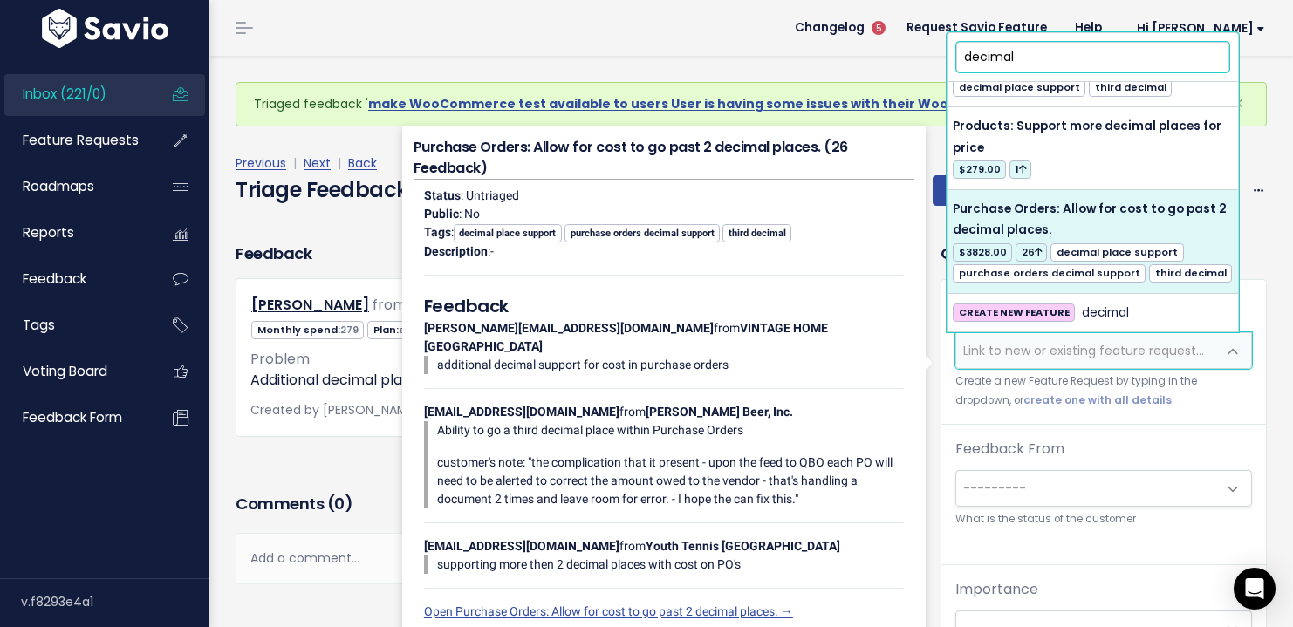
type input "decimal"
select select "20605"
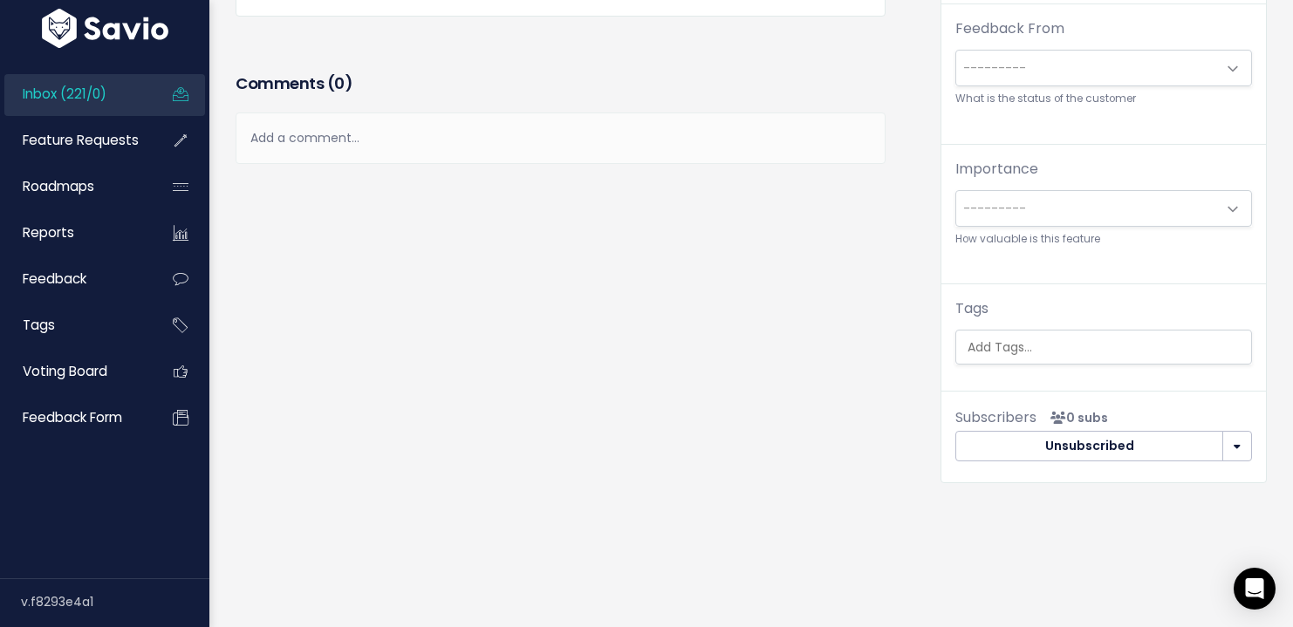
scroll to position [54, 0]
click at [1059, 342] on input "search" at bounding box center [1106, 348] width 291 height 18
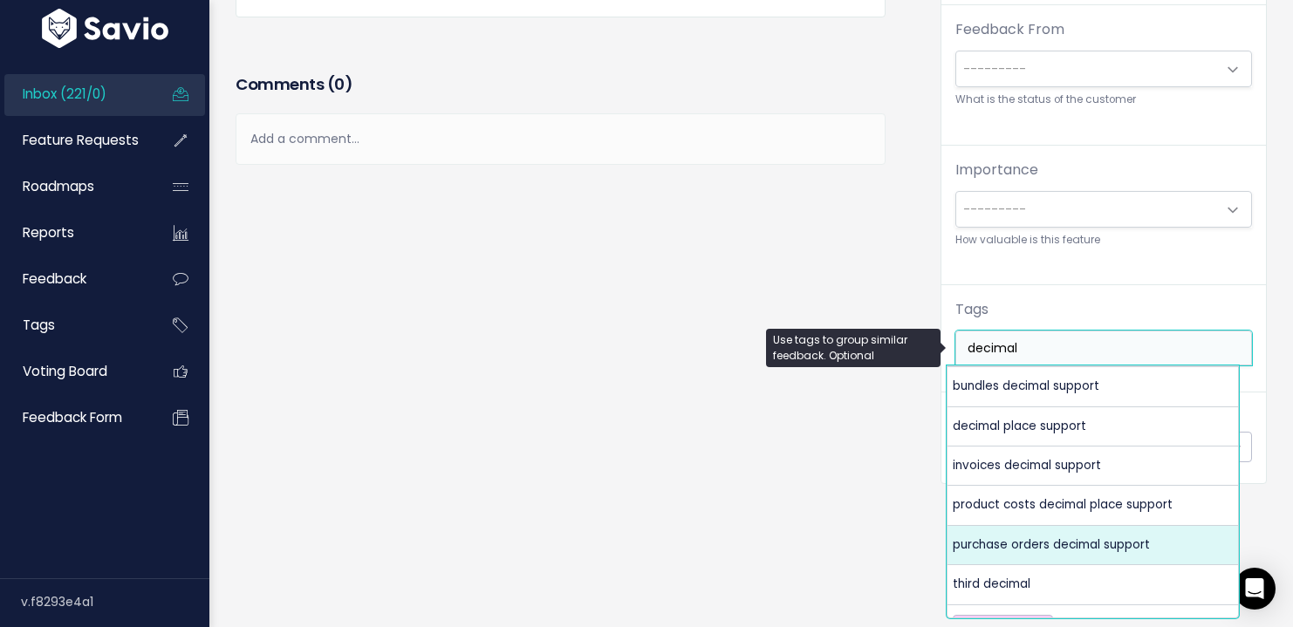
type input "decimal"
select select "6135"
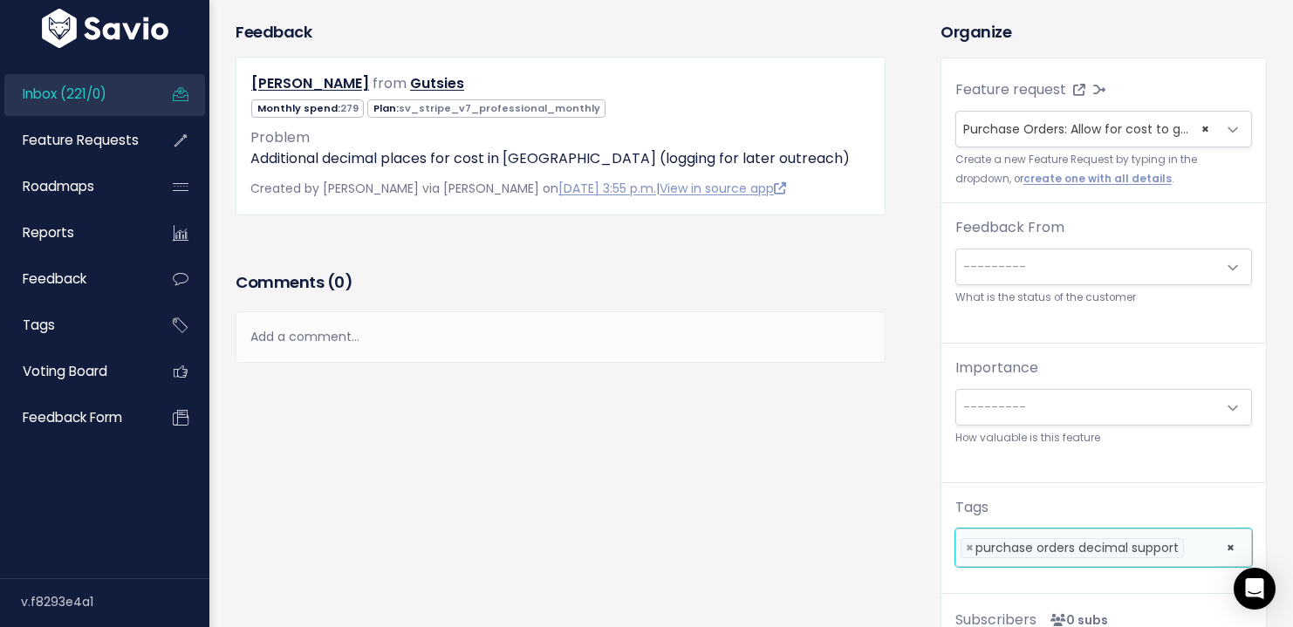
scroll to position [0, 0]
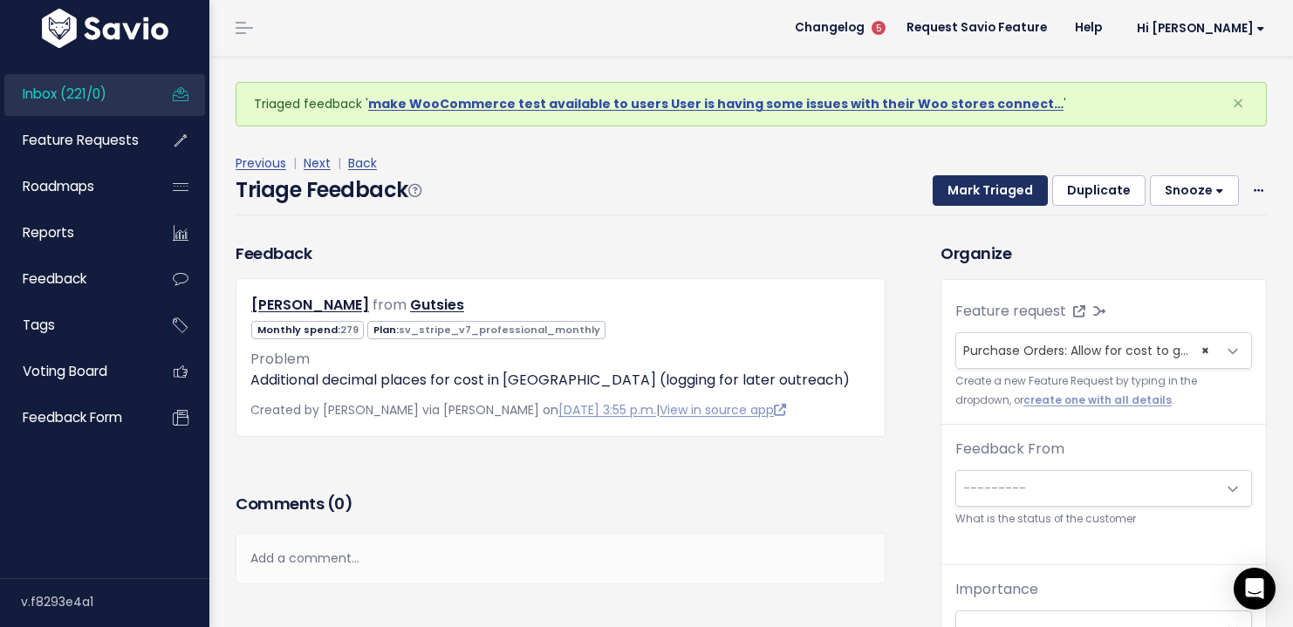
click at [936, 194] on button "Mark Triaged" at bounding box center [990, 190] width 115 height 31
